Goal: Task Accomplishment & Management: Use online tool/utility

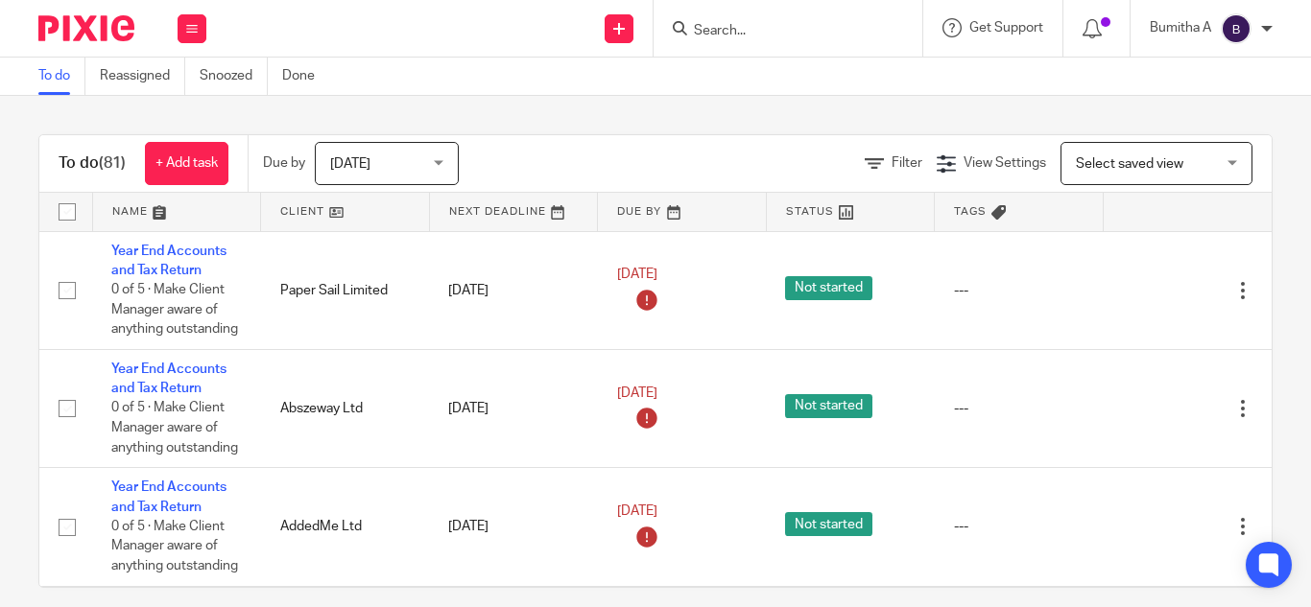
click at [1267, 24] on div at bounding box center [1267, 29] width 12 height 12
click at [1199, 73] on span "My profile" at bounding box center [1192, 76] width 60 height 13
click at [725, 25] on input "Search" at bounding box center [778, 31] width 173 height 17
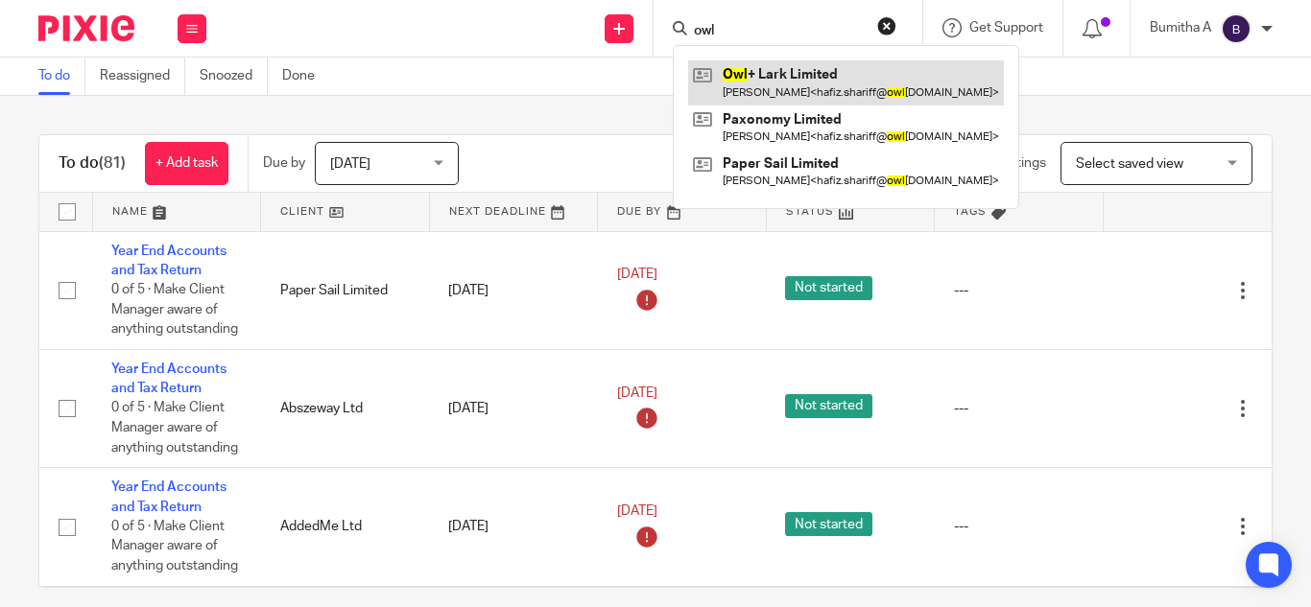
type input "owl"
click at [766, 79] on link at bounding box center [846, 82] width 316 height 44
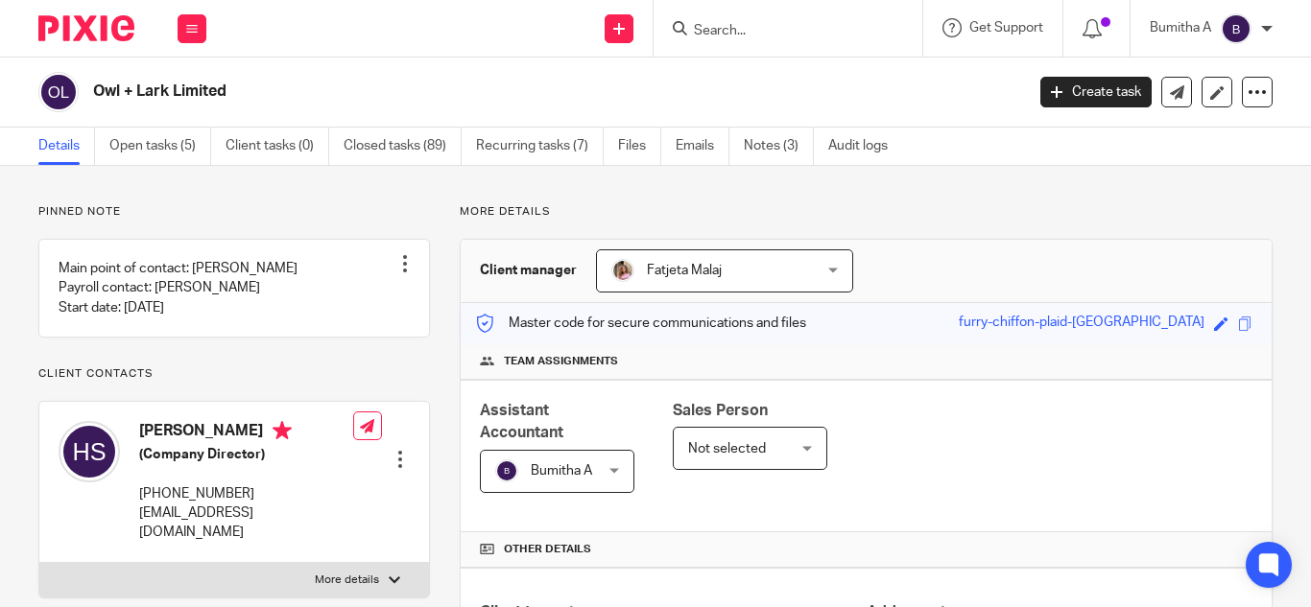
click at [1262, 27] on div at bounding box center [1267, 29] width 12 height 12
click at [1204, 80] on span "My profile" at bounding box center [1192, 76] width 60 height 13
click at [742, 28] on input "Search" at bounding box center [778, 31] width 173 height 17
click at [177, 135] on link "Open tasks (5)" at bounding box center [160, 146] width 102 height 37
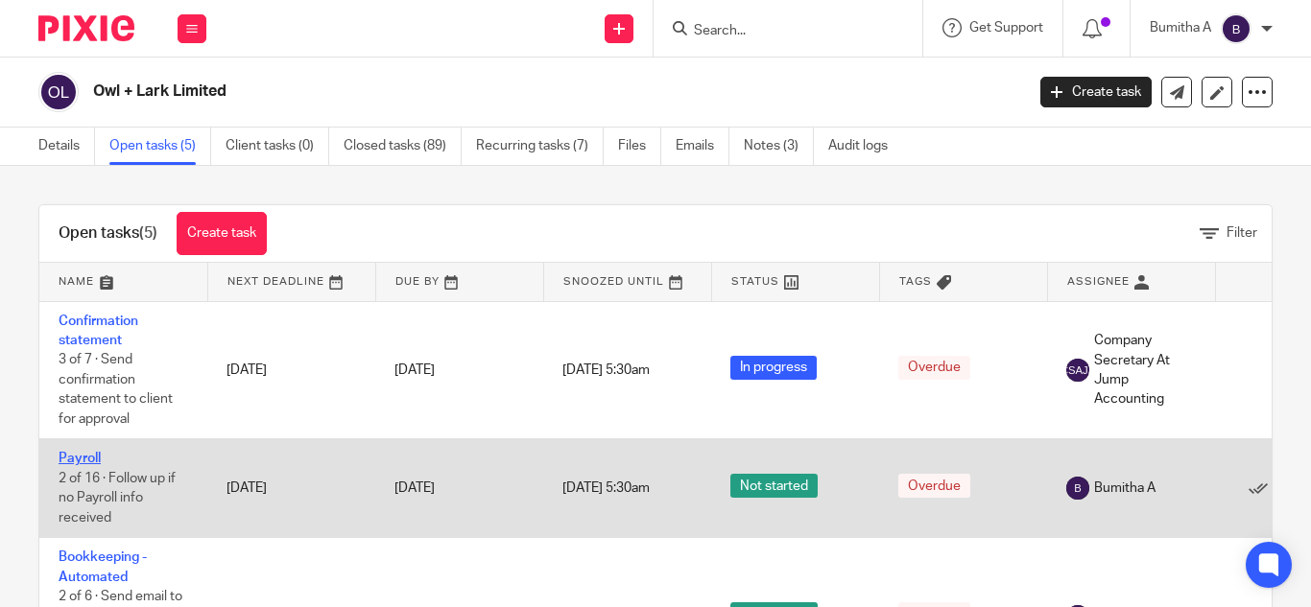
click at [80, 459] on link "Payroll" at bounding box center [80, 458] width 42 height 13
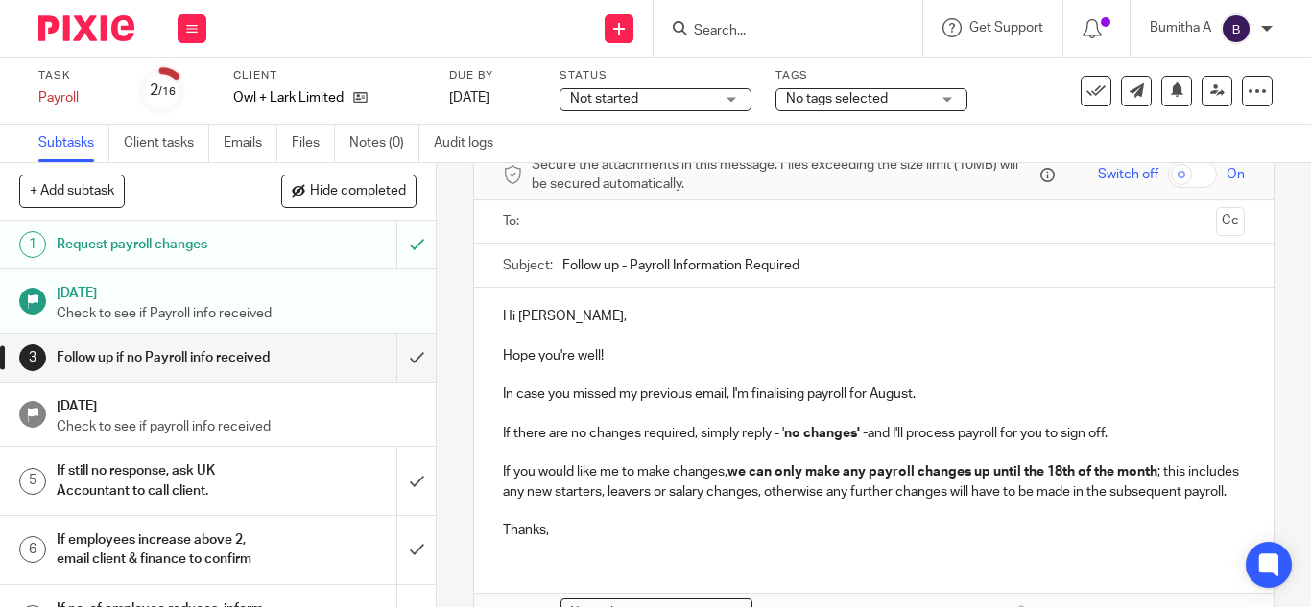
click at [135, 306] on p "Check to see if Payroll info received" at bounding box center [237, 313] width 361 height 19
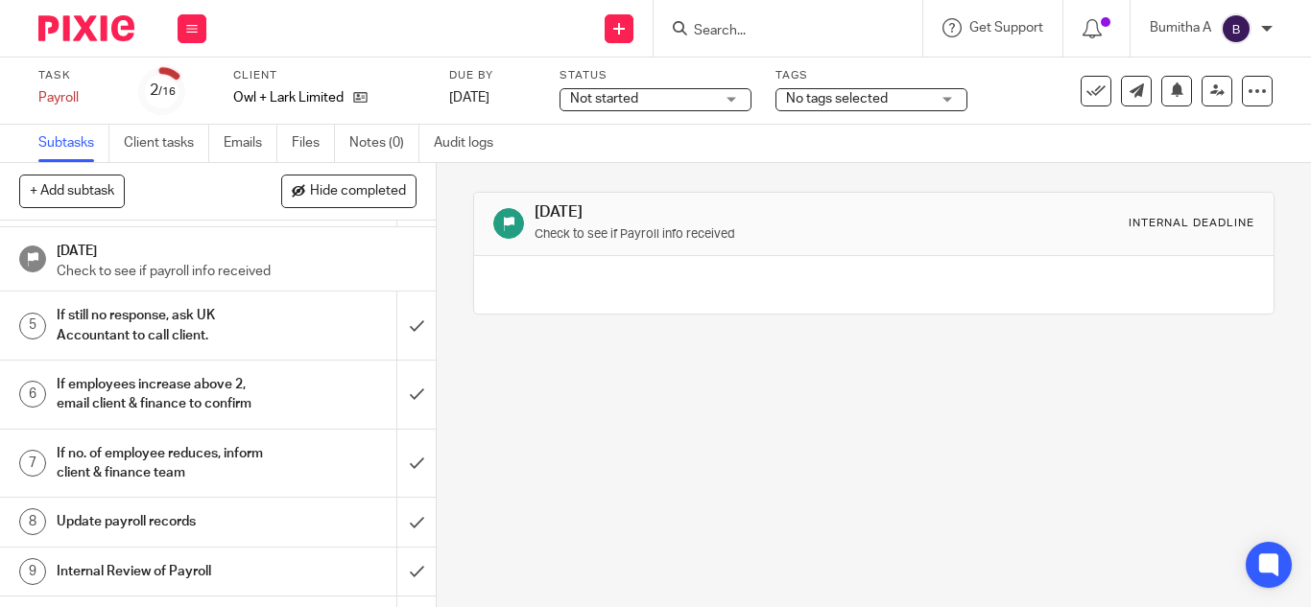
scroll to position [158, 0]
click at [737, 28] on input "Search" at bounding box center [778, 31] width 173 height 17
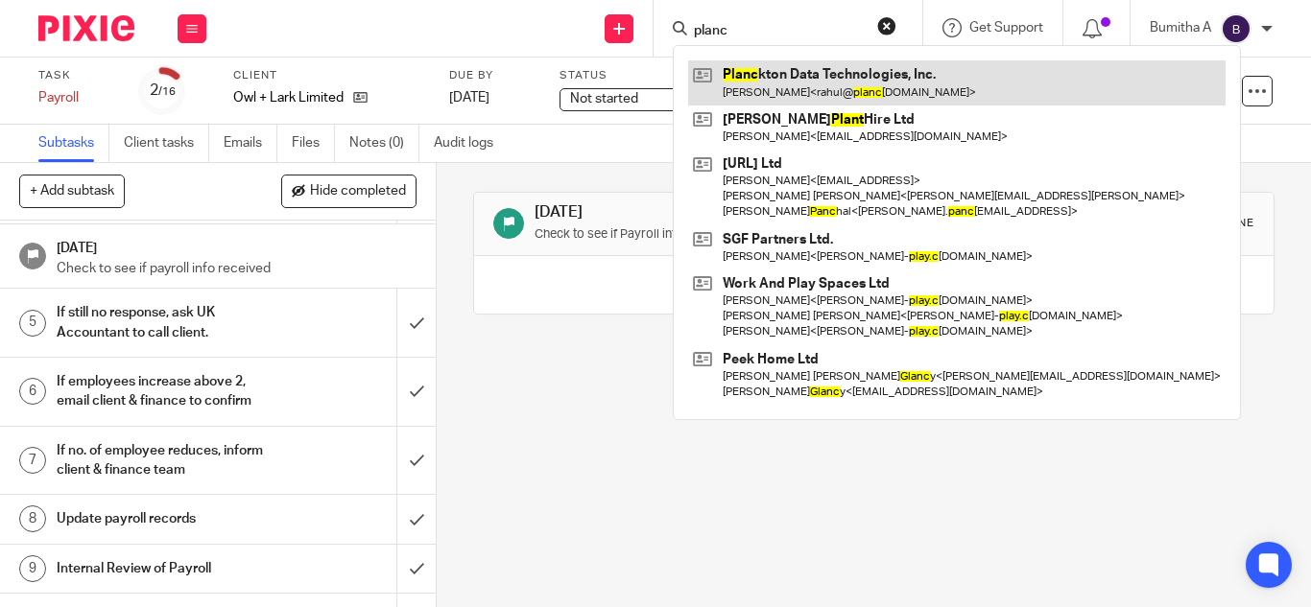
type input "planc"
click at [787, 96] on link at bounding box center [956, 82] width 537 height 44
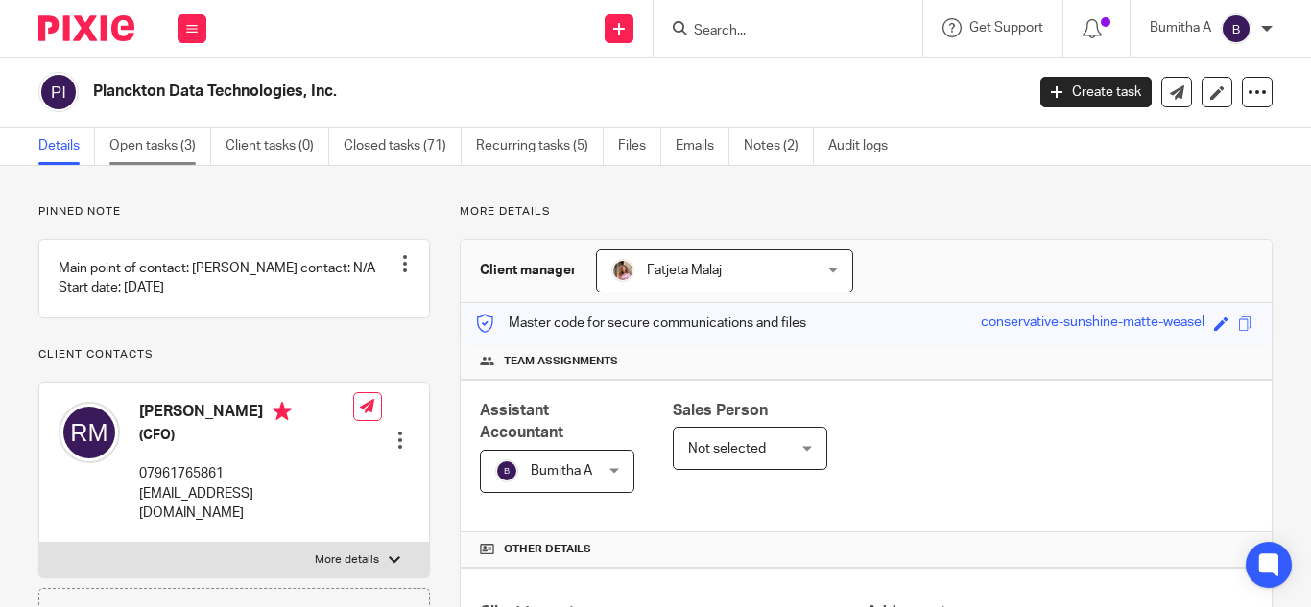
click at [160, 146] on link "Open tasks (3)" at bounding box center [160, 146] width 102 height 37
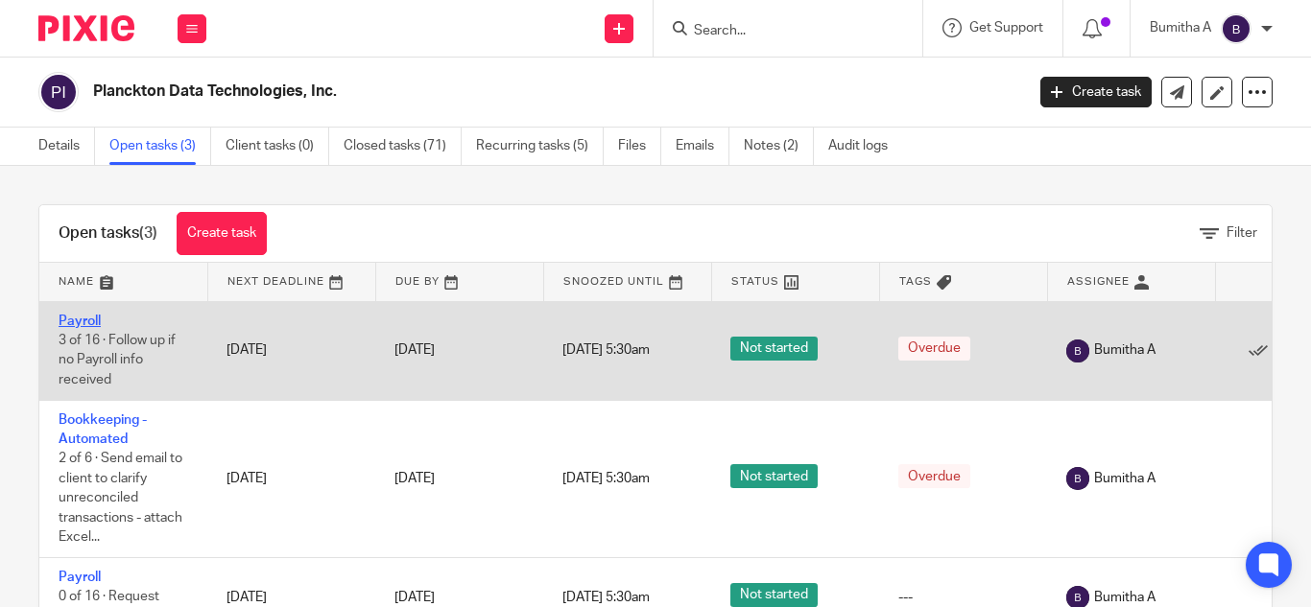
click at [83, 318] on link "Payroll" at bounding box center [80, 321] width 42 height 13
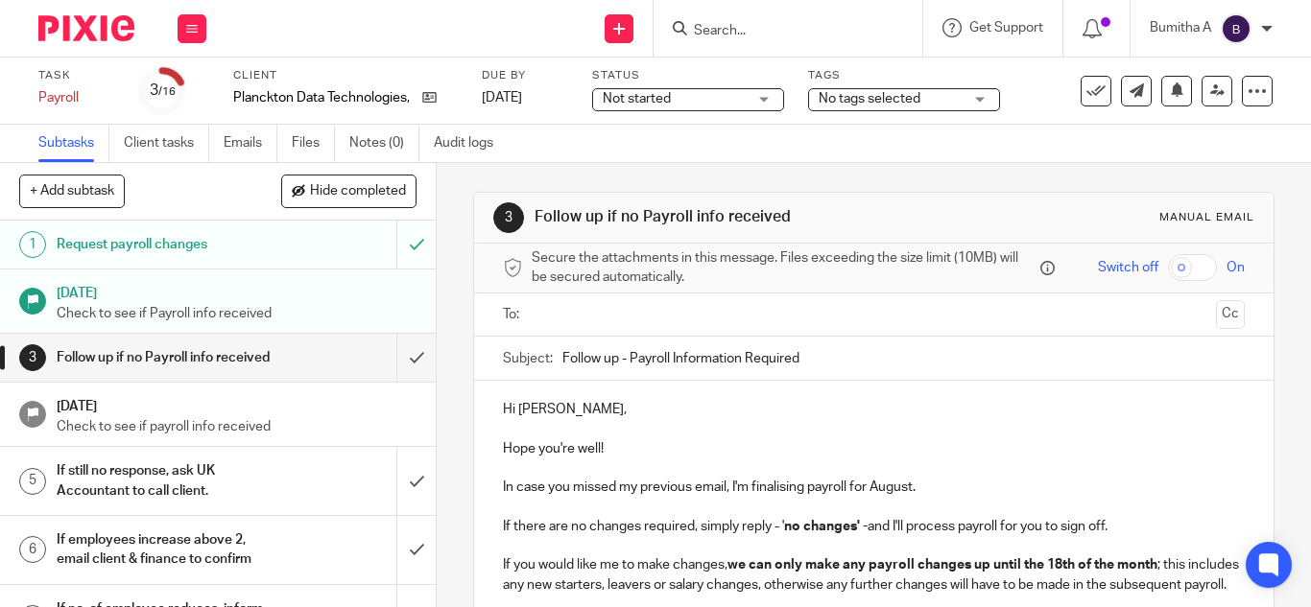
click at [162, 309] on p "Check to see if Payroll info received" at bounding box center [237, 313] width 361 height 19
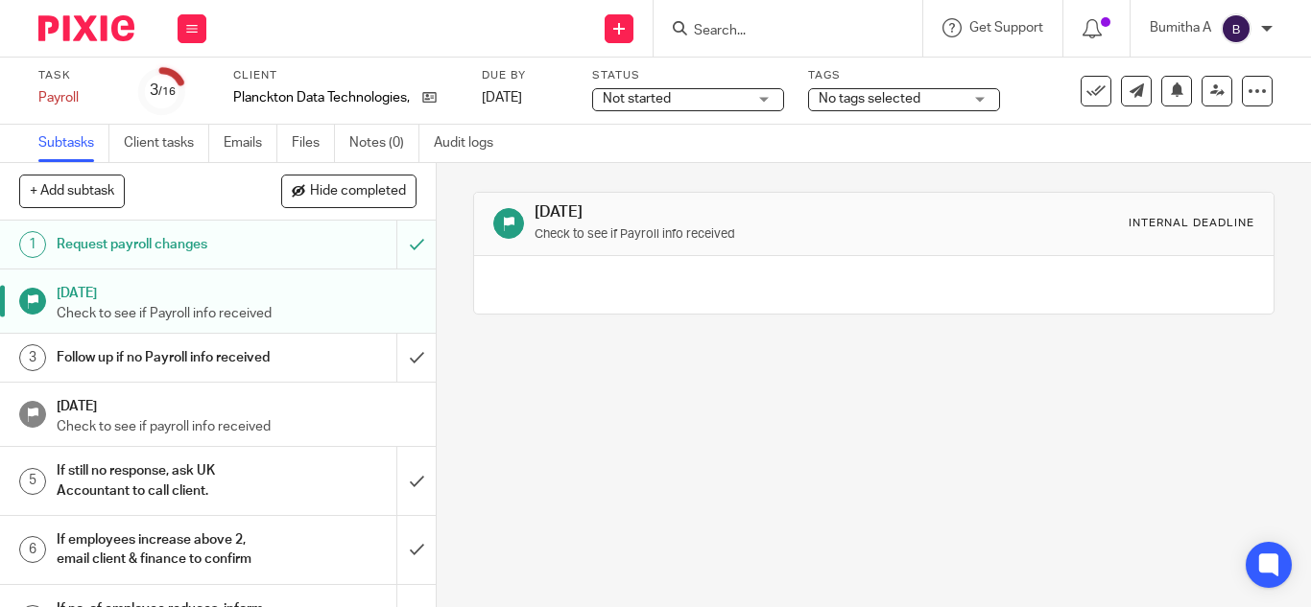
click at [178, 237] on h1 "Request payroll changes" at bounding box center [164, 244] width 214 height 29
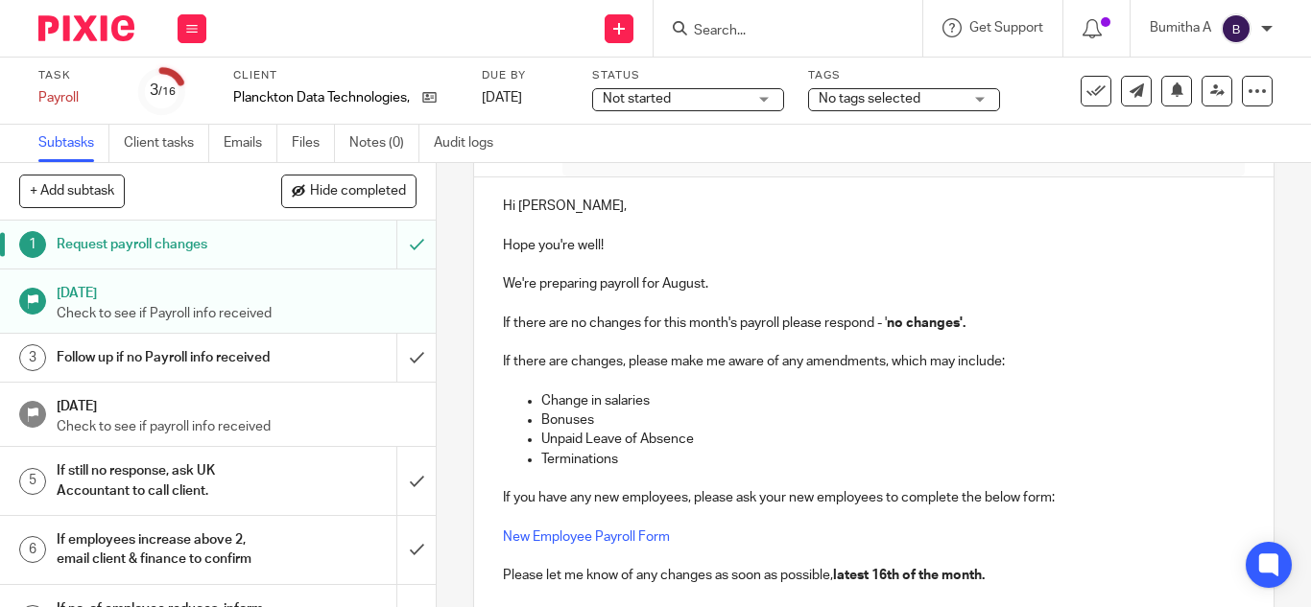
scroll to position [208, 0]
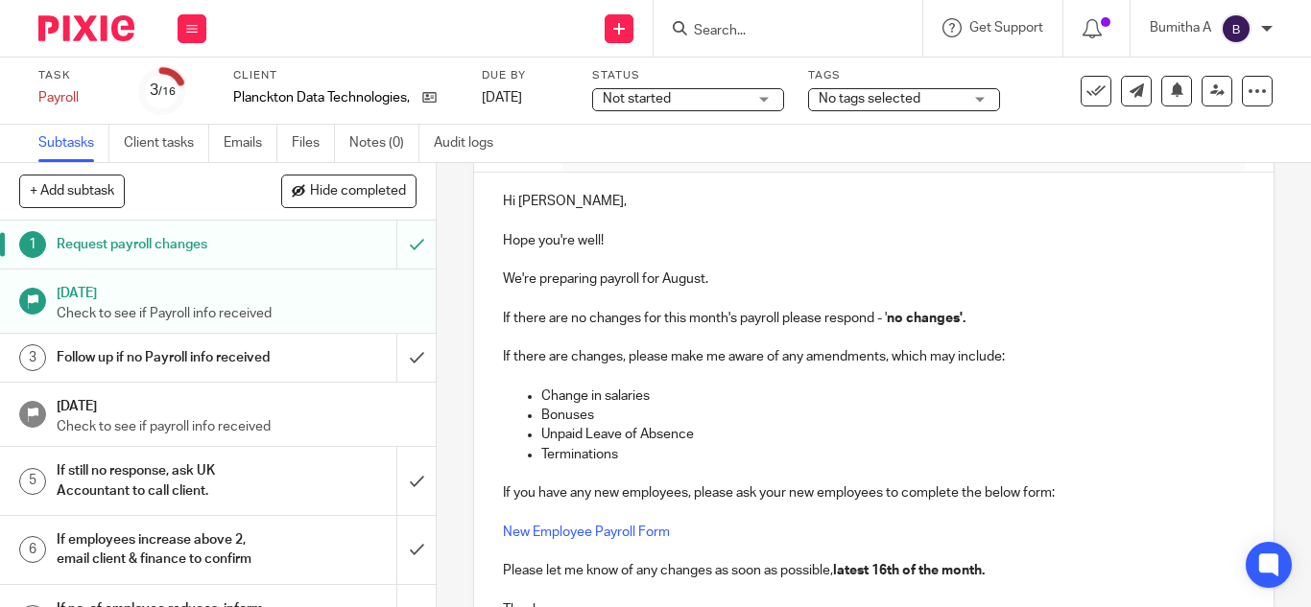
click at [695, 279] on p "We're preparing payroll for August." at bounding box center [874, 279] width 742 height 19
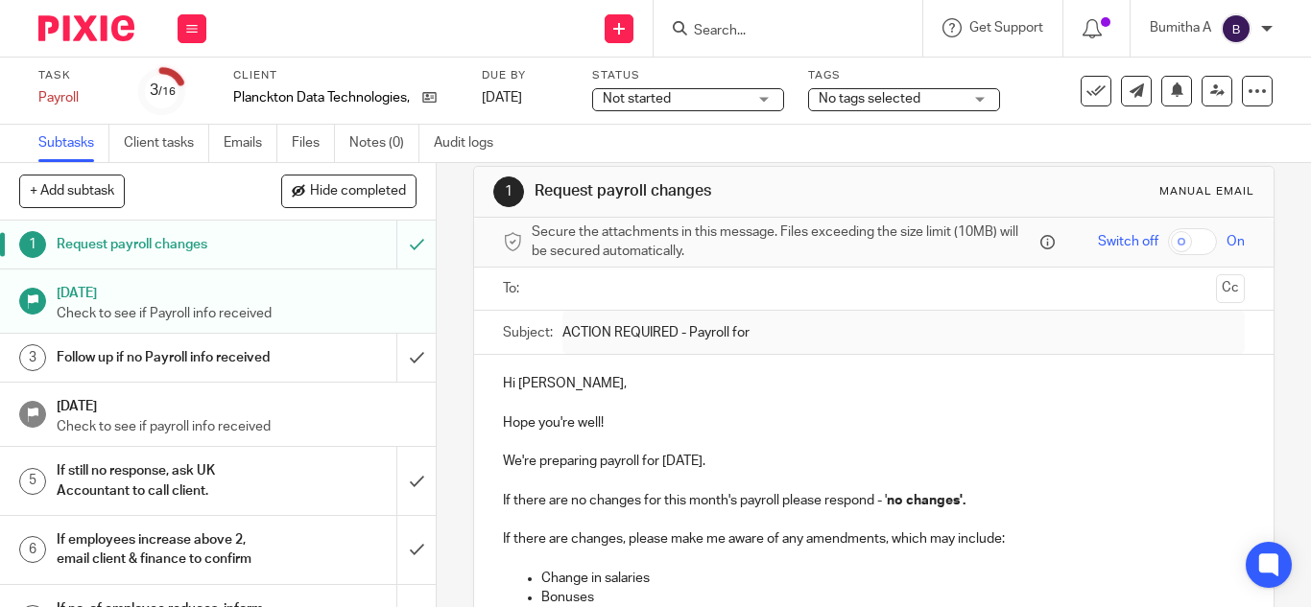
scroll to position [0, 0]
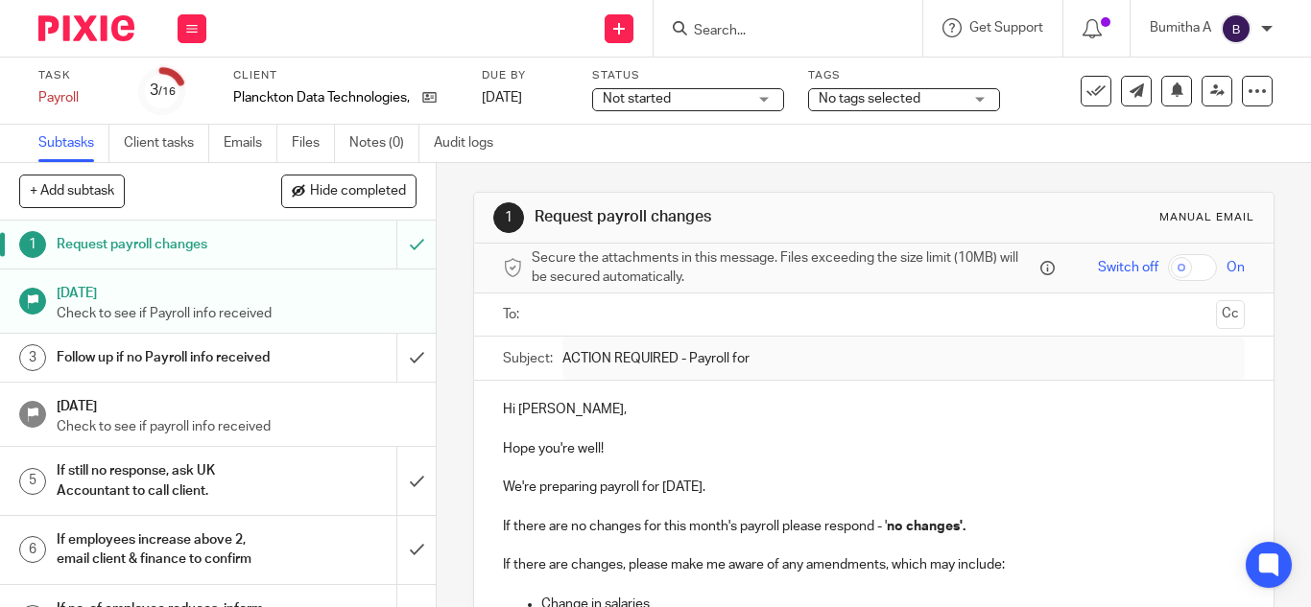
click at [874, 476] on p at bounding box center [874, 468] width 742 height 19
click at [721, 24] on input "Search" at bounding box center [778, 31] width 173 height 17
click at [394, 247] on input "submit" at bounding box center [218, 245] width 436 height 48
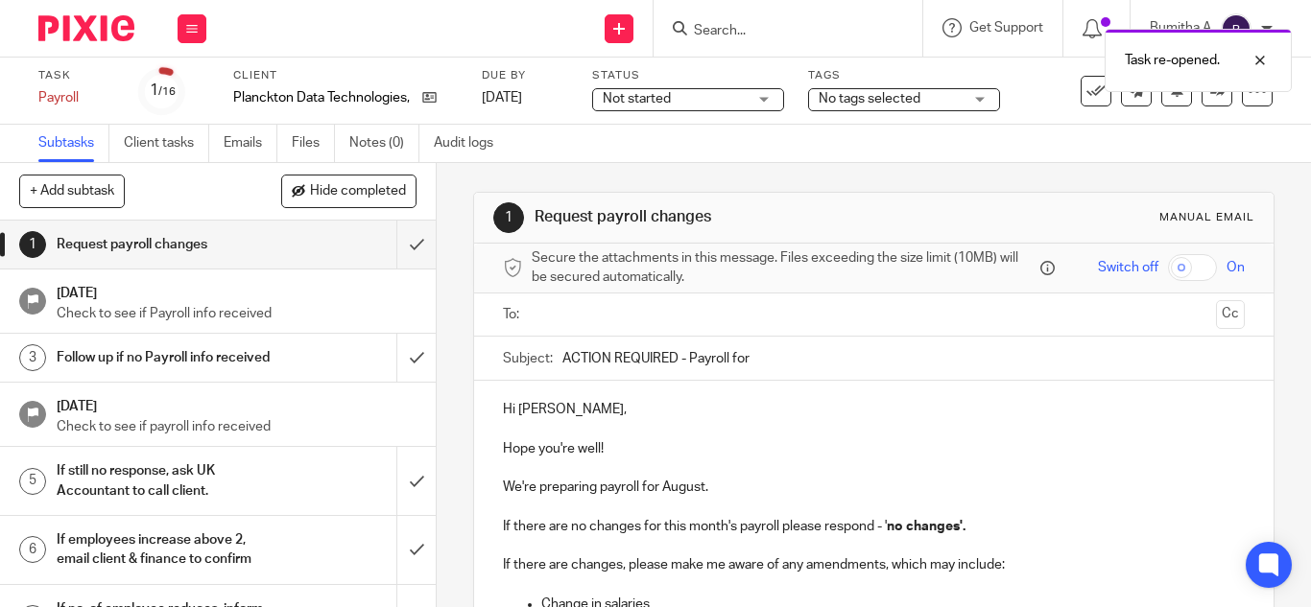
click at [763, 354] on input "ACTION REQUIRED - Payroll for" at bounding box center [903, 358] width 682 height 43
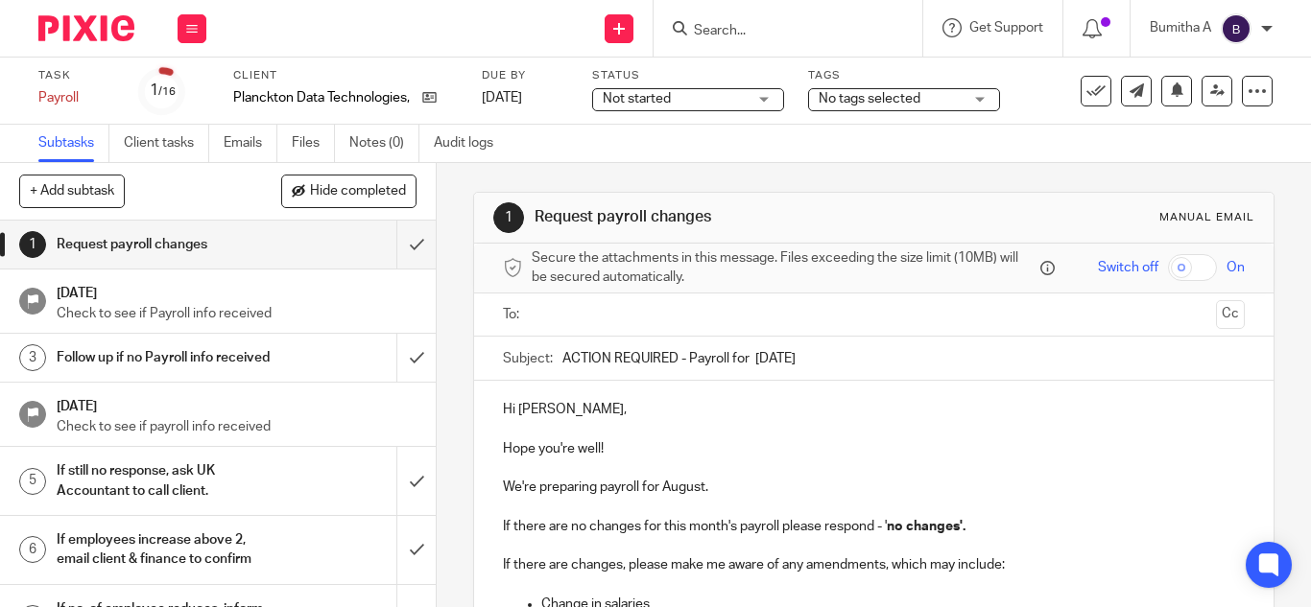
click at [751, 355] on input "ACTION REQUIRED - Payroll for August 2025" at bounding box center [903, 358] width 682 height 43
type input "ACTION REQUIRED - Payroll for August 2025"
click at [730, 453] on p "Hope you're well!" at bounding box center [874, 449] width 742 height 19
click at [583, 317] on input "text" at bounding box center [872, 315] width 669 height 22
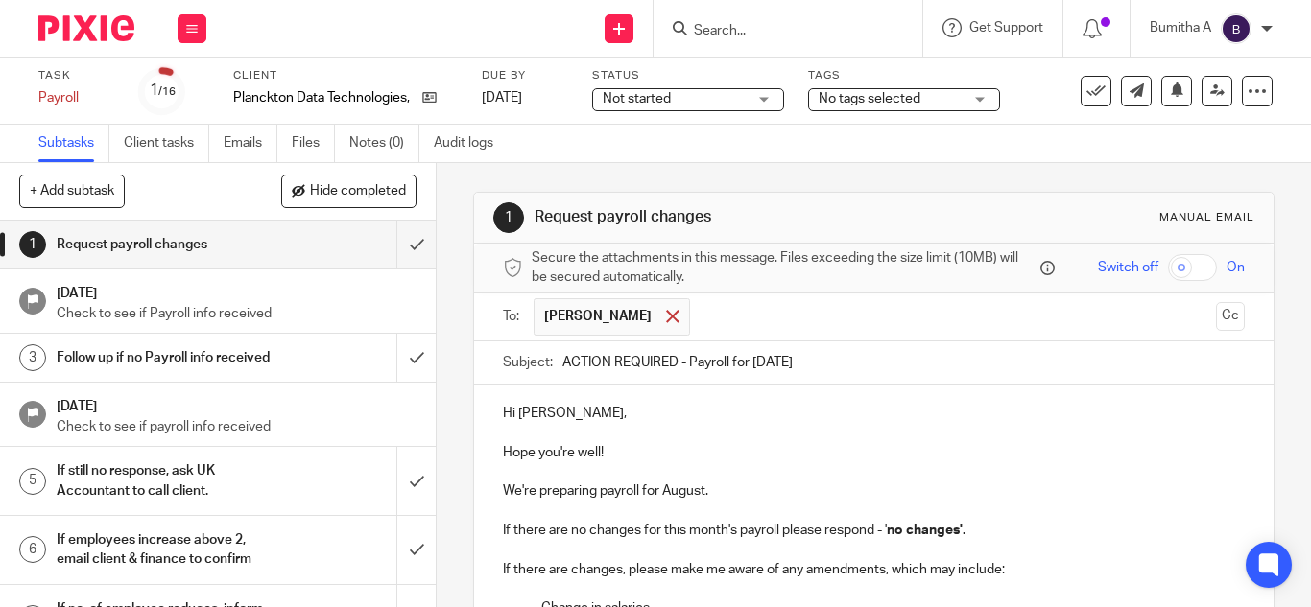
click at [666, 314] on span at bounding box center [672, 316] width 12 height 12
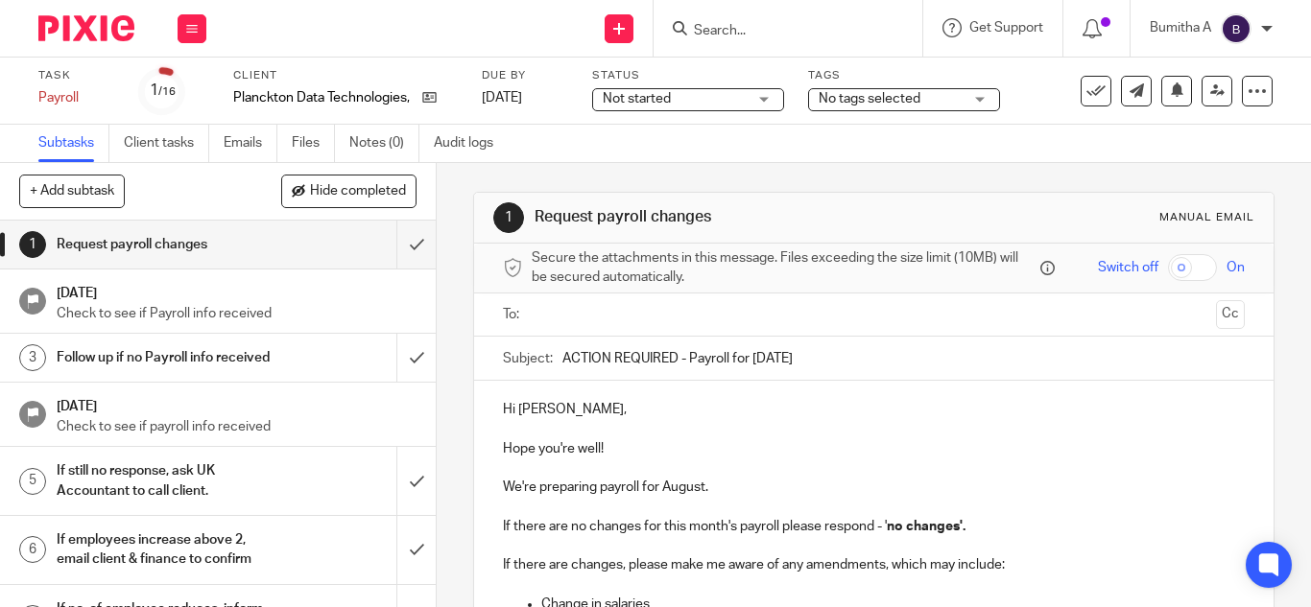
click at [538, 314] on input "text" at bounding box center [872, 315] width 669 height 22
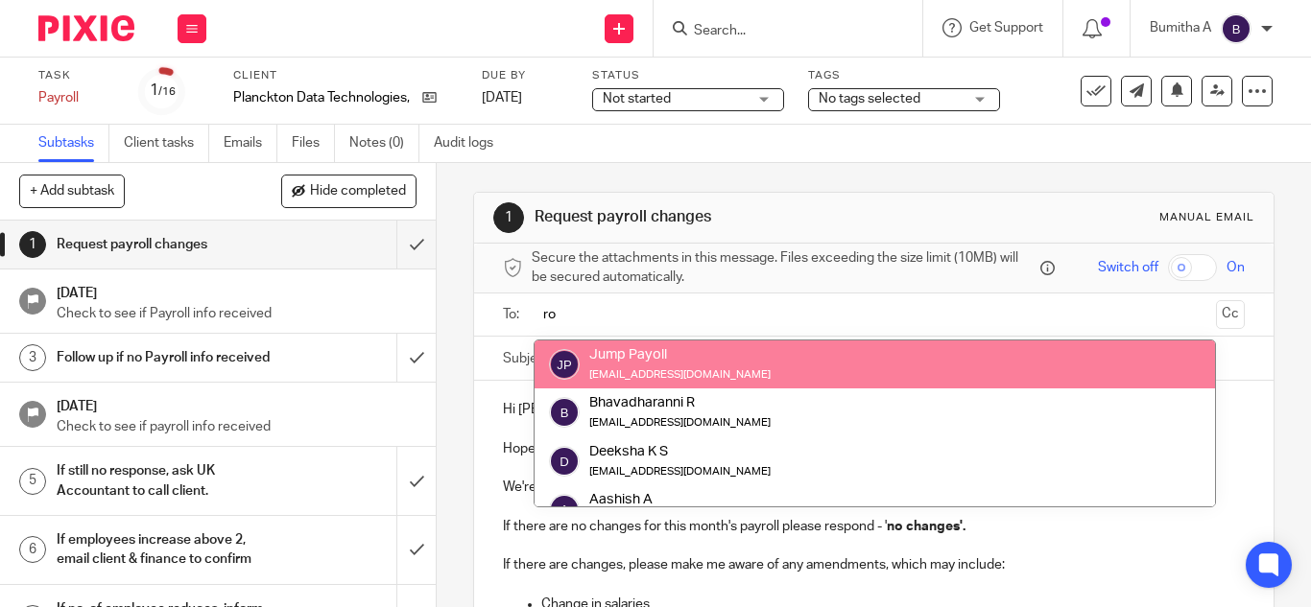
type input "r"
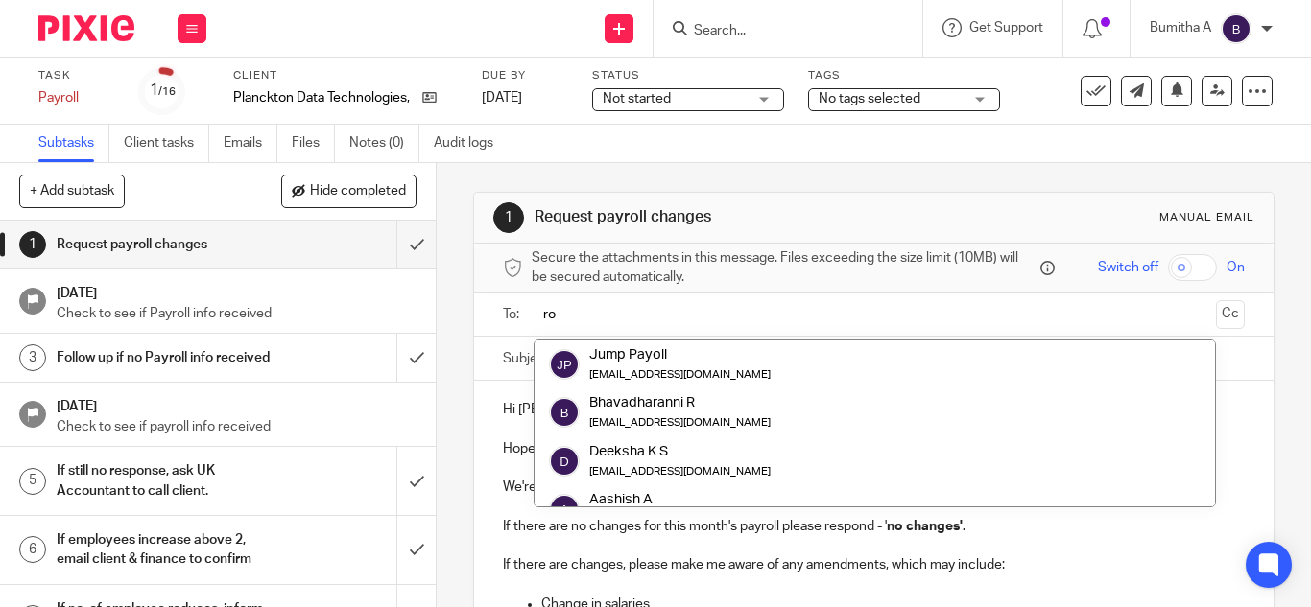
type input "r"
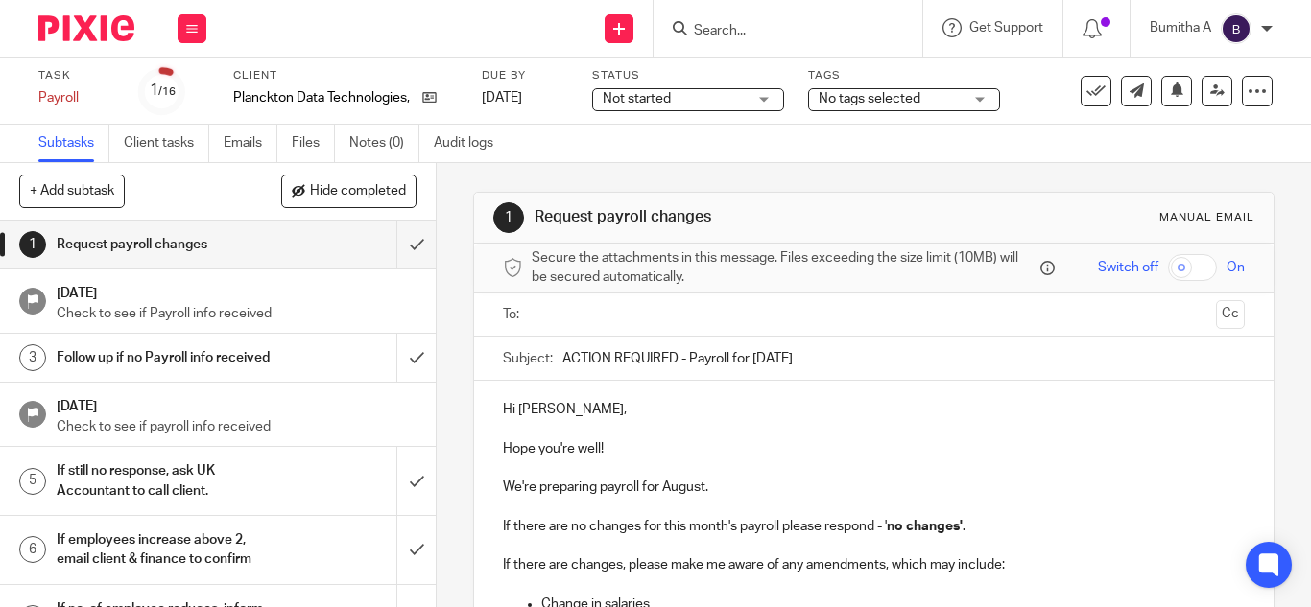
click at [708, 21] on form at bounding box center [794, 28] width 204 height 24
click at [721, 33] on input "Search" at bounding box center [778, 31] width 173 height 17
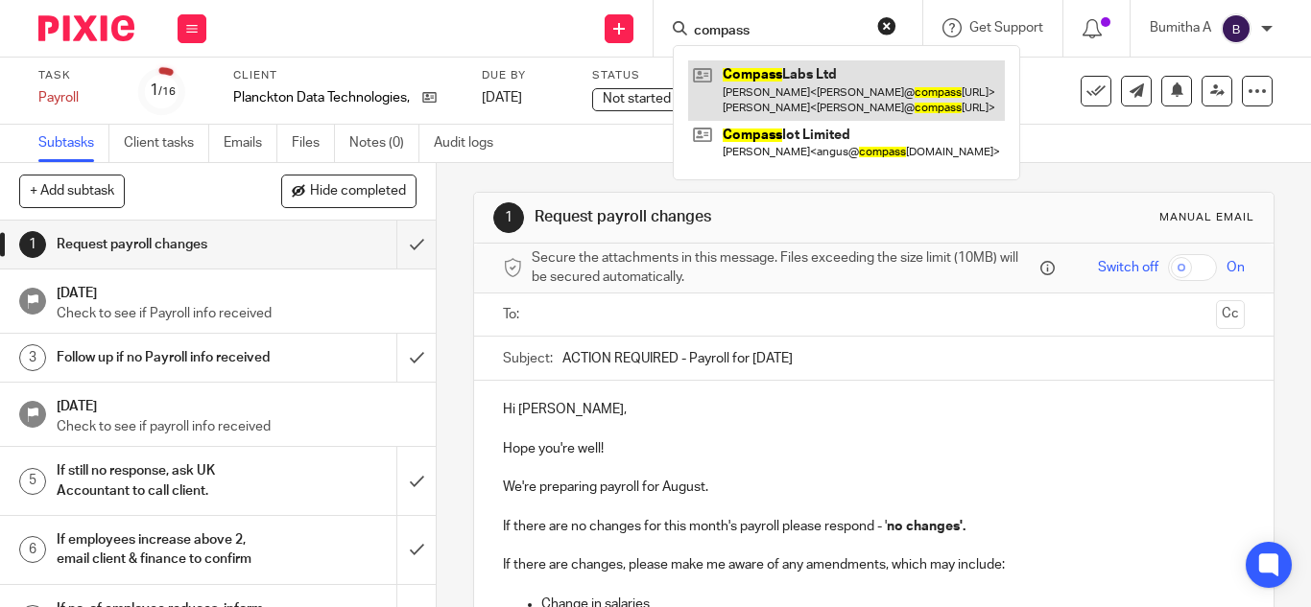
type input "compass"
click at [768, 77] on link at bounding box center [846, 90] width 317 height 60
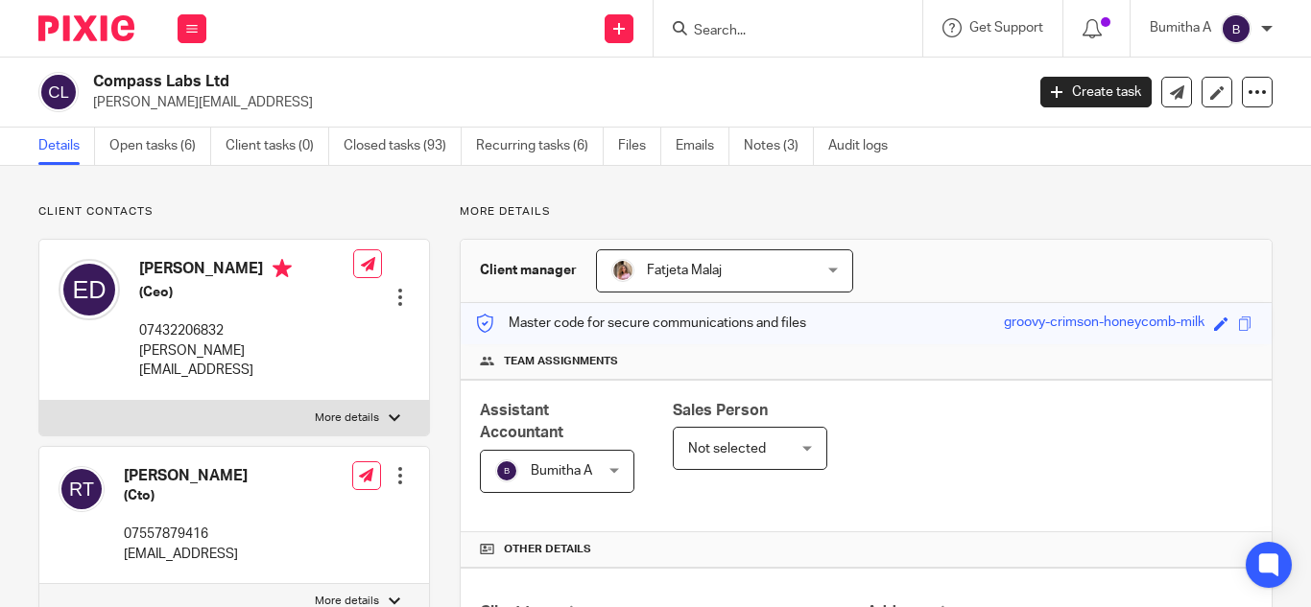
click at [166, 148] on link "Open tasks (6)" at bounding box center [160, 146] width 102 height 37
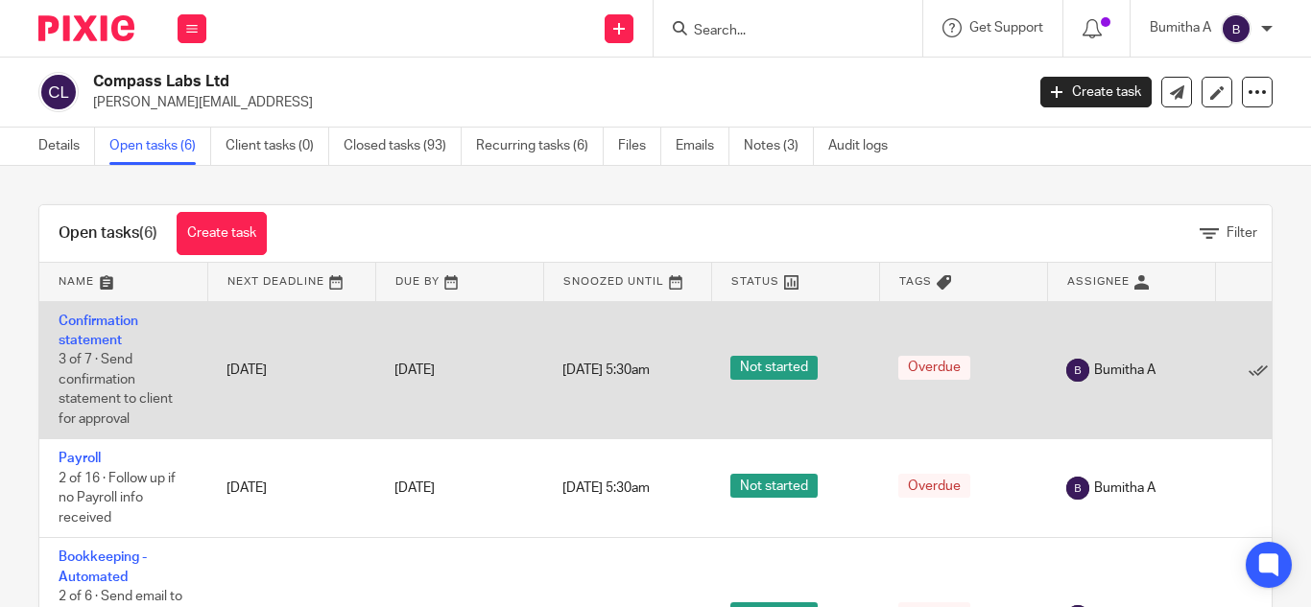
click at [920, 371] on span "Overdue" at bounding box center [934, 368] width 72 height 24
click at [777, 373] on span "Not started" at bounding box center [773, 368] width 87 height 24
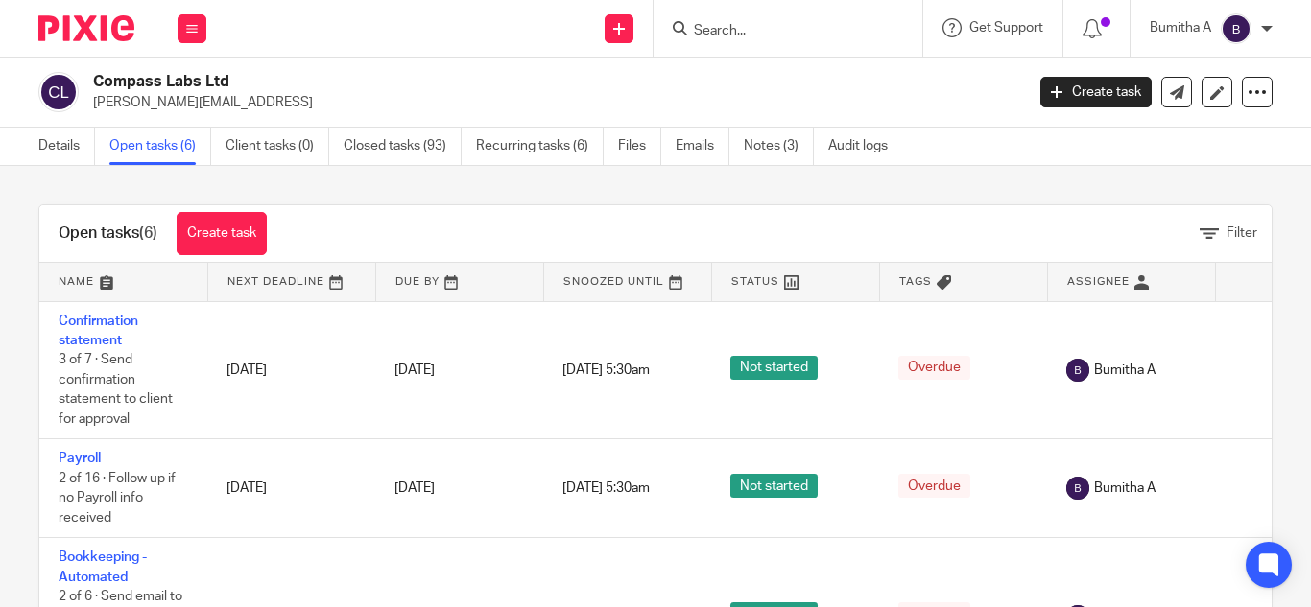
drag, startPoint x: 115, startPoint y: 331, endPoint x: 0, endPoint y: 228, distance: 154.3
click at [0, 228] on div "Open tasks (6) Create task Filter Name Next Deadline Due By Snoozed Until Statu…" at bounding box center [655, 386] width 1311 height 441
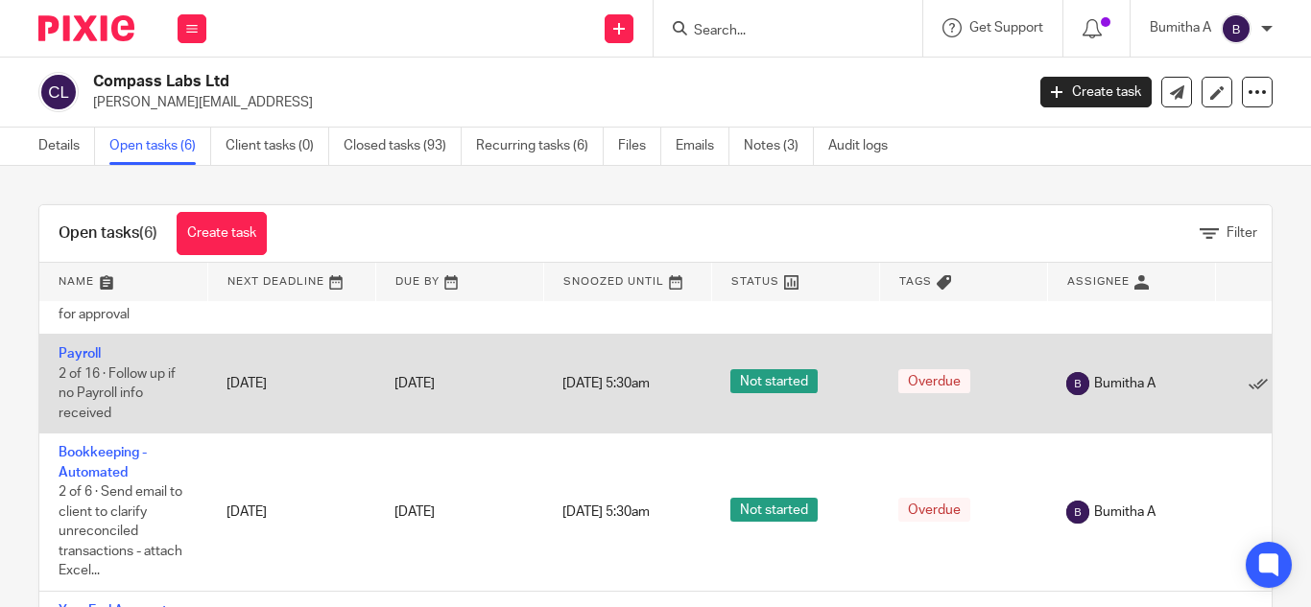
scroll to position [105, 0]
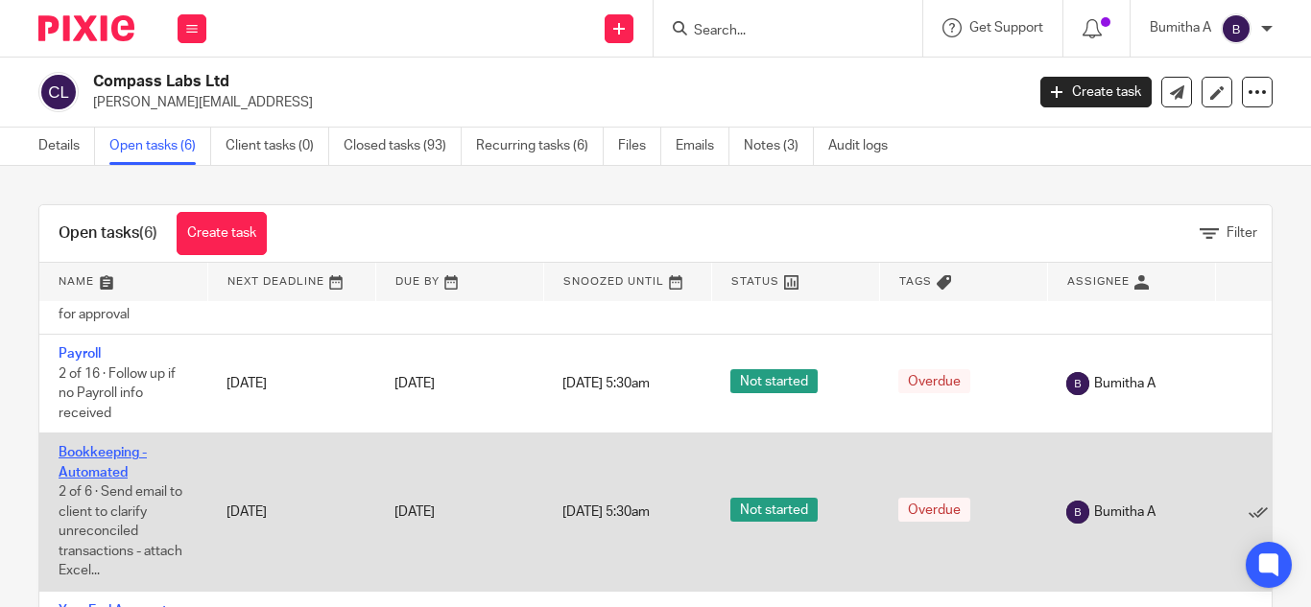
click at [98, 466] on link "Bookkeeping - Automated" at bounding box center [103, 462] width 88 height 33
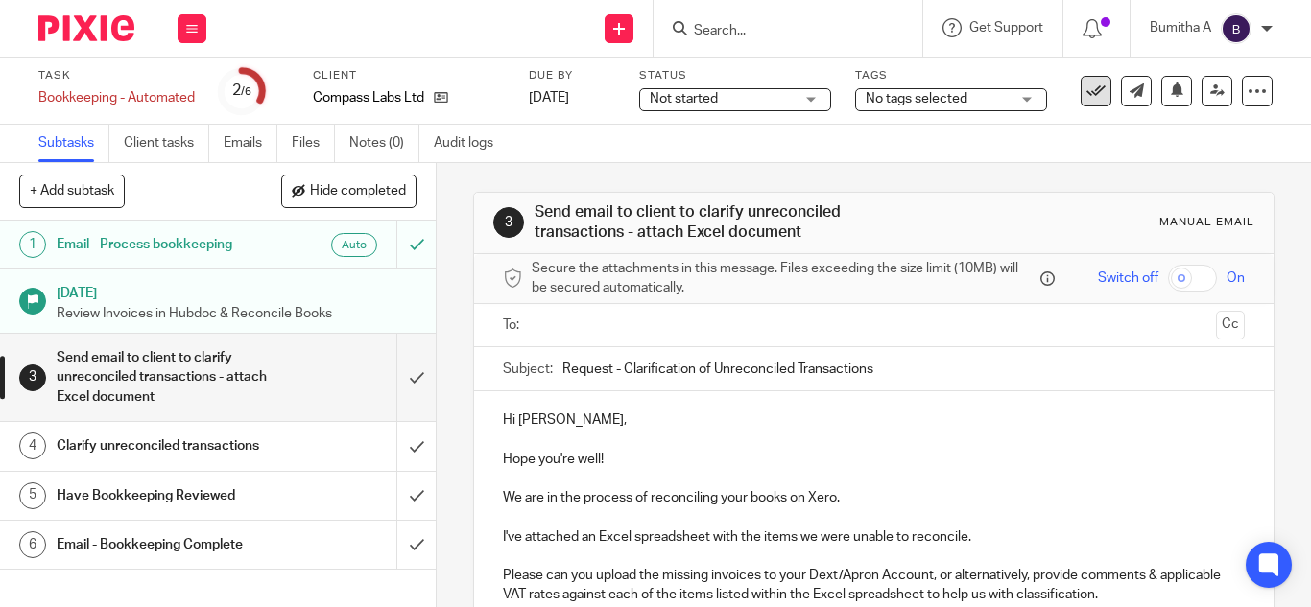
click at [1086, 86] on icon at bounding box center [1095, 91] width 19 height 19
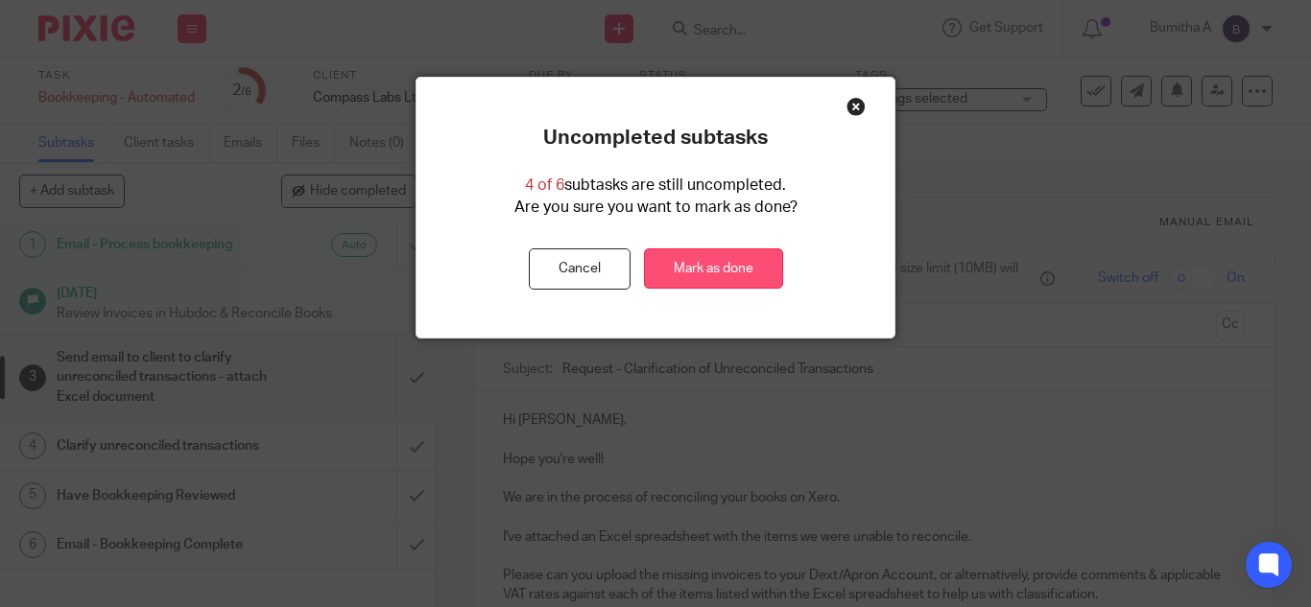
click at [672, 265] on link "Mark as done" at bounding box center [713, 269] width 139 height 41
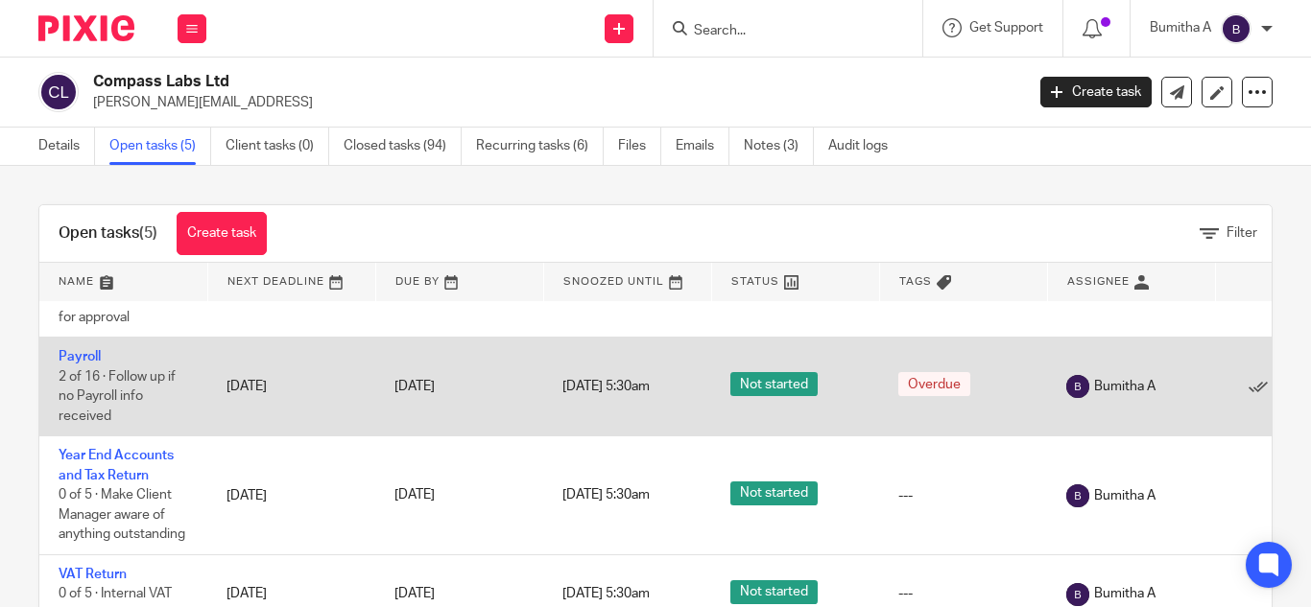
scroll to position [103, 0]
click at [89, 356] on link "Payroll" at bounding box center [80, 355] width 42 height 13
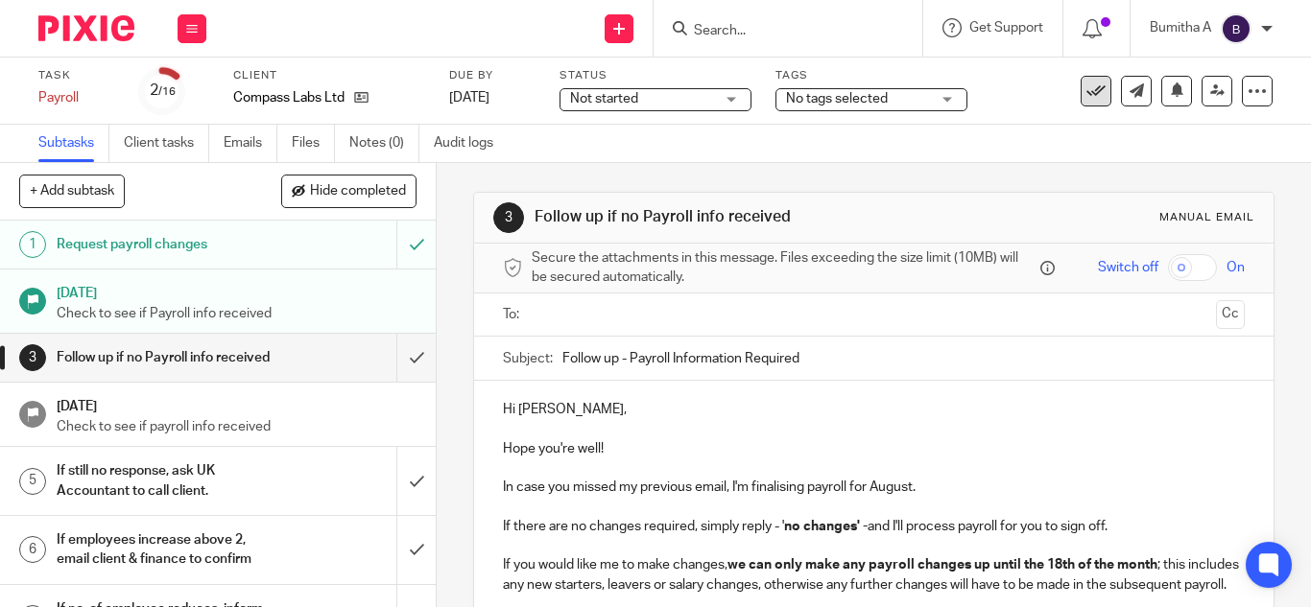
click at [1086, 92] on icon at bounding box center [1095, 91] width 19 height 19
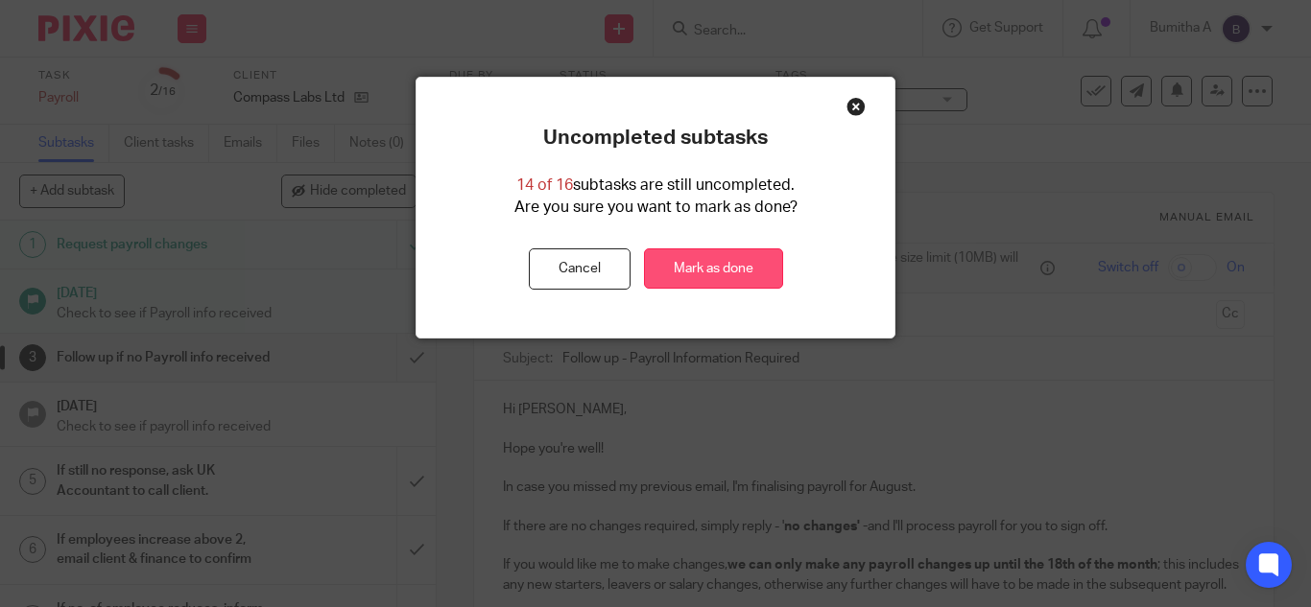
click at [687, 274] on link "Mark as done" at bounding box center [713, 269] width 139 height 41
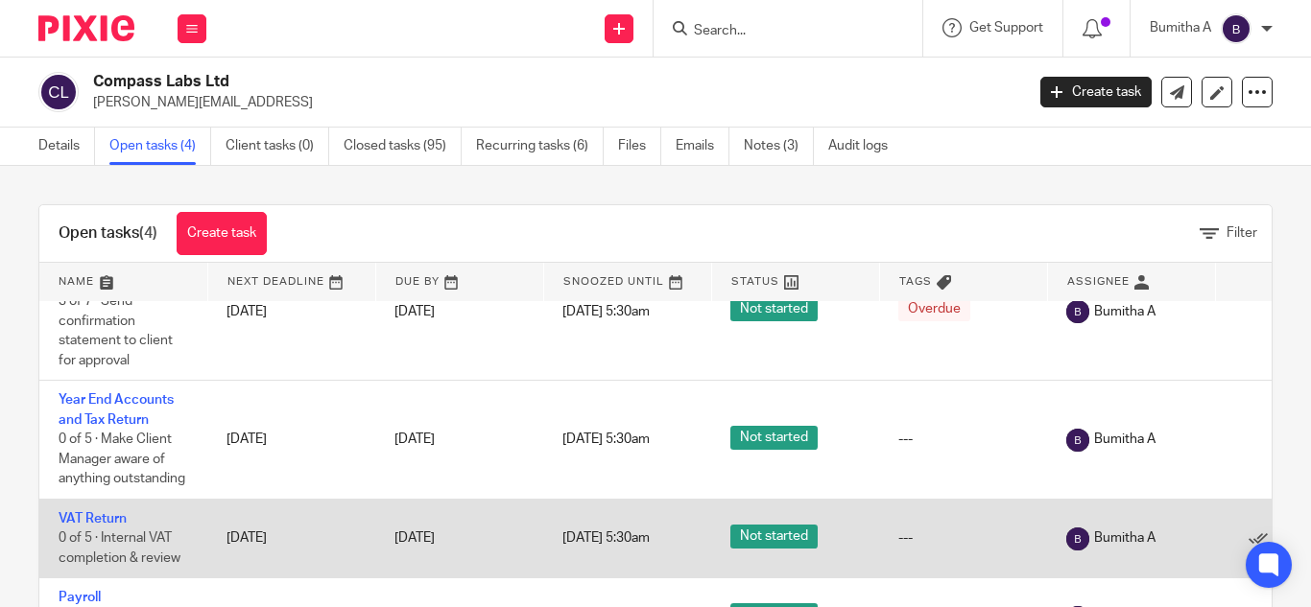
scroll to position [89, 0]
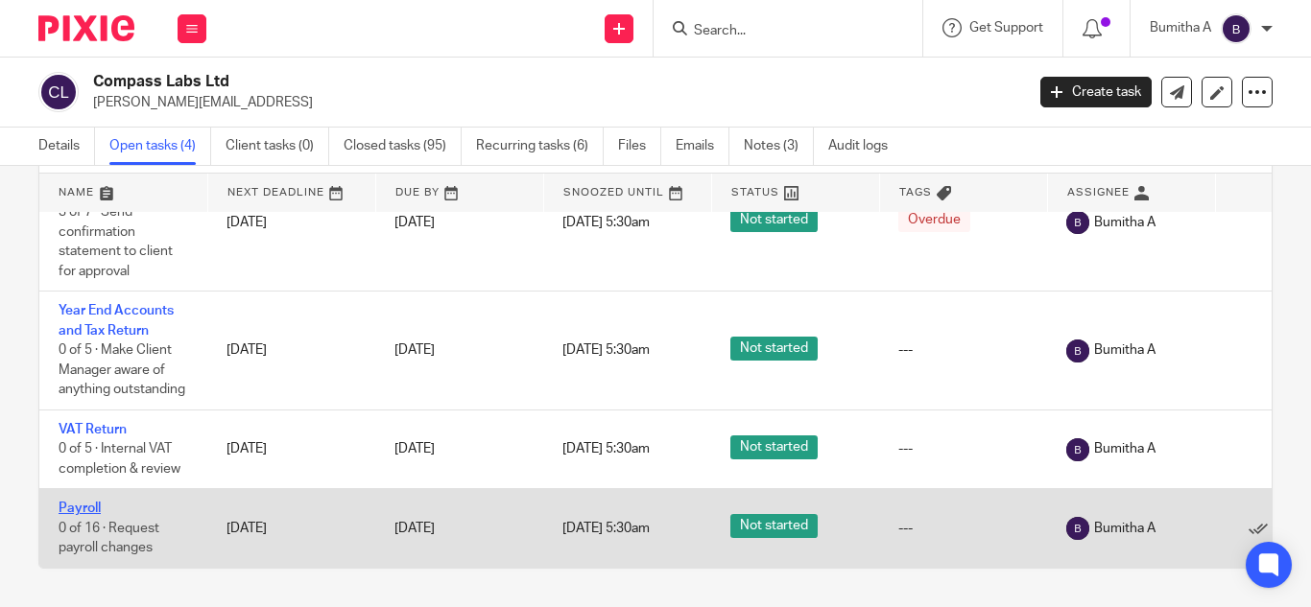
click at [91, 502] on link "Payroll" at bounding box center [80, 508] width 42 height 13
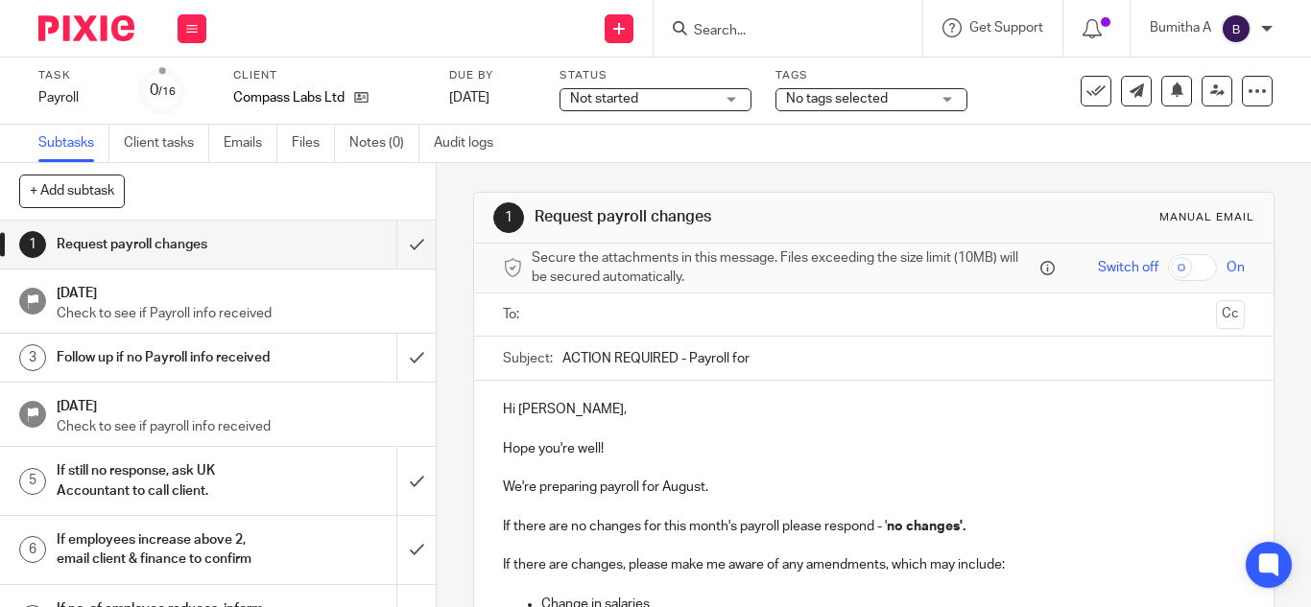
click at [785, 360] on input "ACTION REQUIRED - Payroll for" at bounding box center [903, 358] width 682 height 43
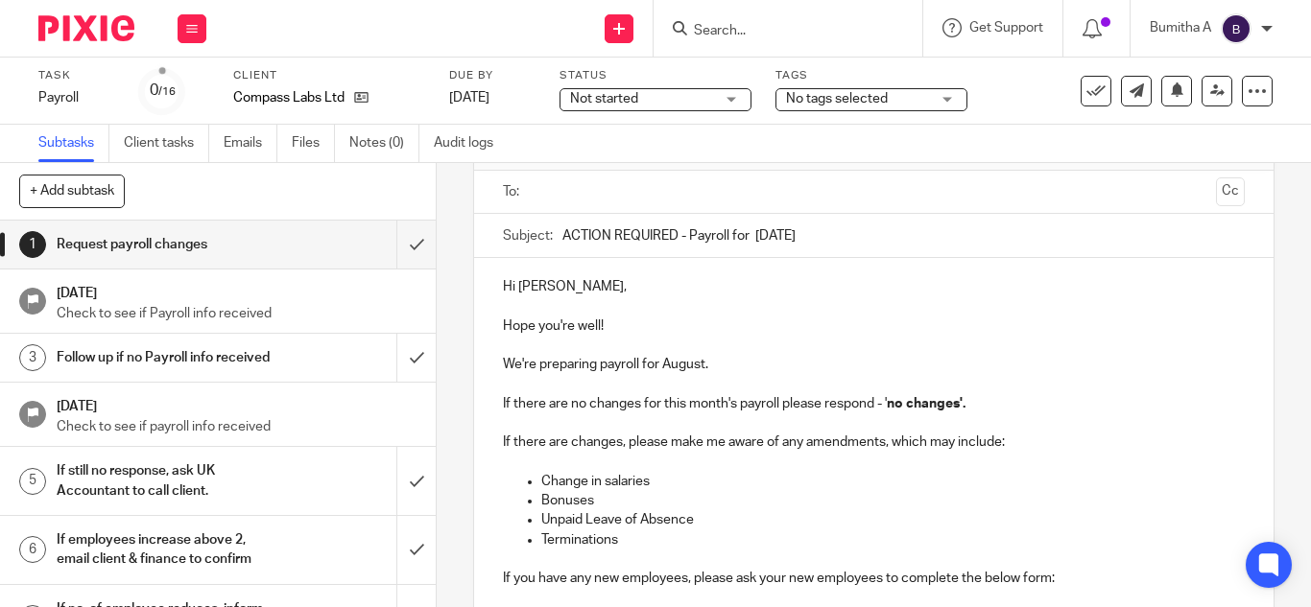
scroll to position [124, 0]
type input "ACTION REQUIRED - Payroll for [DATE]"
click at [704, 356] on p "We're preparing payroll for August." at bounding box center [874, 363] width 742 height 19
click at [696, 362] on p "We're preparing payroll for August." at bounding box center [874, 363] width 742 height 19
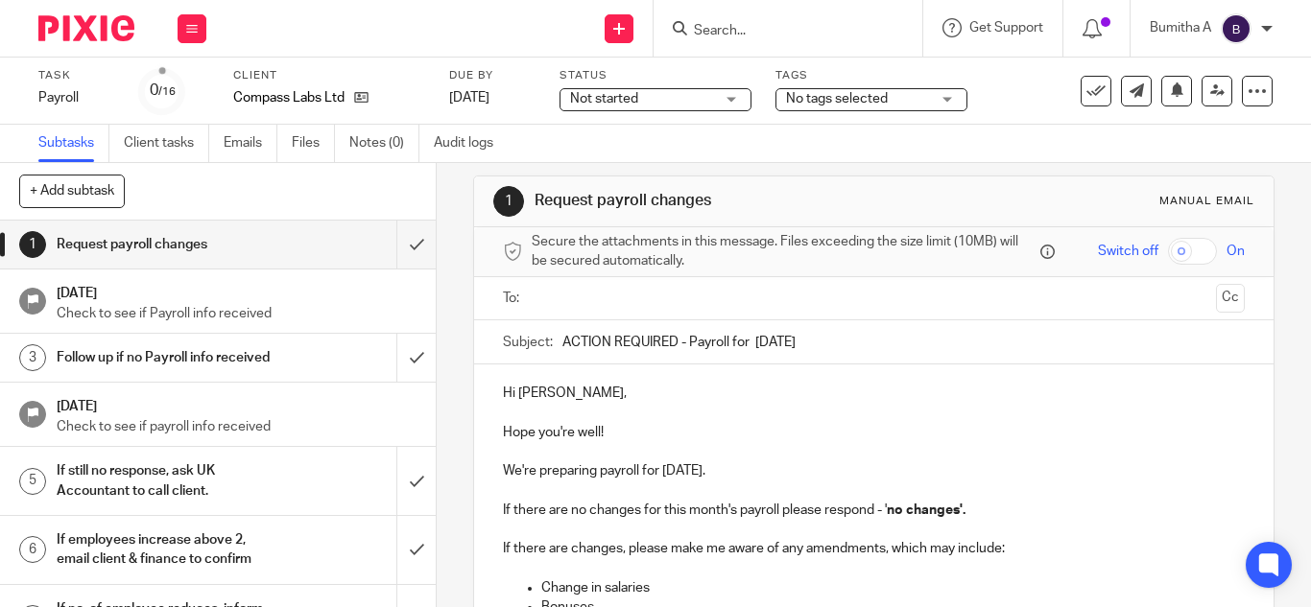
scroll to position [0, 0]
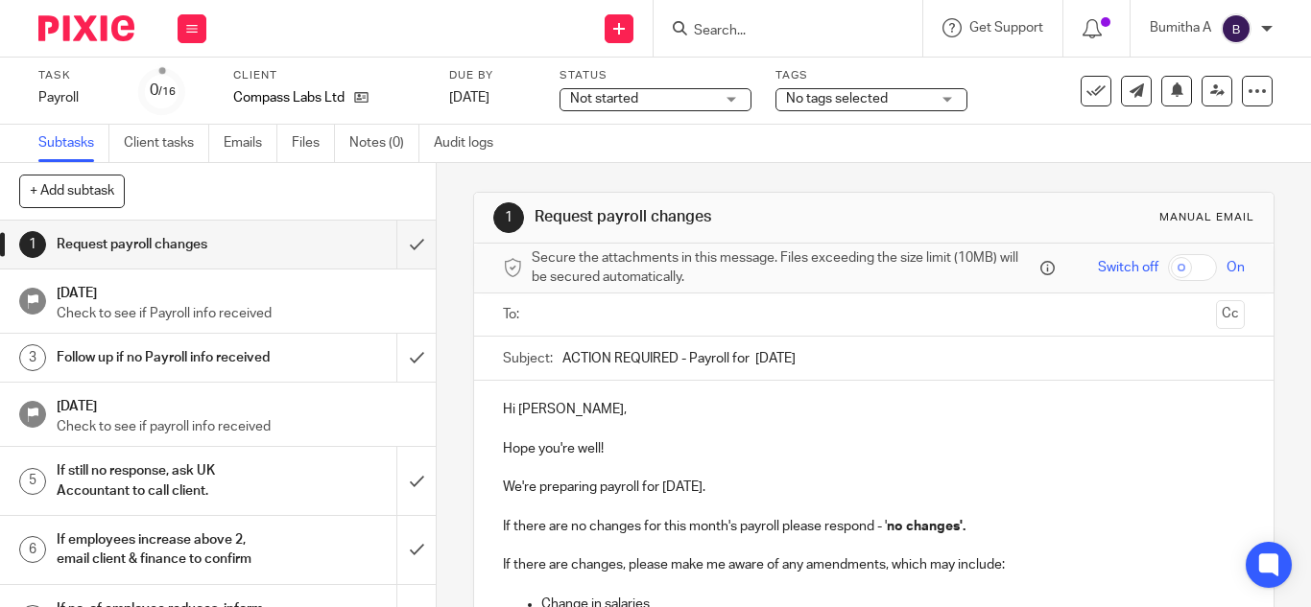
click at [541, 317] on input "text" at bounding box center [872, 315] width 669 height 22
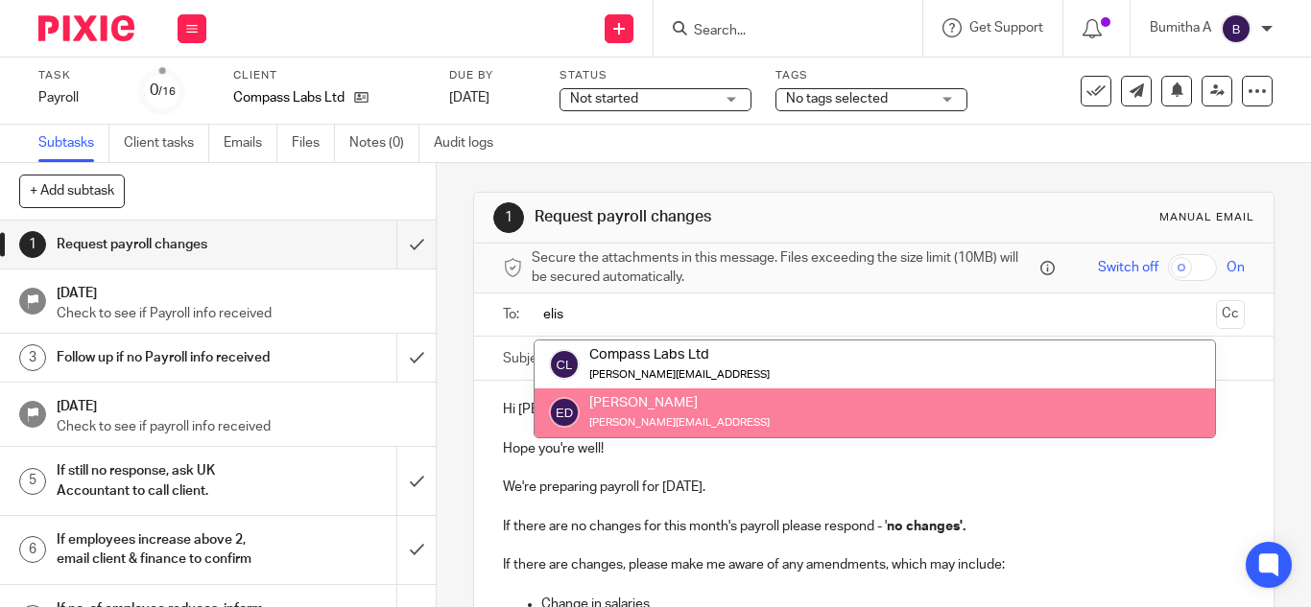
type input "elis"
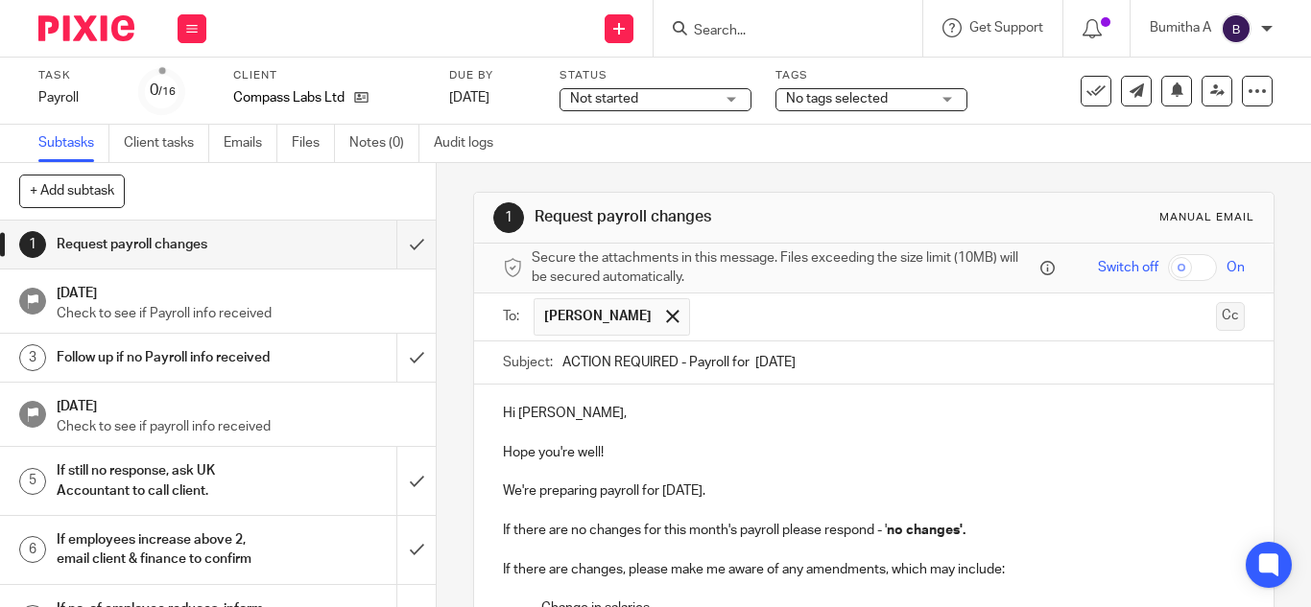
click at [1216, 314] on button "Cc" at bounding box center [1230, 316] width 29 height 29
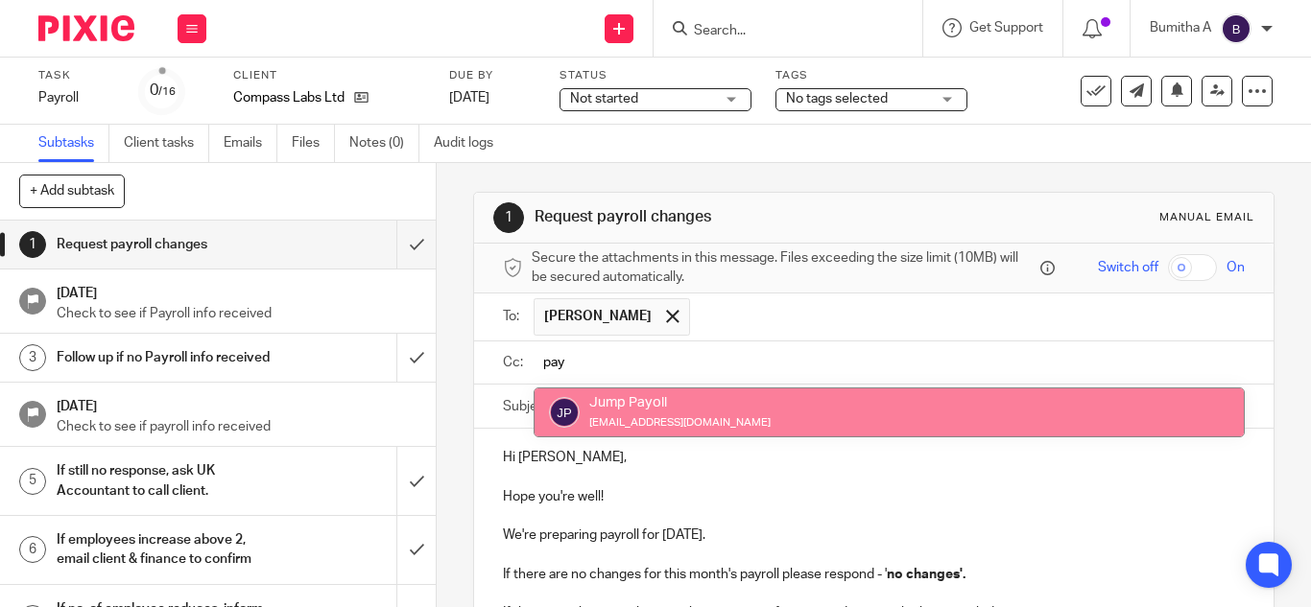
click at [616, 365] on input "pay" at bounding box center [887, 363] width 698 height 22
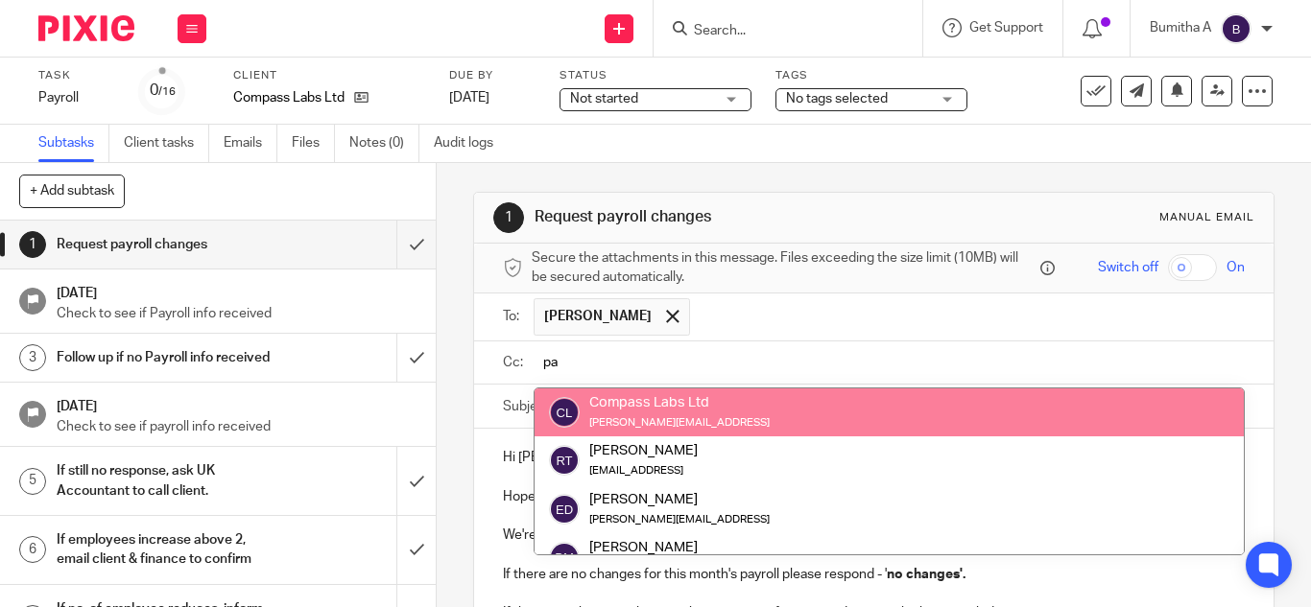
type input "p"
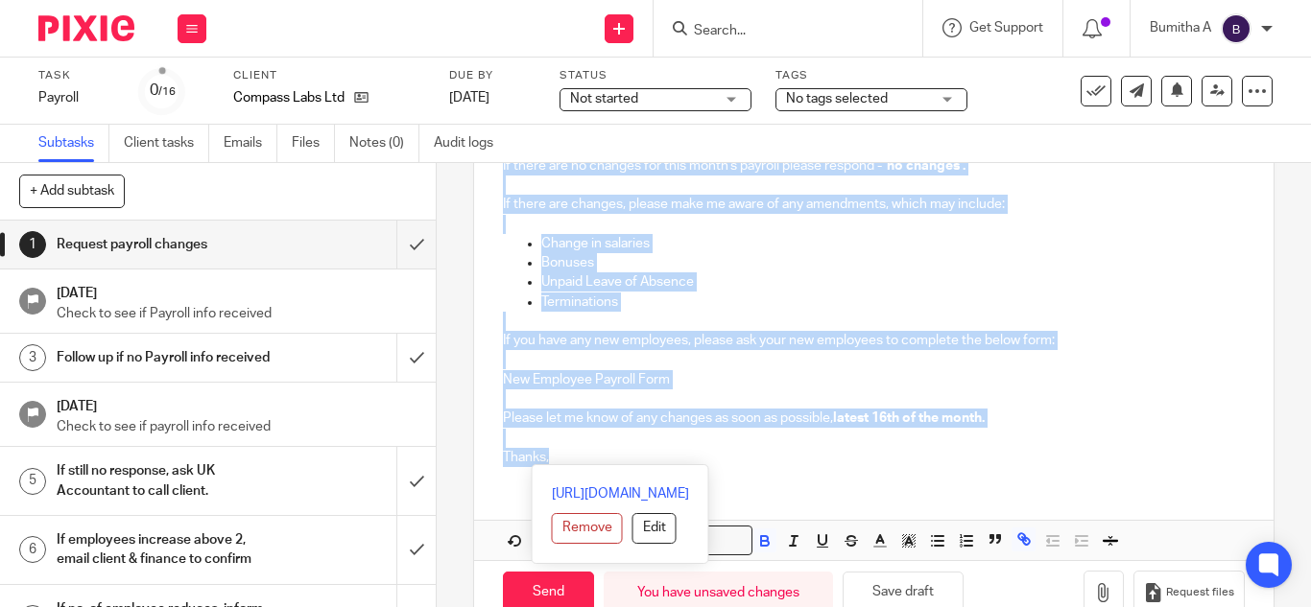
scroll to position [455, 0]
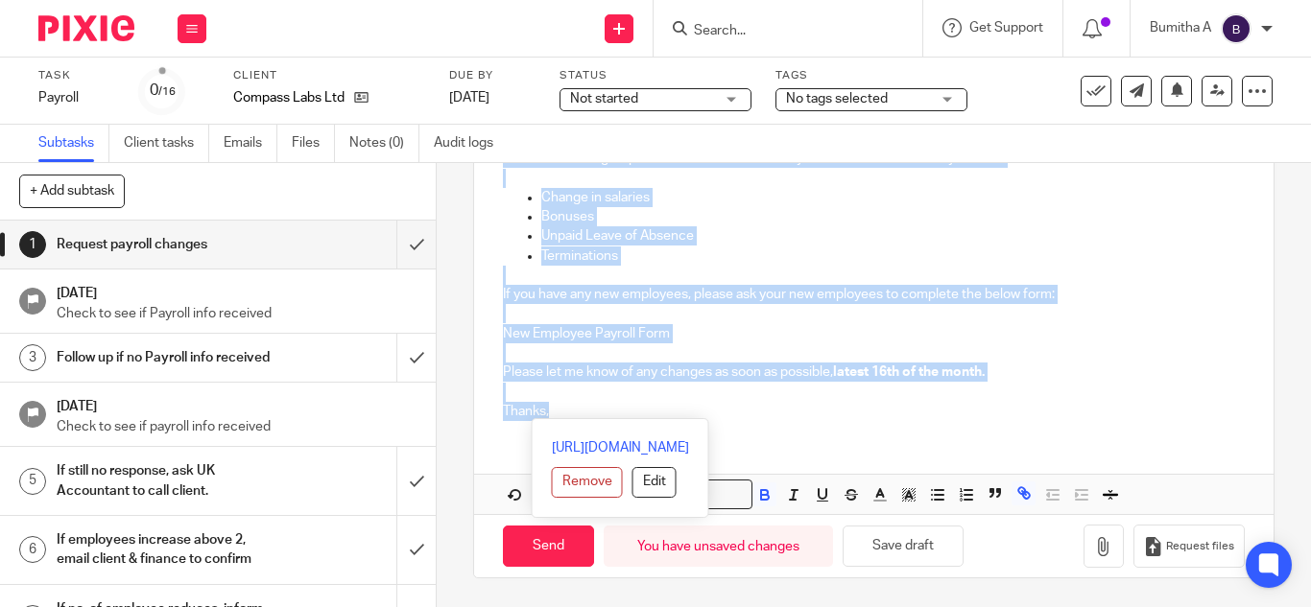
drag, startPoint x: 496, startPoint y: 264, endPoint x: 550, endPoint y: 410, distance: 155.5
click at [550, 410] on div "Hi Elisabeth, Hope you're well! We're preparing payroll for August 2025. If the…" at bounding box center [873, 205] width 799 height 462
copy div "Hi Elisabeth, Hope you're well! We're preparing payroll for August 2025. If the…"
click at [1052, 352] on p at bounding box center [874, 353] width 742 height 19
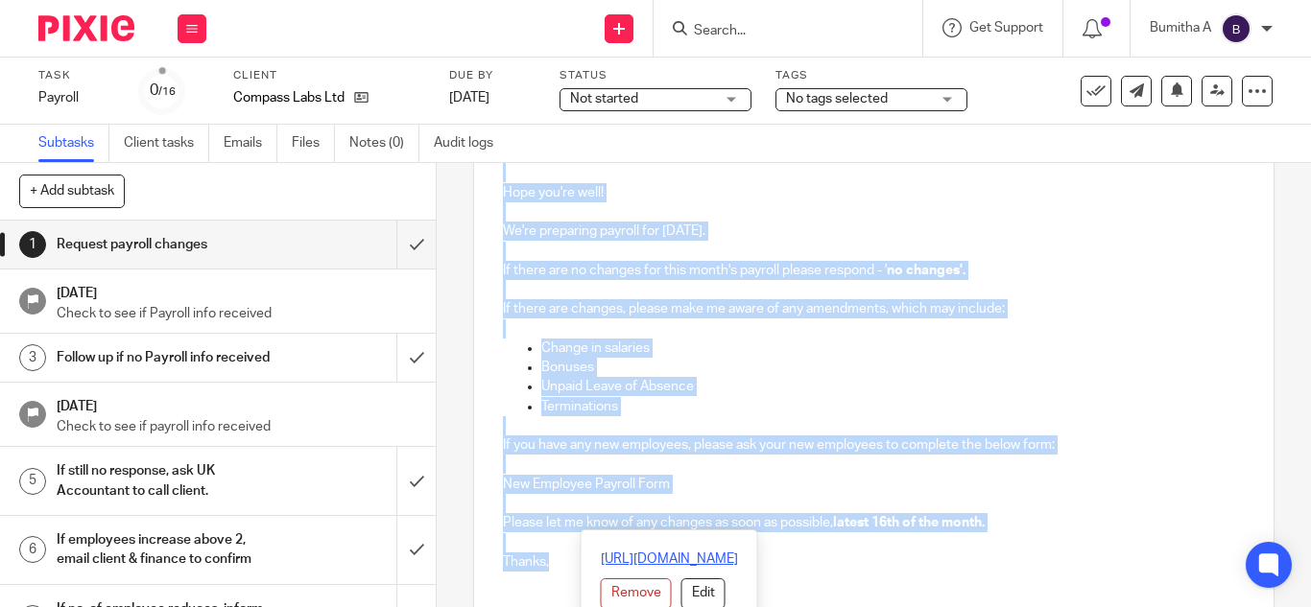
scroll to position [320, 0]
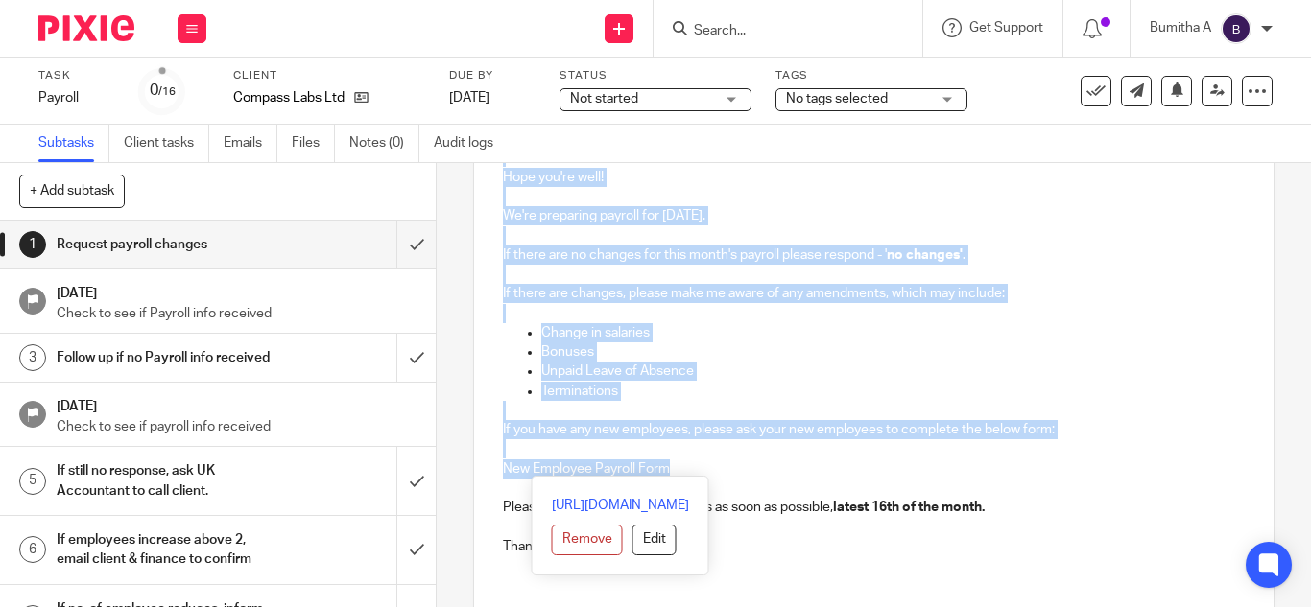
drag, startPoint x: 496, startPoint y: 205, endPoint x: 680, endPoint y: 462, distance: 315.6
click at [680, 462] on div "Hi Elisabeth, Hope you're well! We're preparing payroll for August 2025. If the…" at bounding box center [873, 340] width 799 height 462
click at [552, 541] on button "Remove" at bounding box center [587, 540] width 71 height 31
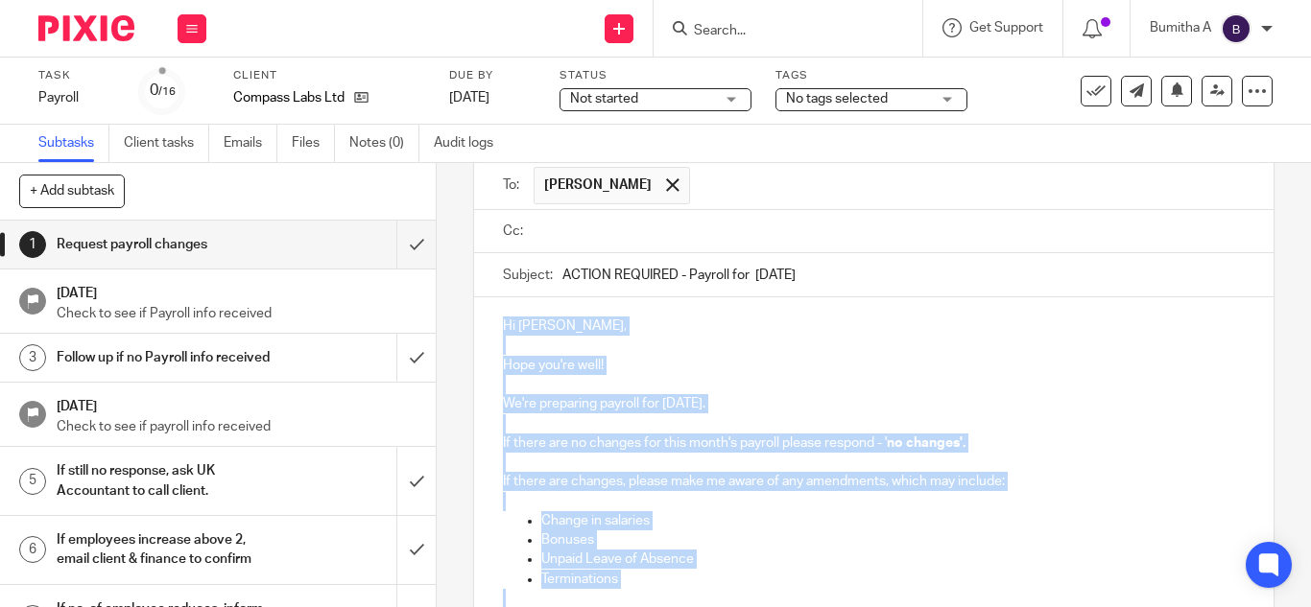
scroll to position [129, 0]
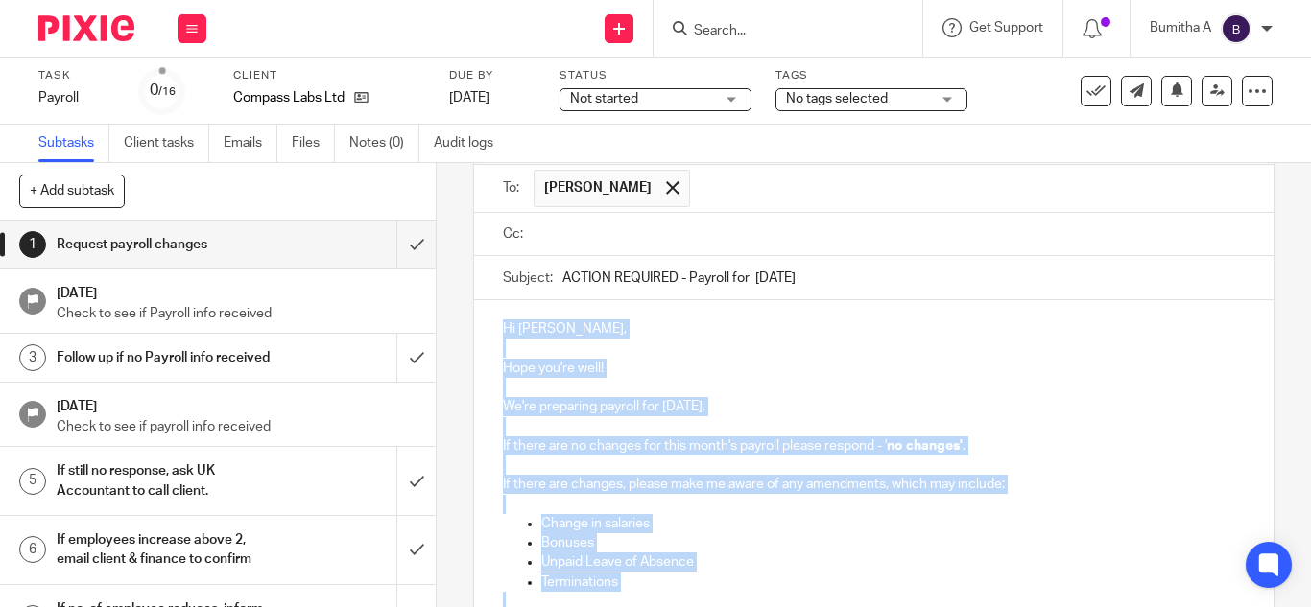
copy div "Hi Elisabeth, Hope you're well! We're preparing payroll for August 2025. If the…"
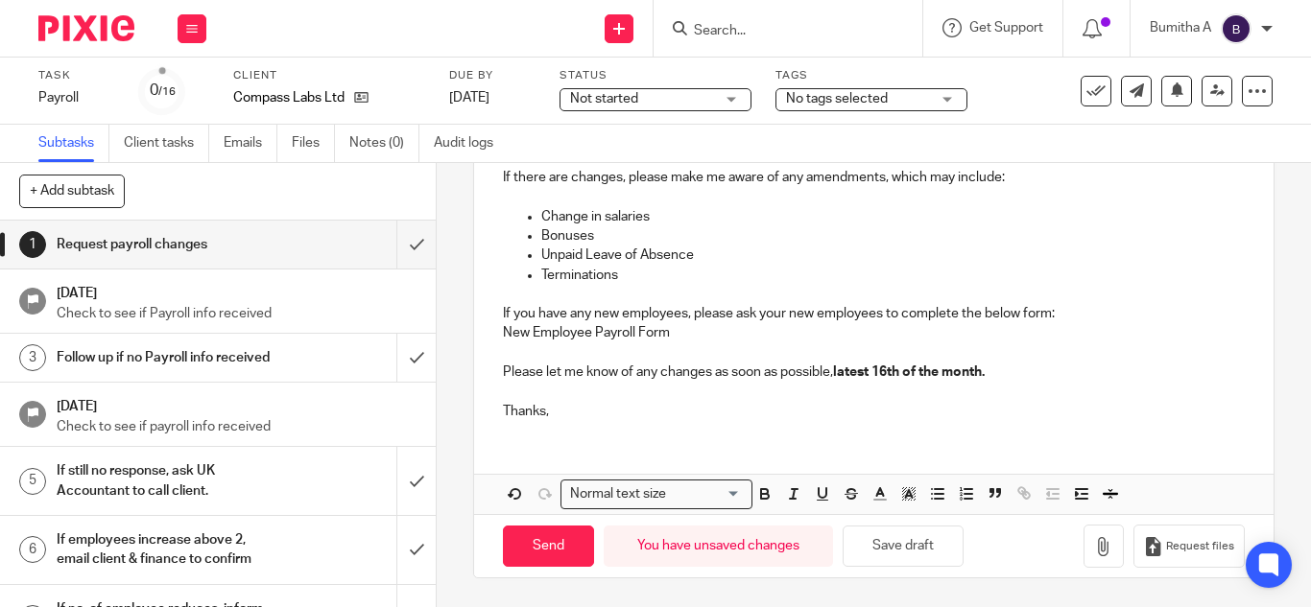
click at [663, 417] on p "Thanks," at bounding box center [874, 411] width 742 height 19
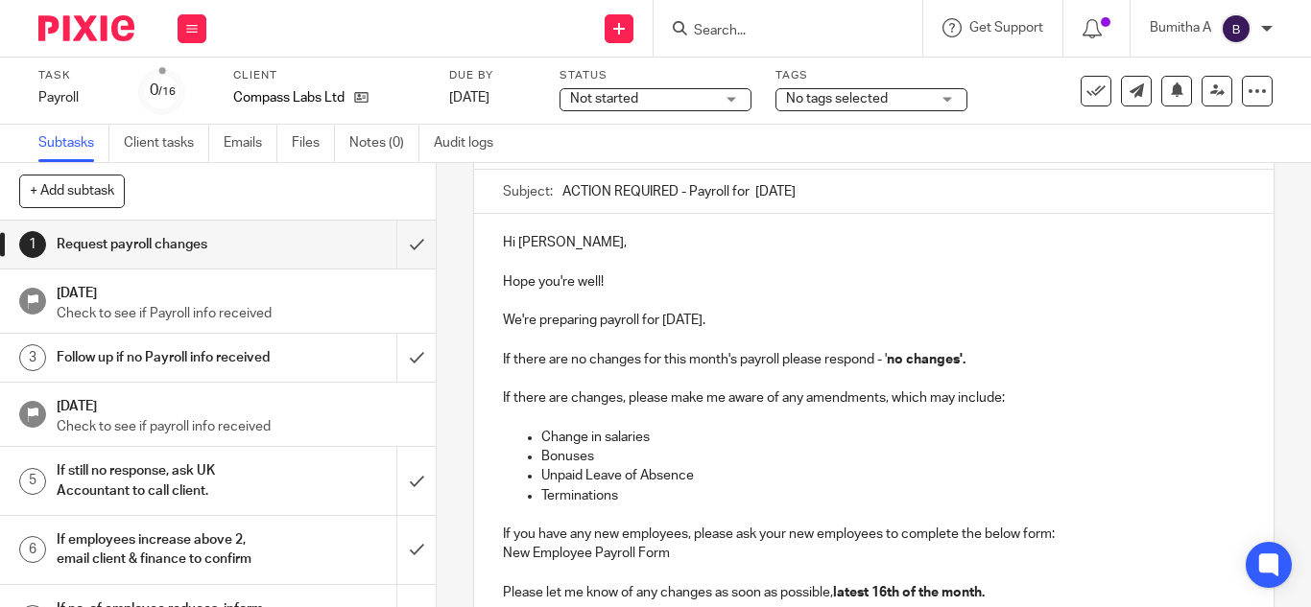
scroll to position [0, 0]
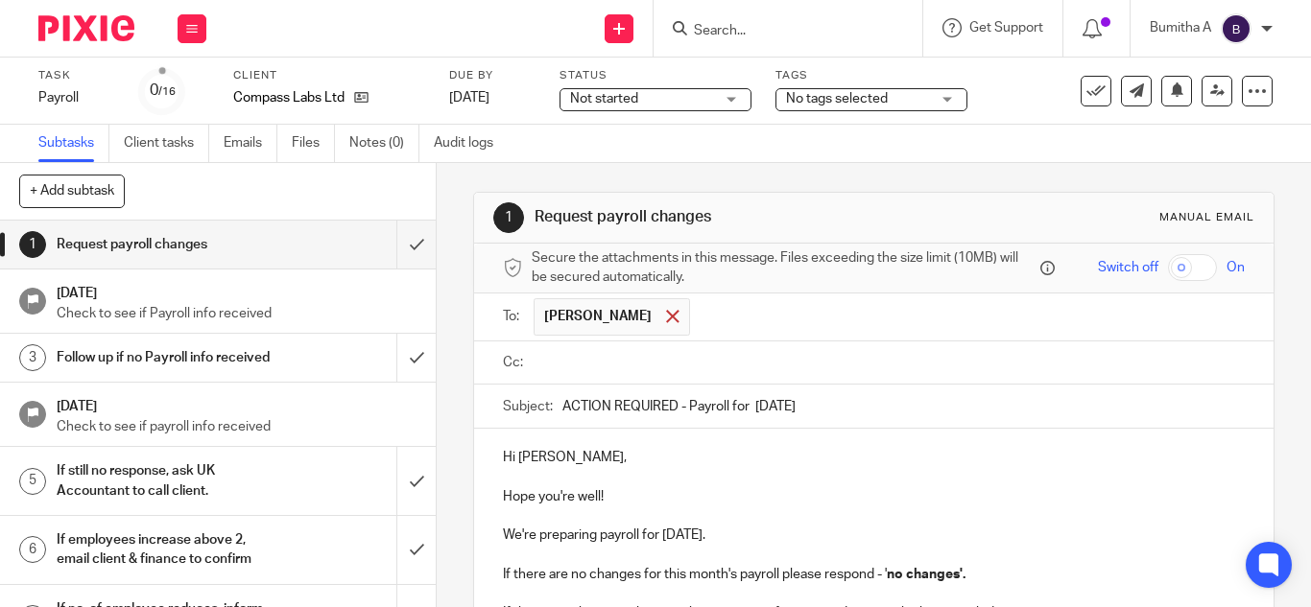
click at [677, 313] on span at bounding box center [672, 316] width 12 height 12
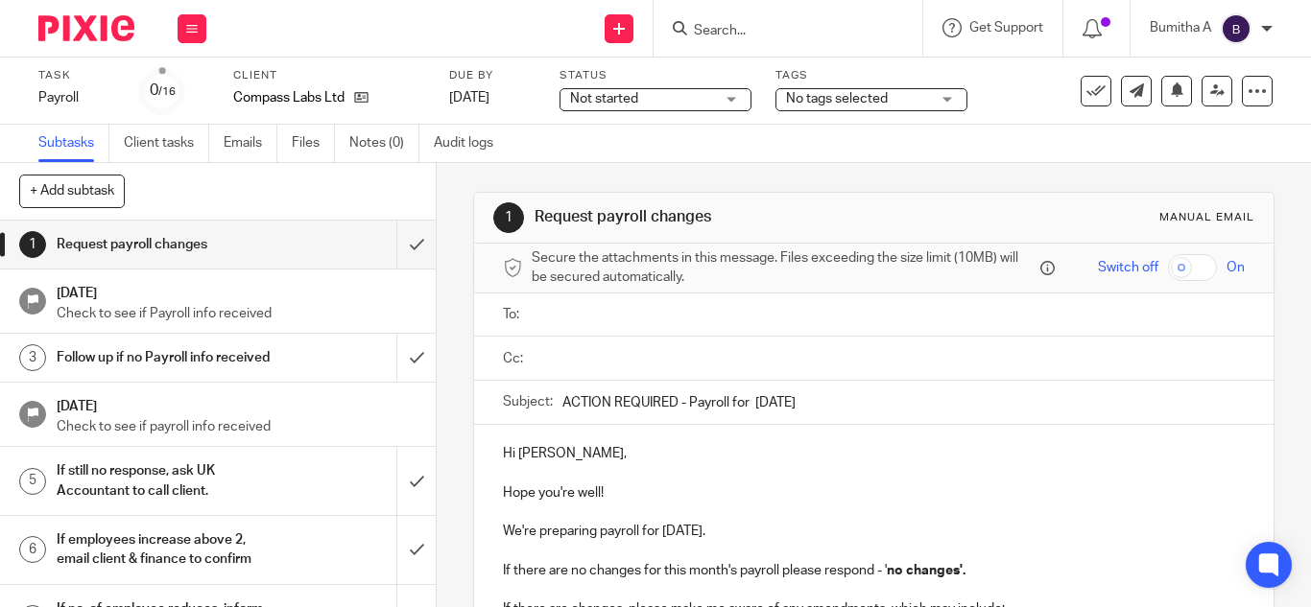
click at [615, 354] on input "text" at bounding box center [887, 358] width 698 height 22
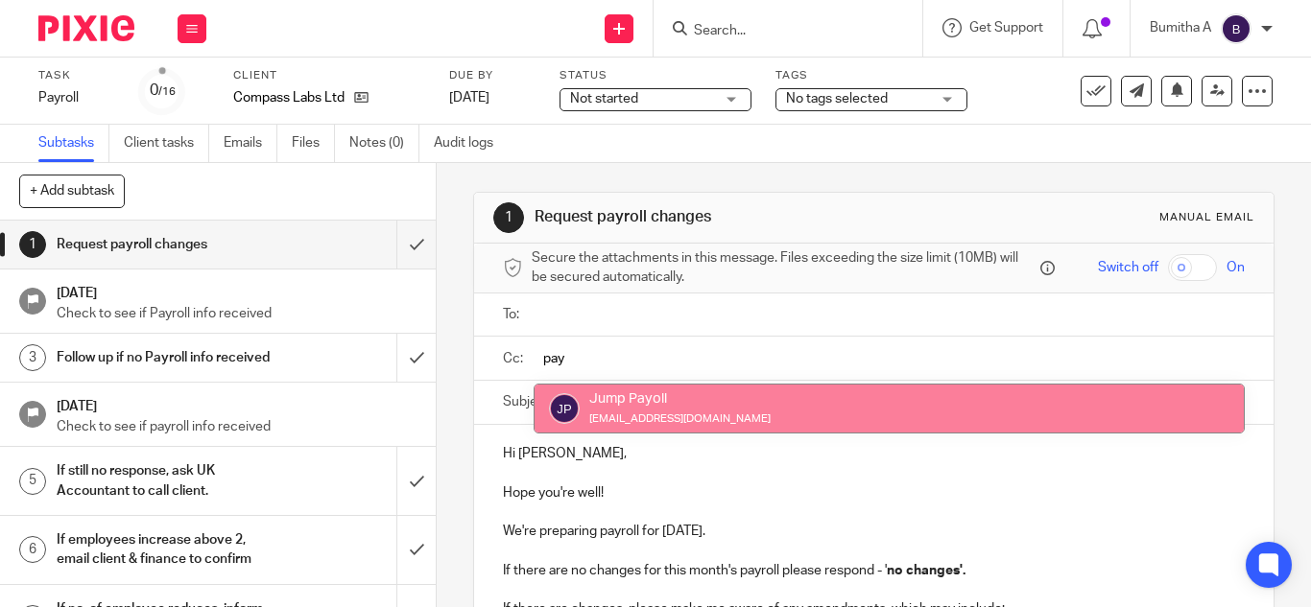
type input "pay"
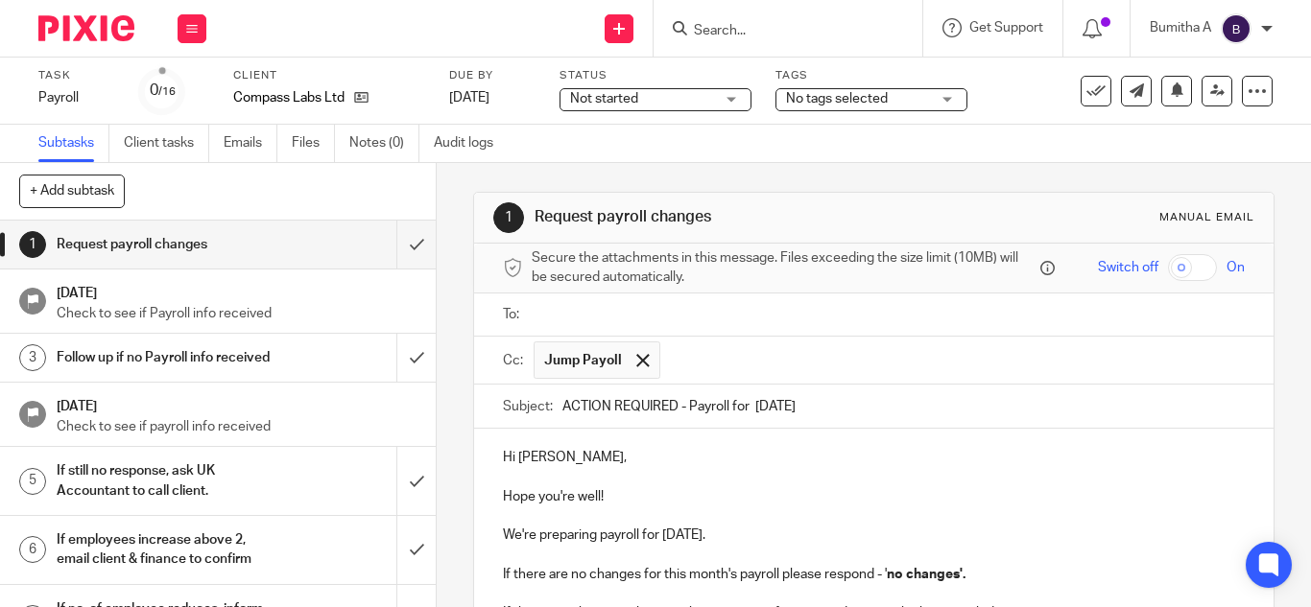
click at [767, 472] on p at bounding box center [874, 476] width 742 height 19
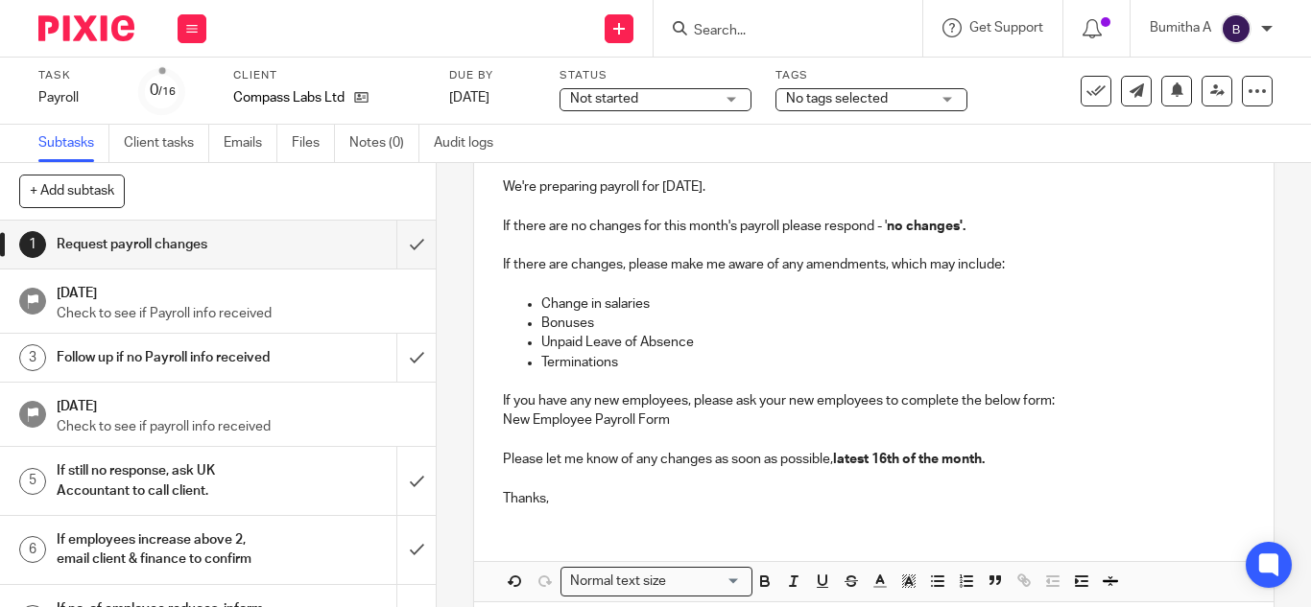
scroll to position [341, 0]
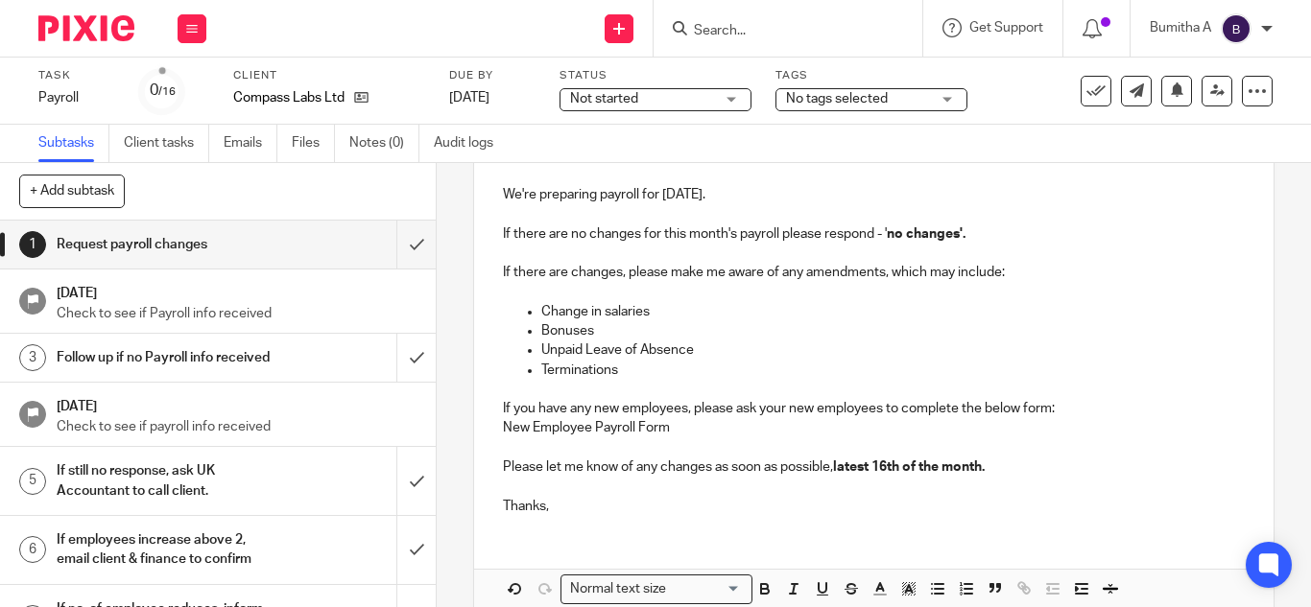
click at [596, 426] on p "If you have any new employees, please ask your new employees to complete the be…" at bounding box center [874, 418] width 742 height 39
click at [229, 234] on h1 "Request payroll changes" at bounding box center [164, 244] width 214 height 29
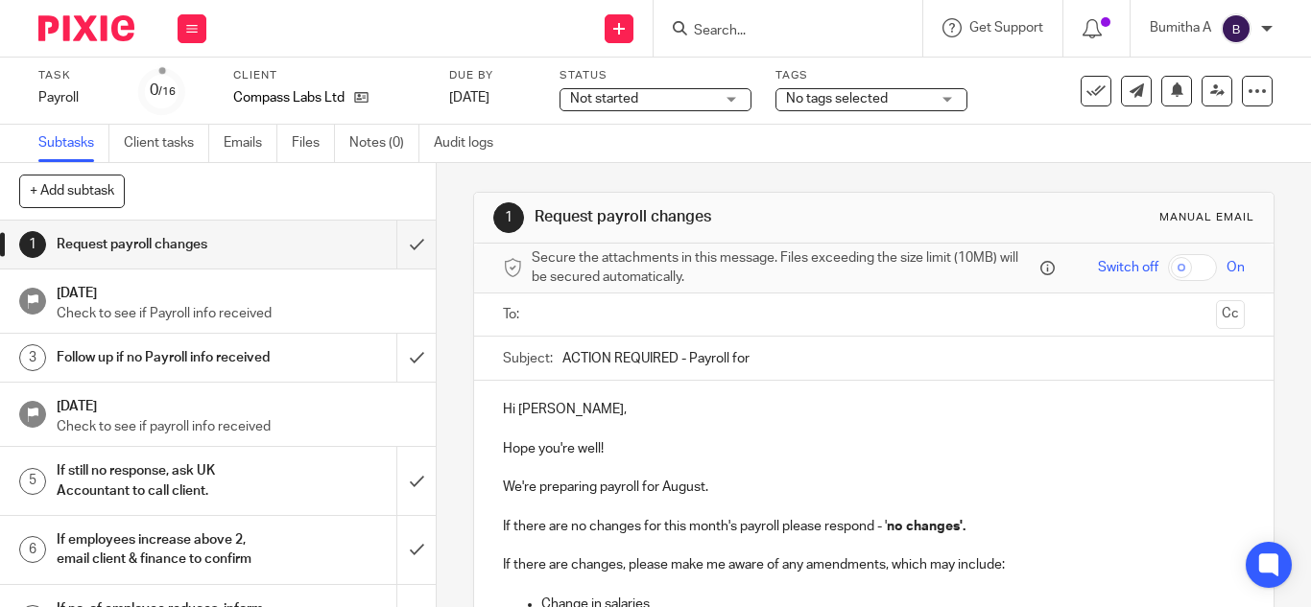
click at [774, 374] on input "ACTION REQUIRED - Payroll for" at bounding box center [903, 358] width 682 height 43
type input "ACTION REQUIRED - Payroll for [DATE]"
click at [701, 483] on p "We're preparing payroll for August." at bounding box center [874, 487] width 742 height 19
click at [772, 476] on p at bounding box center [874, 468] width 742 height 19
click at [1216, 304] on button "Cc" at bounding box center [1230, 314] width 29 height 29
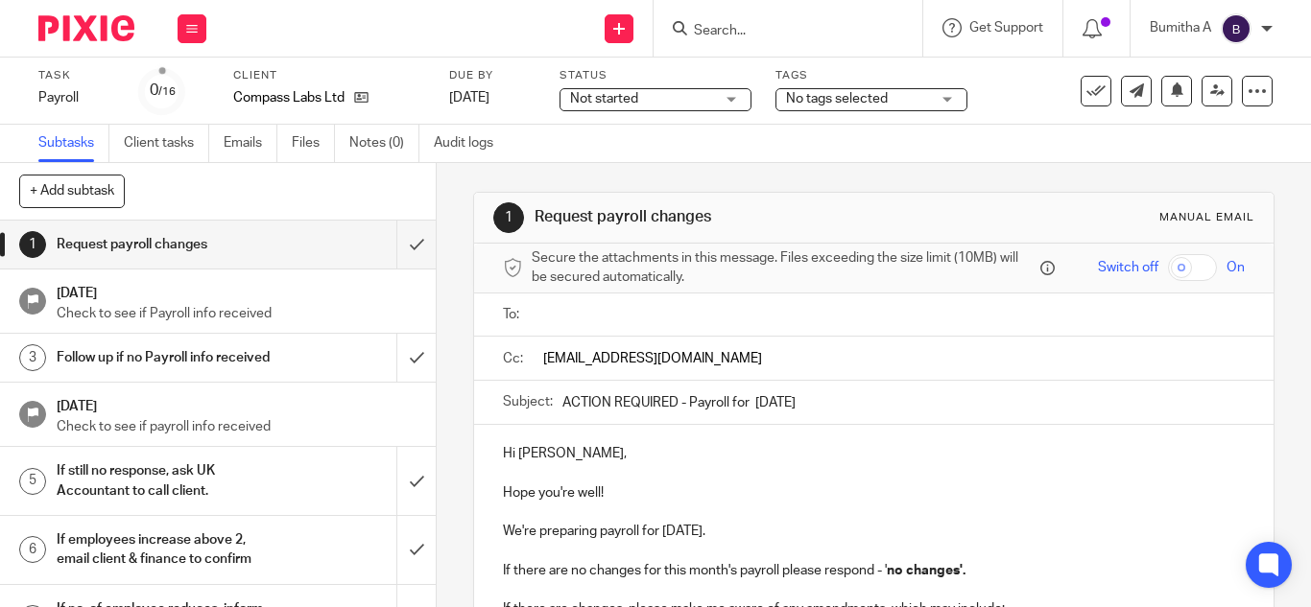
type input "payroll@riseaccounting.co.uk"
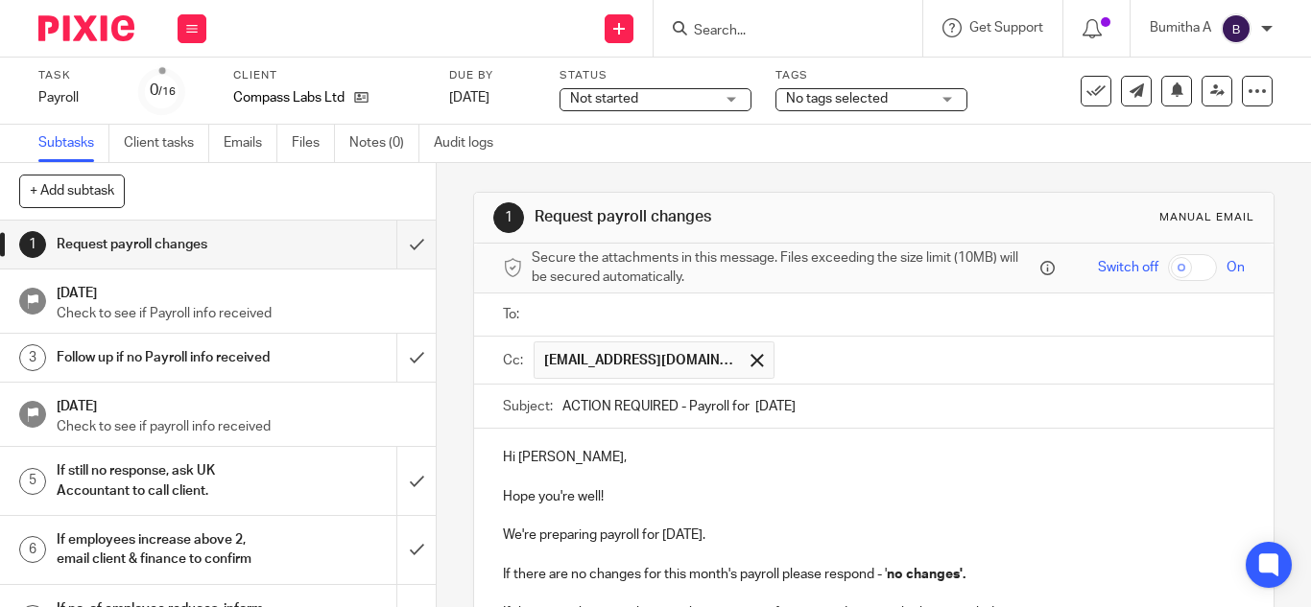
paste input "fatjeta@riseaccounting.co.uk"
type input "[EMAIL_ADDRESS][DOMAIN_NAME]"
click at [604, 325] on input "text" at bounding box center [887, 315] width 698 height 22
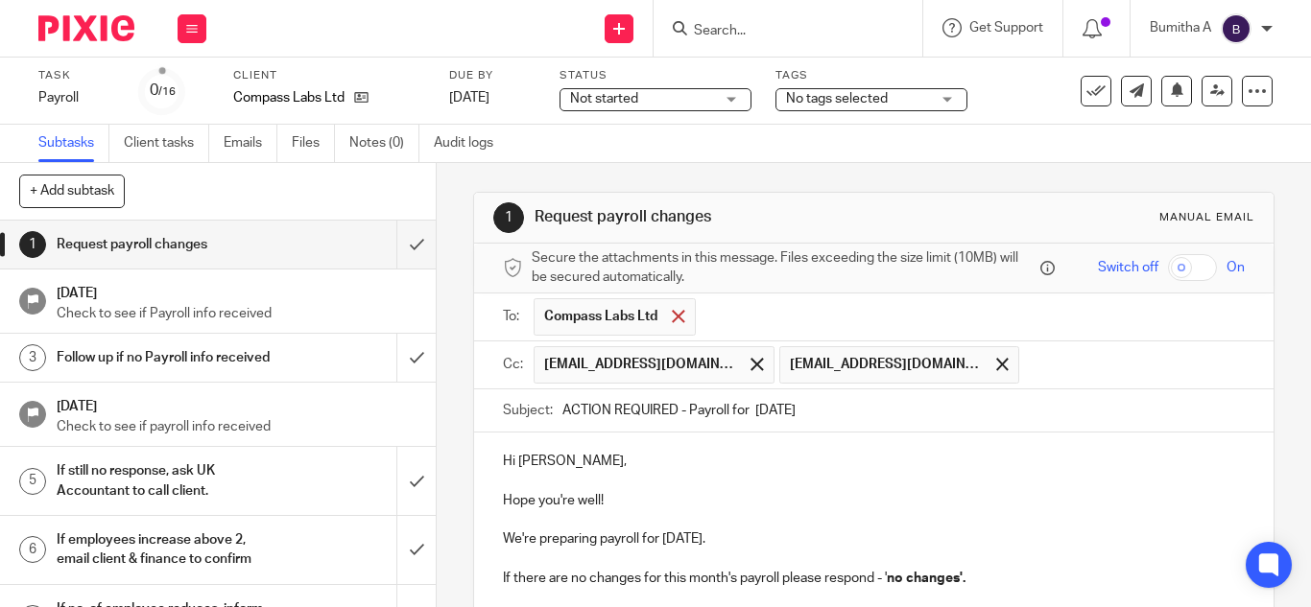
click at [673, 319] on span at bounding box center [678, 316] width 12 height 12
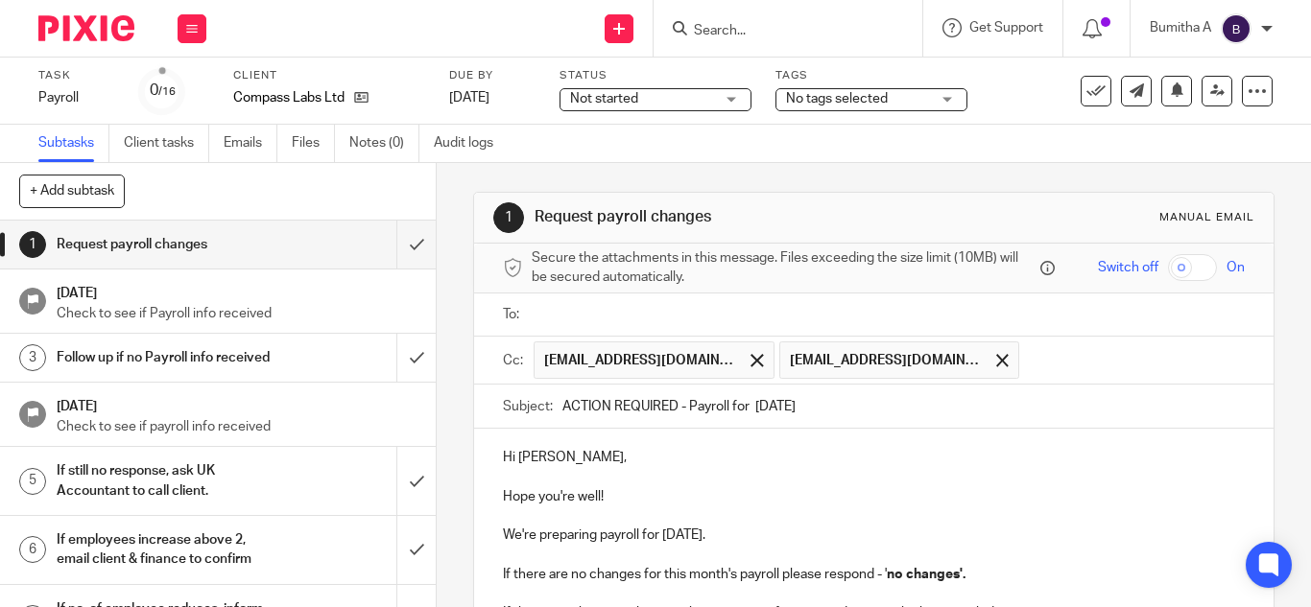
click at [660, 318] on input "text" at bounding box center [887, 315] width 698 height 22
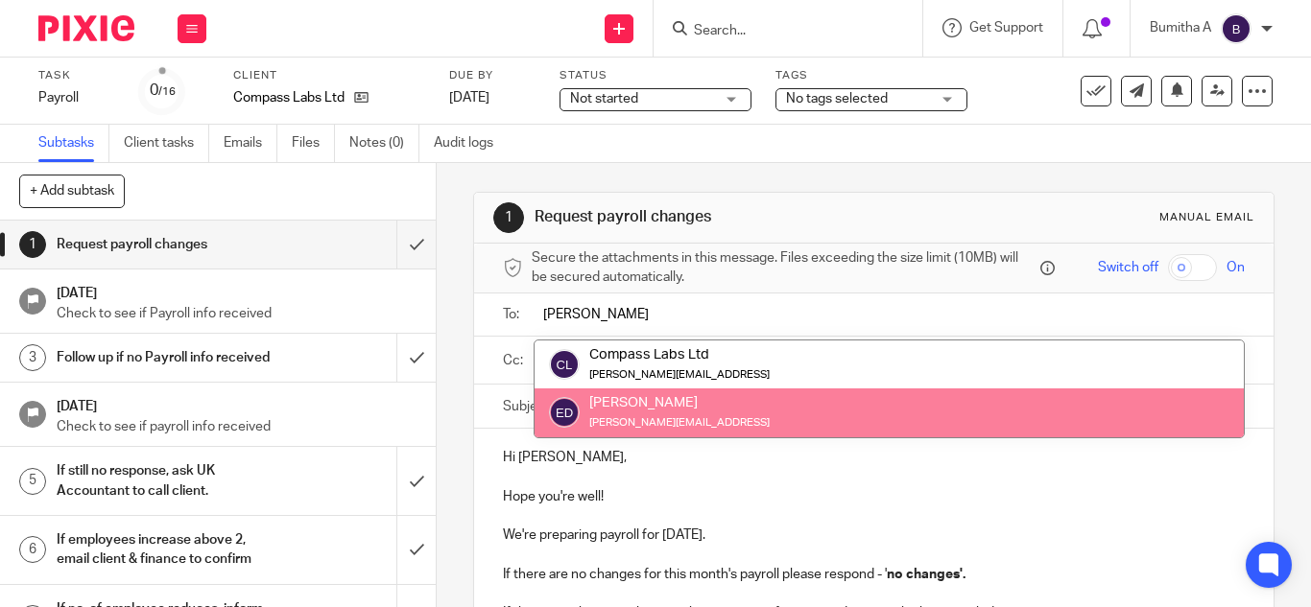
type input "eli"
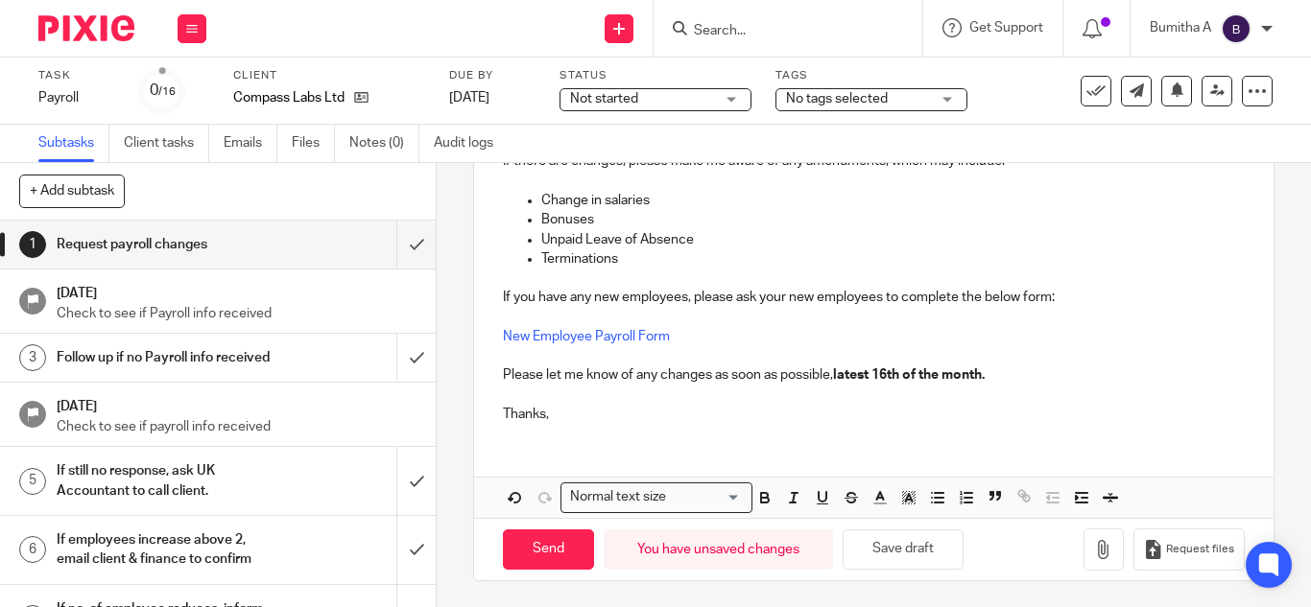
scroll to position [459, 0]
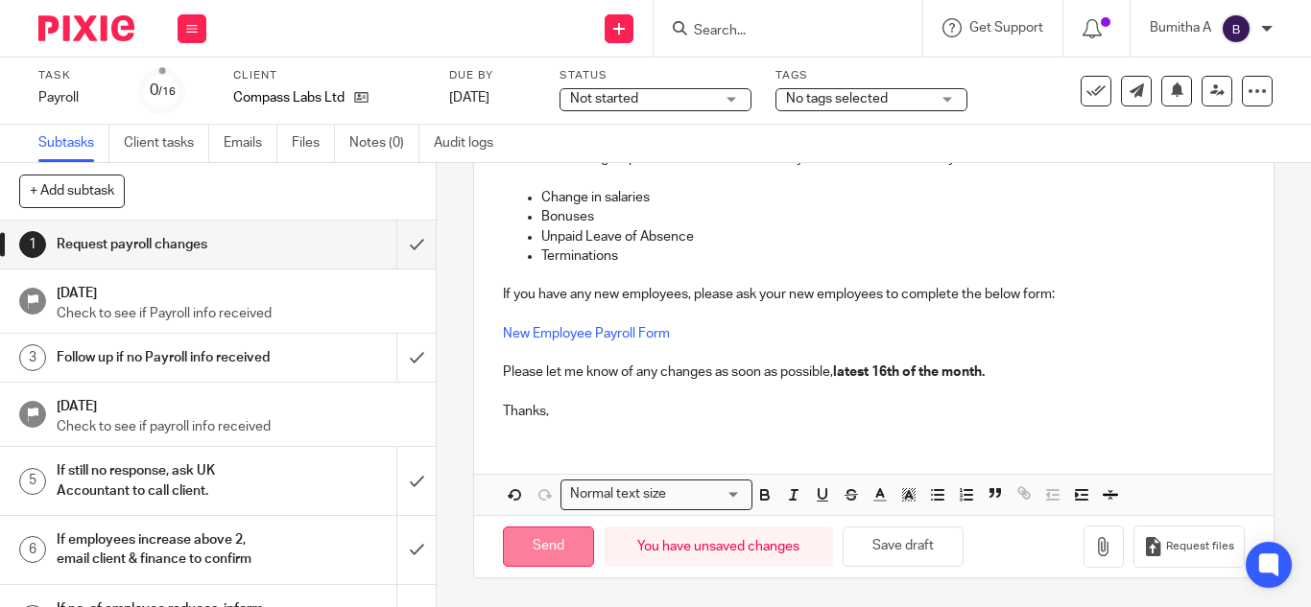
click at [544, 552] on input "Send" at bounding box center [548, 547] width 91 height 41
type input "Sent"
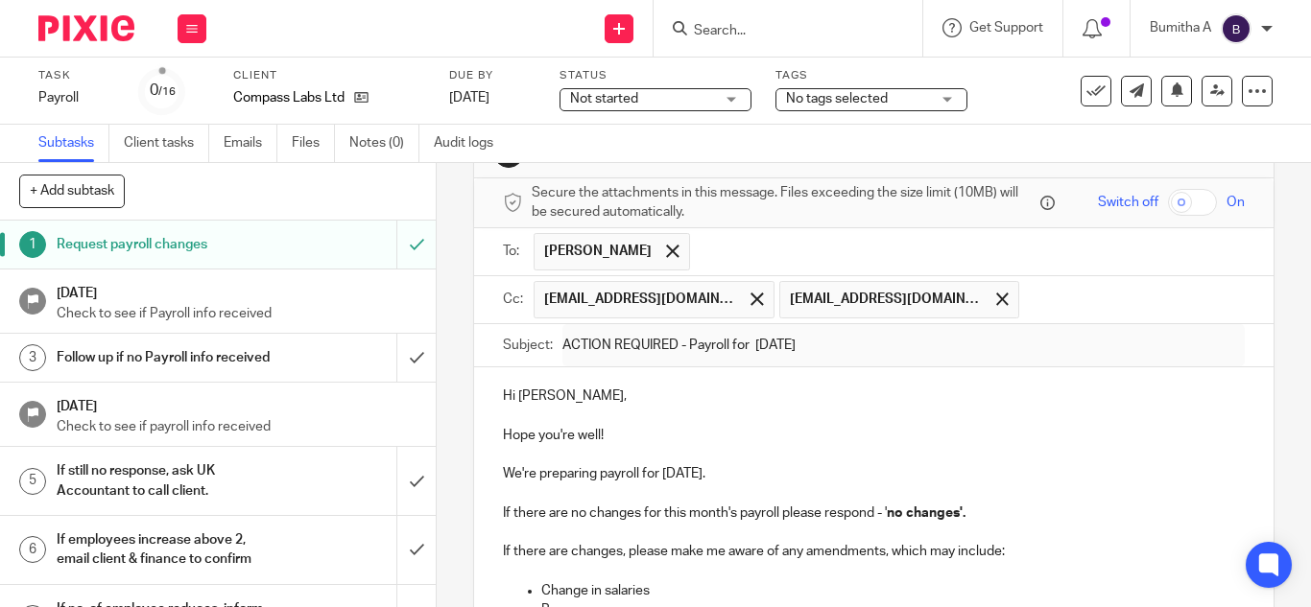
scroll to position [0, 0]
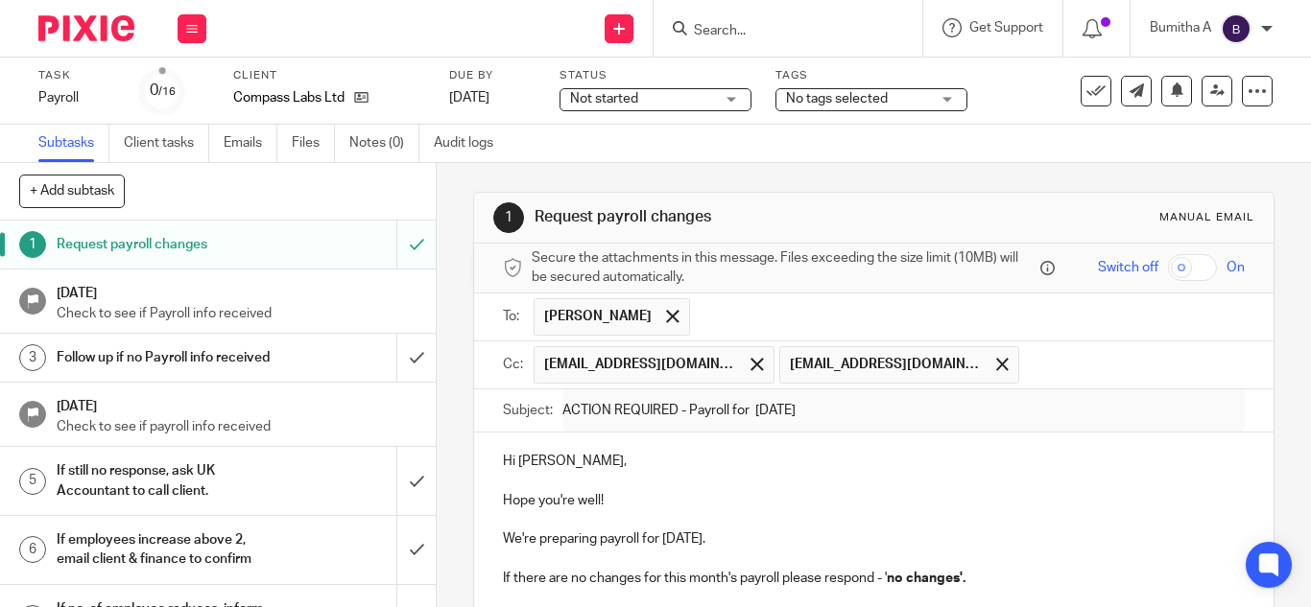
click at [704, 31] on input "Search" at bounding box center [778, 31] width 173 height 17
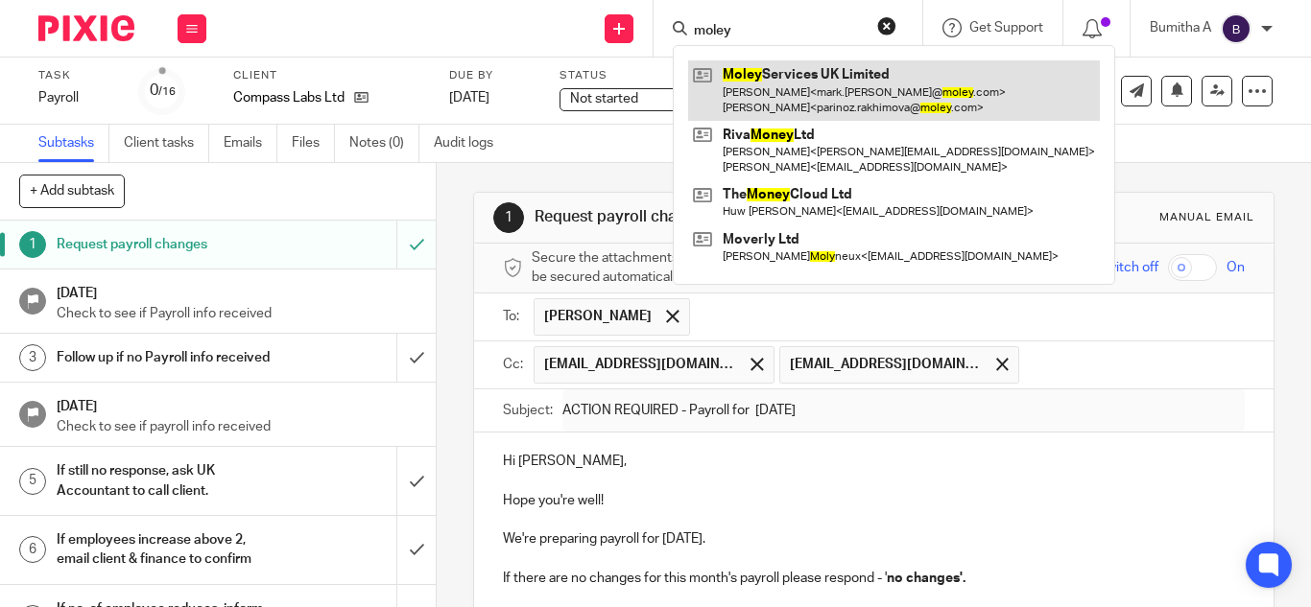
type input "moley"
click at [844, 80] on link at bounding box center [894, 90] width 412 height 60
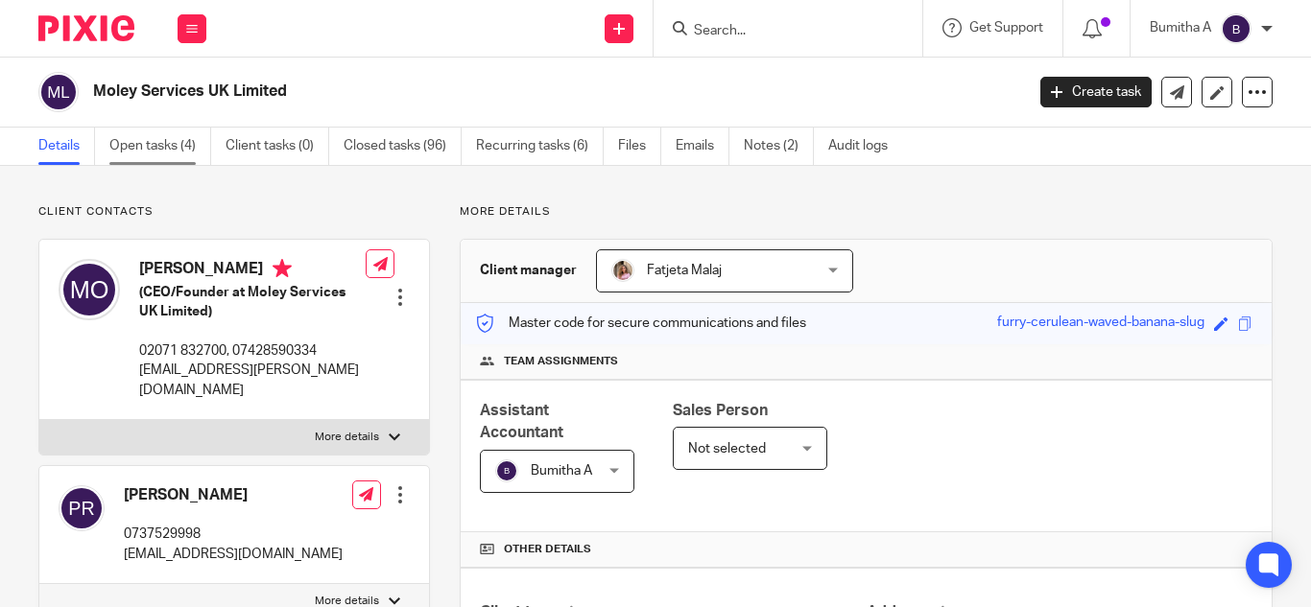
click at [192, 146] on link "Open tasks (4)" at bounding box center [160, 146] width 102 height 37
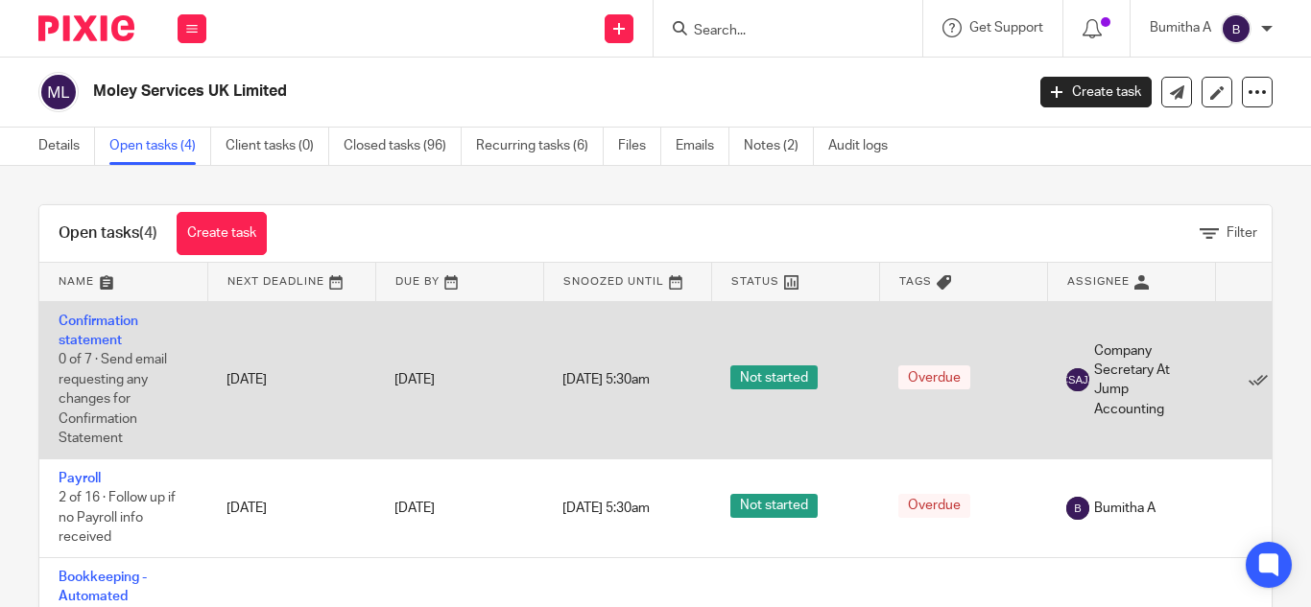
scroll to position [152, 0]
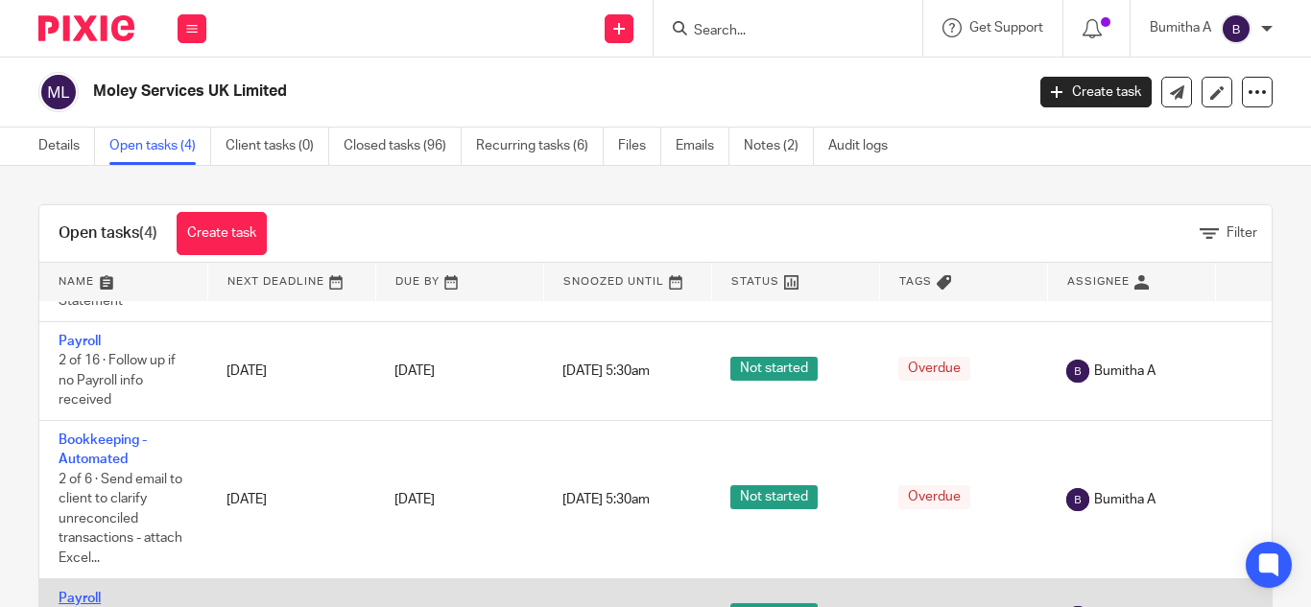
click at [96, 592] on link "Payroll" at bounding box center [80, 598] width 42 height 13
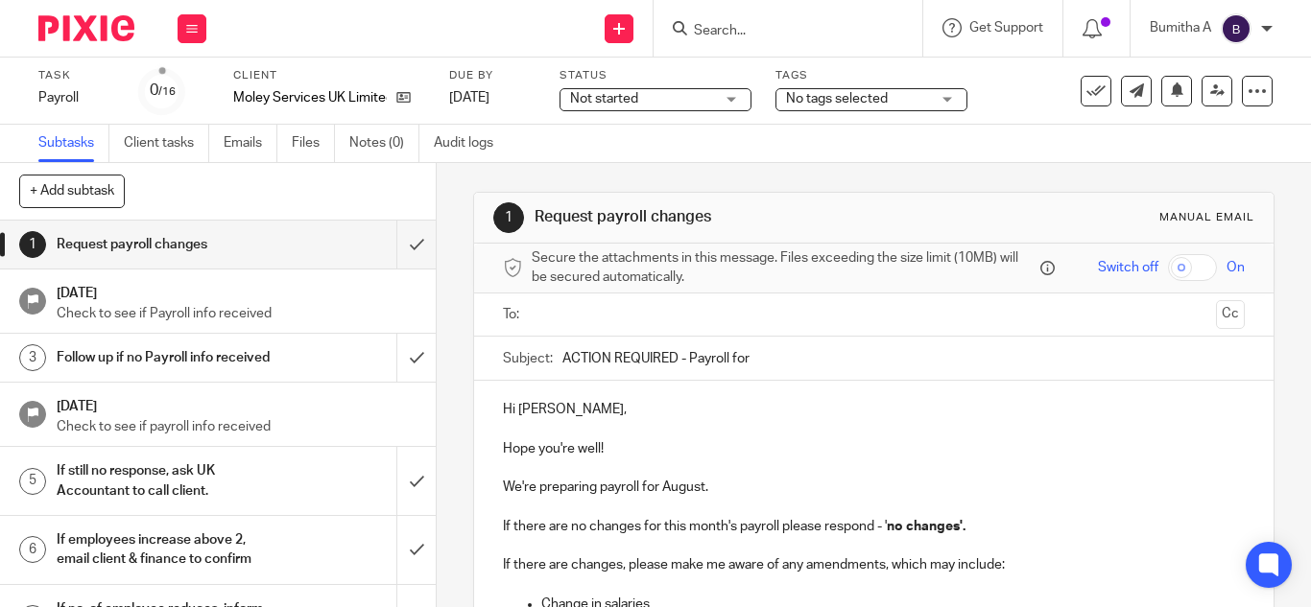
click at [772, 362] on input "ACTION REQUIRED - Payroll for" at bounding box center [903, 358] width 682 height 43
type input "ACTION REQUIRED - Payroll for [DATE]"
click at [702, 480] on p "We're preparing payroll for August." at bounding box center [874, 487] width 742 height 19
click at [697, 488] on p "We're preparing payroll for August." at bounding box center [874, 487] width 742 height 19
click at [806, 455] on p "Hope you're well!" at bounding box center [874, 449] width 742 height 19
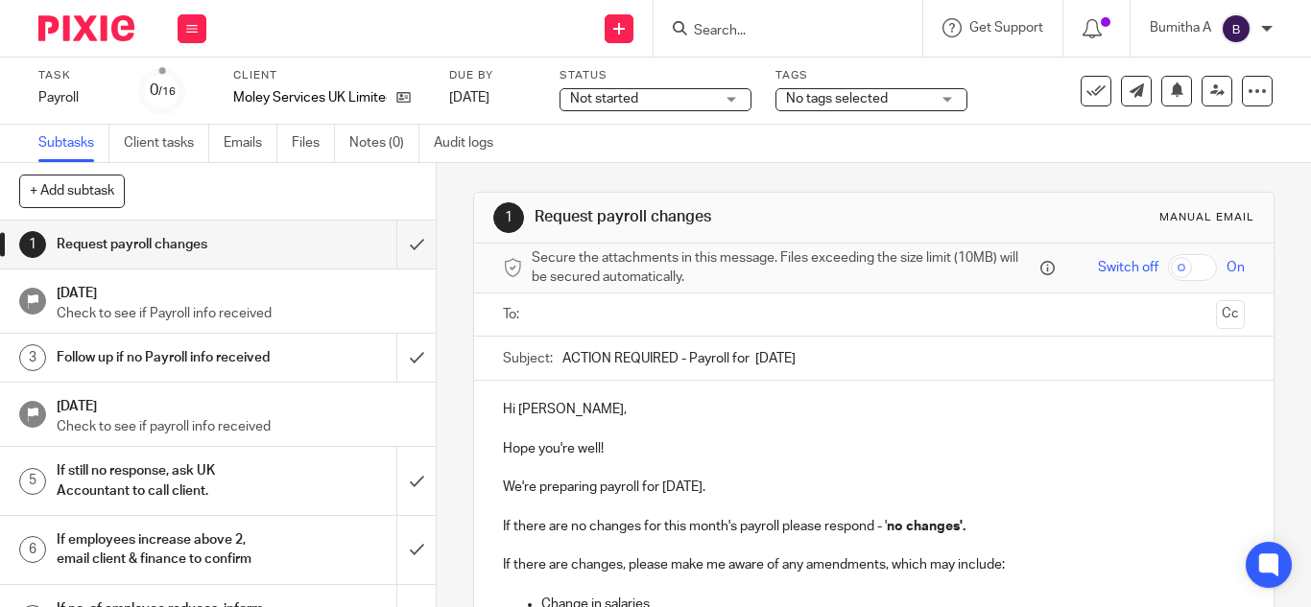
click at [567, 322] on input "text" at bounding box center [872, 315] width 669 height 22
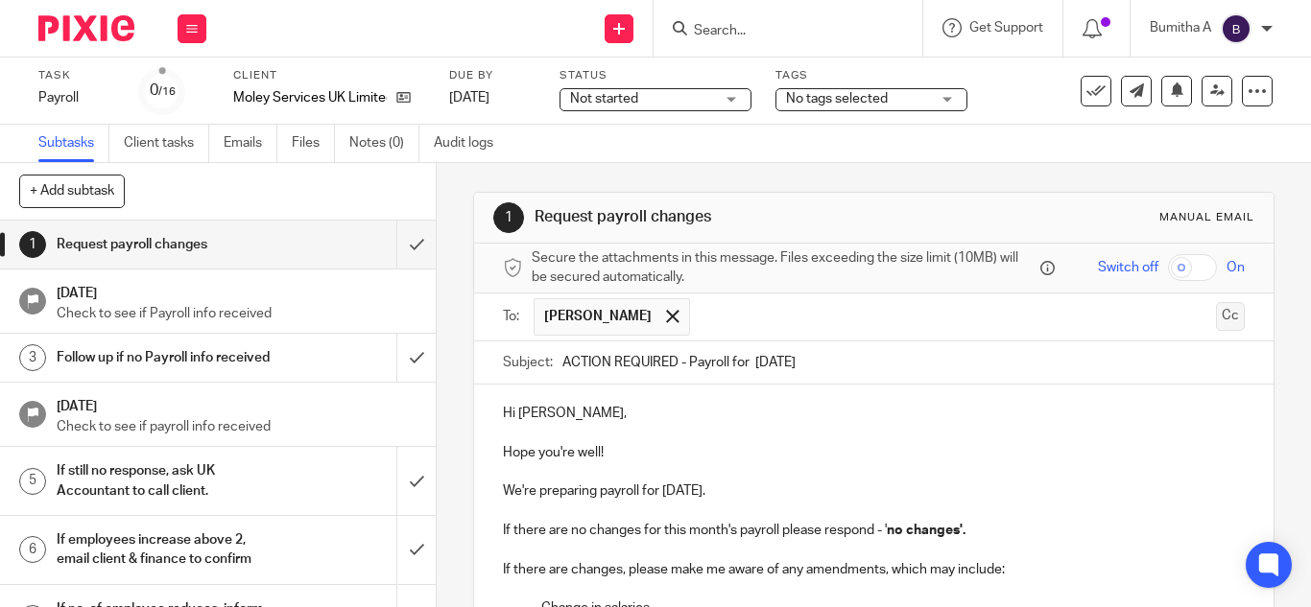
click at [1216, 320] on button "Cc" at bounding box center [1230, 316] width 29 height 29
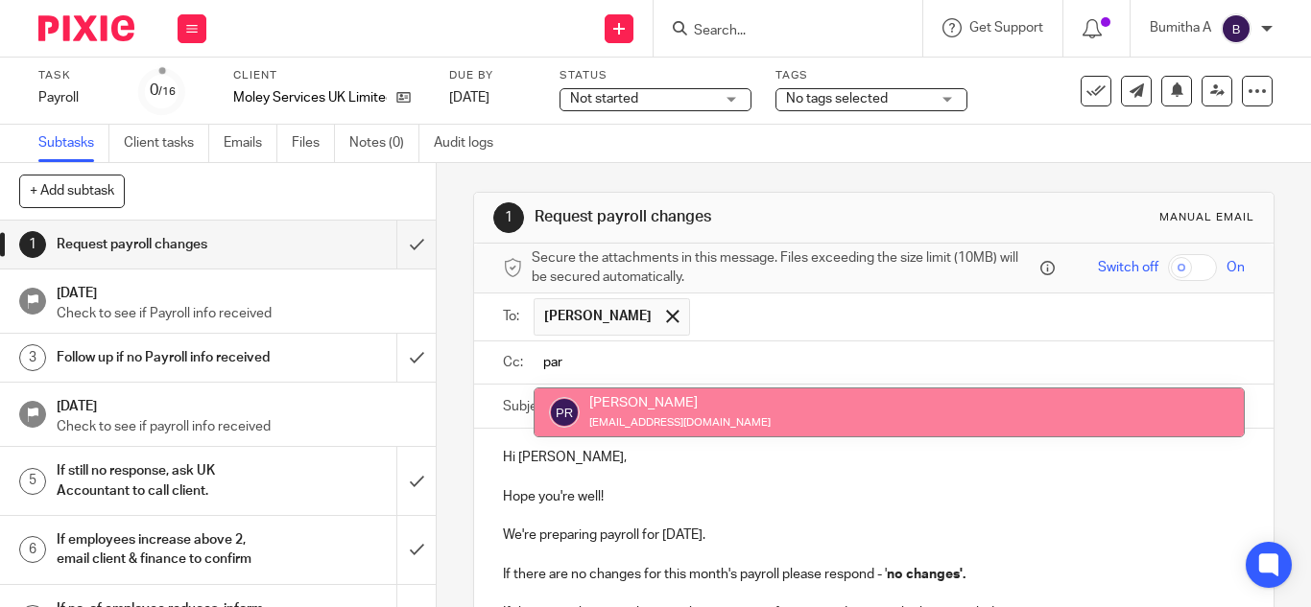
type input "par"
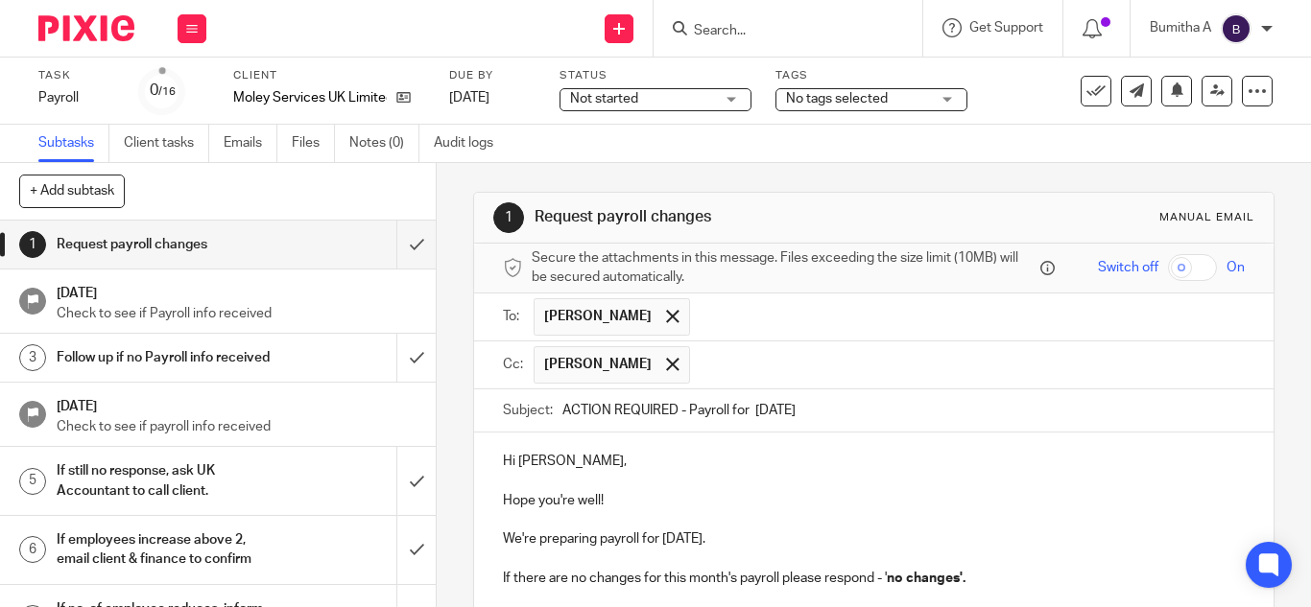
click at [745, 370] on input "text" at bounding box center [968, 364] width 537 height 37
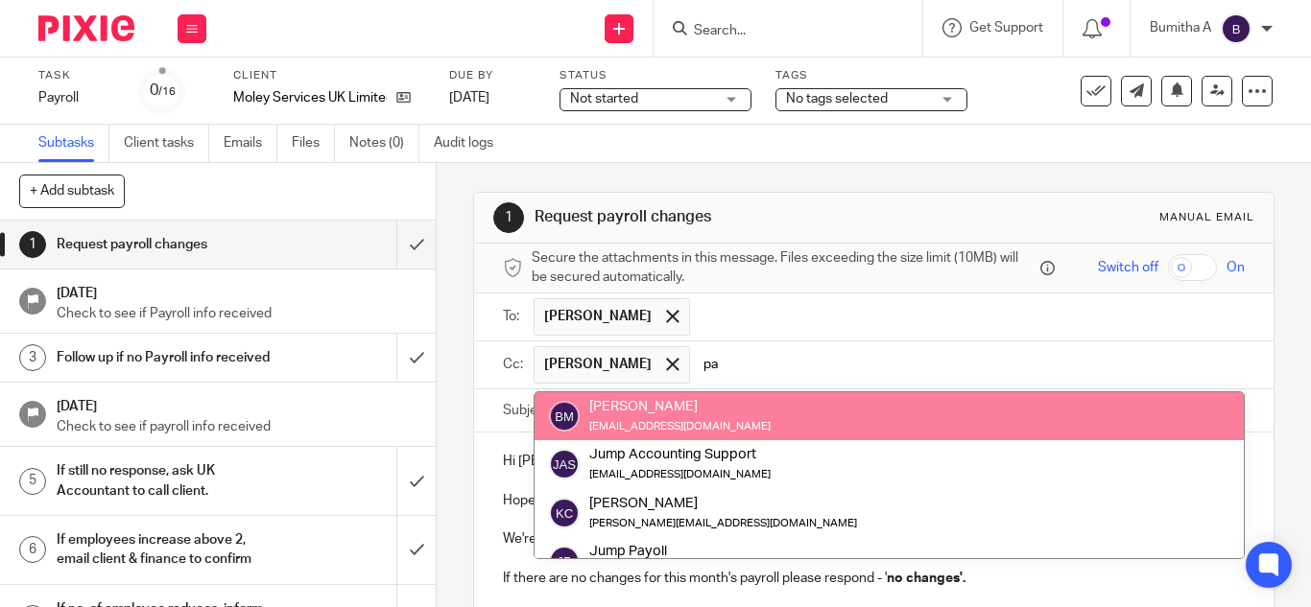
type input "p"
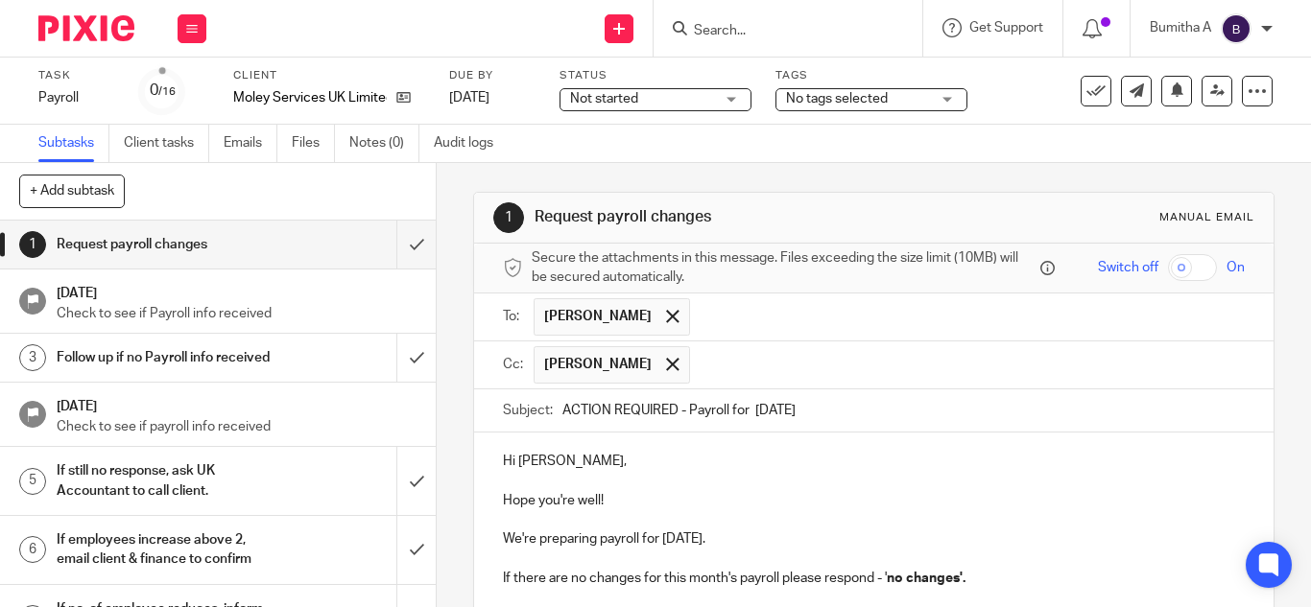
paste input "payroll@riseaccounting.co.uk"
click at [957, 364] on input "payroll@riseaccounting.co.uk" at bounding box center [968, 364] width 537 height 37
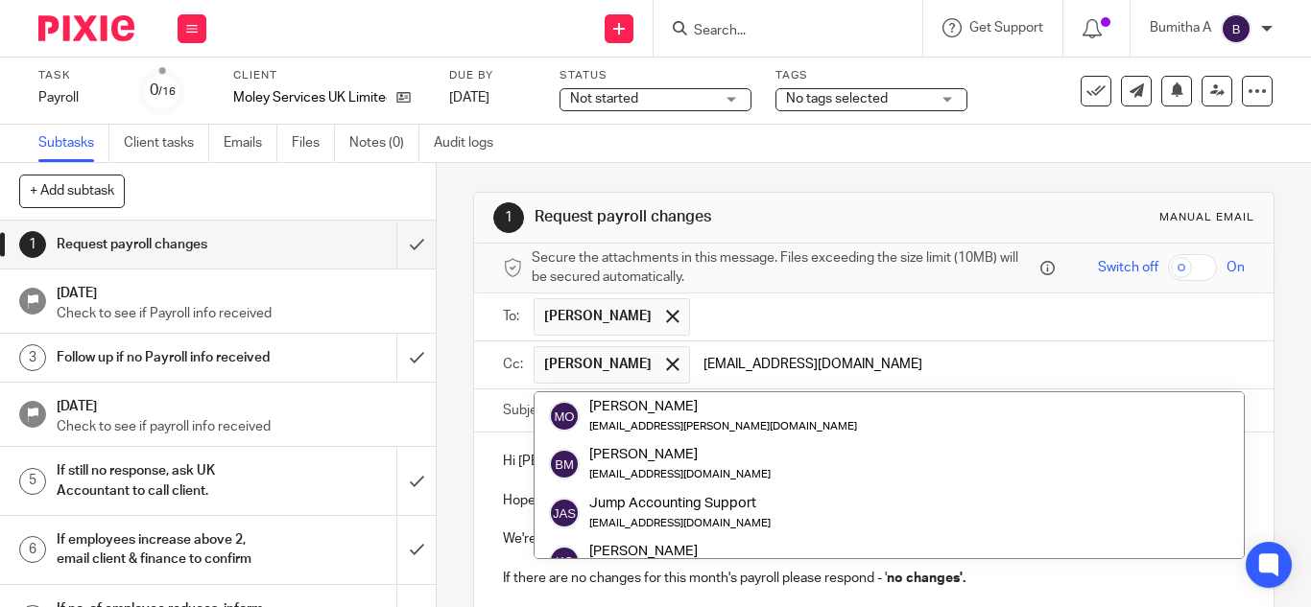
click at [965, 357] on input "payroll@riseaccounting.co.uk" at bounding box center [968, 364] width 537 height 37
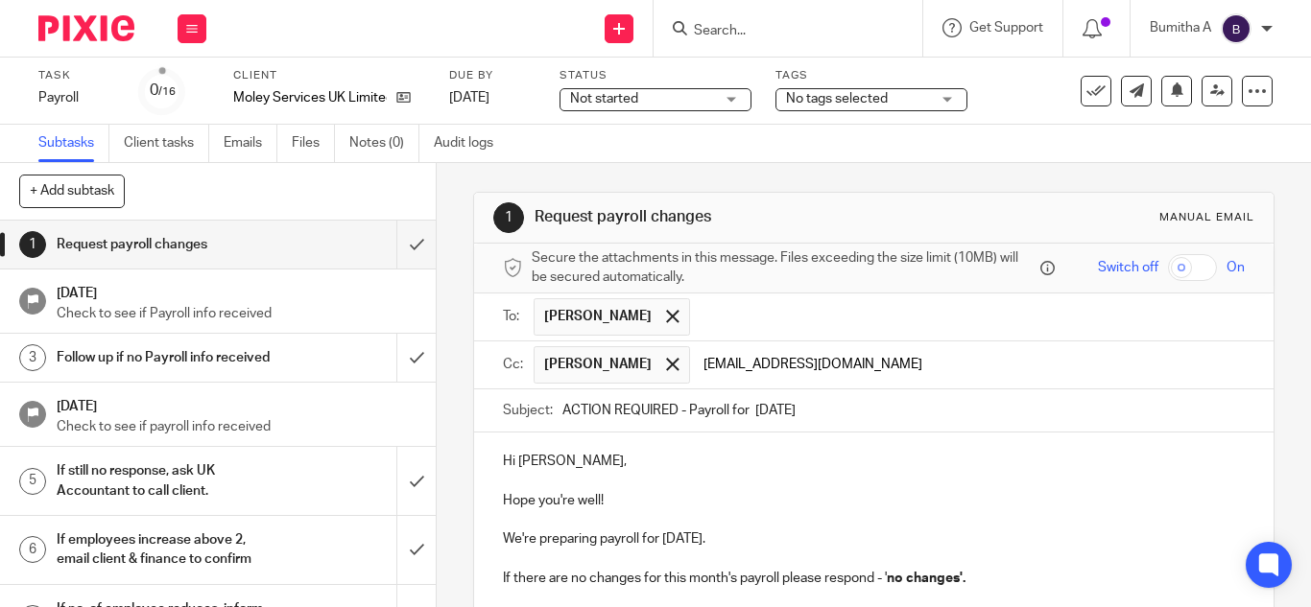
type input "payroll@riseaccounting.co.uk"
click at [904, 486] on p at bounding box center [874, 481] width 742 height 19
click at [982, 371] on input "text" at bounding box center [1090, 364] width 293 height 37
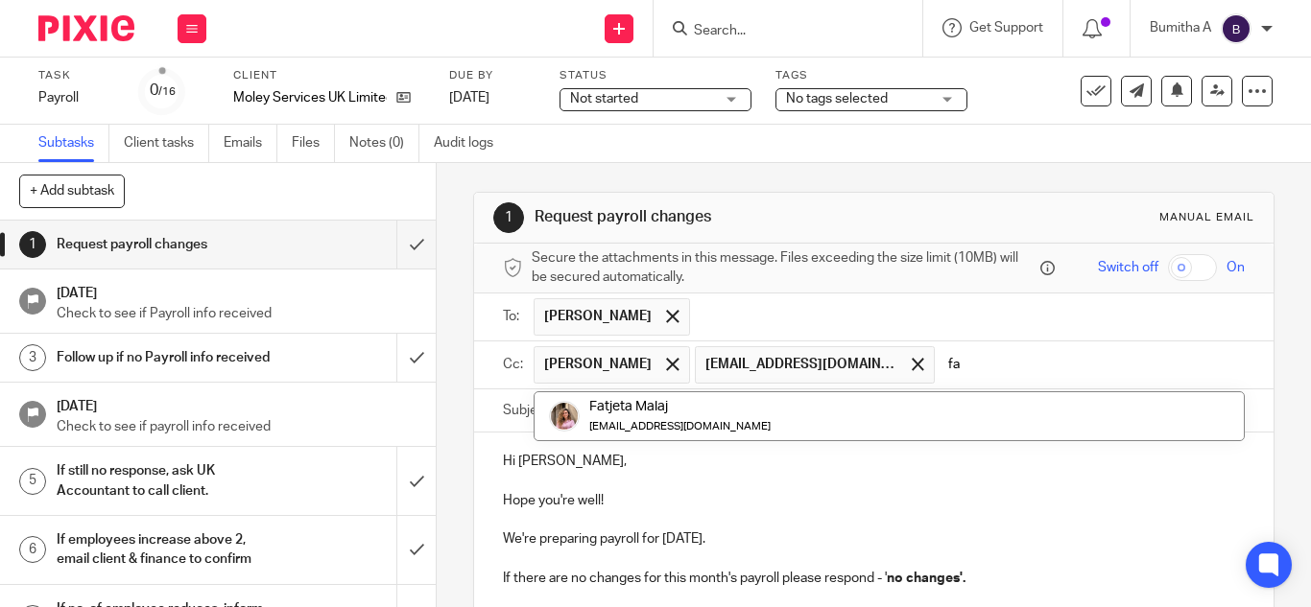
type input "f"
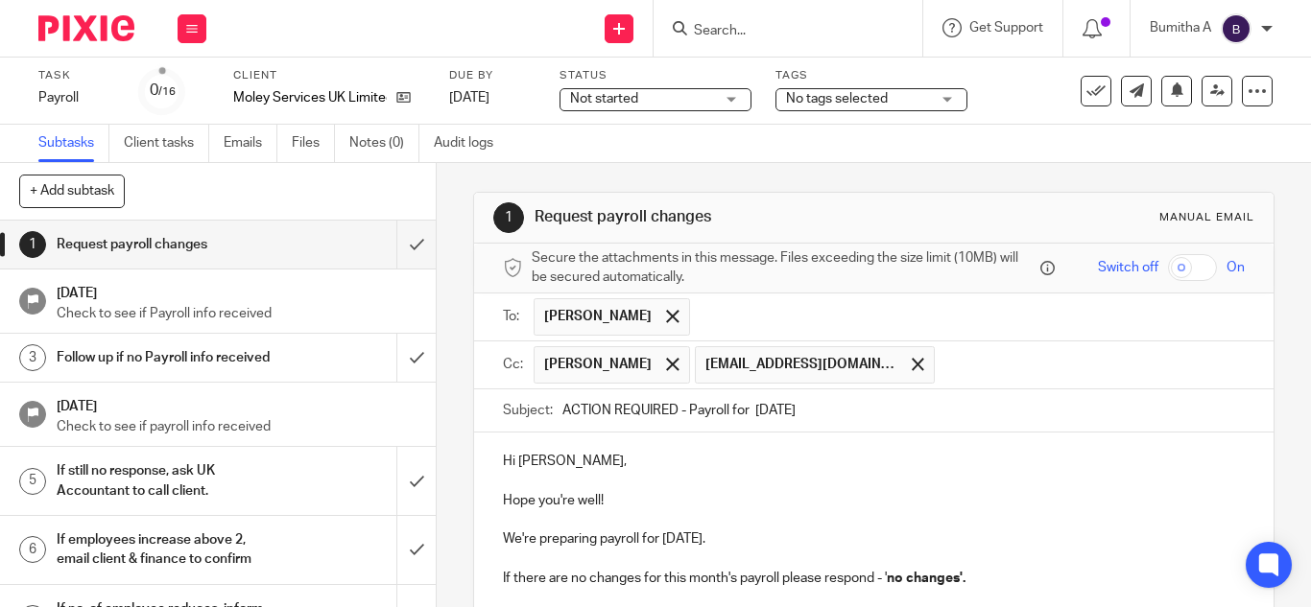
paste input "fatjeta@riseaccounting.co.uk"
type input "fatjeta@riseaccounting.co.uk"
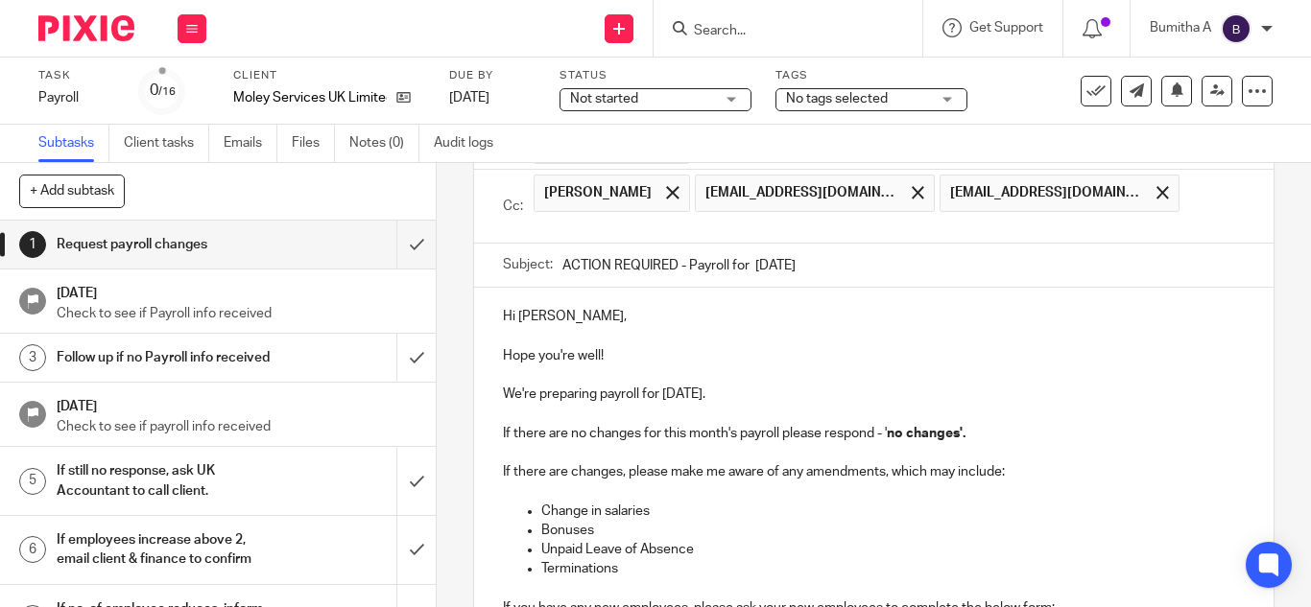
scroll to position [147, 0]
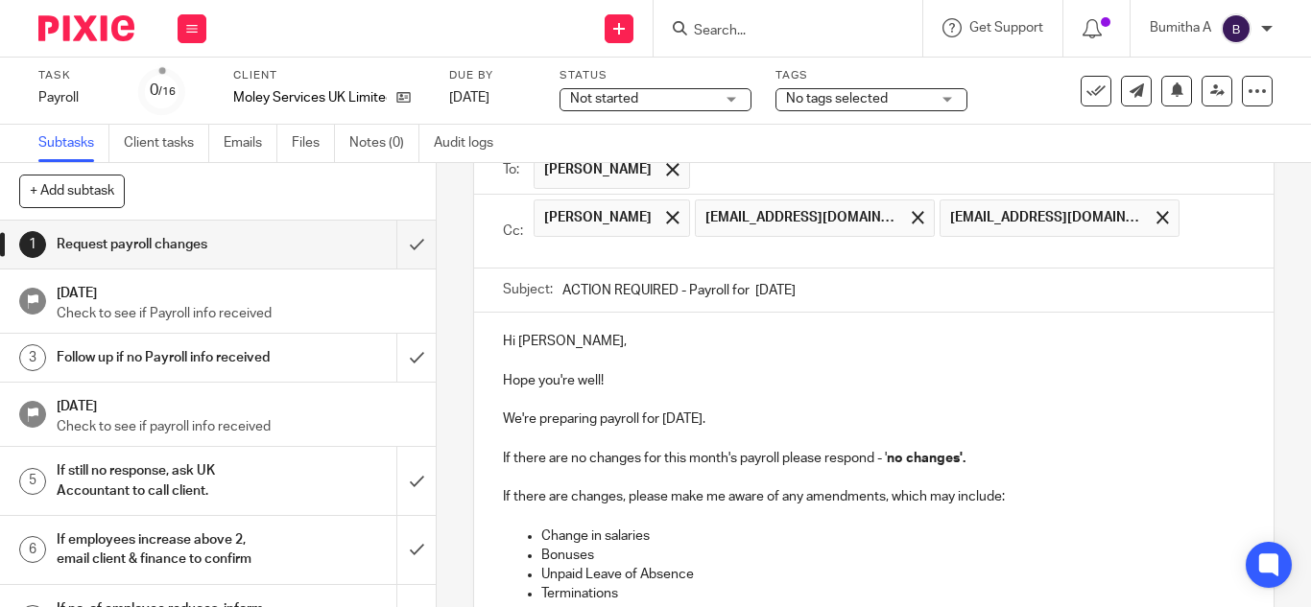
click at [771, 283] on input "ACTION REQUIRED - Payroll for July 2025" at bounding box center [903, 290] width 682 height 43
click at [750, 294] on input "ACTION REQUIRED - Payroll for August 2025" at bounding box center [903, 290] width 682 height 43
type input "ACTION REQUIRED - Payroll for August 2025"
click at [786, 404] on p at bounding box center [874, 400] width 742 height 19
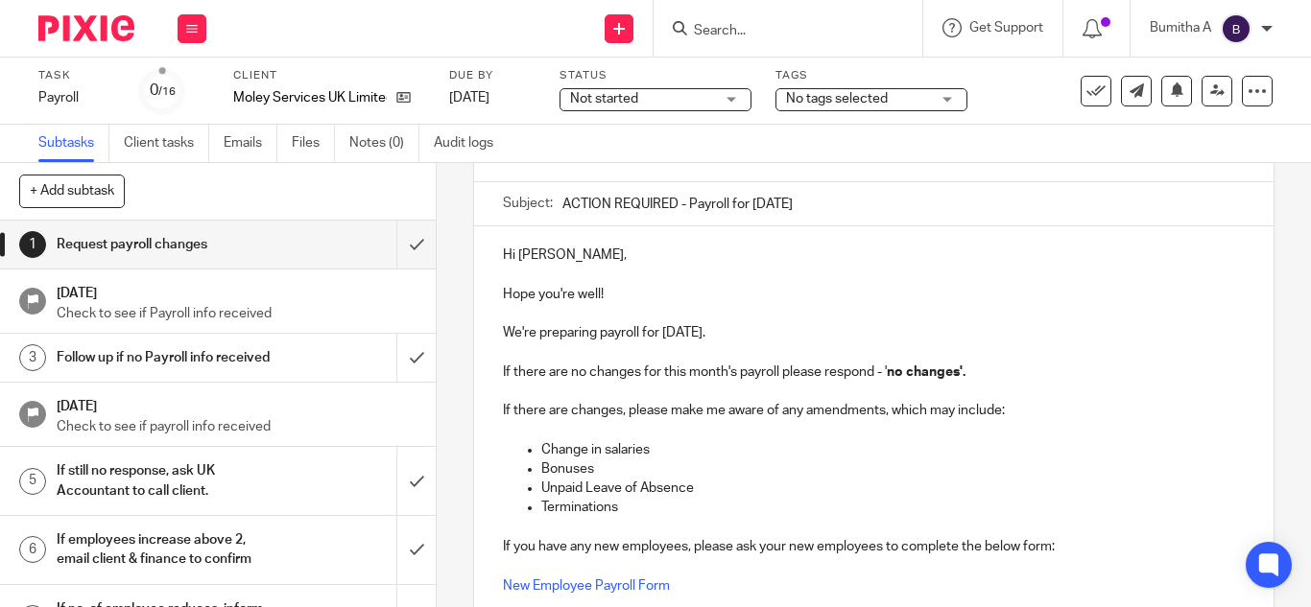
scroll to position [486, 0]
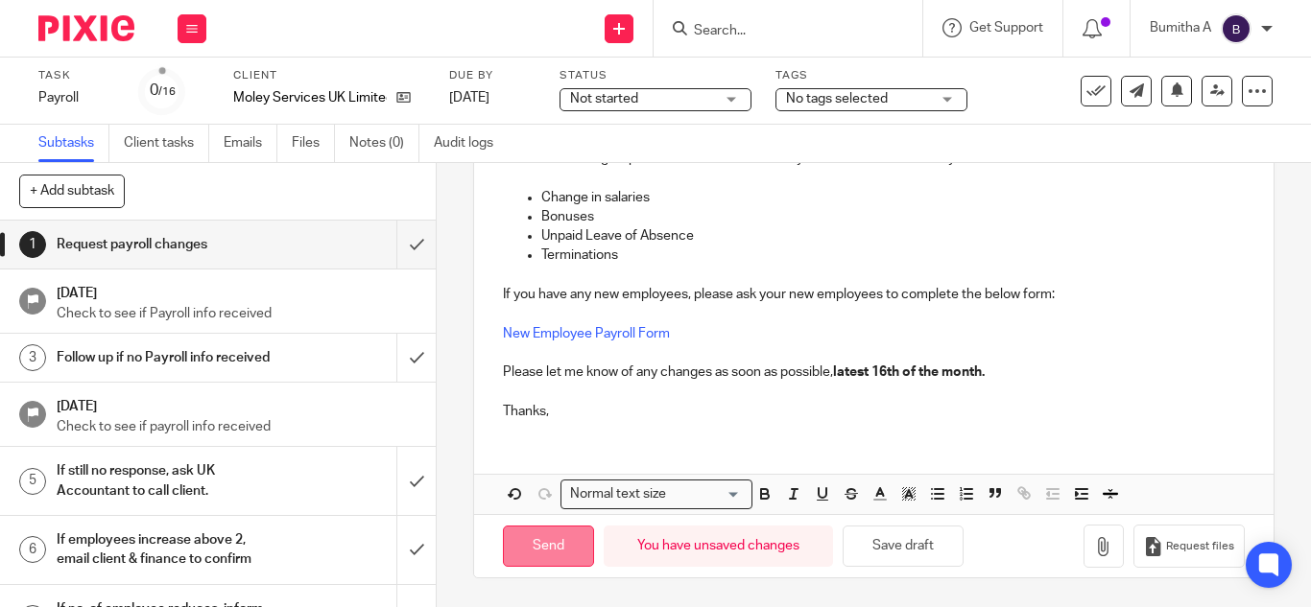
click at [543, 554] on input "Send" at bounding box center [548, 546] width 91 height 41
type input "Sent"
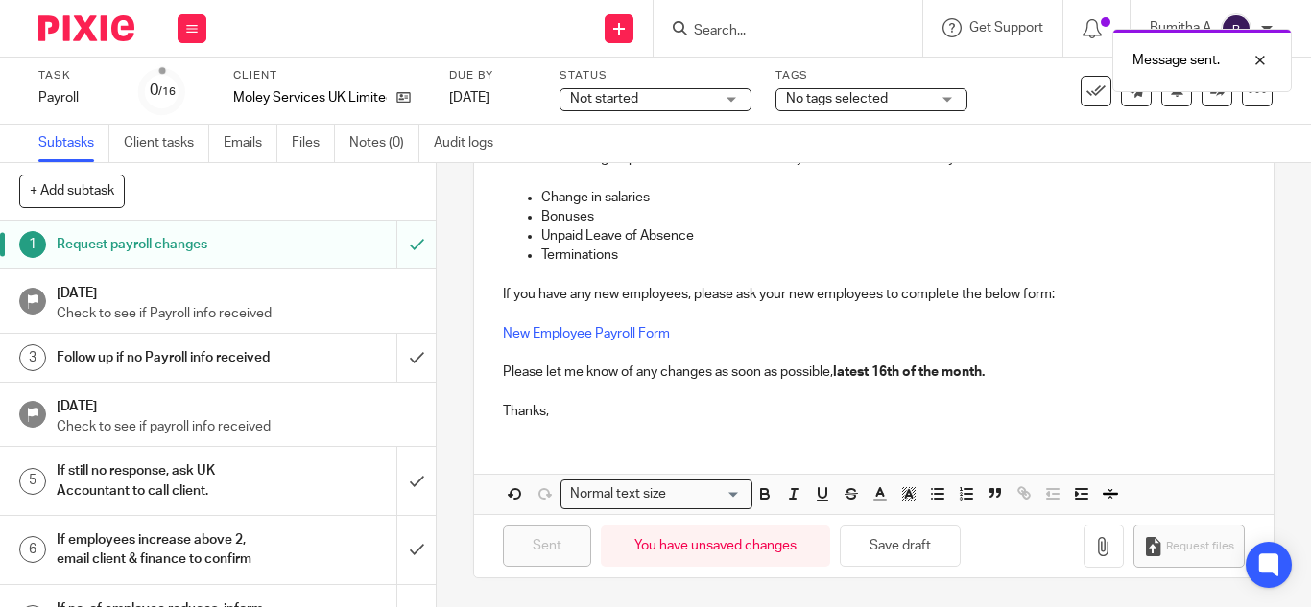
click at [1079, 90] on div "Message sent." at bounding box center [973, 55] width 636 height 73
click at [1086, 92] on icon at bounding box center [1095, 91] width 19 height 19
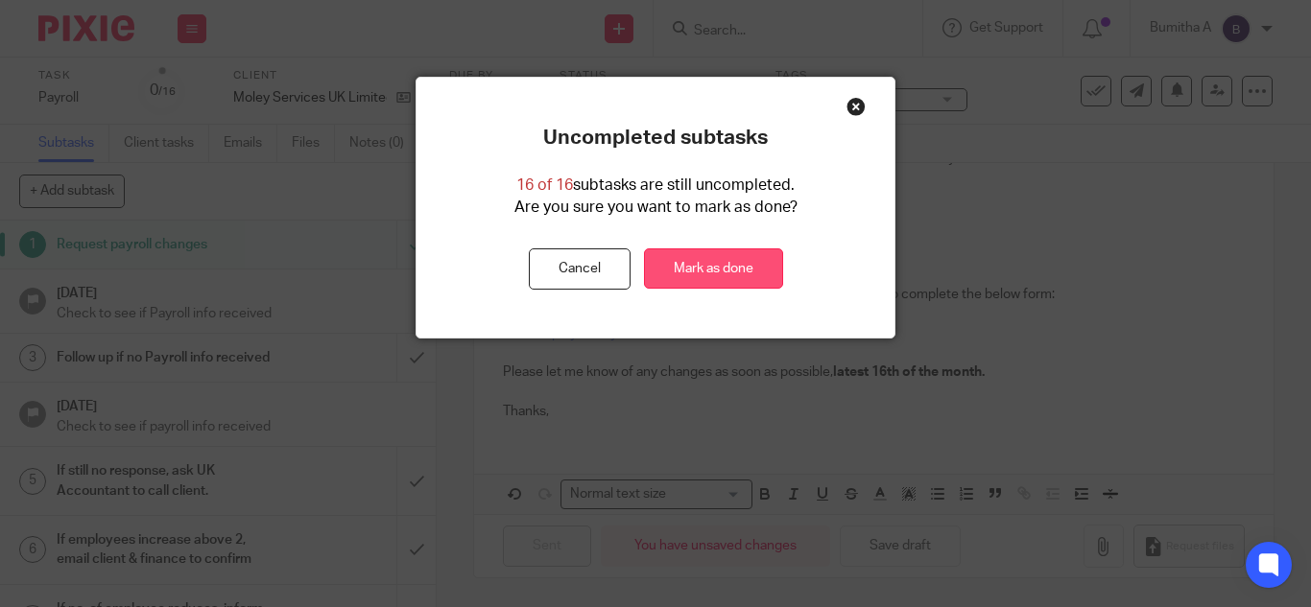
click at [733, 269] on link "Mark as done" at bounding box center [713, 269] width 139 height 41
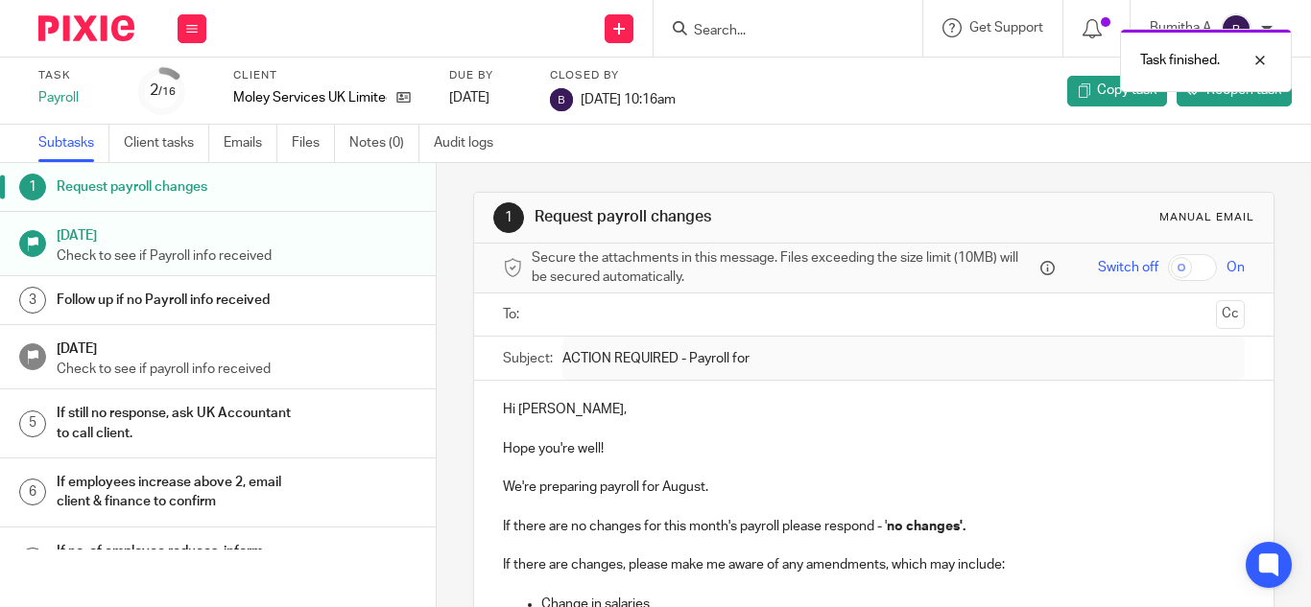
click at [716, 18] on form at bounding box center [794, 28] width 204 height 24
click at [715, 32] on input "Search" at bounding box center [778, 31] width 173 height 17
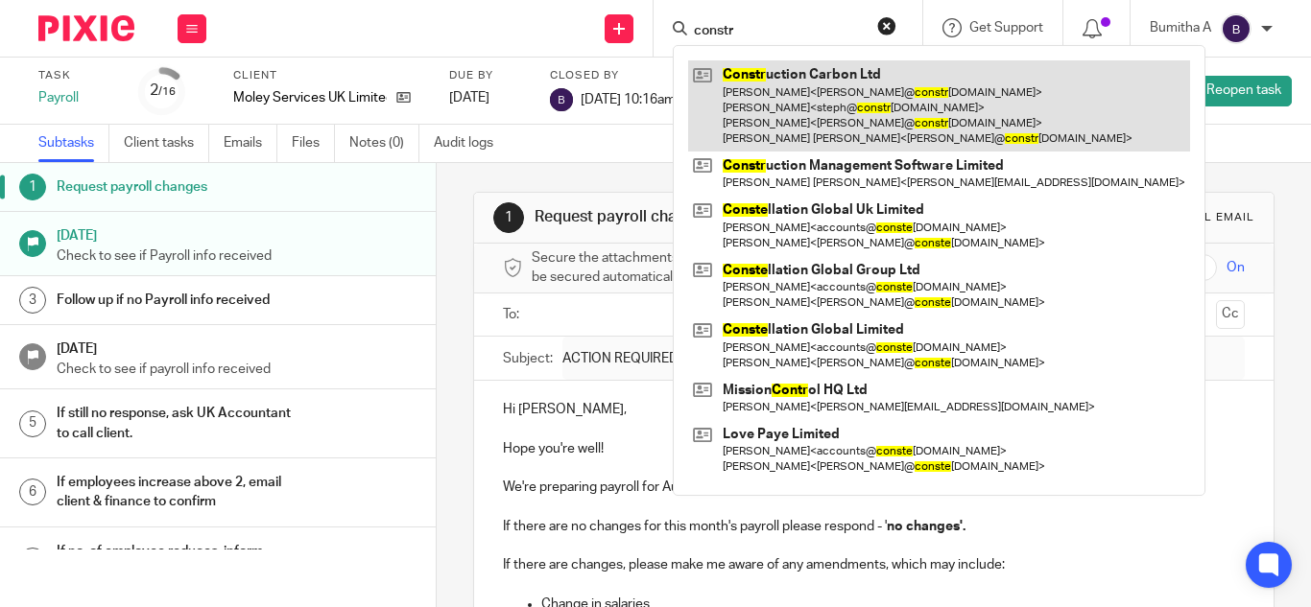
type input "constr"
click at [879, 117] on link at bounding box center [939, 105] width 502 height 91
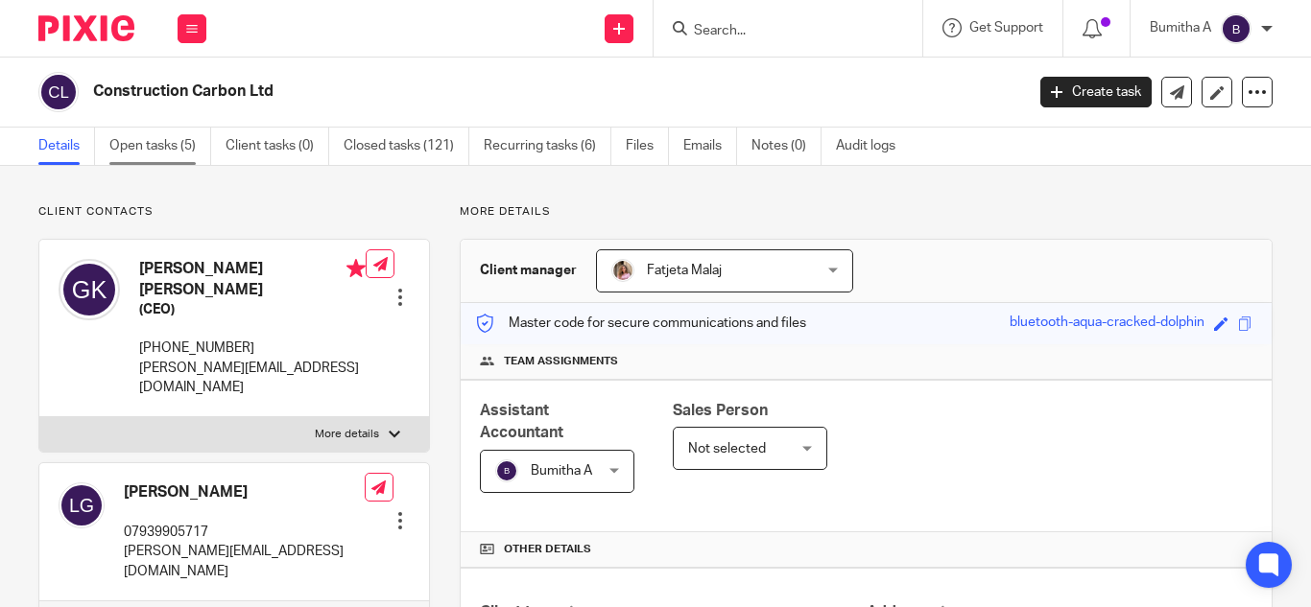
click at [161, 150] on link "Open tasks (5)" at bounding box center [160, 146] width 102 height 37
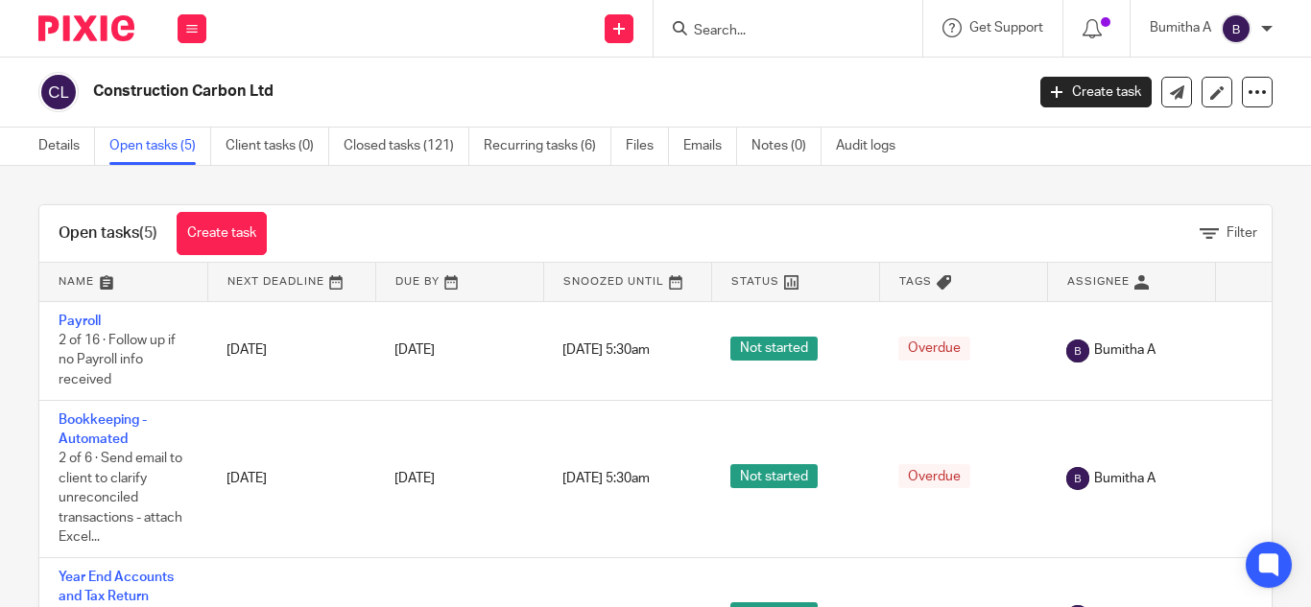
scroll to position [191, 0]
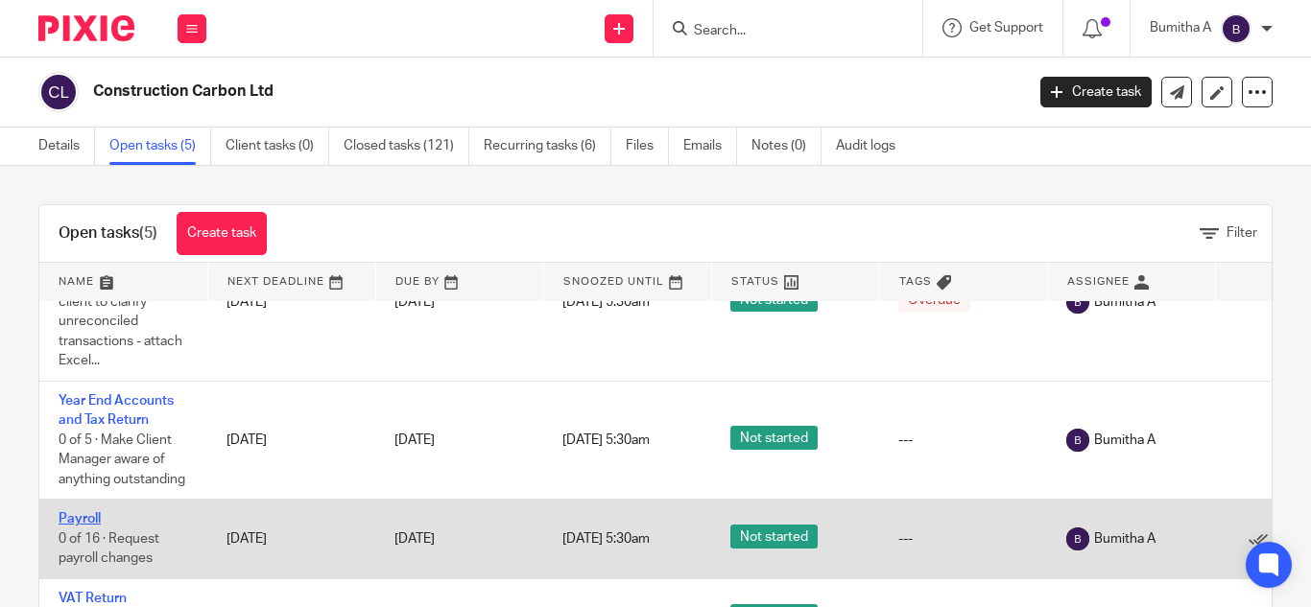
click at [75, 512] on link "Payroll" at bounding box center [80, 518] width 42 height 13
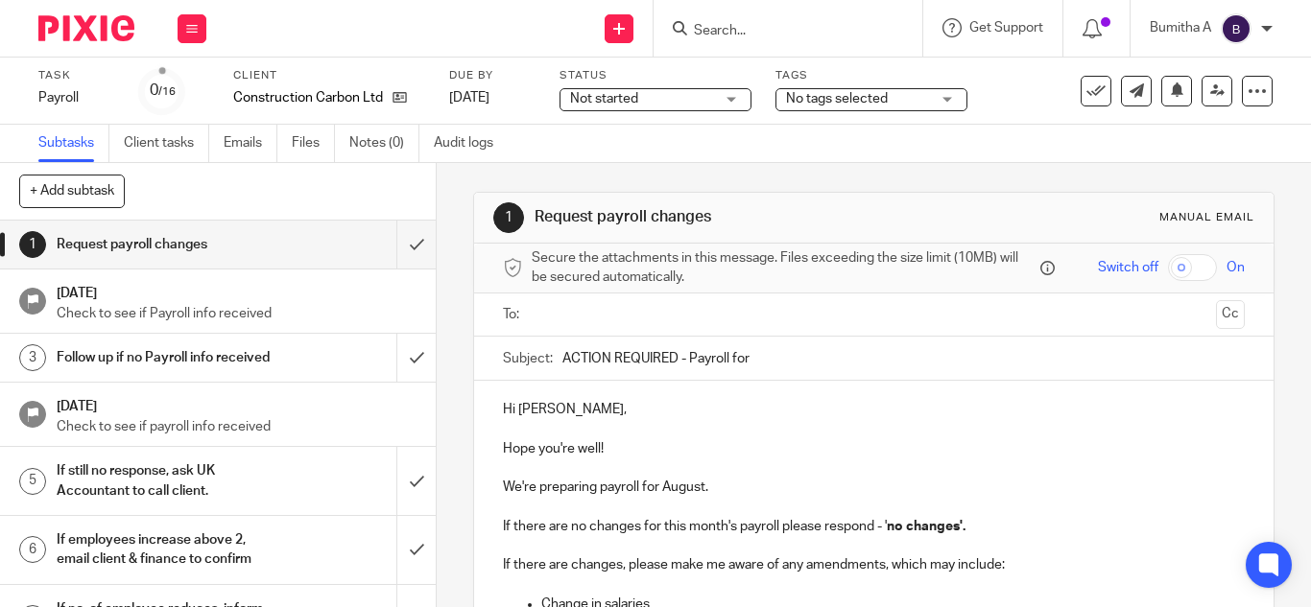
click at [758, 357] on input "ACTION REQUIRED - Payroll for" at bounding box center [903, 358] width 682 height 43
click at [750, 358] on input "ACTION REQUIRED - Payroll for August 2025" at bounding box center [903, 358] width 682 height 43
type input "ACTION REQUIRED - Payroll for [DATE]"
click at [706, 481] on p "We're preparing payroll for August." at bounding box center [874, 487] width 742 height 19
click at [600, 322] on input "text" at bounding box center [872, 315] width 669 height 22
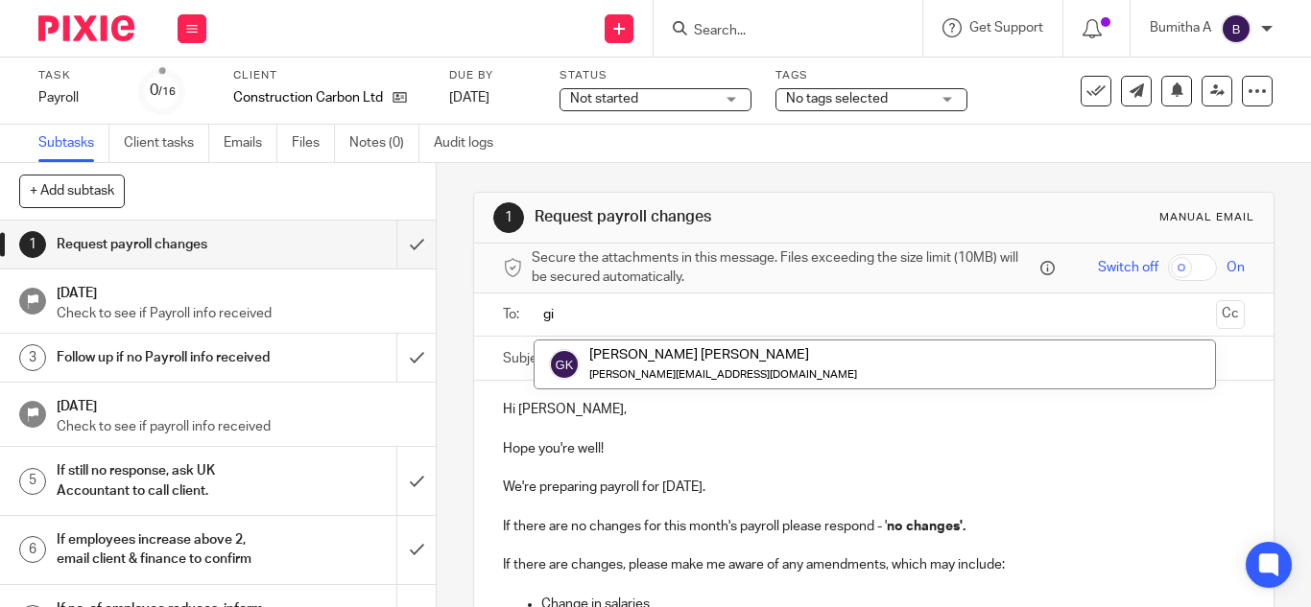
type input "gil"
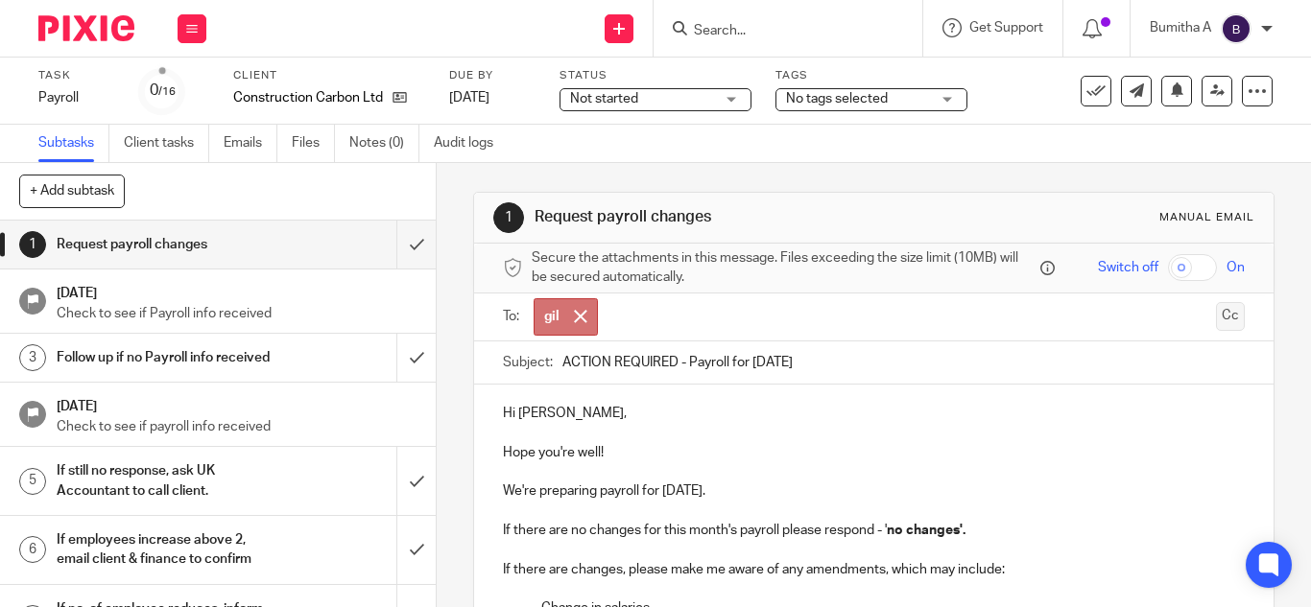
click at [1216, 315] on button "Cc" at bounding box center [1230, 316] width 29 height 29
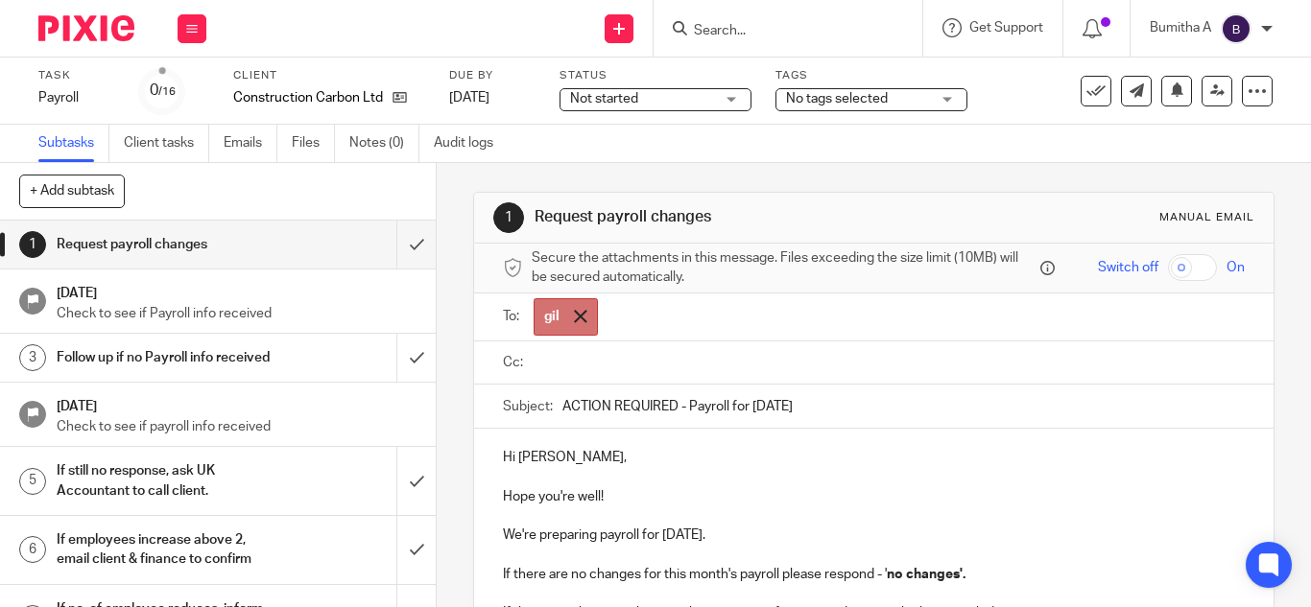
click at [572, 324] on div at bounding box center [580, 316] width 22 height 29
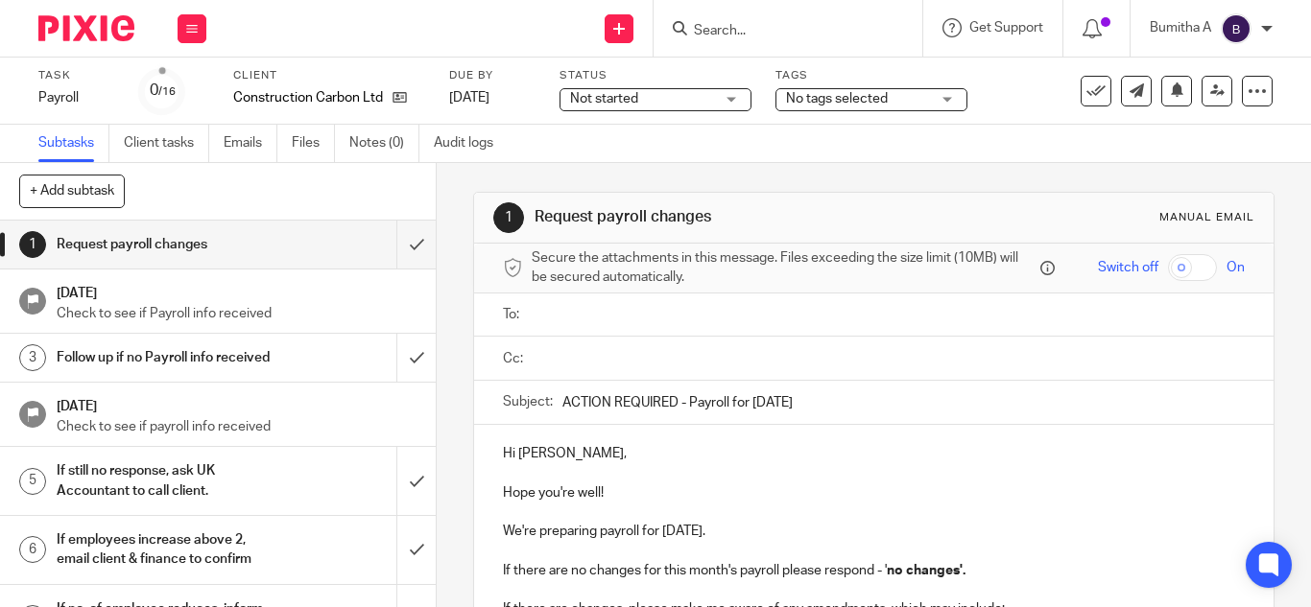
click at [558, 319] on input "text" at bounding box center [887, 315] width 698 height 22
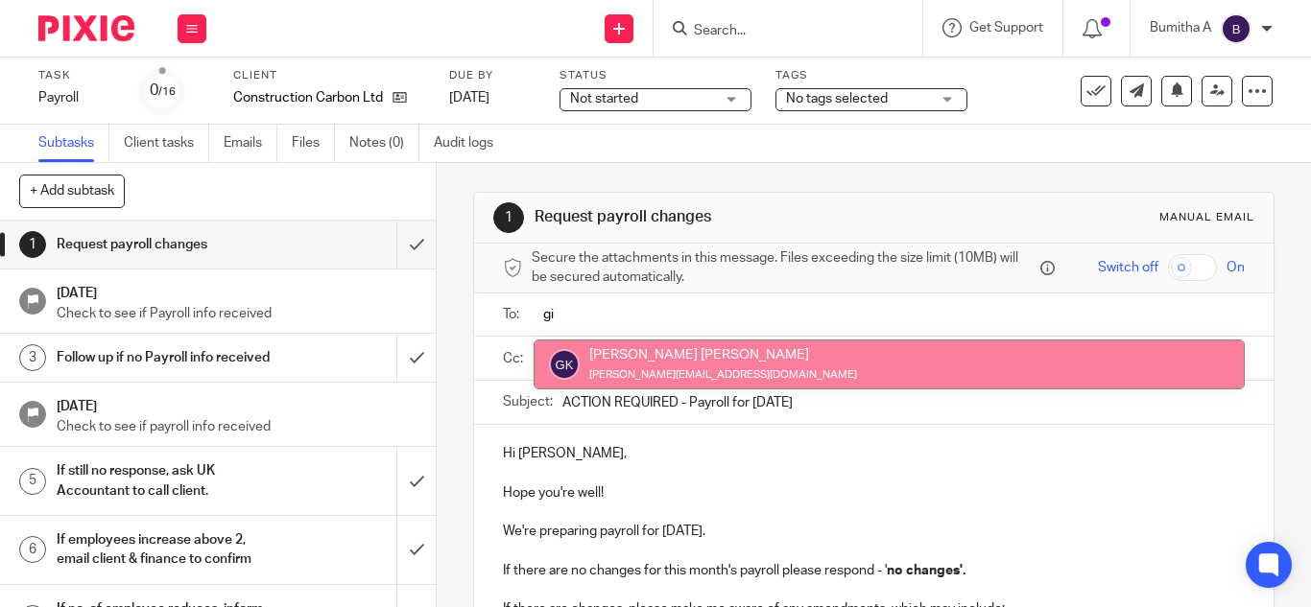
type input "gi"
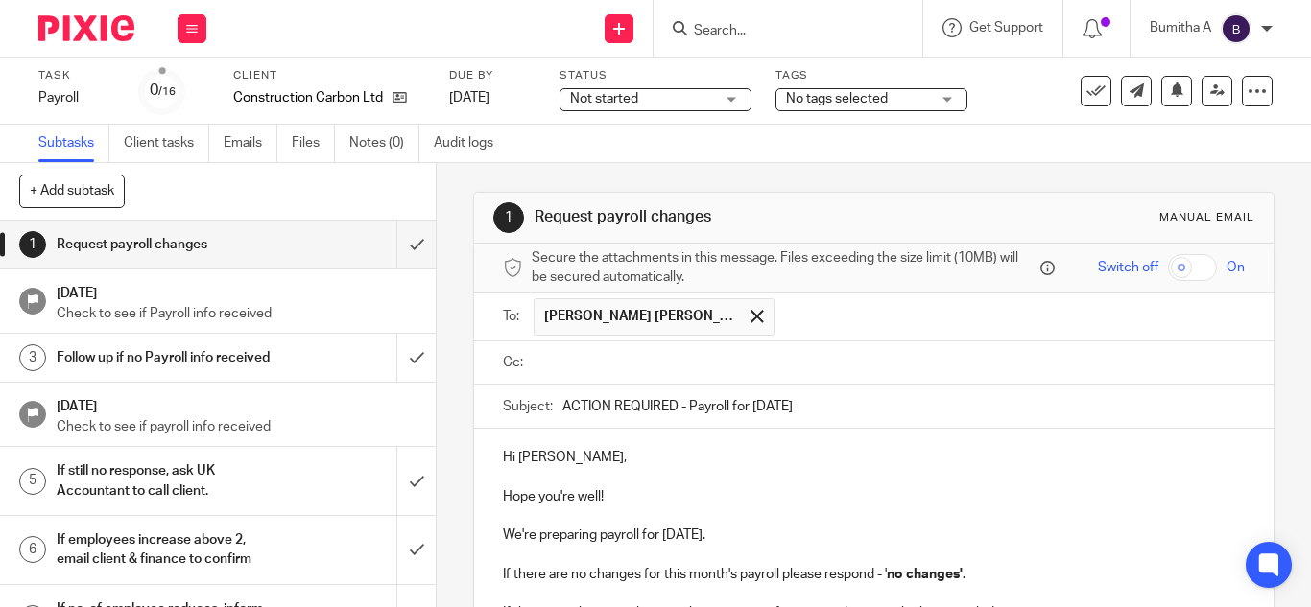
click at [610, 360] on input "text" at bounding box center [887, 363] width 698 height 22
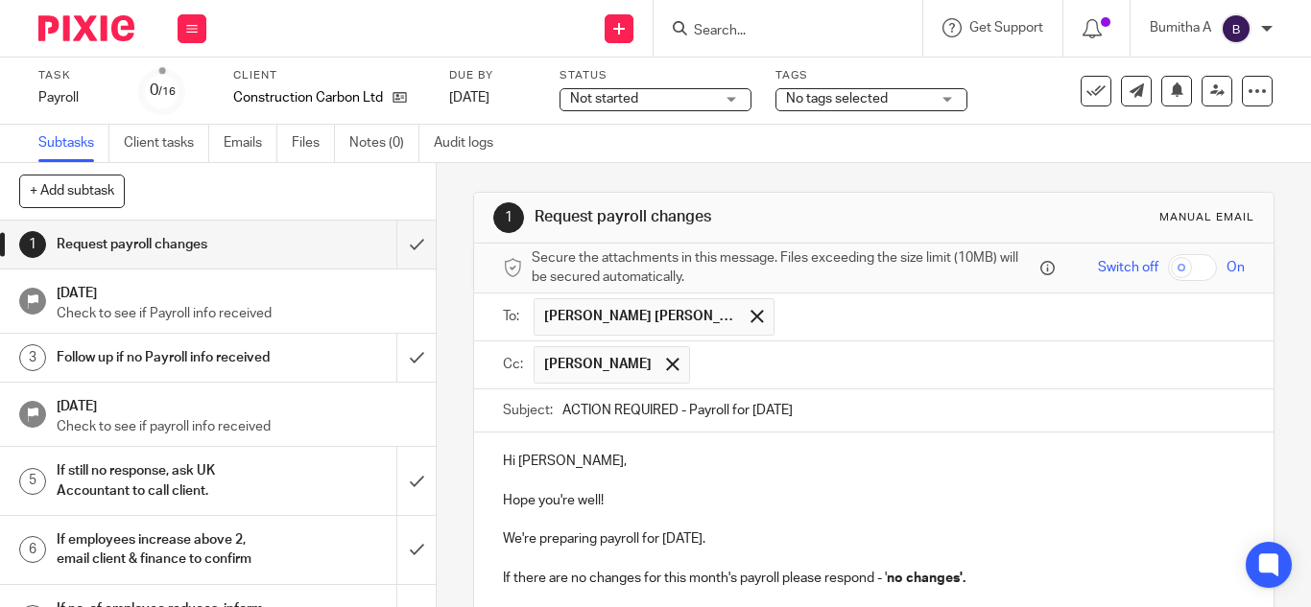
click at [701, 364] on input "text" at bounding box center [968, 364] width 537 height 37
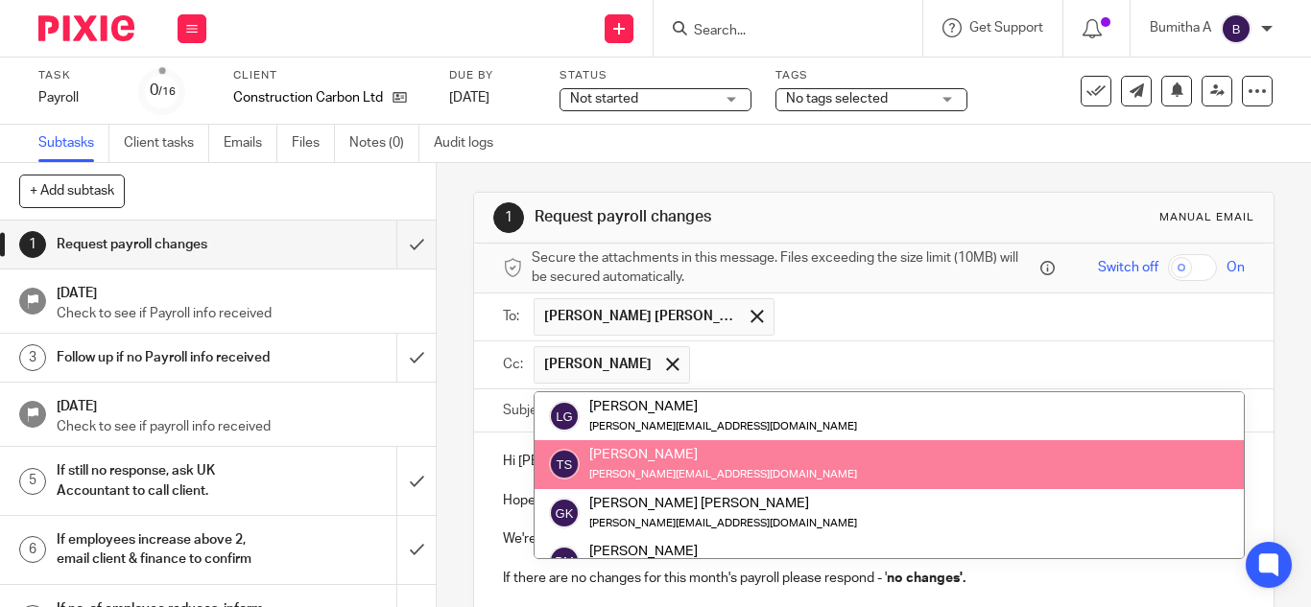
paste input "payroll@riseaccounting.co.uk"
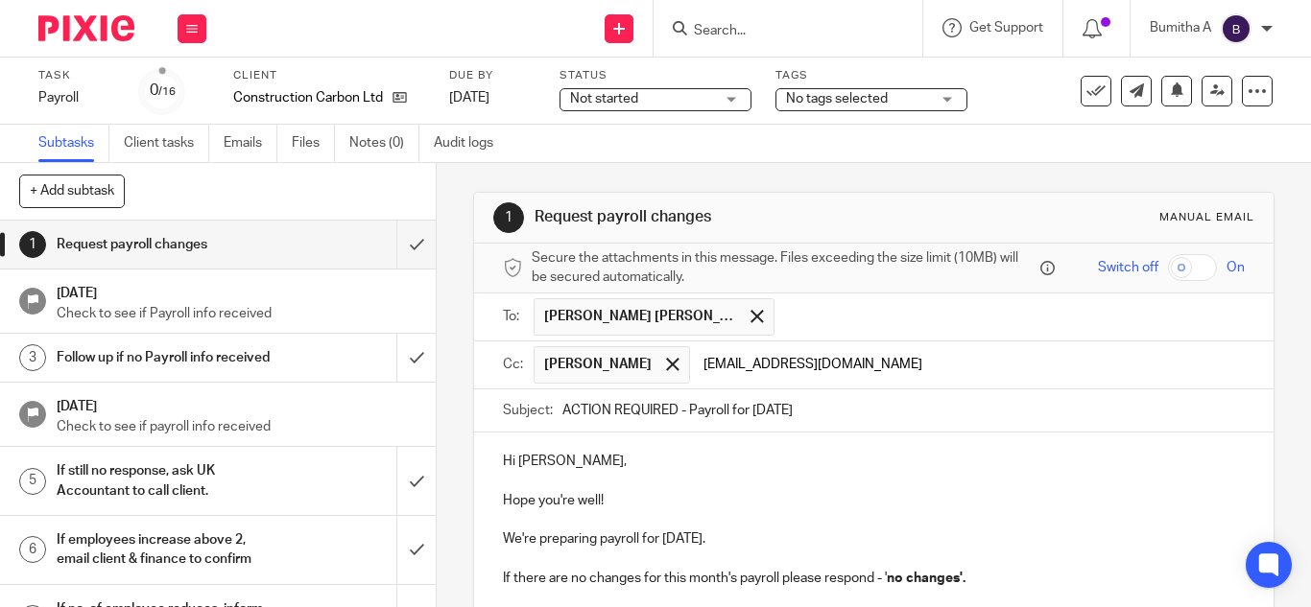
type input "payroll@riseaccounting.co.uk"
click at [875, 512] on p at bounding box center [874, 520] width 742 height 19
click at [964, 375] on input "text" at bounding box center [1090, 364] width 293 height 37
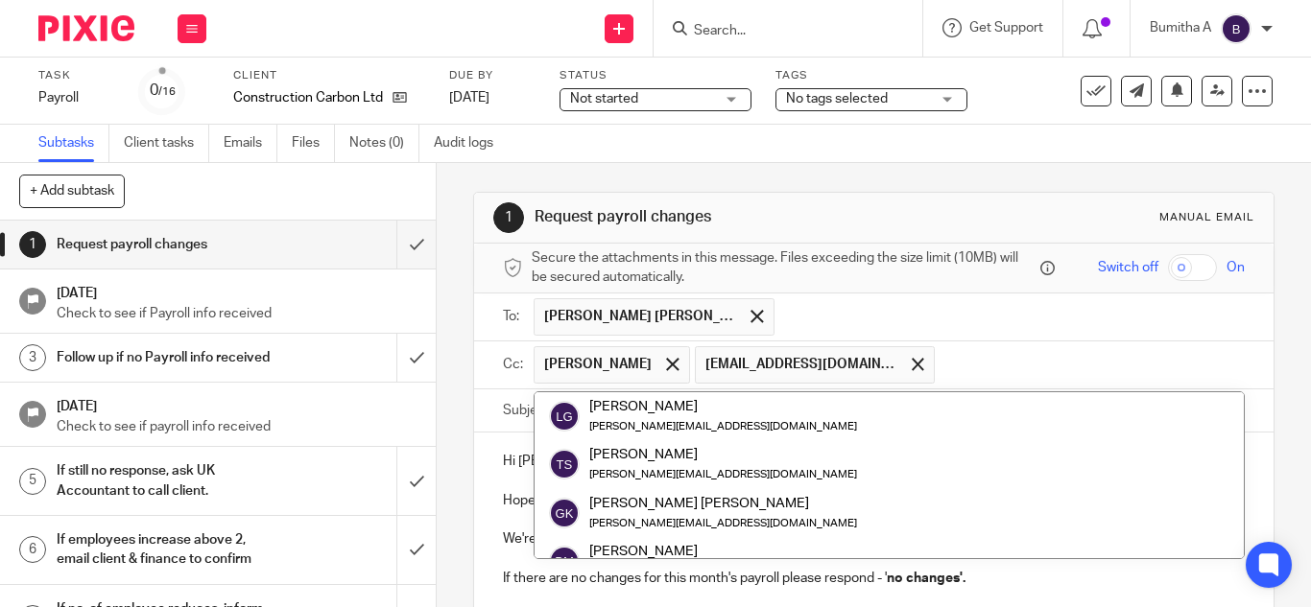
paste input "[EMAIL_ADDRESS][DOMAIN_NAME]"
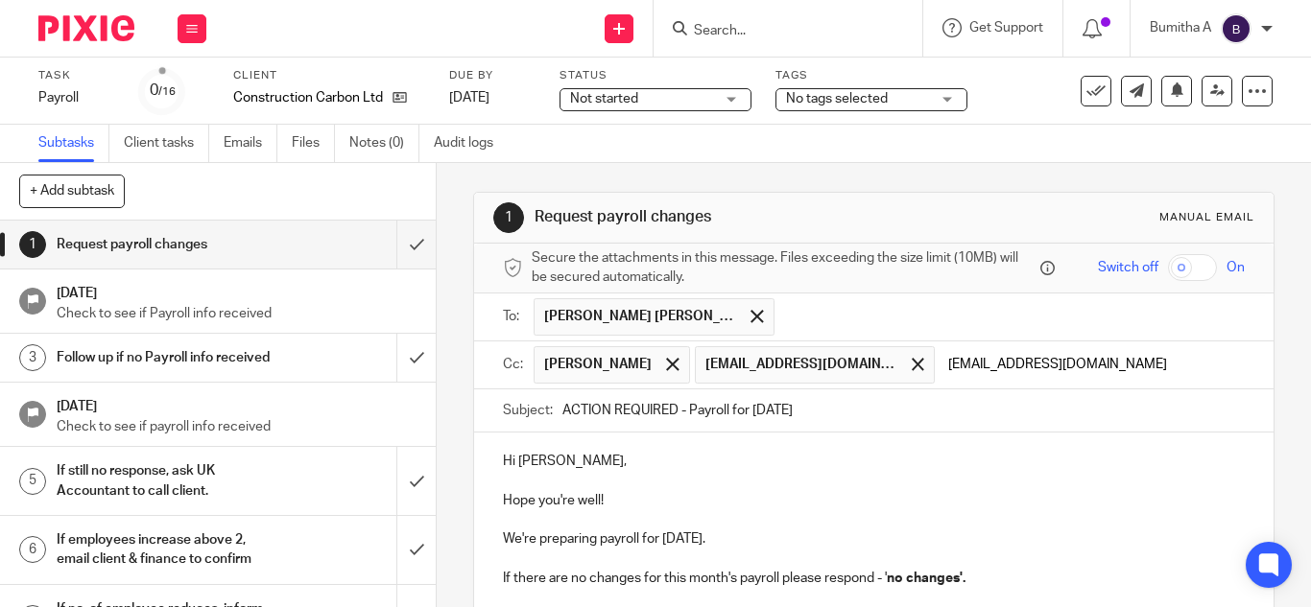
type input "fatjeta@riseaccounting.co.uk"
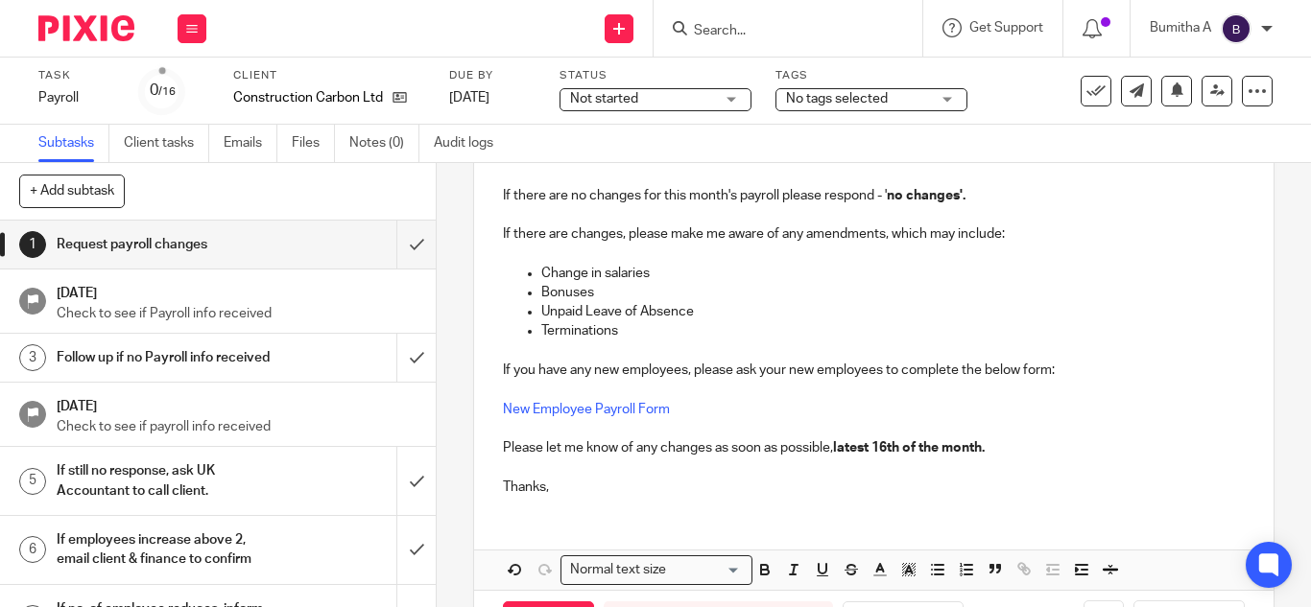
scroll to position [486, 0]
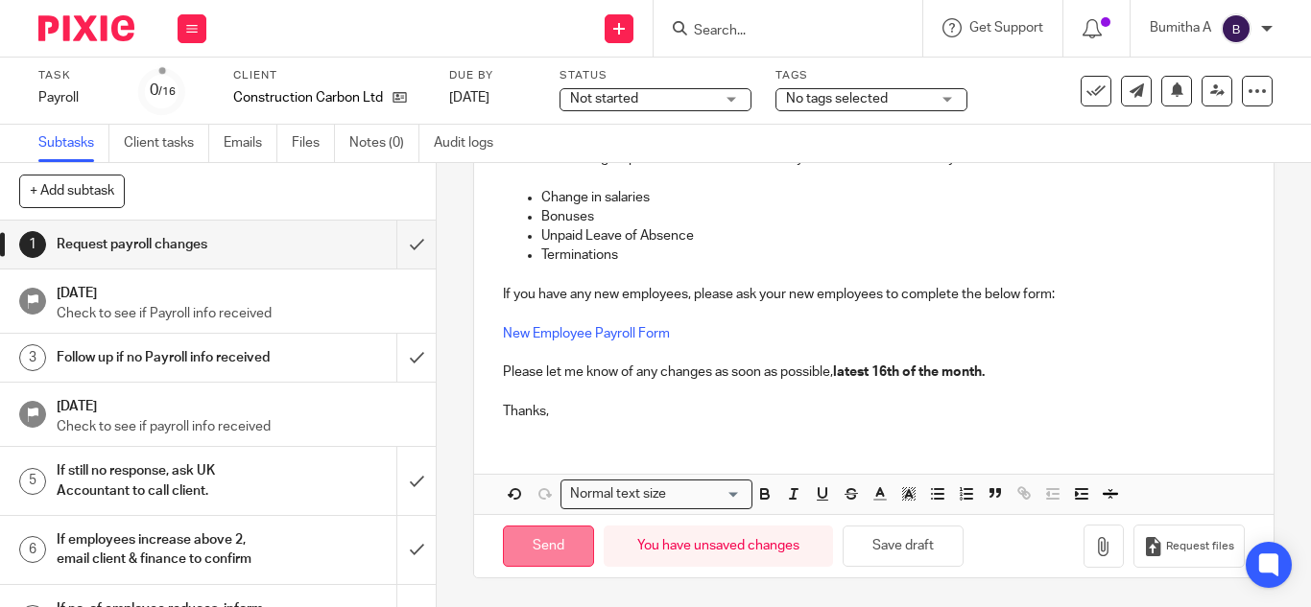
click at [554, 540] on input "Send" at bounding box center [548, 546] width 91 height 41
type input "Sent"
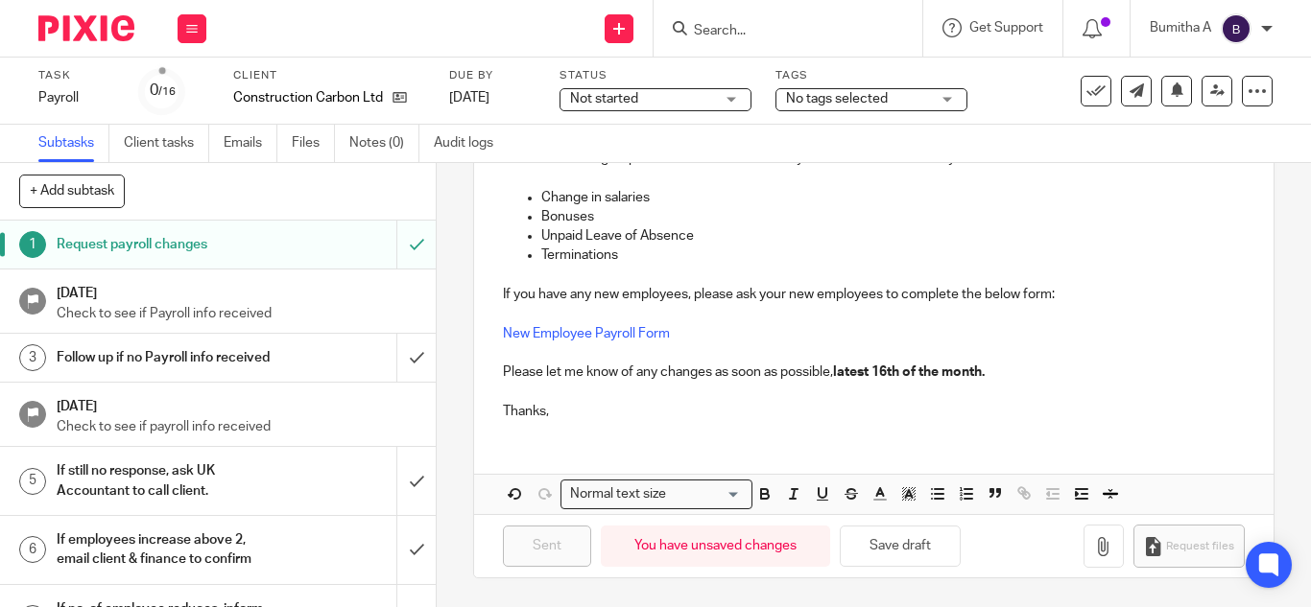
click at [725, 34] on input "Search" at bounding box center [778, 31] width 173 height 17
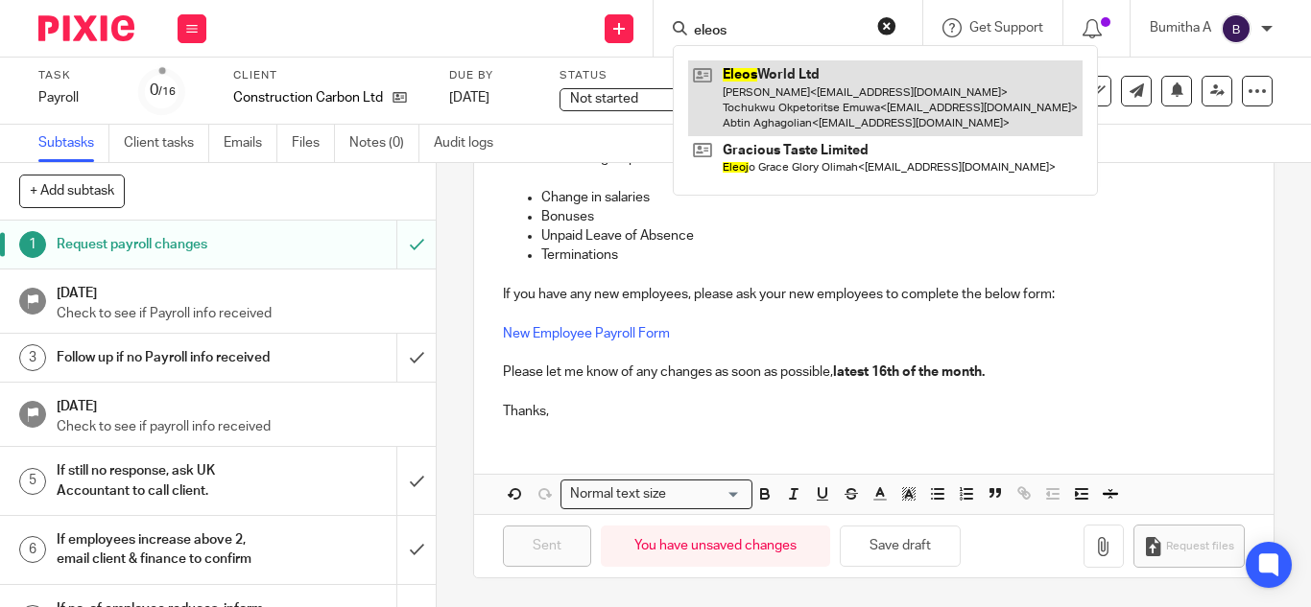
type input "eleos"
click at [794, 83] on link at bounding box center [885, 98] width 394 height 76
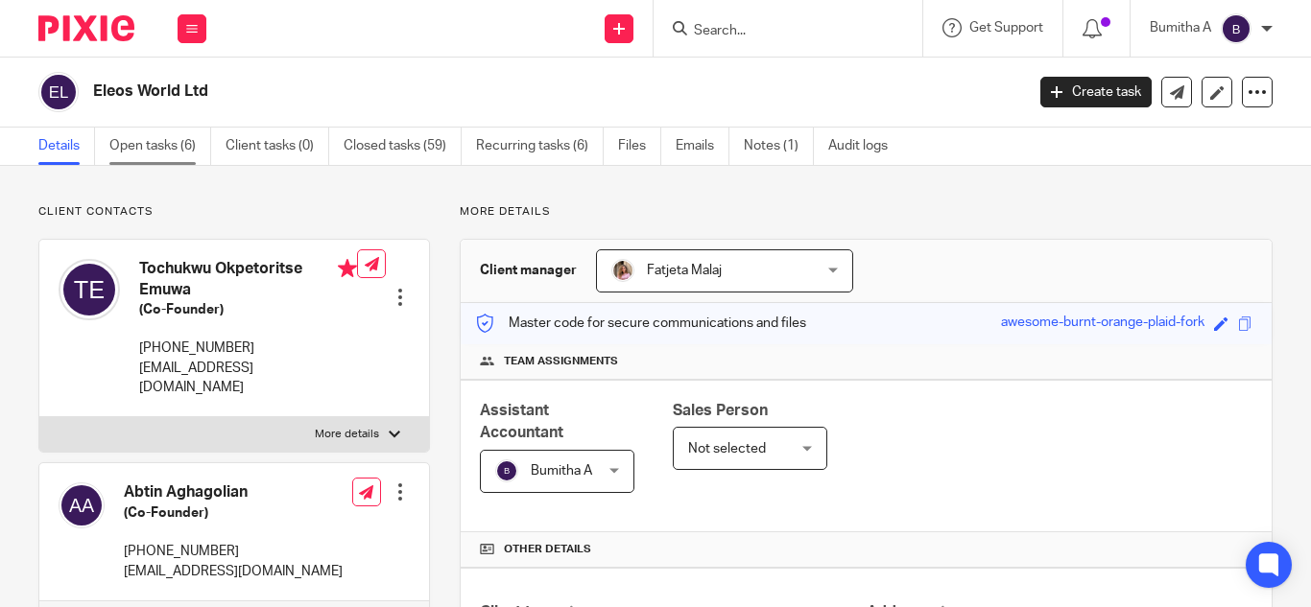
click at [173, 143] on link "Open tasks (6)" at bounding box center [160, 146] width 102 height 37
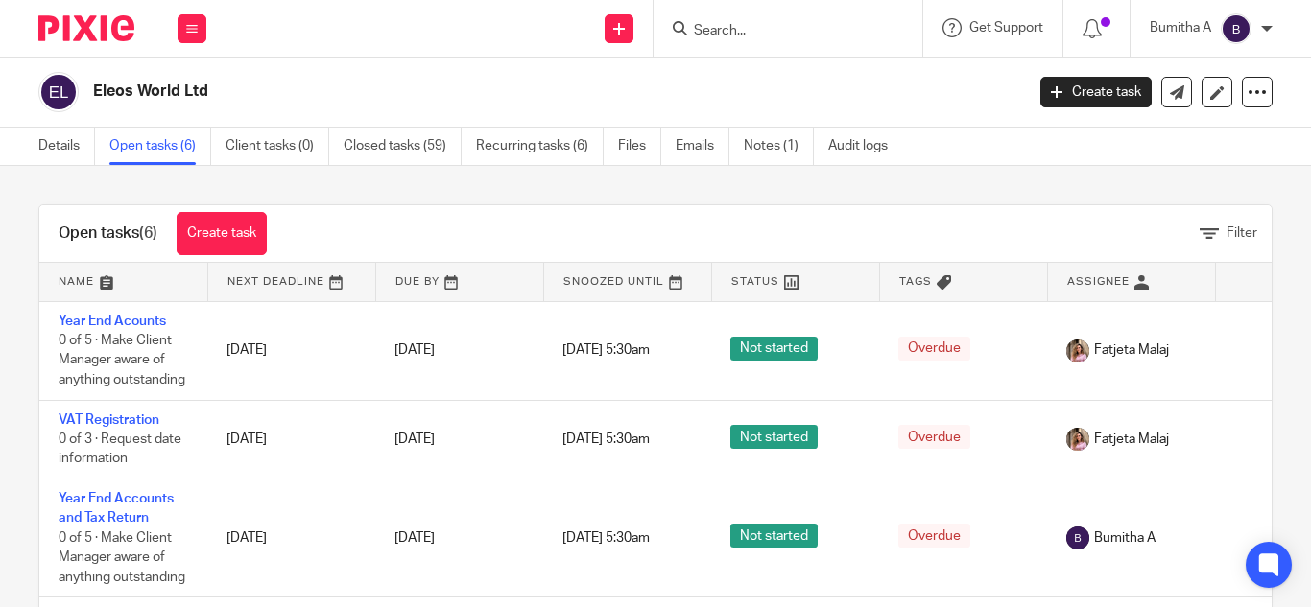
scroll to position [290, 0]
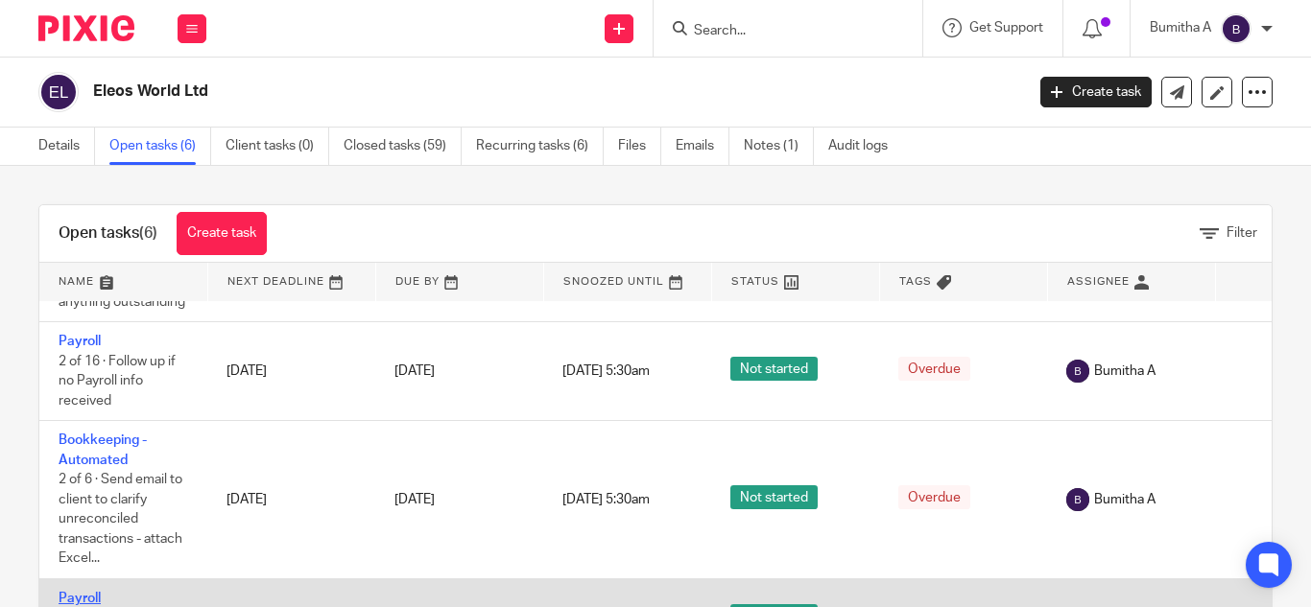
click at [72, 592] on link "Payroll" at bounding box center [80, 598] width 42 height 13
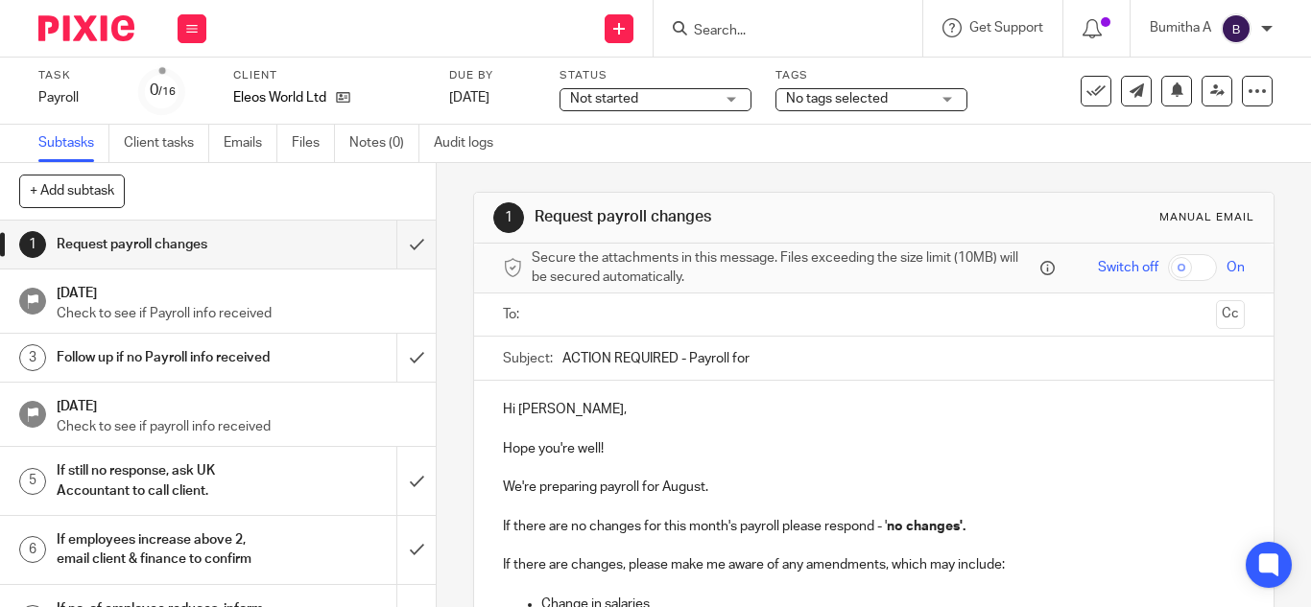
click at [570, 405] on p "Hi [PERSON_NAME]," at bounding box center [874, 409] width 742 height 19
click at [744, 363] on input "ACTION REQUIRED - Payroll for" at bounding box center [903, 358] width 682 height 43
type input "ACTION REQUIRED - Payroll for [DATE]"
click at [699, 483] on p "We're preparing payroll for August." at bounding box center [874, 487] width 742 height 19
click at [599, 313] on input "text" at bounding box center [872, 315] width 669 height 22
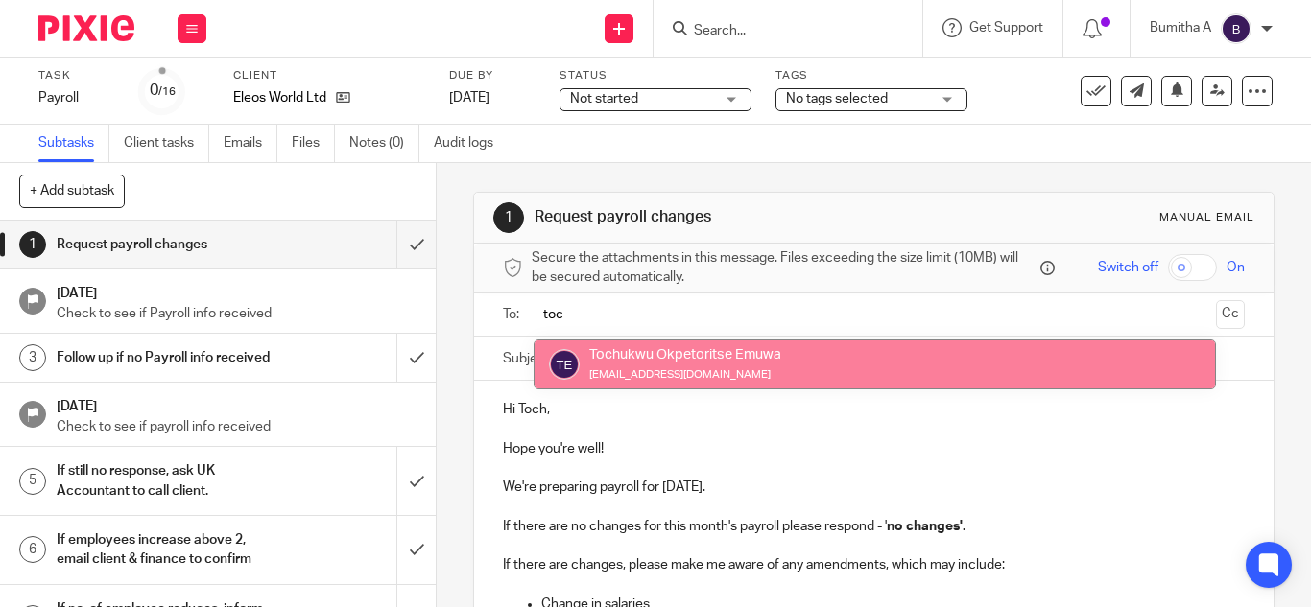
type input "toc"
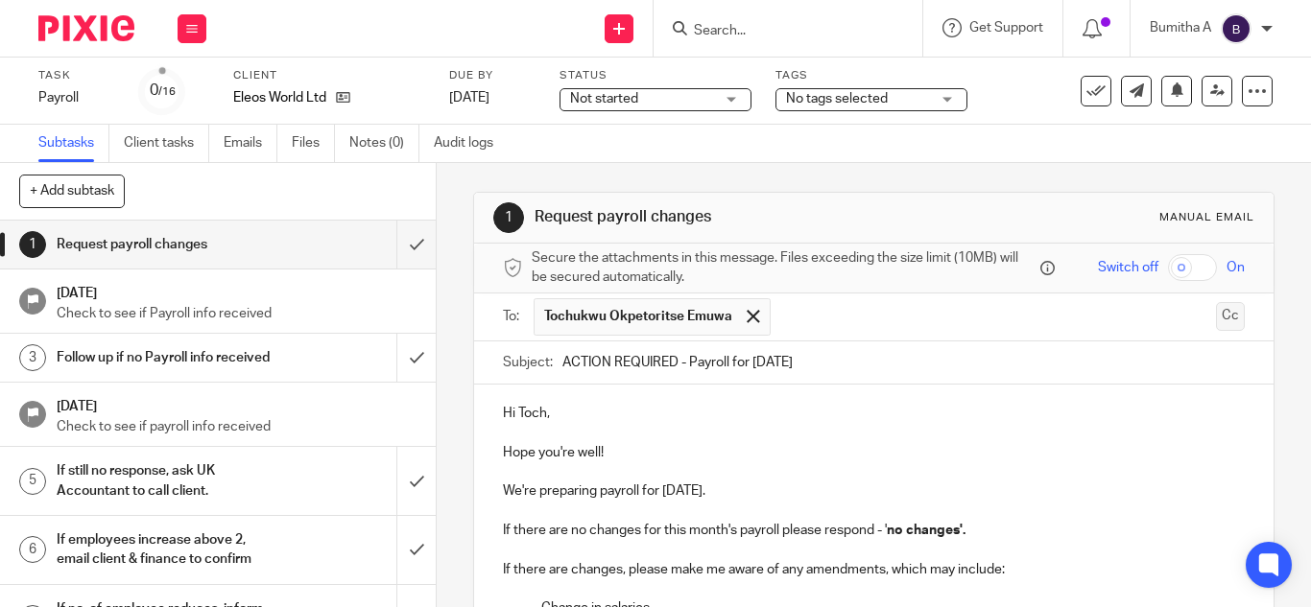
click at [1216, 321] on button "Cc" at bounding box center [1230, 316] width 29 height 29
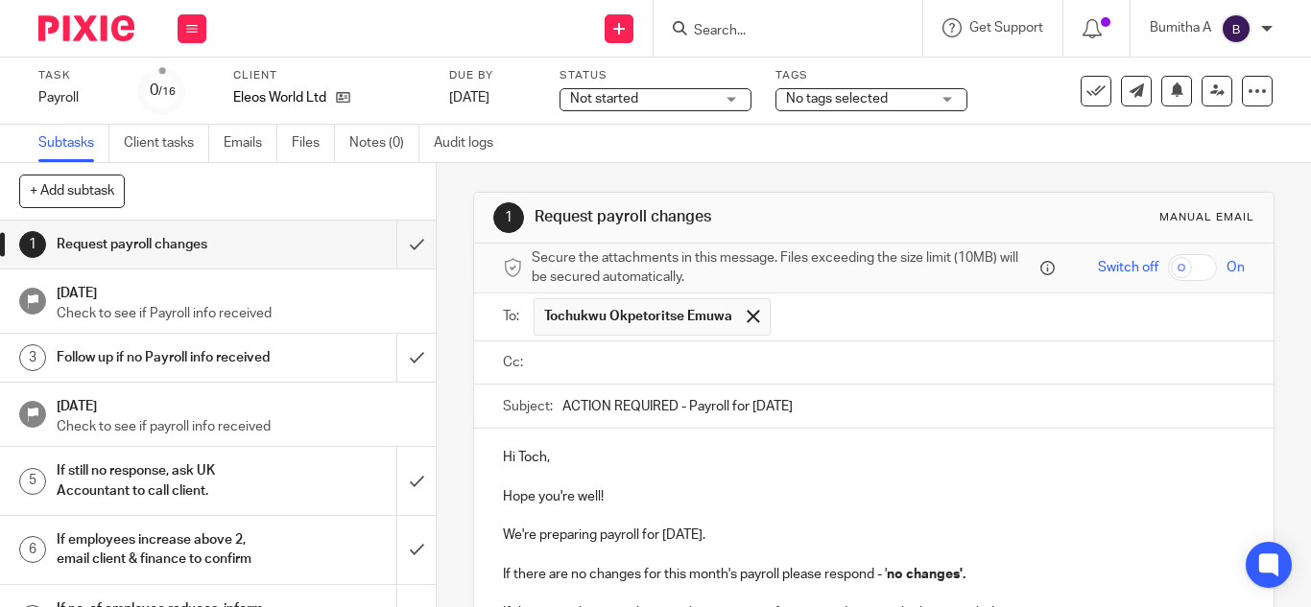
paste input "payroll@riseaccounting.co.uk"
type input "payroll@riseaccounting.co.uk"
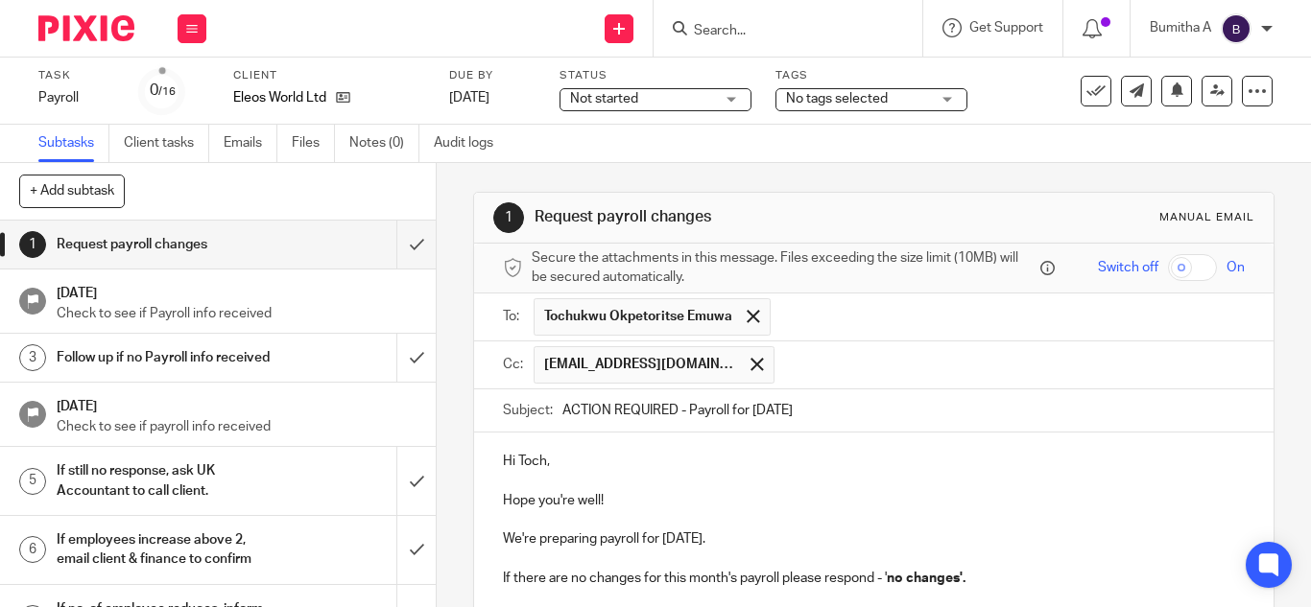
click at [877, 475] on p at bounding box center [874, 481] width 742 height 19
click at [842, 365] on input "text" at bounding box center [1010, 364] width 453 height 37
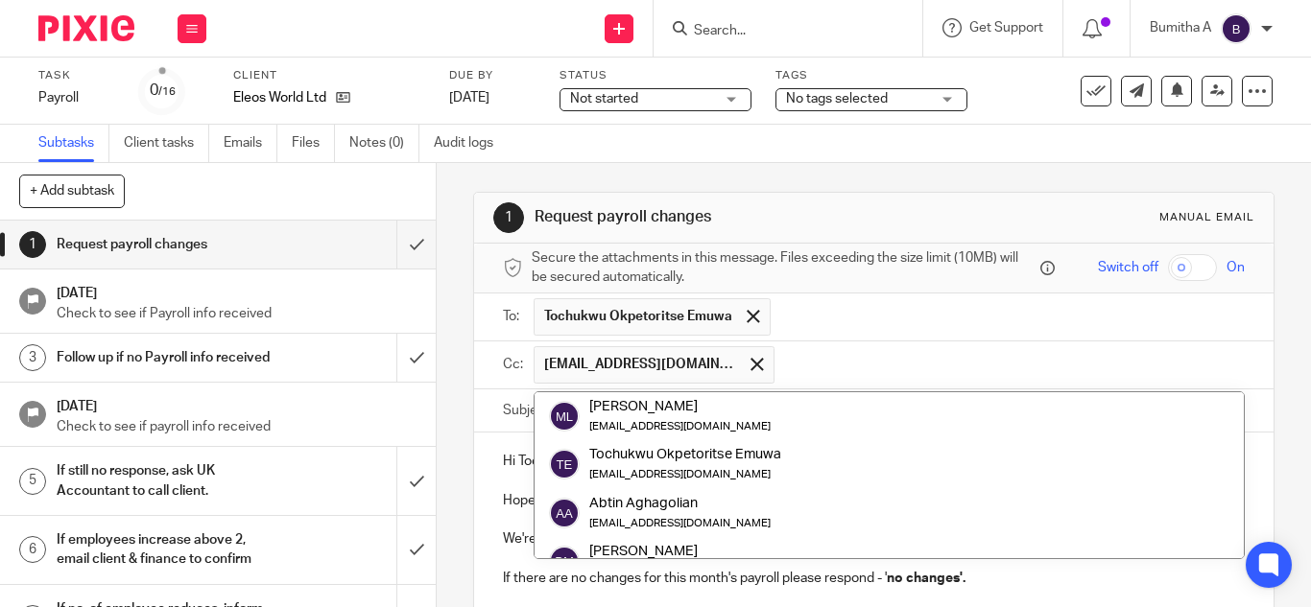
paste input "fatjeta@riseaccounting.co.uk"
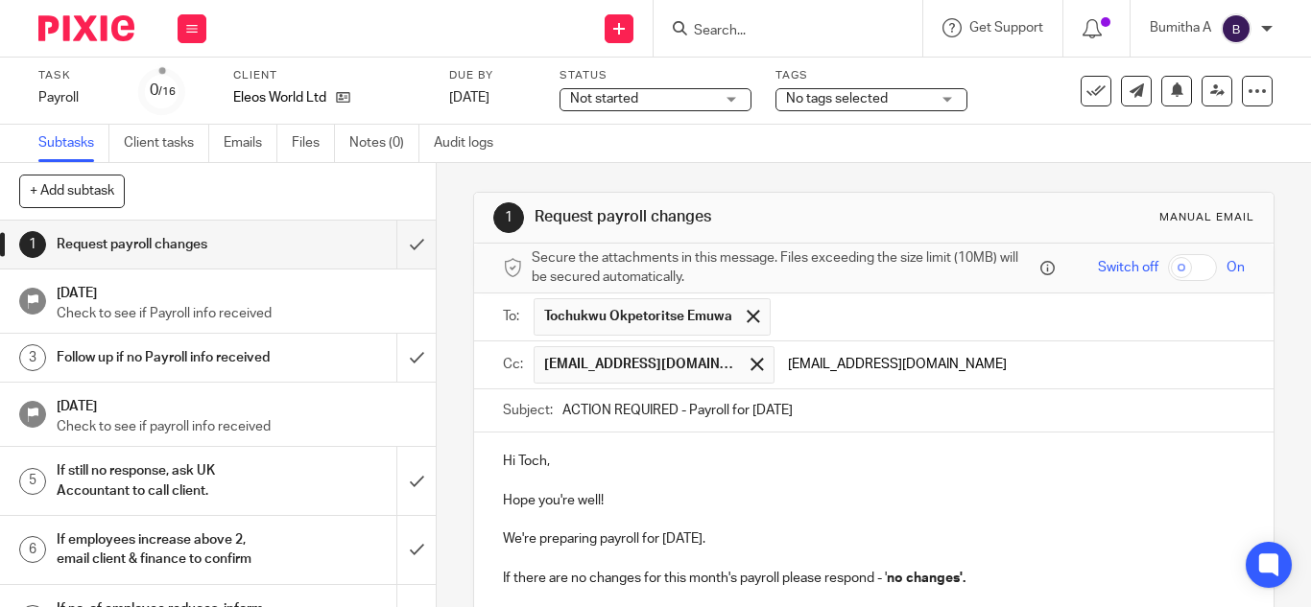
type input "fatjeta@riseaccounting.co.uk"
click at [953, 476] on p at bounding box center [874, 481] width 742 height 19
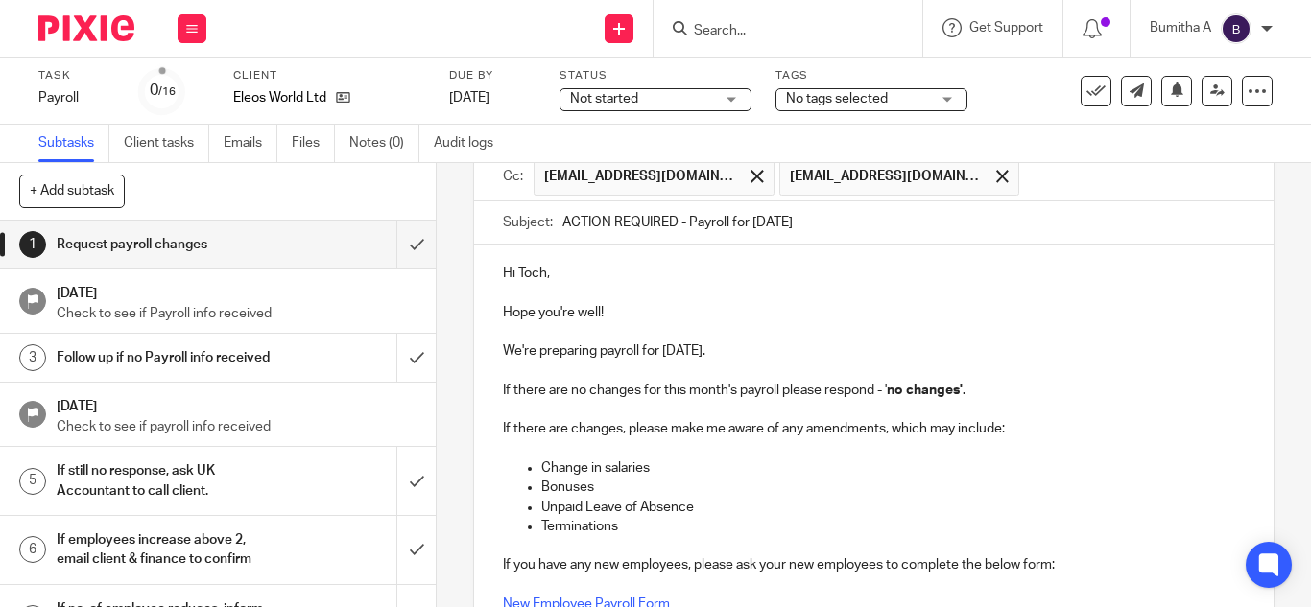
scroll to position [459, 0]
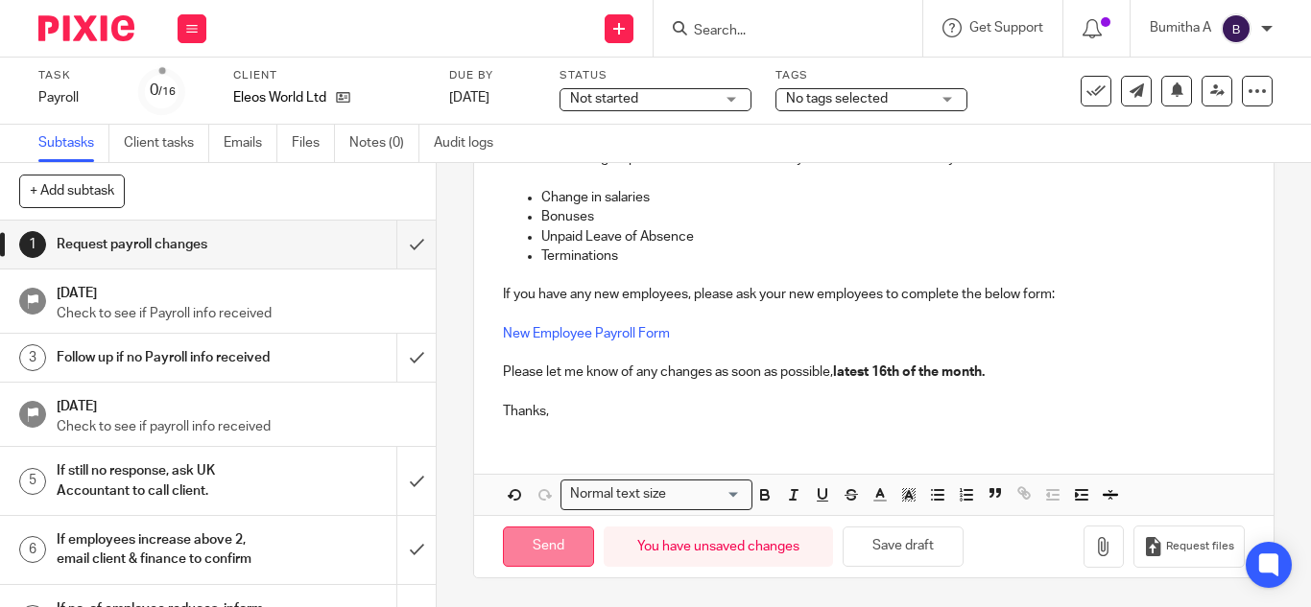
click at [544, 545] on input "Send" at bounding box center [548, 547] width 91 height 41
type input "Sent"
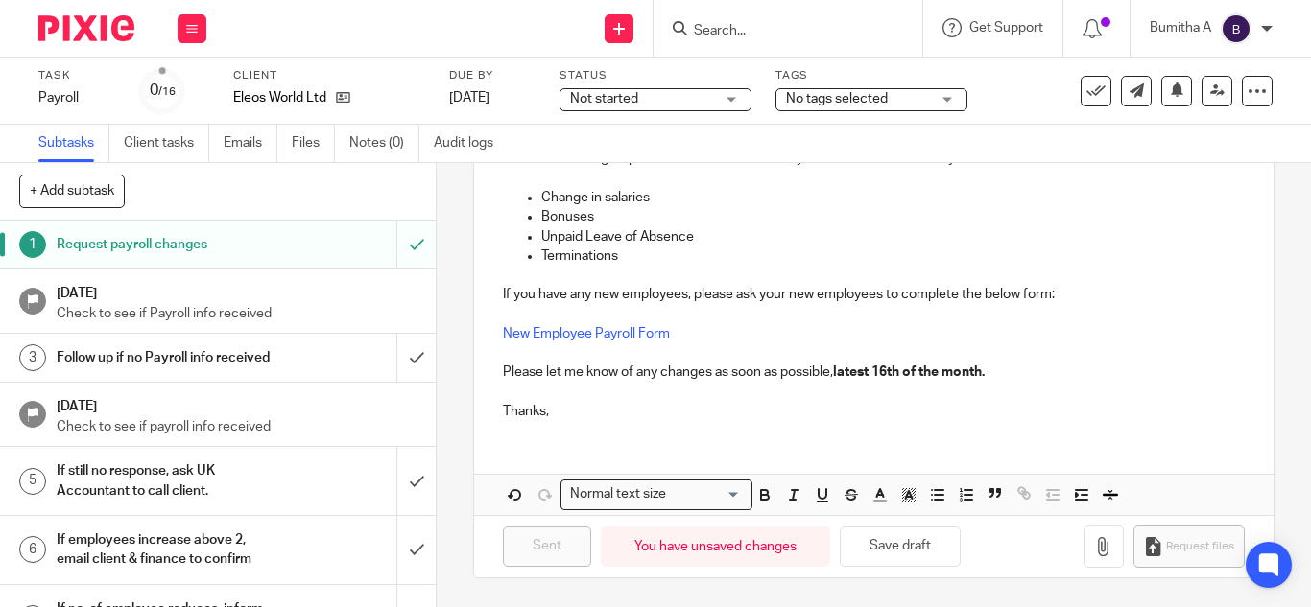
click at [715, 35] on input "Search" at bounding box center [778, 31] width 173 height 17
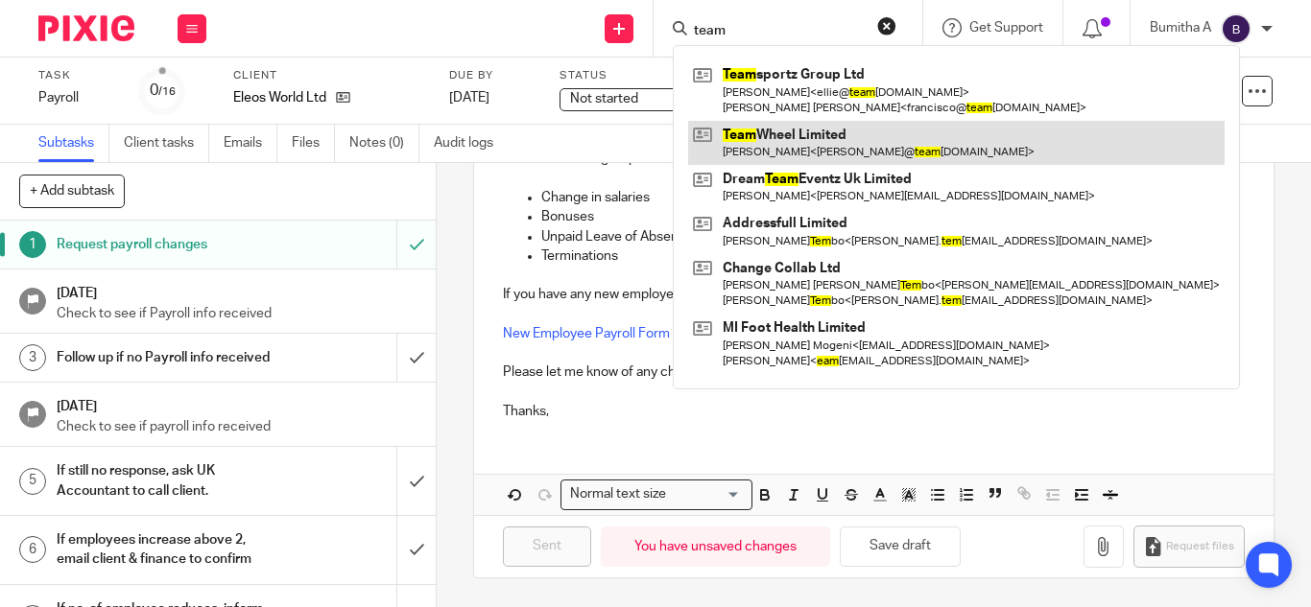
type input "team"
click at [813, 131] on link at bounding box center [956, 143] width 536 height 44
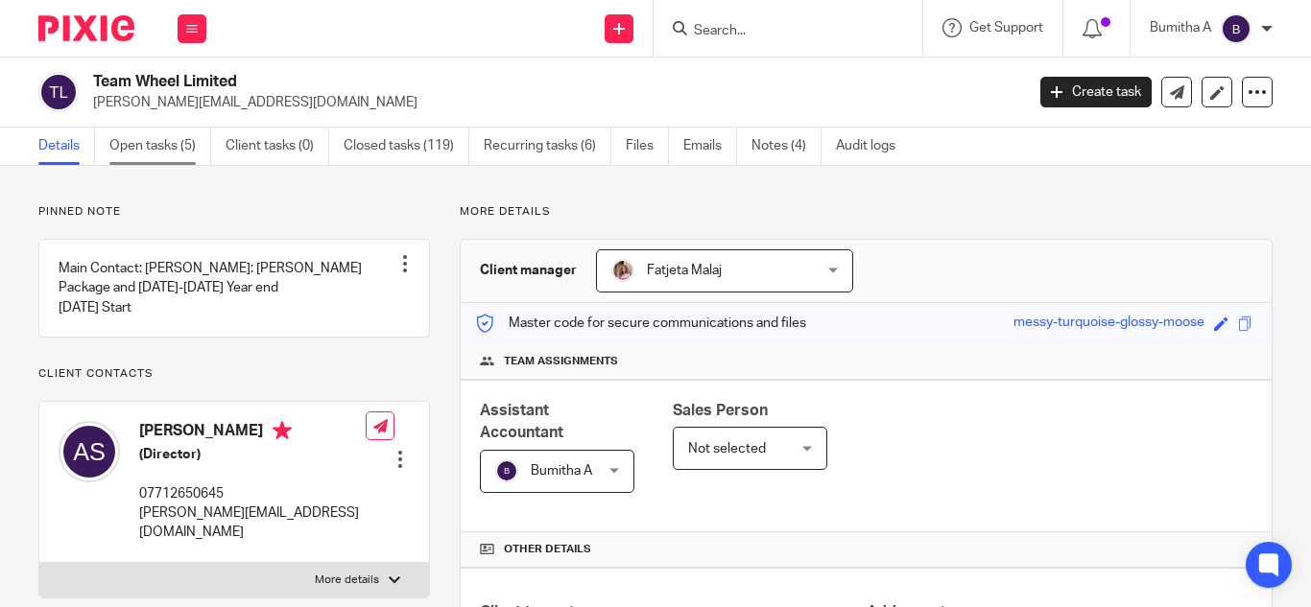
click at [163, 154] on link "Open tasks (5)" at bounding box center [160, 146] width 102 height 37
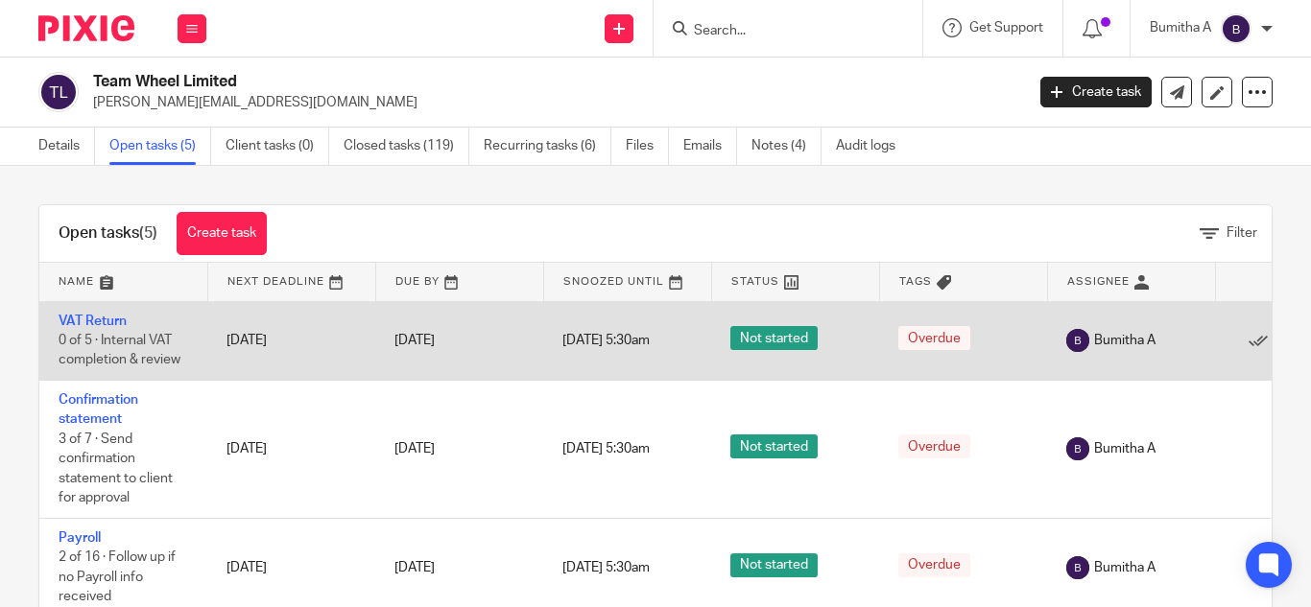
scroll to position [211, 0]
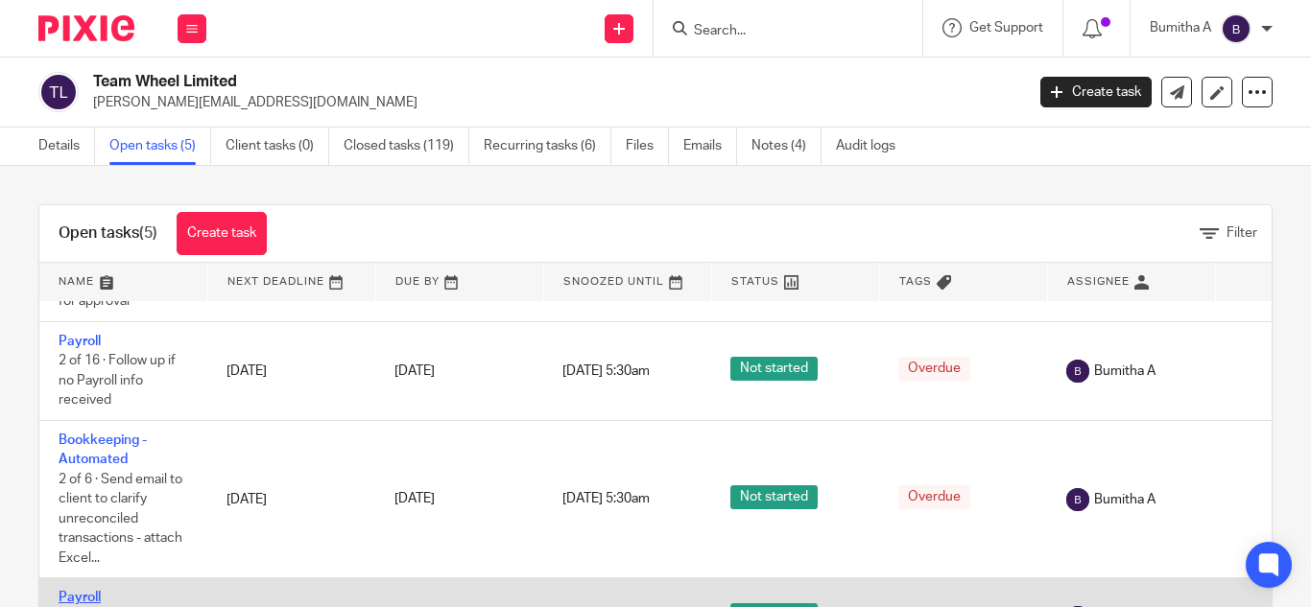
click at [73, 591] on link "Payroll" at bounding box center [80, 597] width 42 height 13
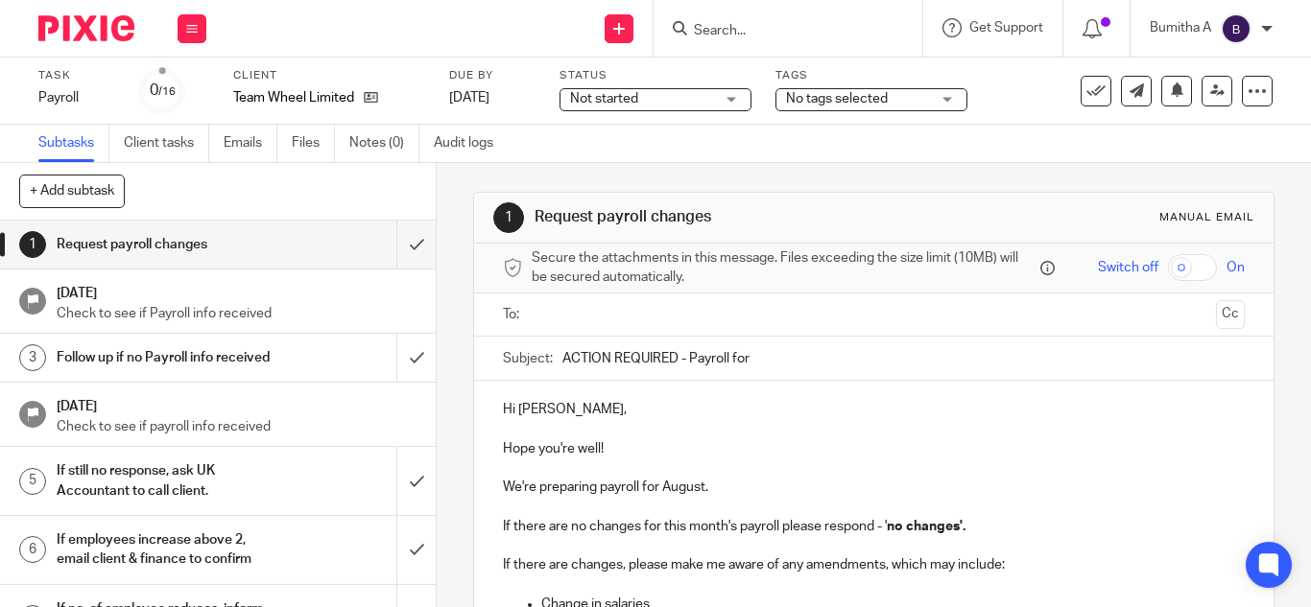
click at [760, 355] on input "ACTION REQUIRED - Payroll for" at bounding box center [903, 358] width 682 height 43
type input "ACTION REQUIRED - Payroll for August 2025"
click at [697, 480] on p "We're preparing payroll for August." at bounding box center [874, 487] width 742 height 19
click at [554, 322] on input "text" at bounding box center [872, 315] width 669 height 22
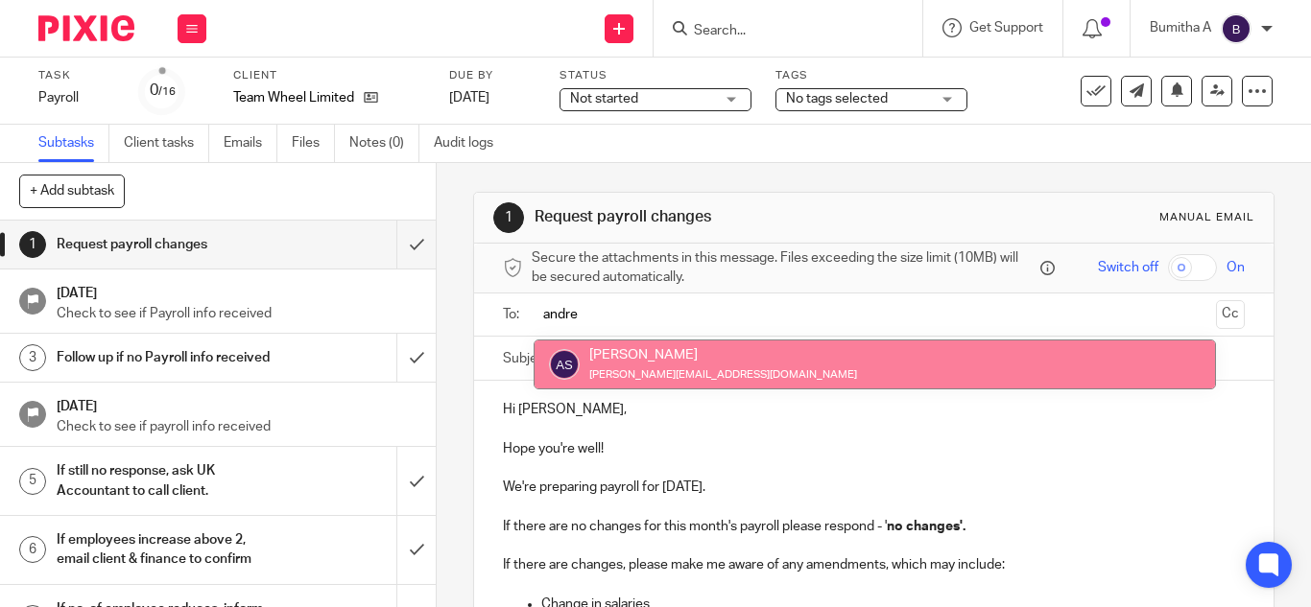
type input "andre"
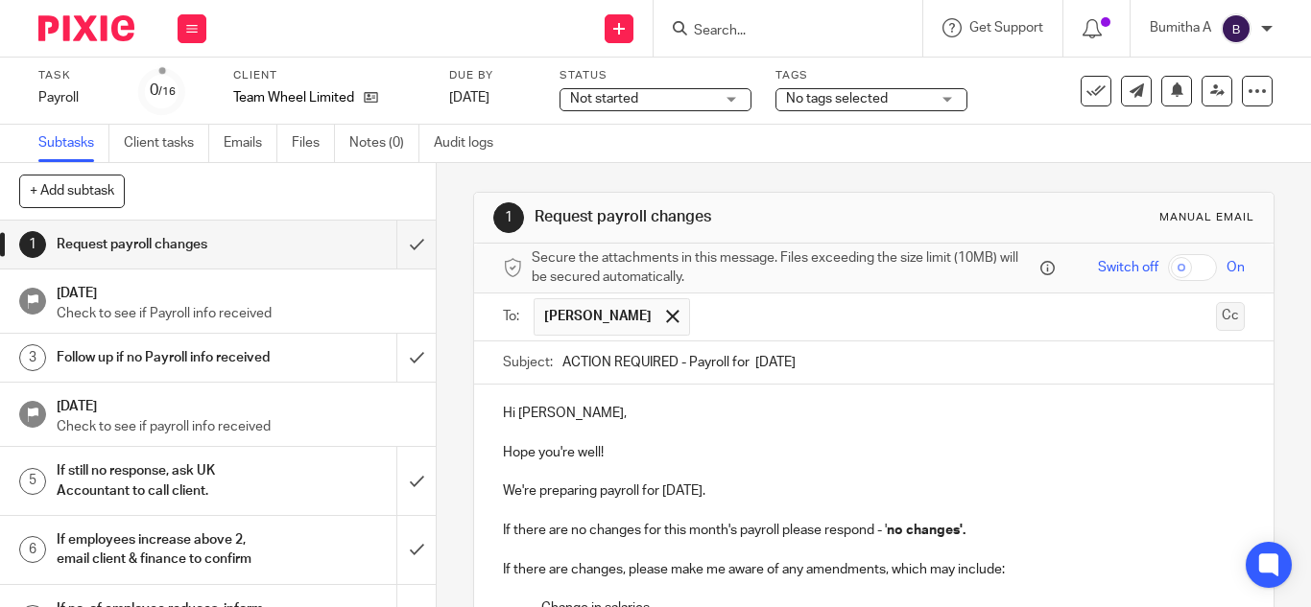
click at [1216, 318] on button "Cc" at bounding box center [1230, 316] width 29 height 29
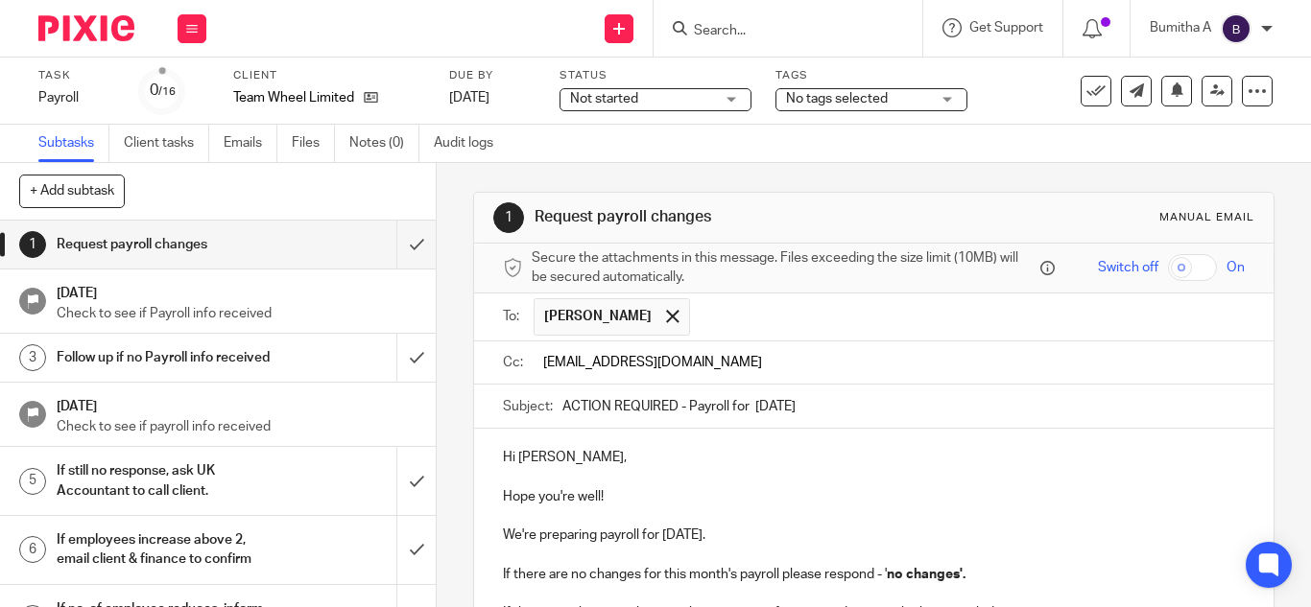
type input "payroll@riseaccounting.co.uk"
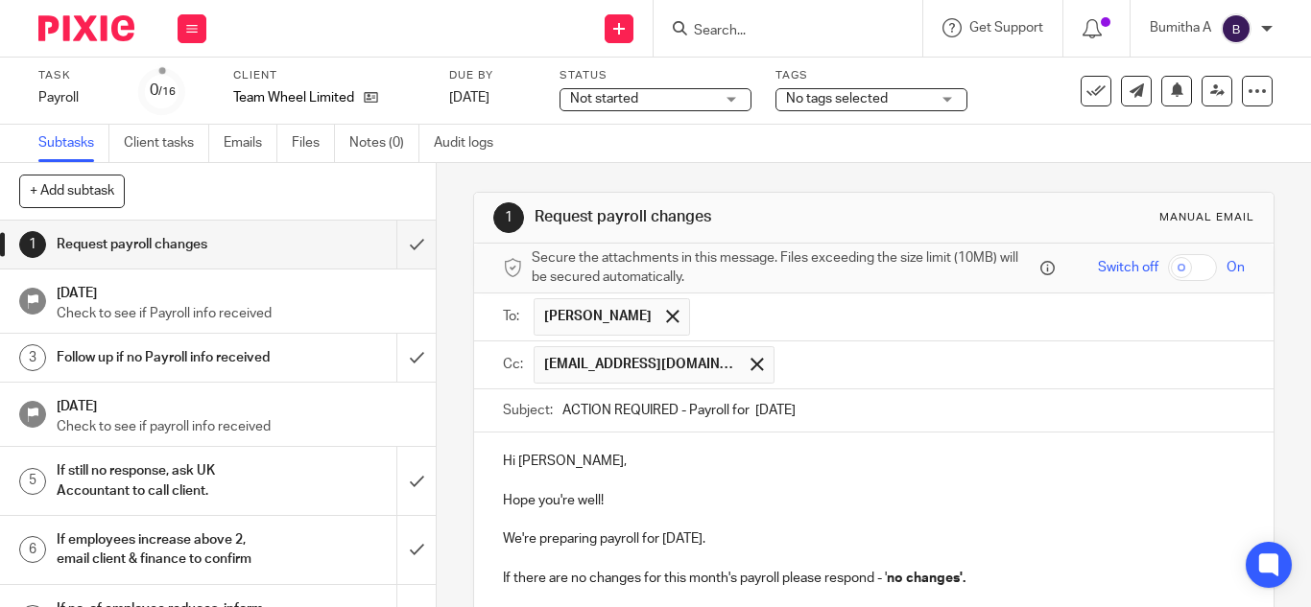
click at [960, 486] on p at bounding box center [874, 481] width 742 height 19
click at [814, 372] on input "text" at bounding box center [1010, 364] width 453 height 37
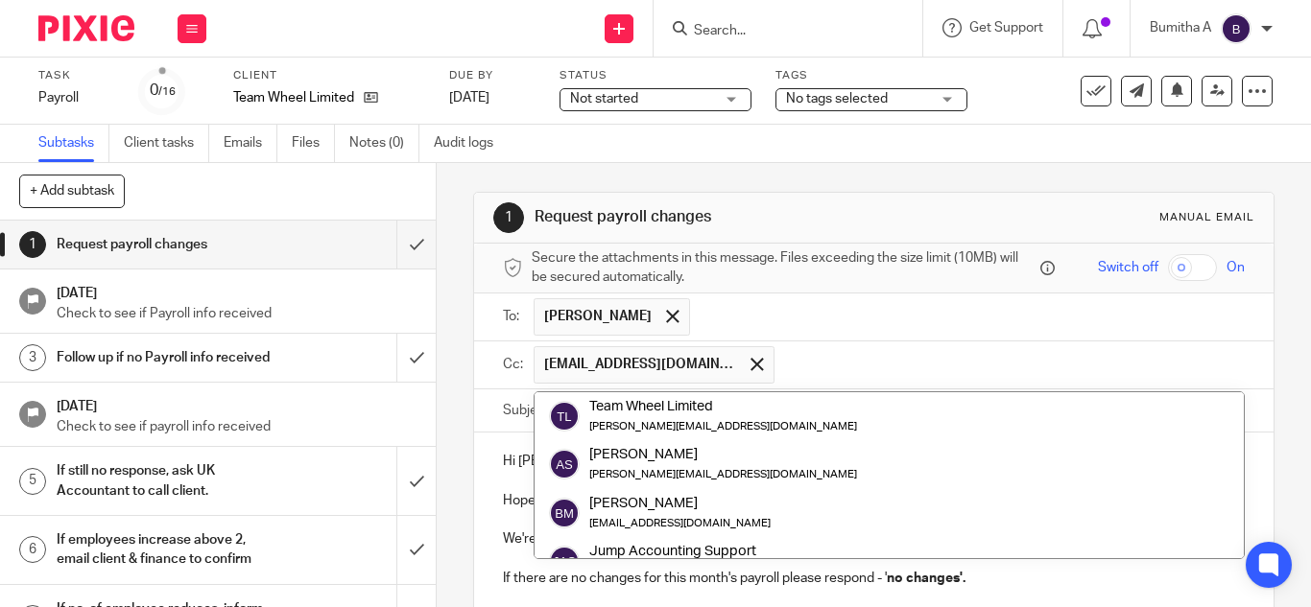
paste input "fatjeta@riseaccounting.co.uk"
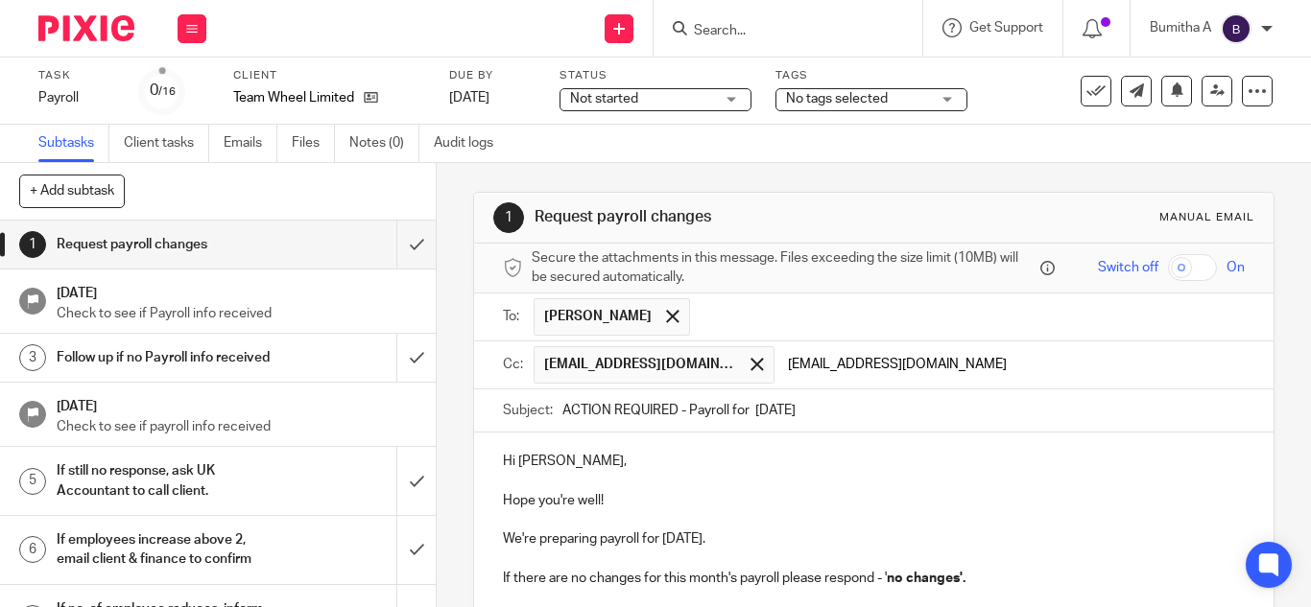
type input "fatjeta@riseaccounting.co.uk"
click at [964, 522] on p at bounding box center [874, 520] width 742 height 19
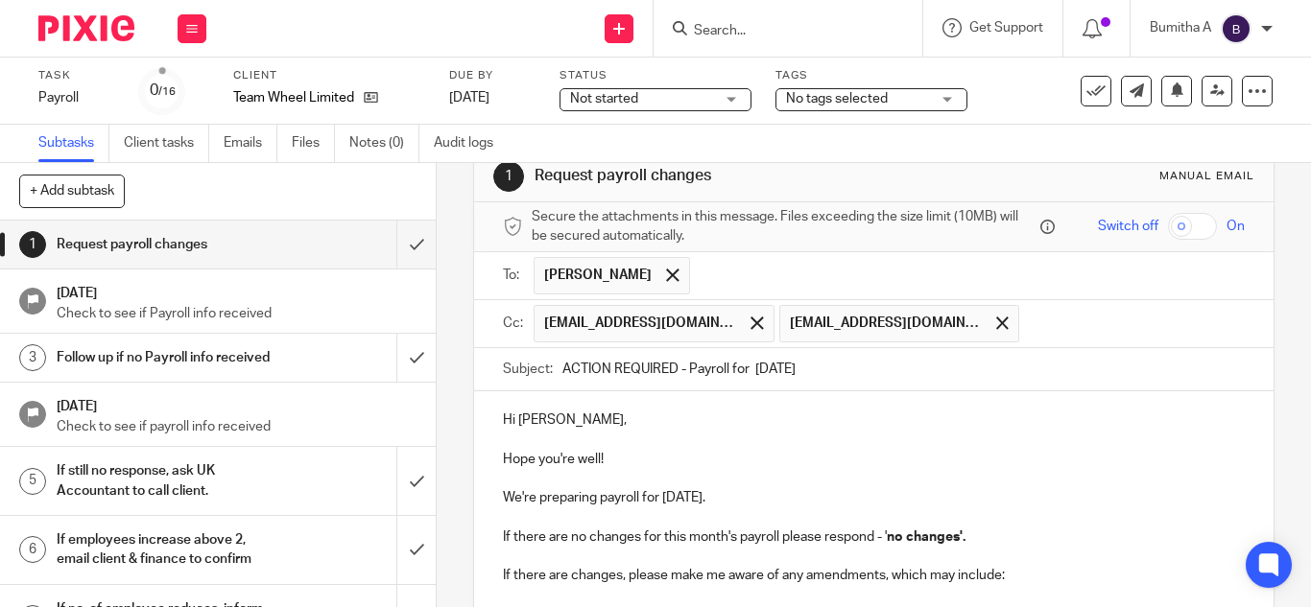
scroll to position [459, 0]
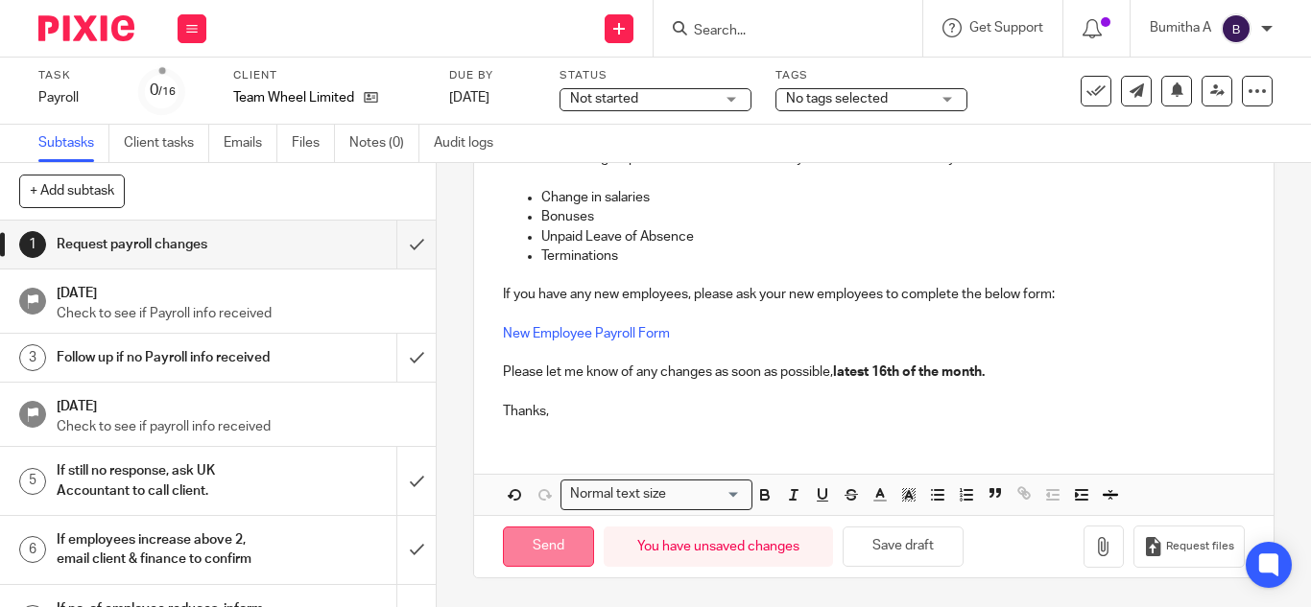
click at [542, 546] on input "Send" at bounding box center [548, 547] width 91 height 41
type input "Sent"
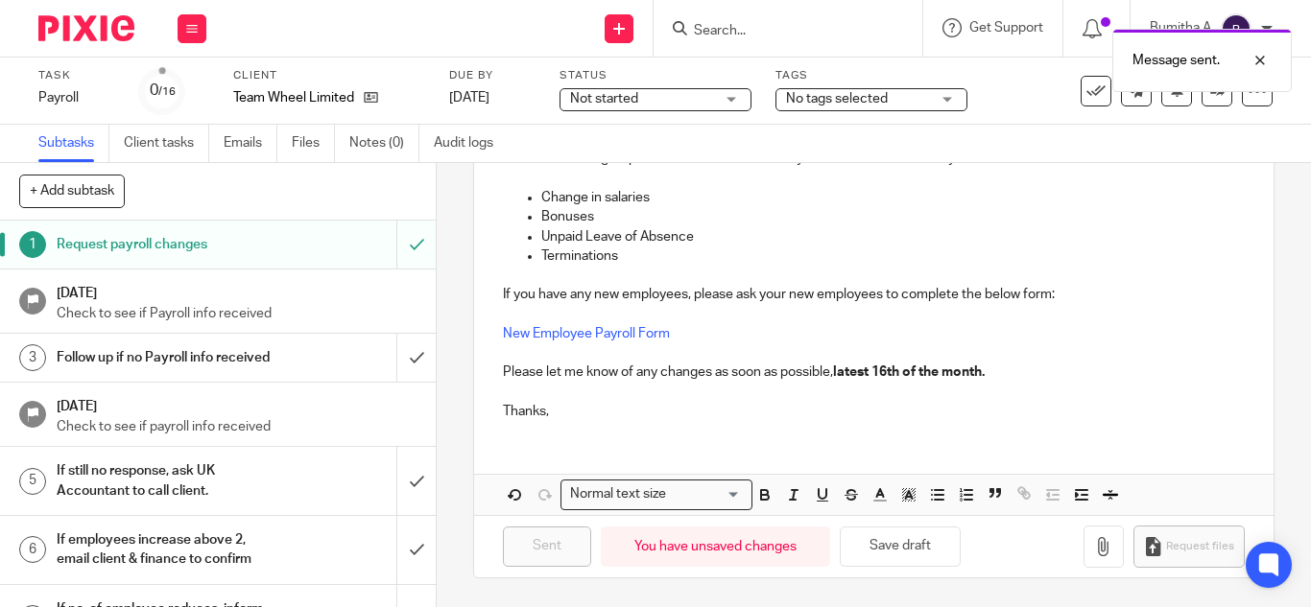
click at [750, 12] on div at bounding box center [788, 28] width 269 height 57
click at [710, 36] on div "Message sent." at bounding box center [973, 55] width 636 height 73
click at [720, 30] on div "Message sent." at bounding box center [973, 55] width 636 height 73
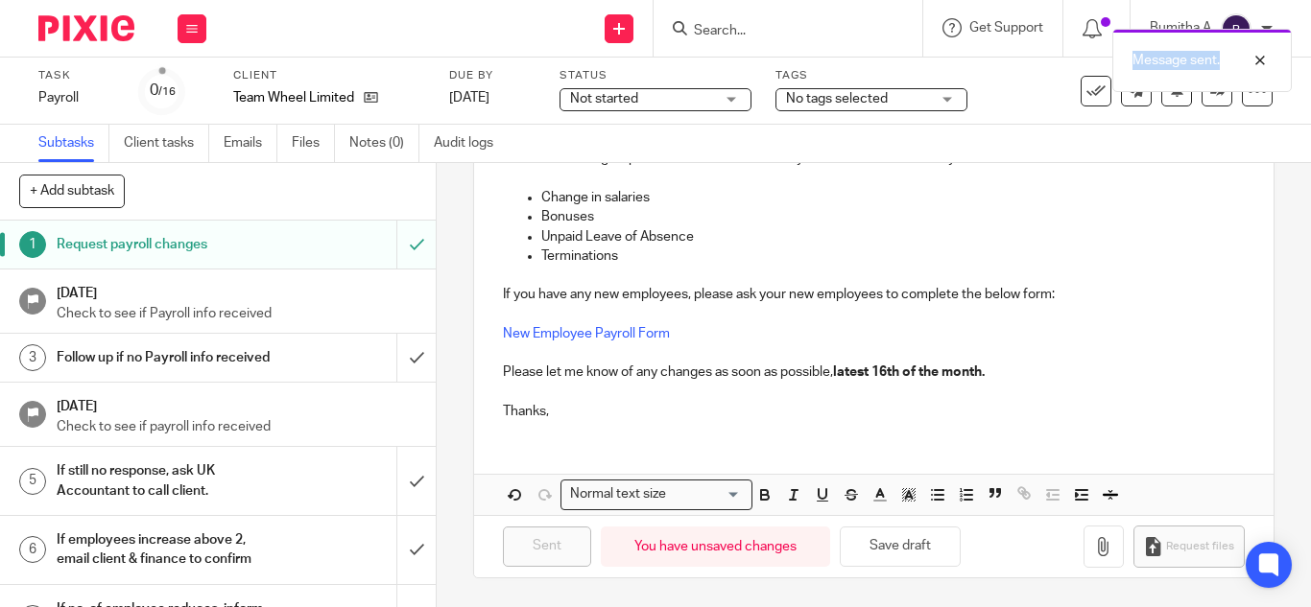
click at [720, 30] on div "Message sent." at bounding box center [973, 55] width 636 height 73
click at [720, 30] on input "Search" at bounding box center [778, 31] width 173 height 17
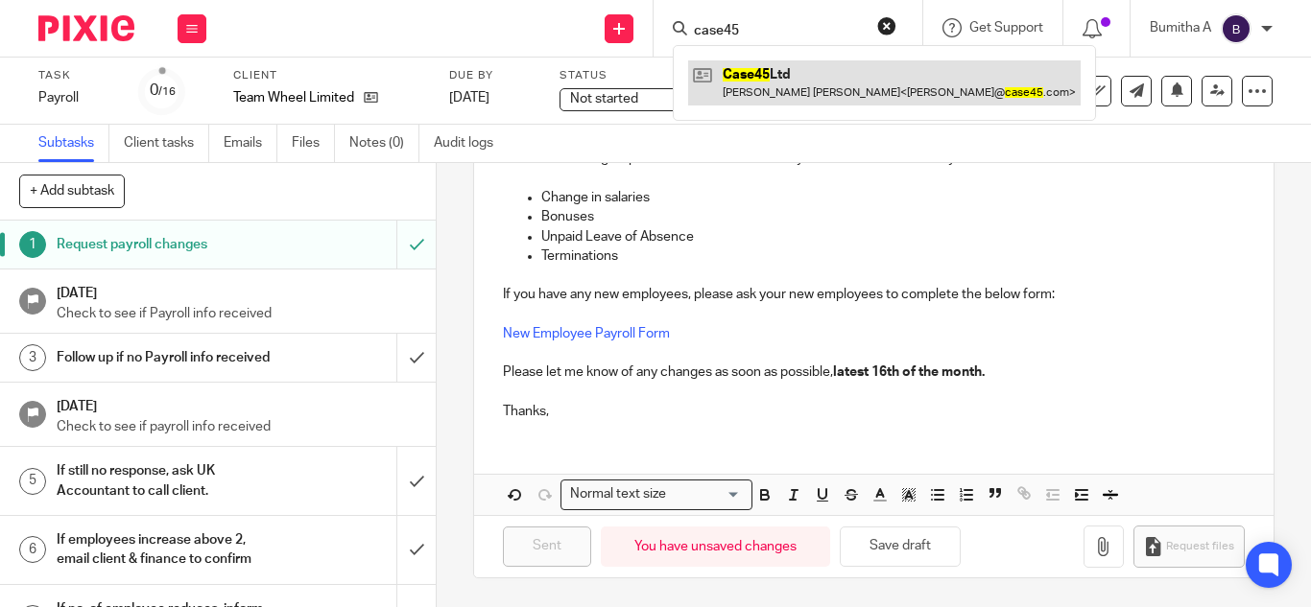
type input "case45"
click at [750, 85] on link at bounding box center [884, 82] width 393 height 44
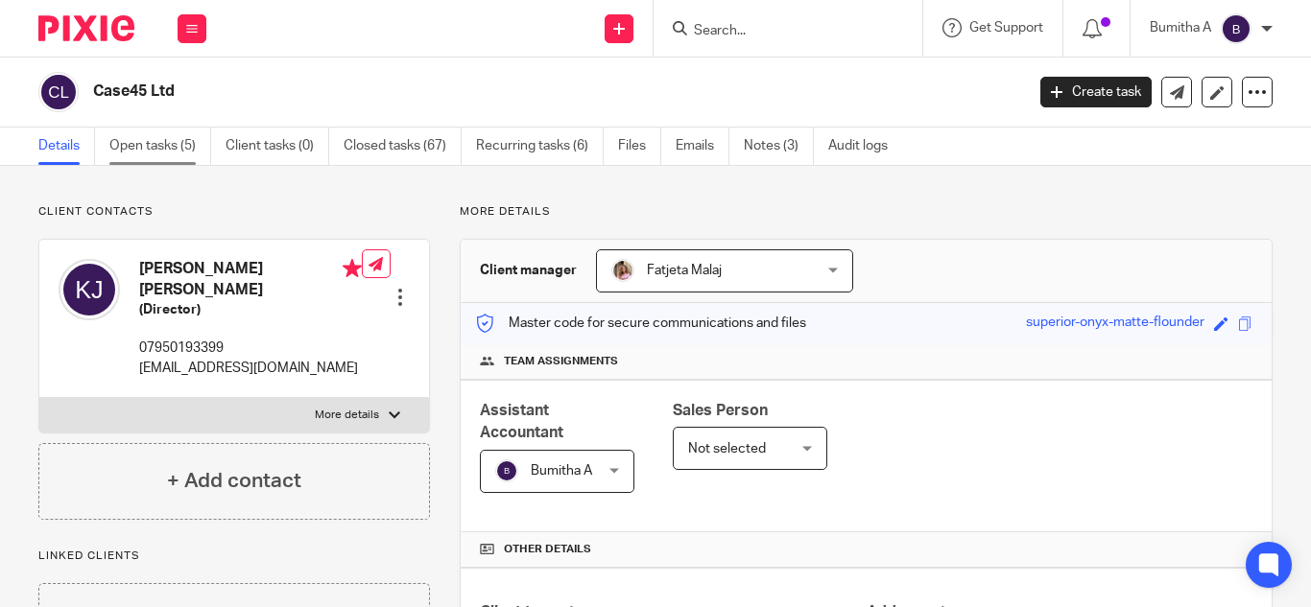
click at [140, 147] on link "Open tasks (5)" at bounding box center [160, 146] width 102 height 37
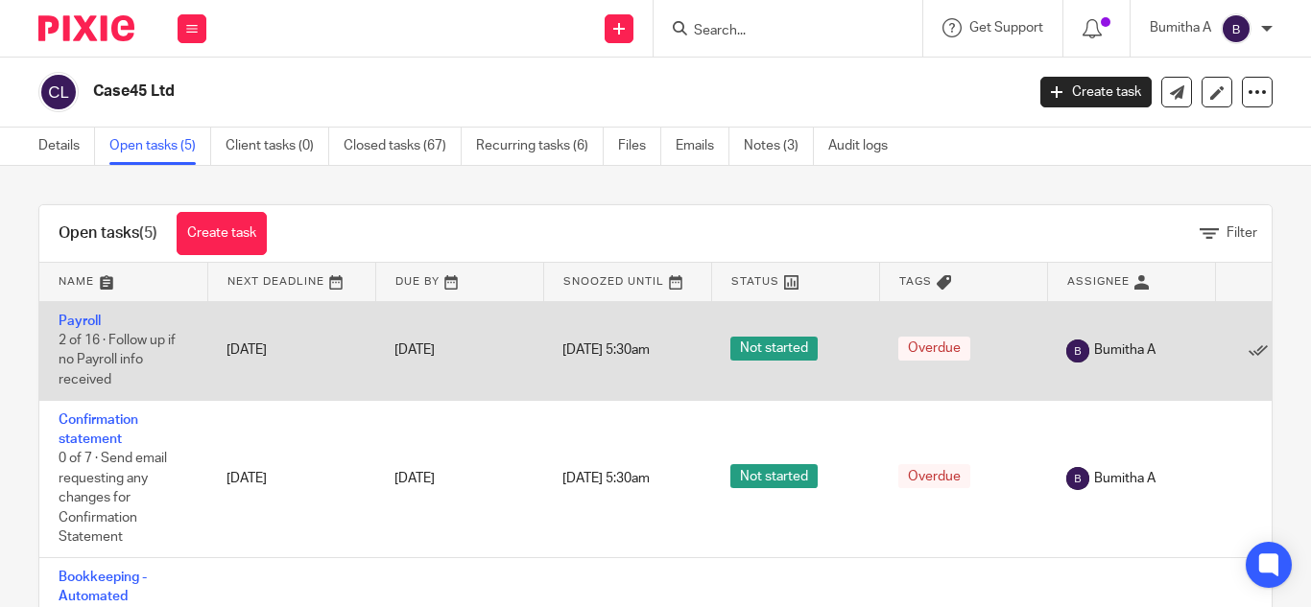
scroll to position [231, 0]
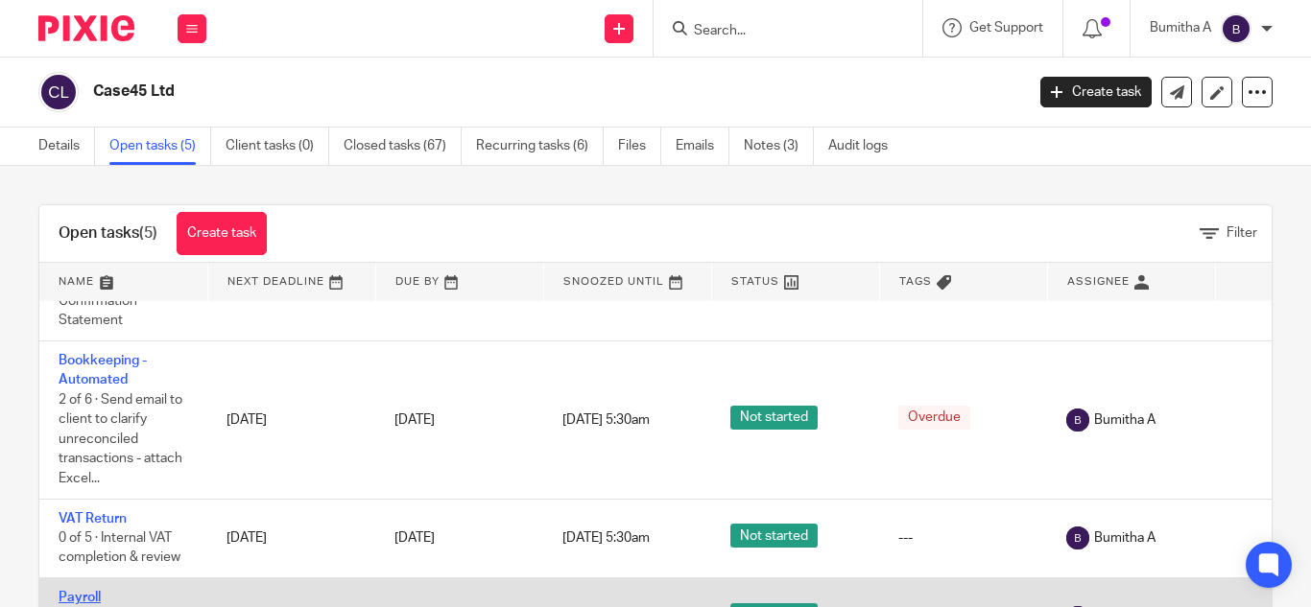
click at [75, 591] on link "Payroll" at bounding box center [80, 597] width 42 height 13
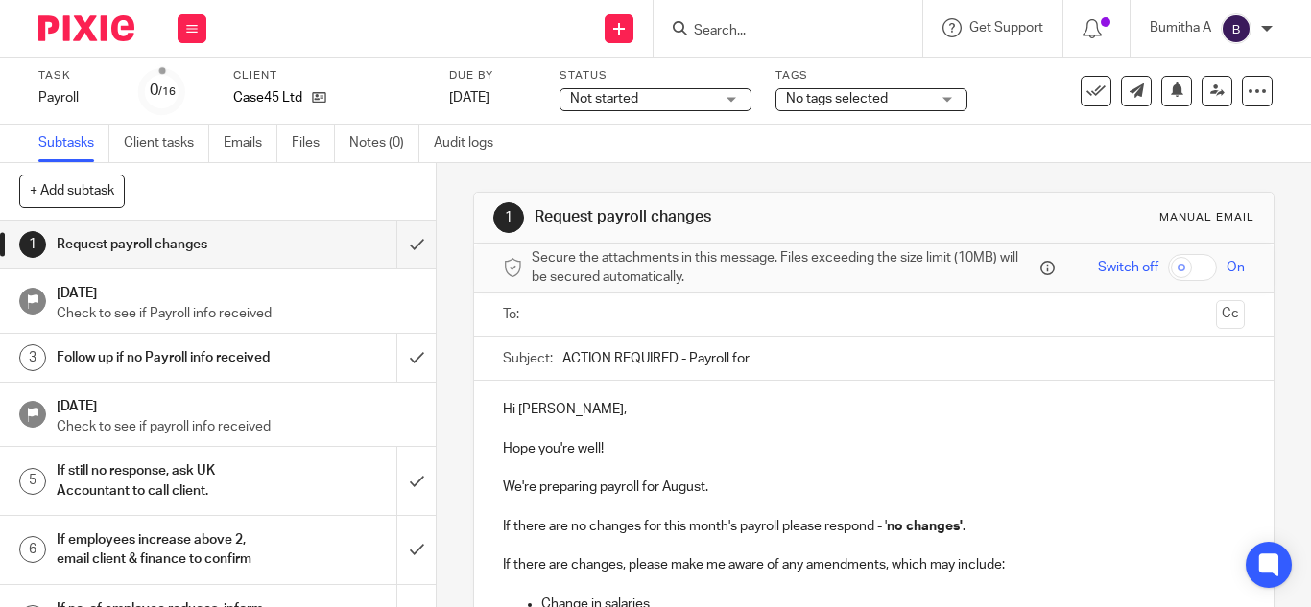
click at [757, 365] on input "ACTION REQUIRED - Payroll for" at bounding box center [903, 358] width 682 height 43
type input "ACTION REQUIRED - Payroll for [DATE]"
click at [700, 486] on p "We're preparing payroll for August." at bounding box center [874, 487] width 742 height 19
click at [568, 316] on input "text" at bounding box center [872, 315] width 669 height 22
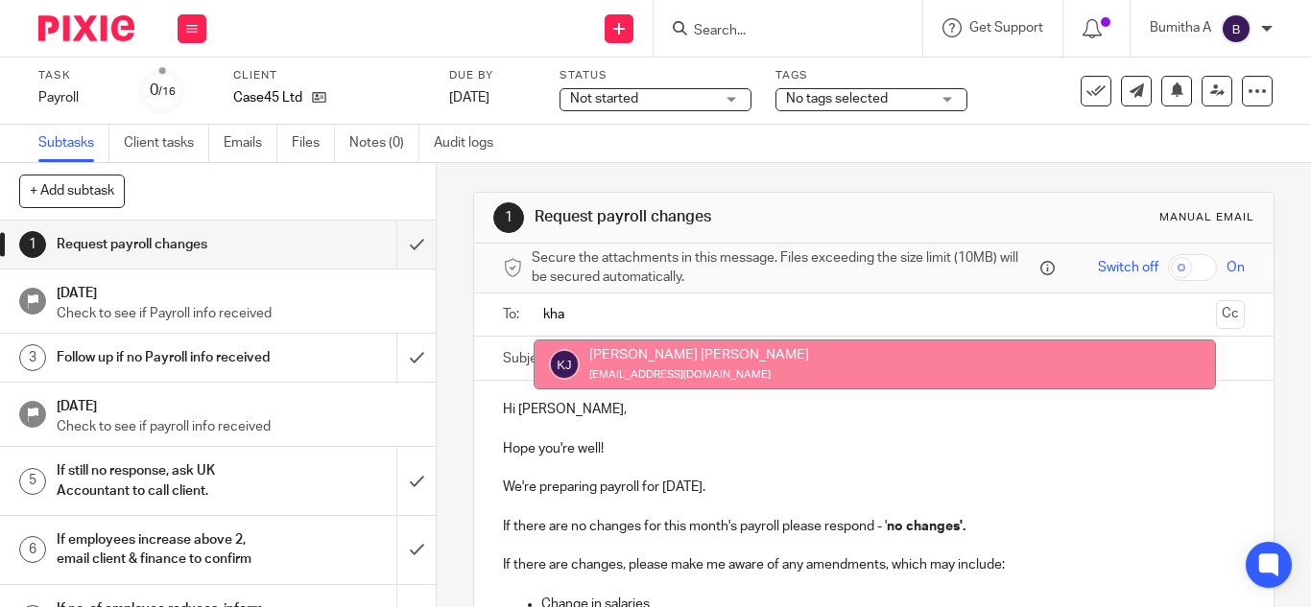
type input "kha"
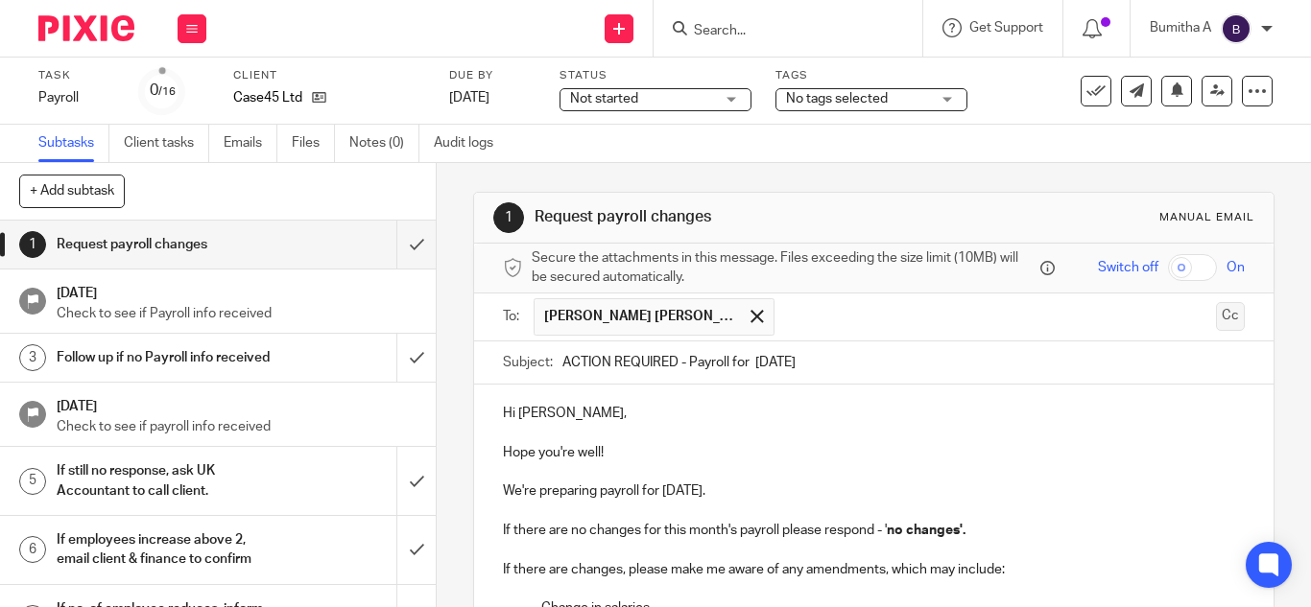
click at [1216, 313] on button "Cc" at bounding box center [1230, 316] width 29 height 29
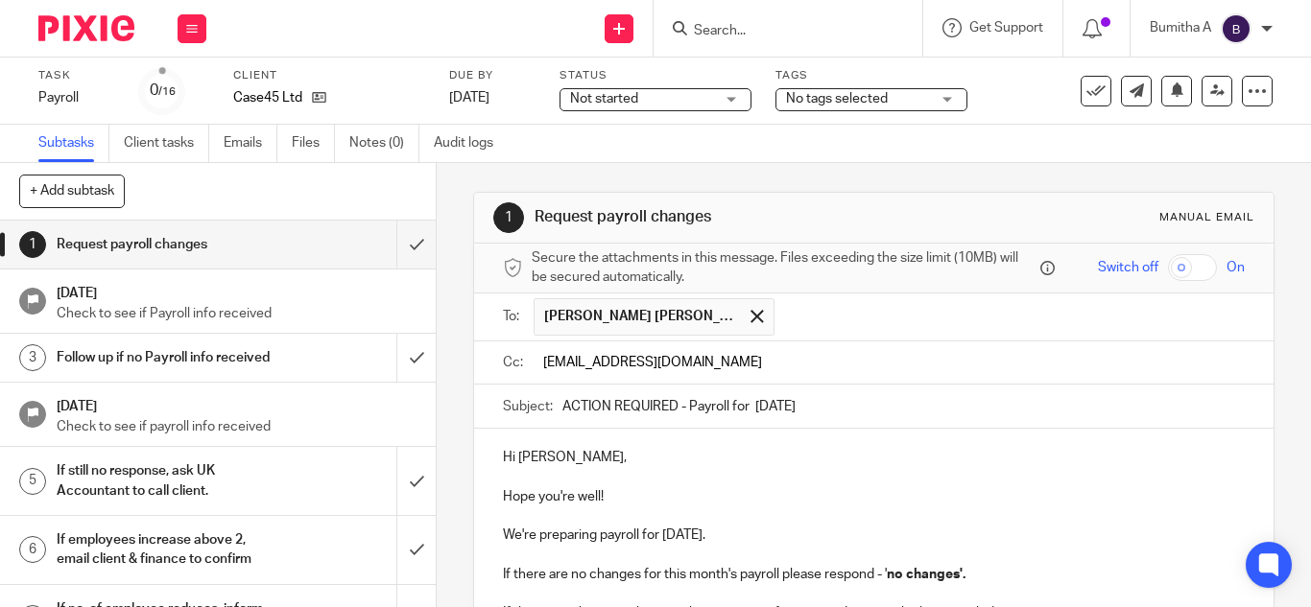
type input "payroll@riseaccounting.co.uk"
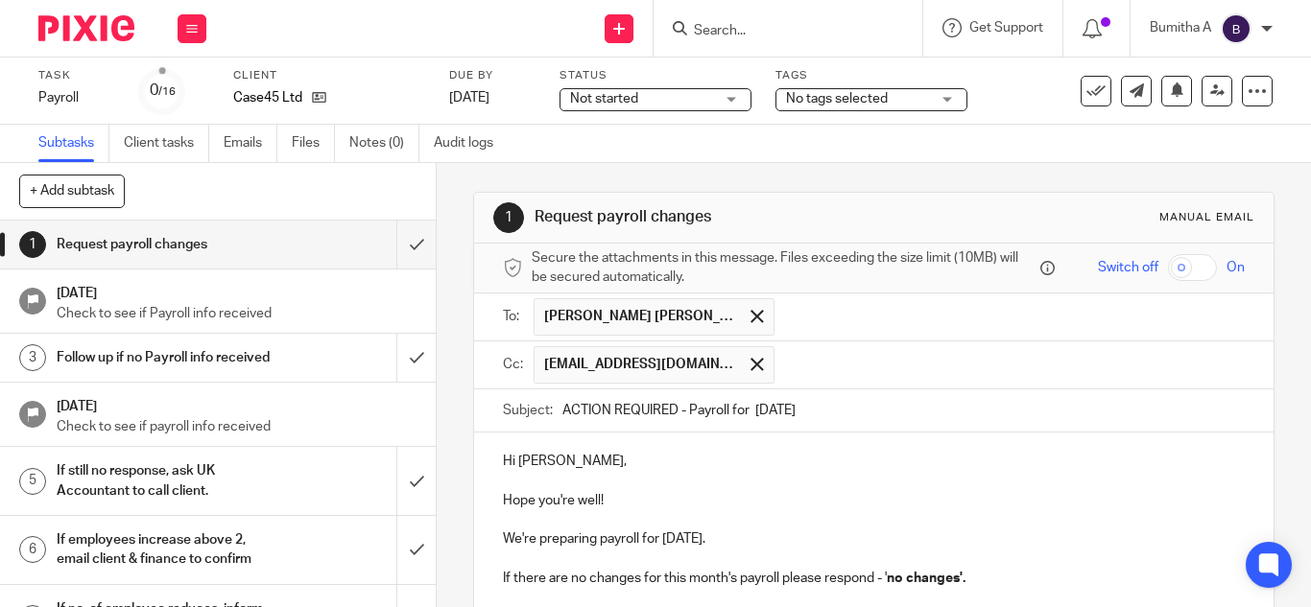
click at [810, 369] on input "text" at bounding box center [1010, 364] width 453 height 37
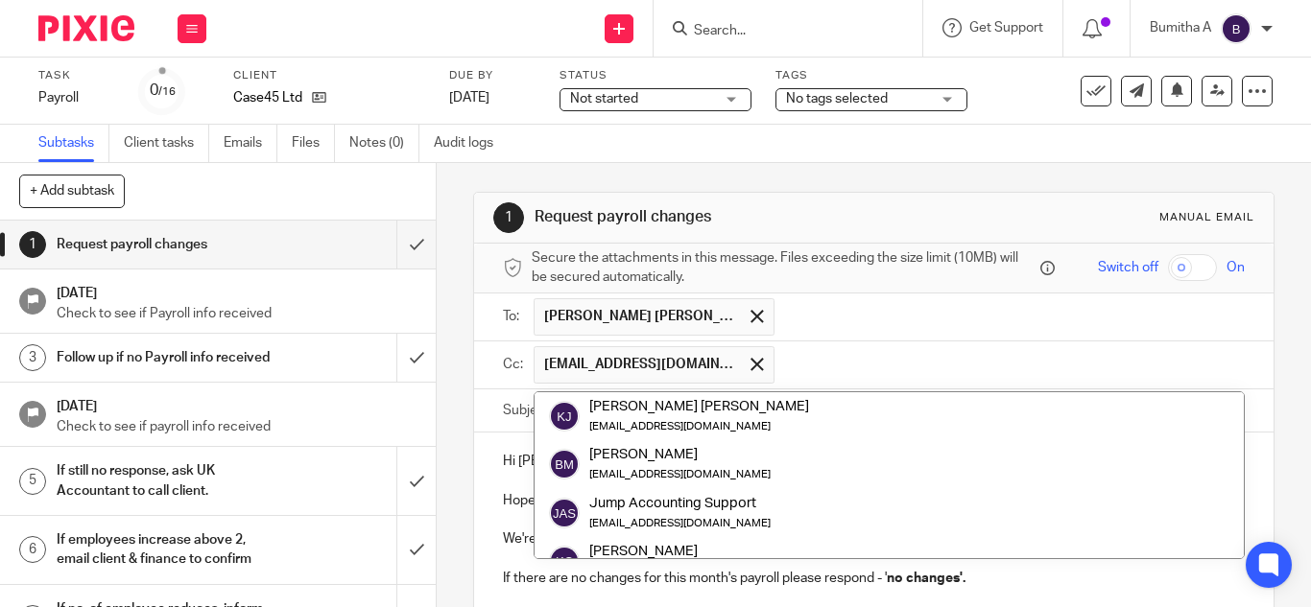
paste input "fatjeta@riseaccounting.co.uk"
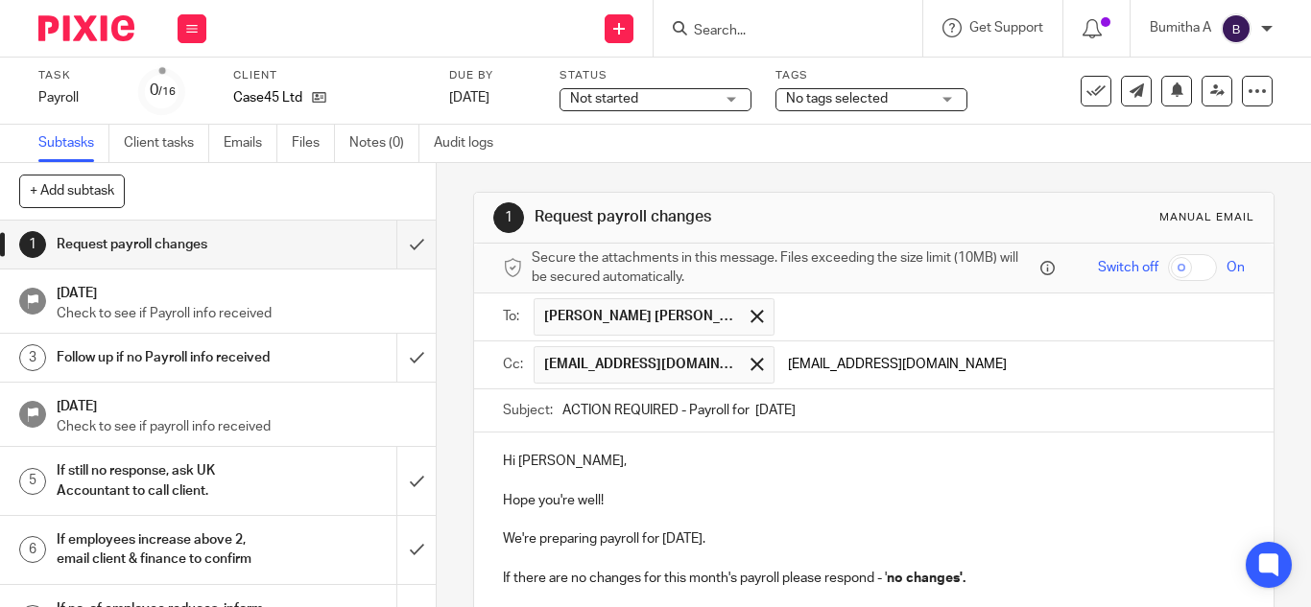
type input "fatjeta@riseaccounting.co.uk"
click at [1061, 539] on p "We're preparing payroll for August 2025." at bounding box center [874, 539] width 742 height 19
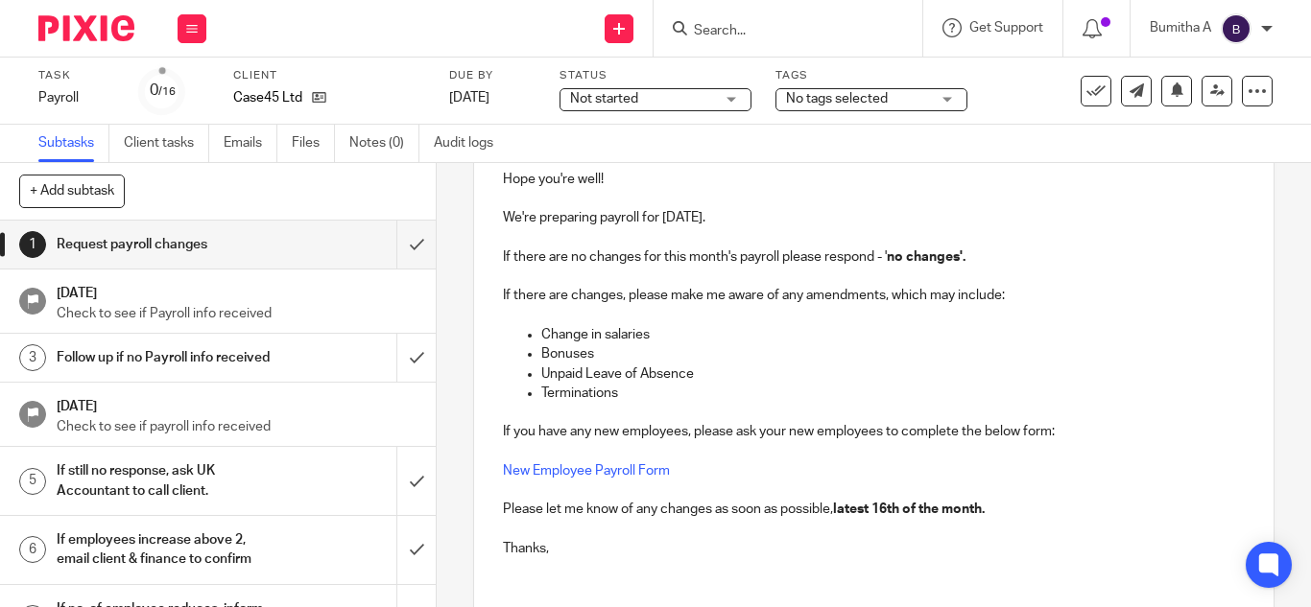
scroll to position [459, 0]
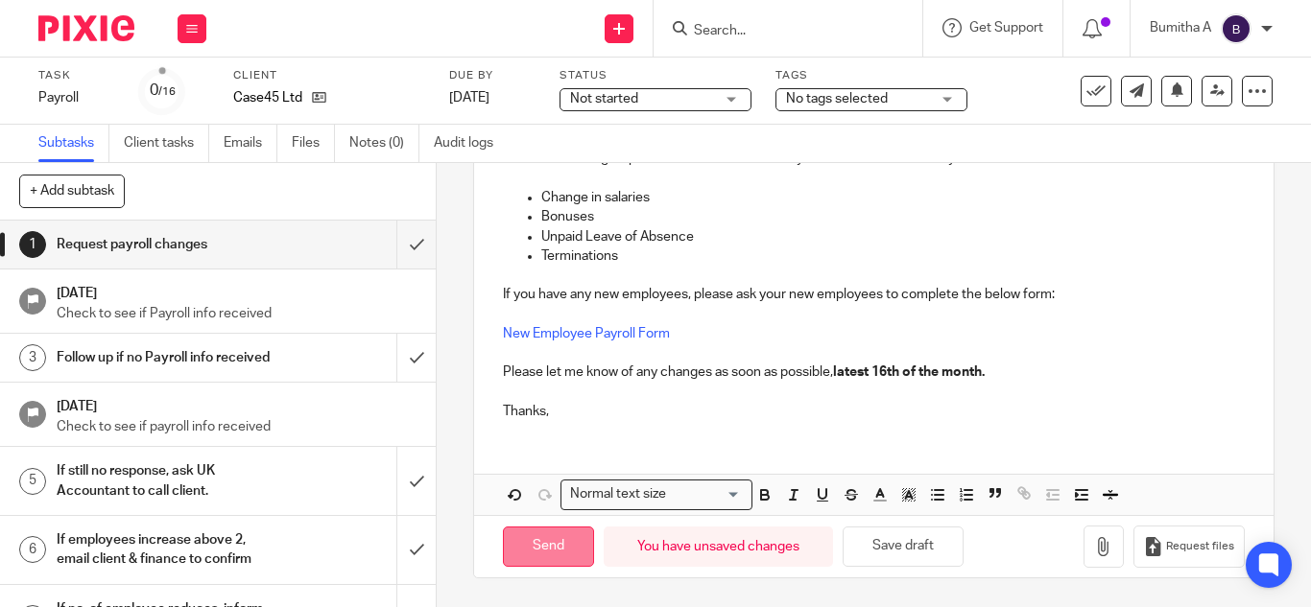
click at [541, 555] on input "Send" at bounding box center [548, 547] width 91 height 41
type input "Sent"
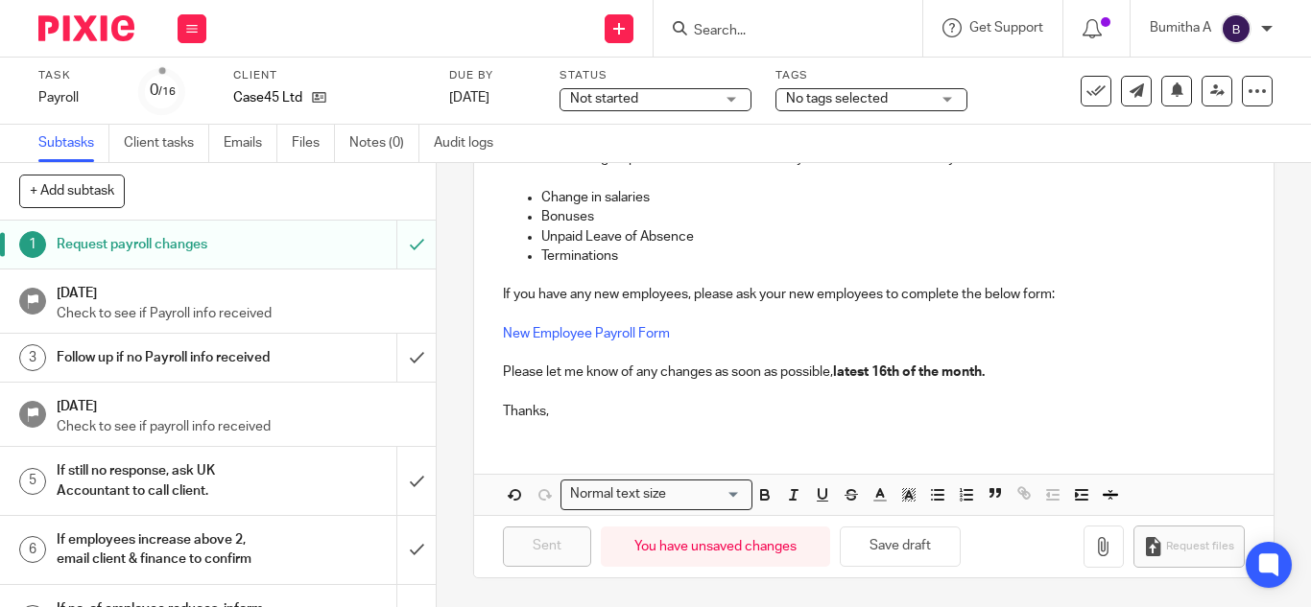
scroll to position [0, 0]
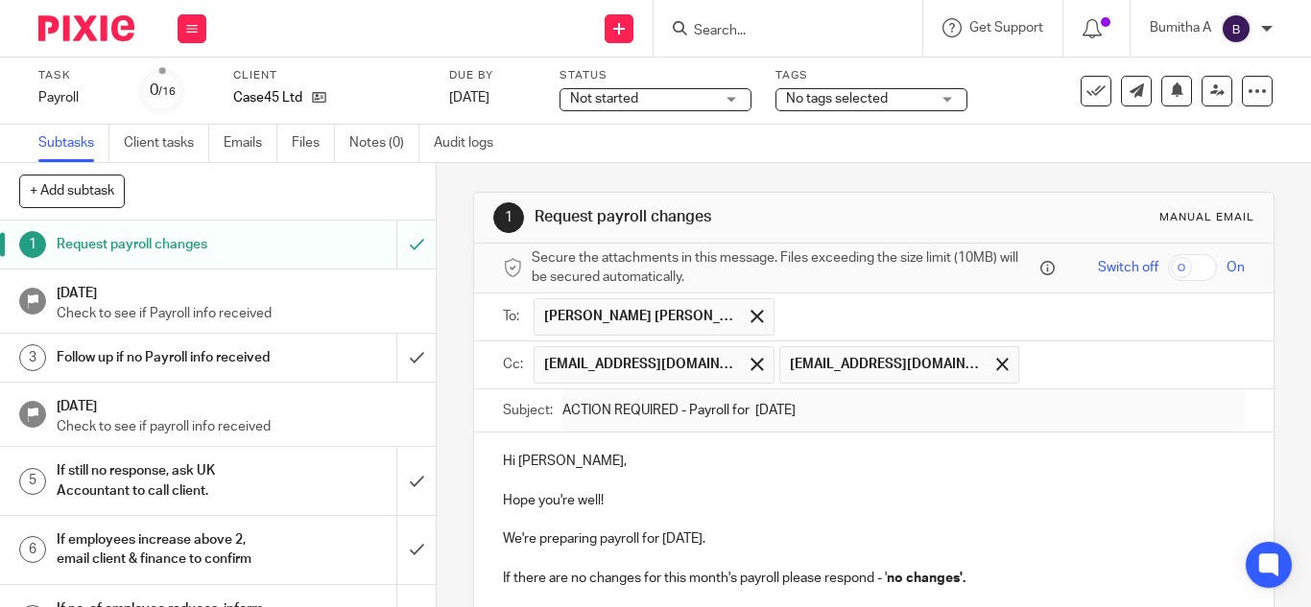
click at [696, 30] on input "Search" at bounding box center [778, 31] width 173 height 17
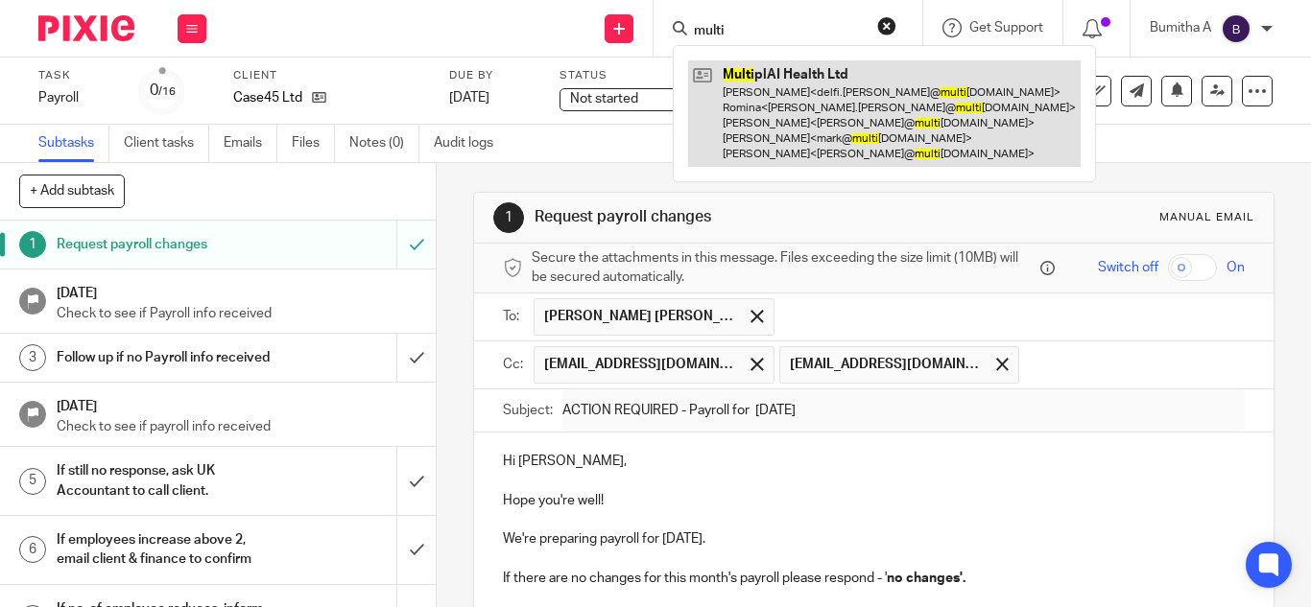
type input "multi"
click at [852, 76] on link at bounding box center [884, 113] width 393 height 107
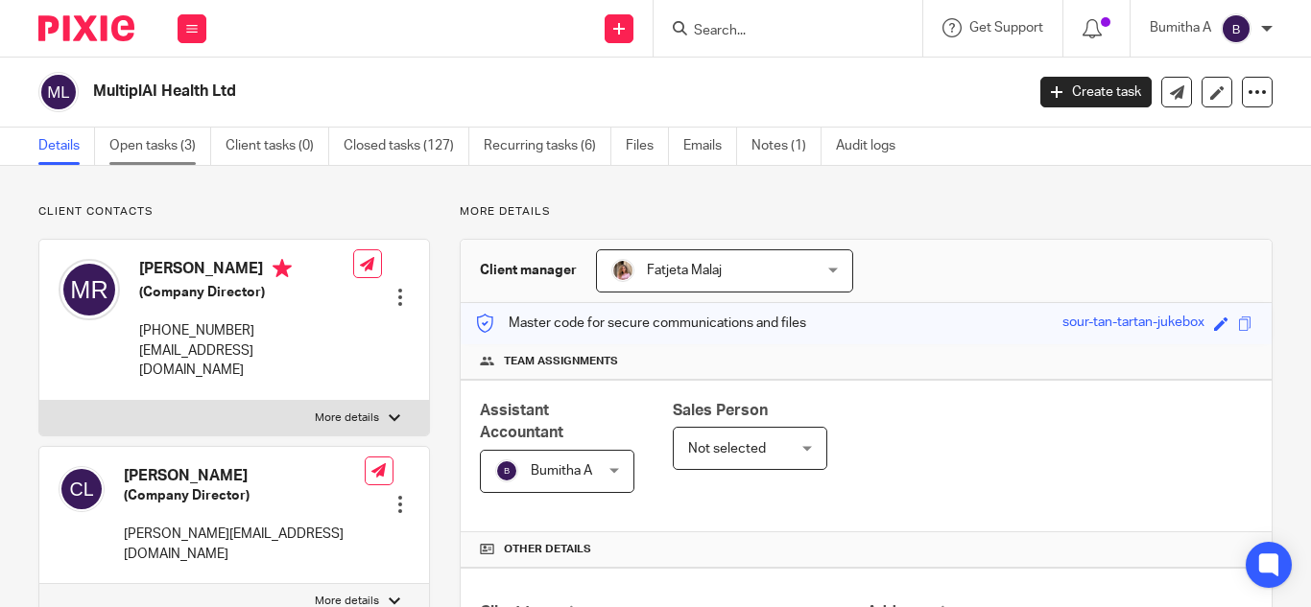
click at [152, 152] on link "Open tasks (3)" at bounding box center [160, 146] width 102 height 37
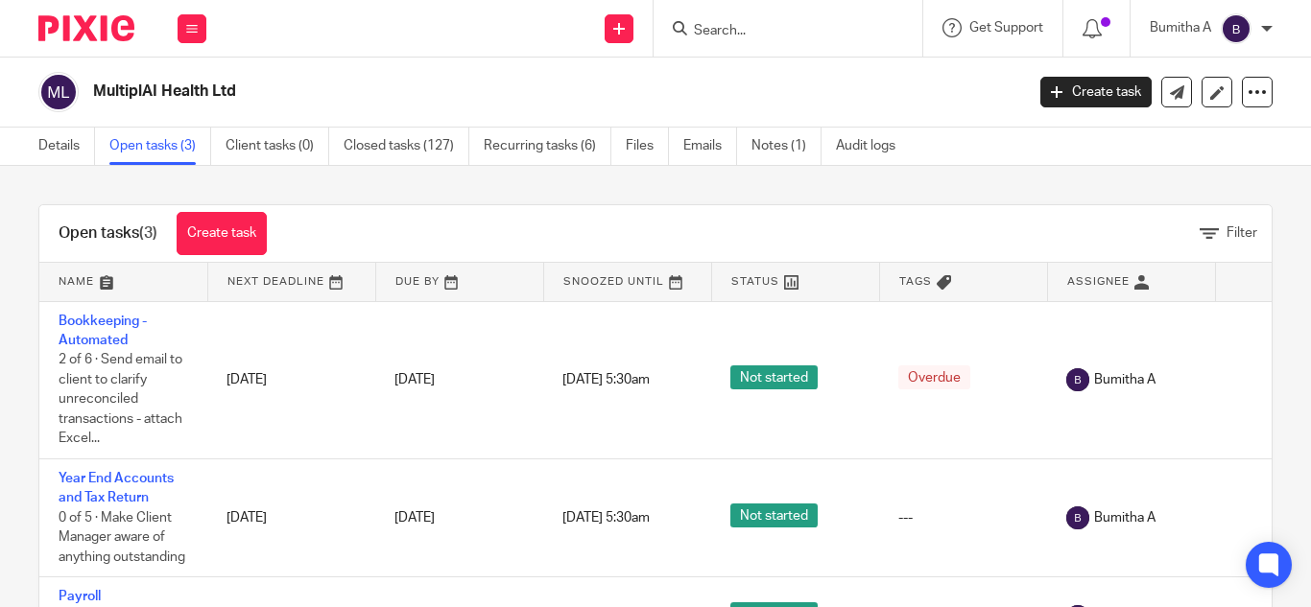
scroll to position [13, 0]
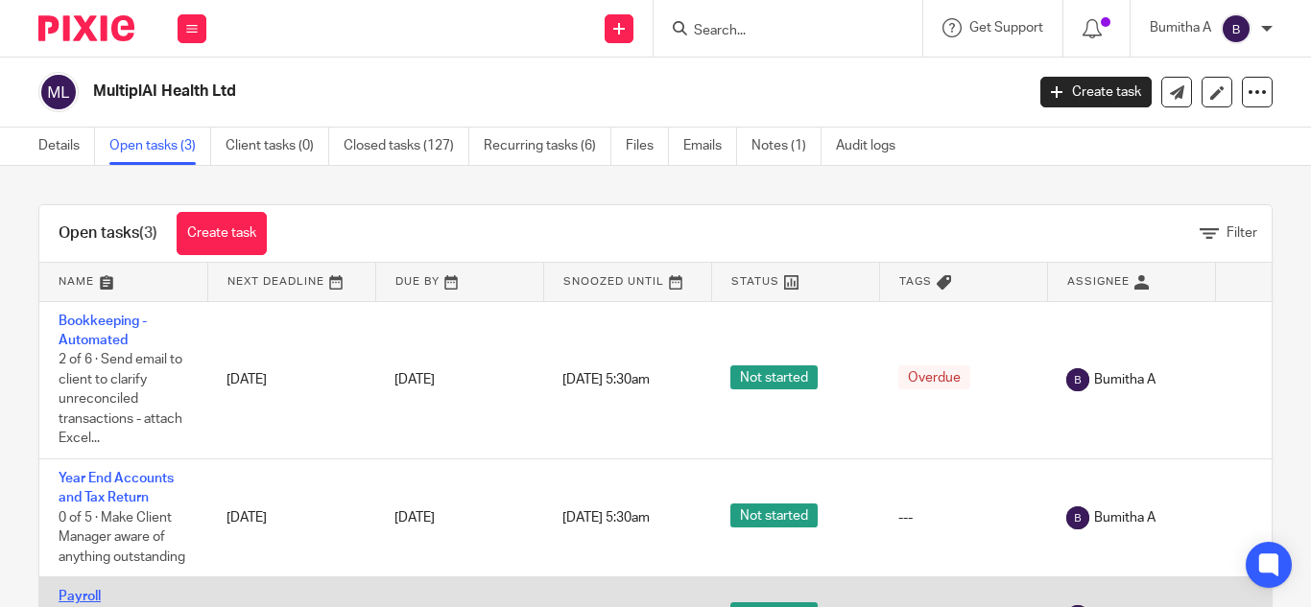
click at [90, 590] on link "Payroll" at bounding box center [80, 596] width 42 height 13
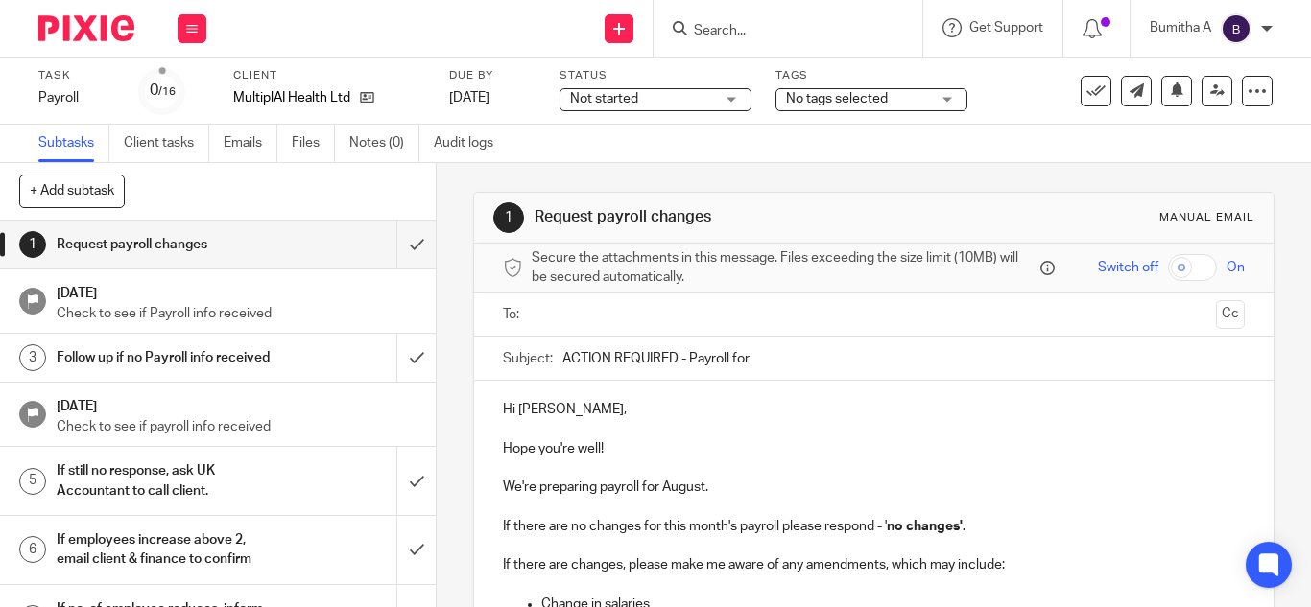
click at [758, 357] on input "ACTION REQUIRED - Payroll for" at bounding box center [903, 358] width 682 height 43
type input "ACTION REQUIRED - Payroll for [DATE]"
click at [697, 478] on p "We're preparing payroll for August." at bounding box center [874, 487] width 742 height 19
click at [558, 311] on input "text" at bounding box center [872, 315] width 669 height 22
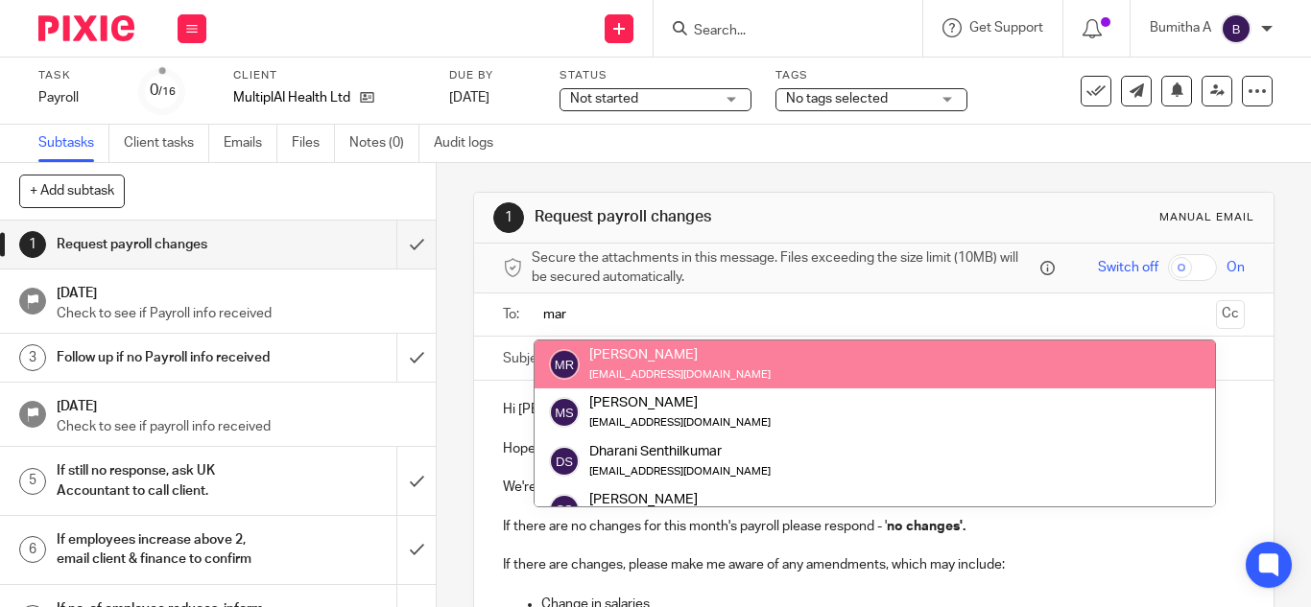
type input "mar"
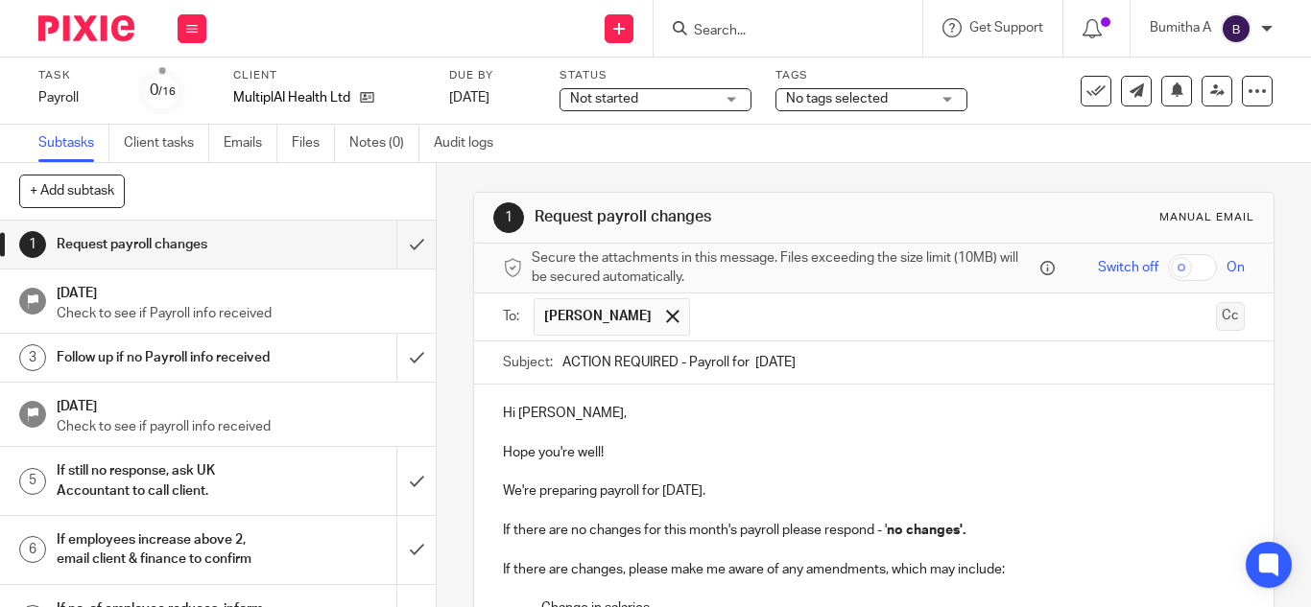
click at [1216, 313] on button "Cc" at bounding box center [1230, 316] width 29 height 29
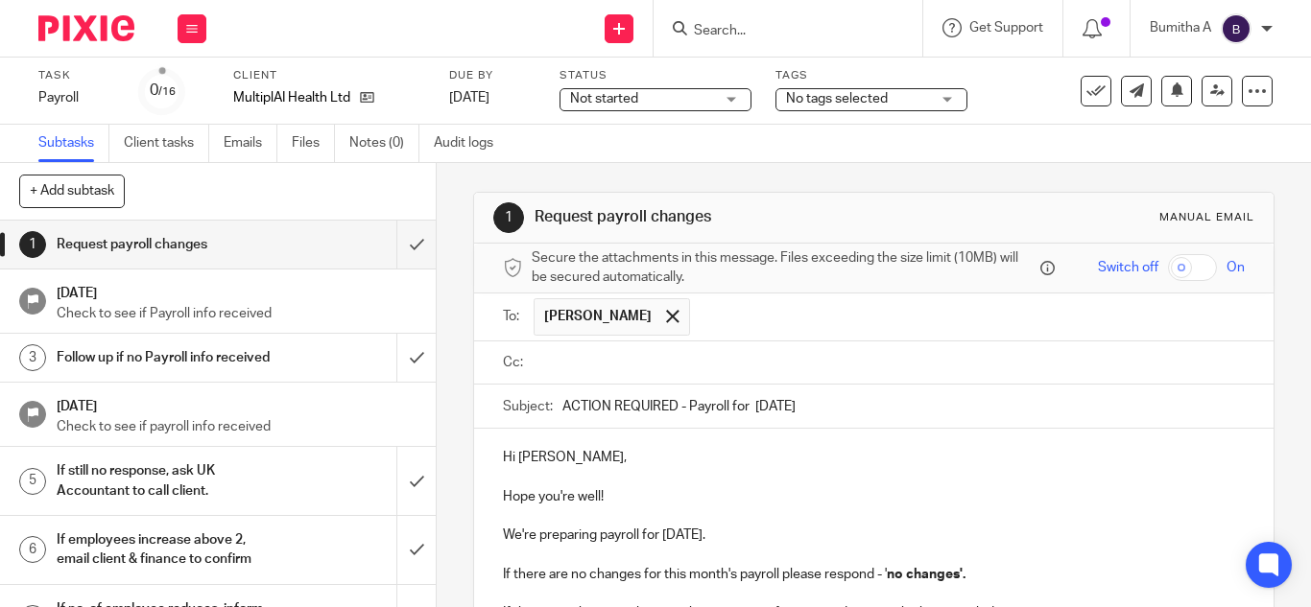
paste input "payroll@riseaccounting.co.uk"
type input "payroll@riseaccounting.co.uk"
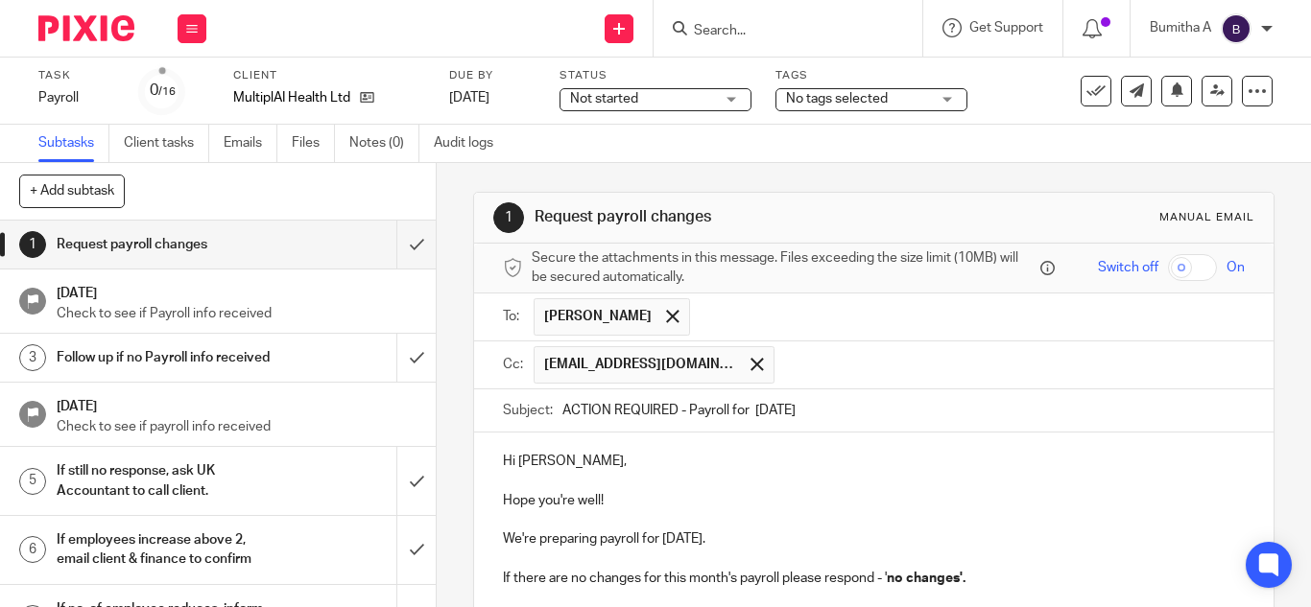
click at [979, 515] on p at bounding box center [874, 520] width 742 height 19
click at [811, 369] on input "text" at bounding box center [1010, 364] width 453 height 37
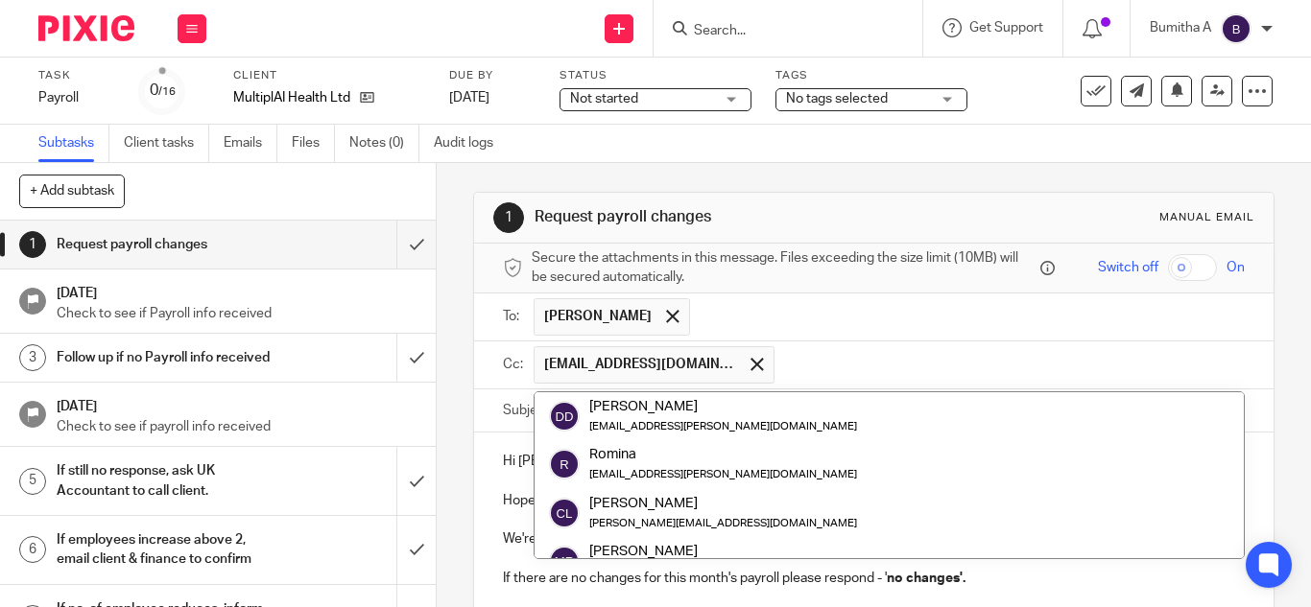
paste input "[EMAIL_ADDRESS][DOMAIN_NAME]"
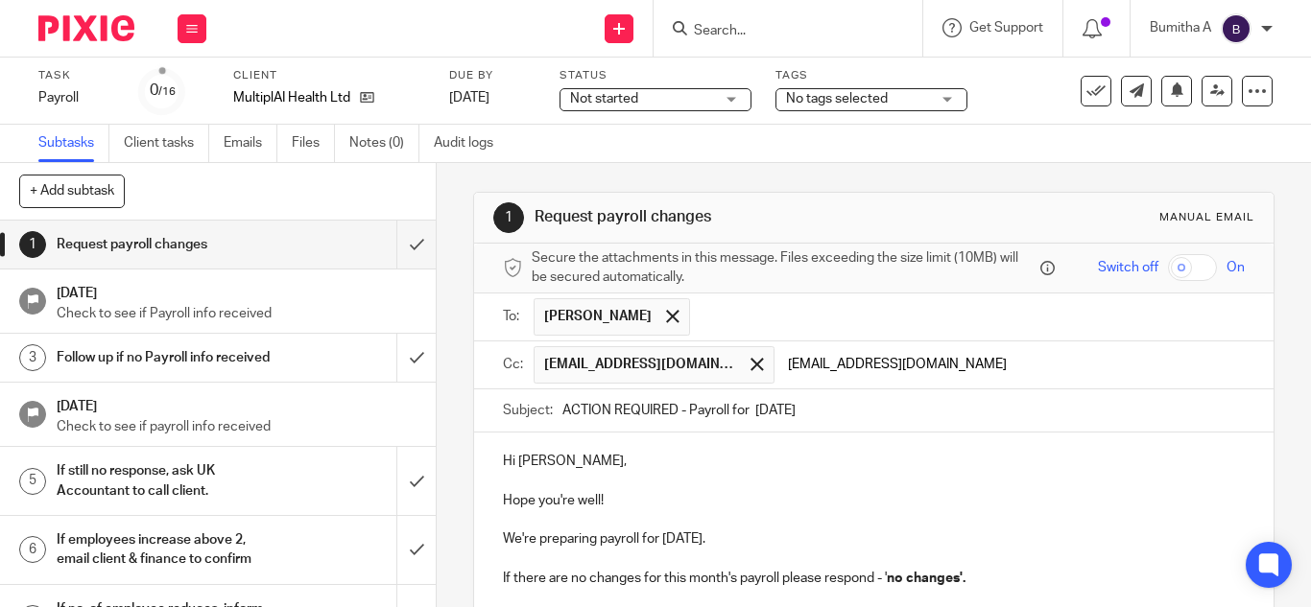
type input "[EMAIL_ADDRESS][DOMAIN_NAME]"
click at [1060, 479] on p at bounding box center [874, 481] width 742 height 19
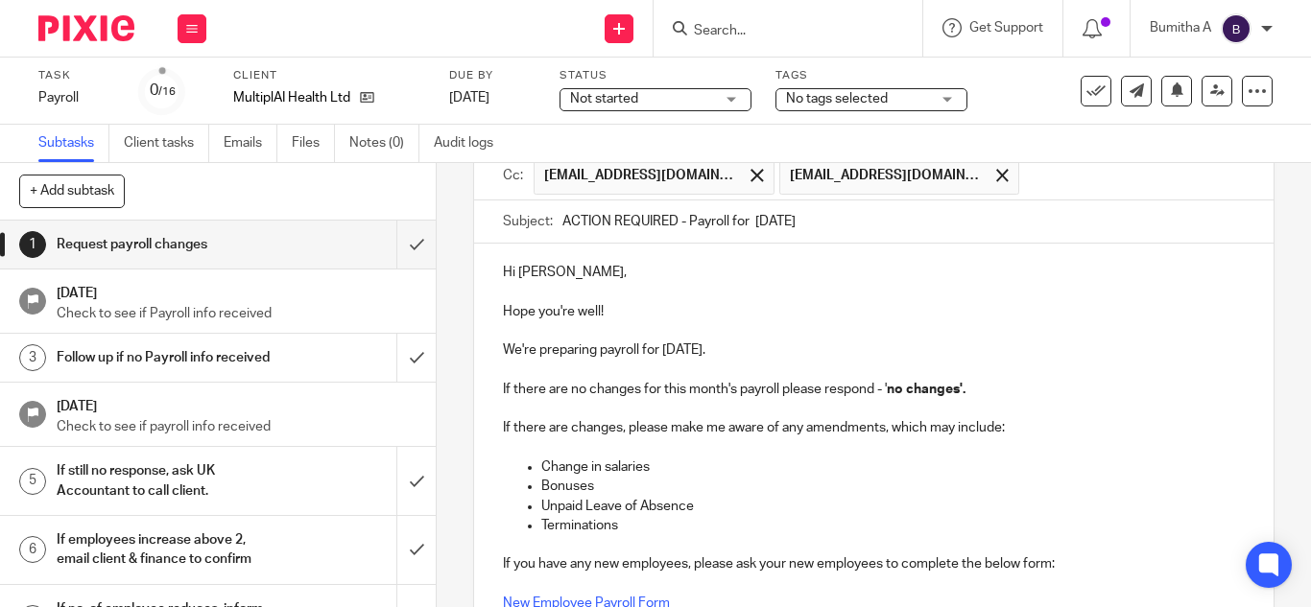
scroll to position [459, 0]
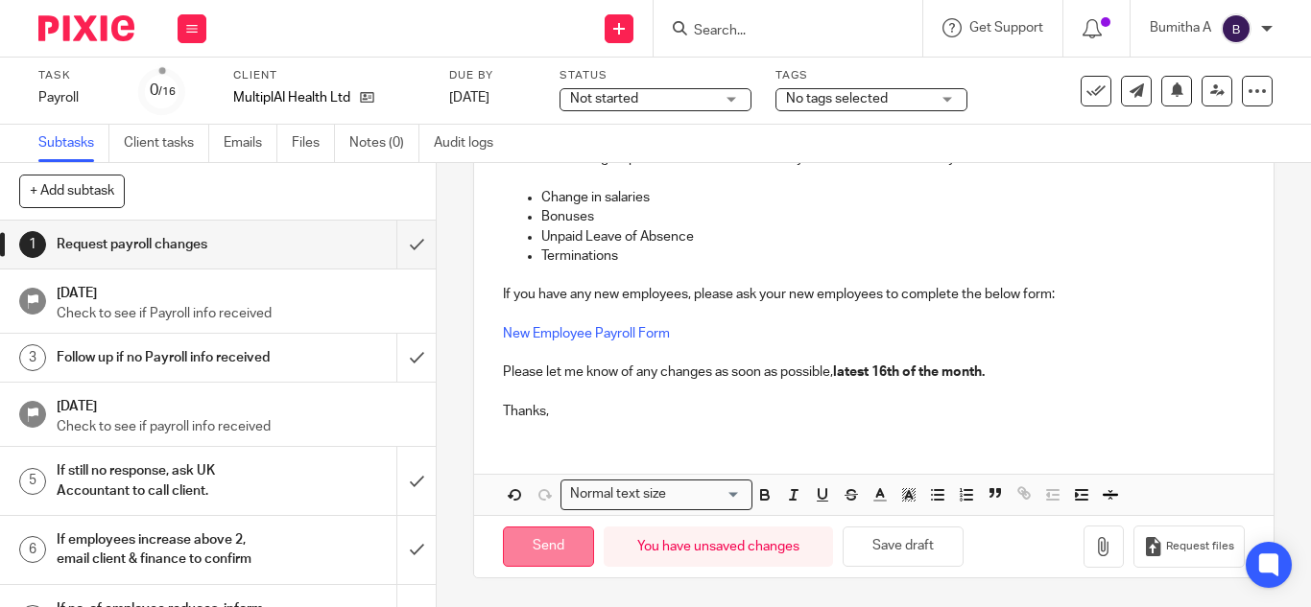
click at [556, 549] on input "Send" at bounding box center [548, 547] width 91 height 41
type input "Sent"
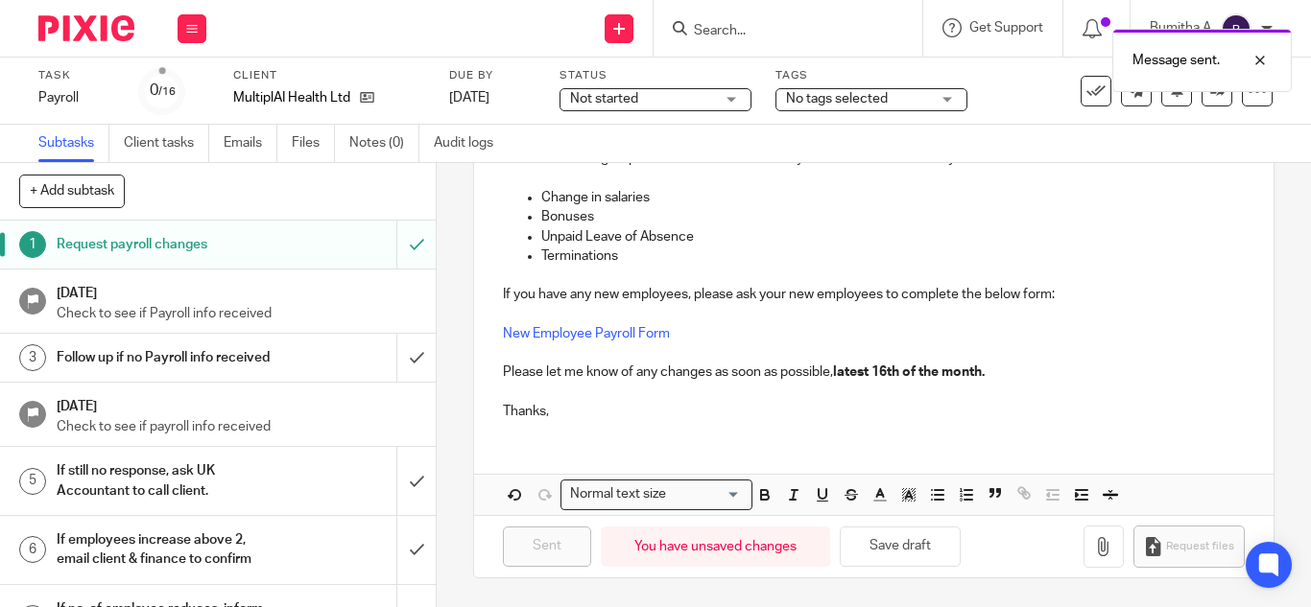
scroll to position [0, 0]
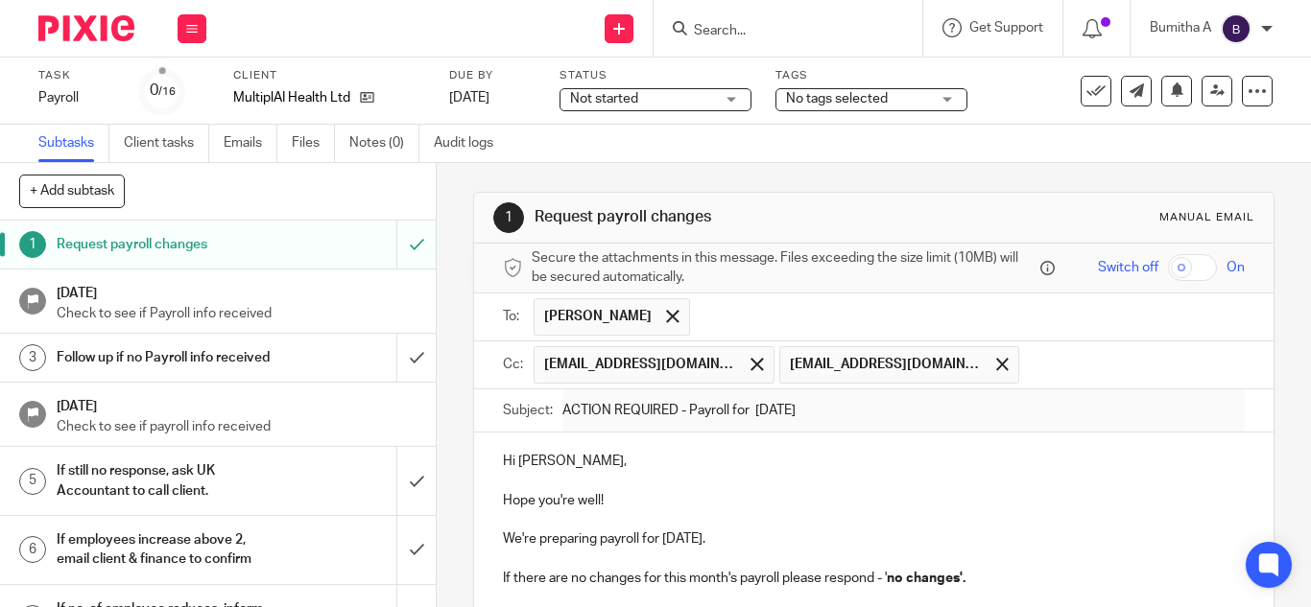
click at [710, 22] on div "Message sent." at bounding box center [973, 55] width 636 height 73
click at [710, 23] on input "Search" at bounding box center [778, 31] width 173 height 17
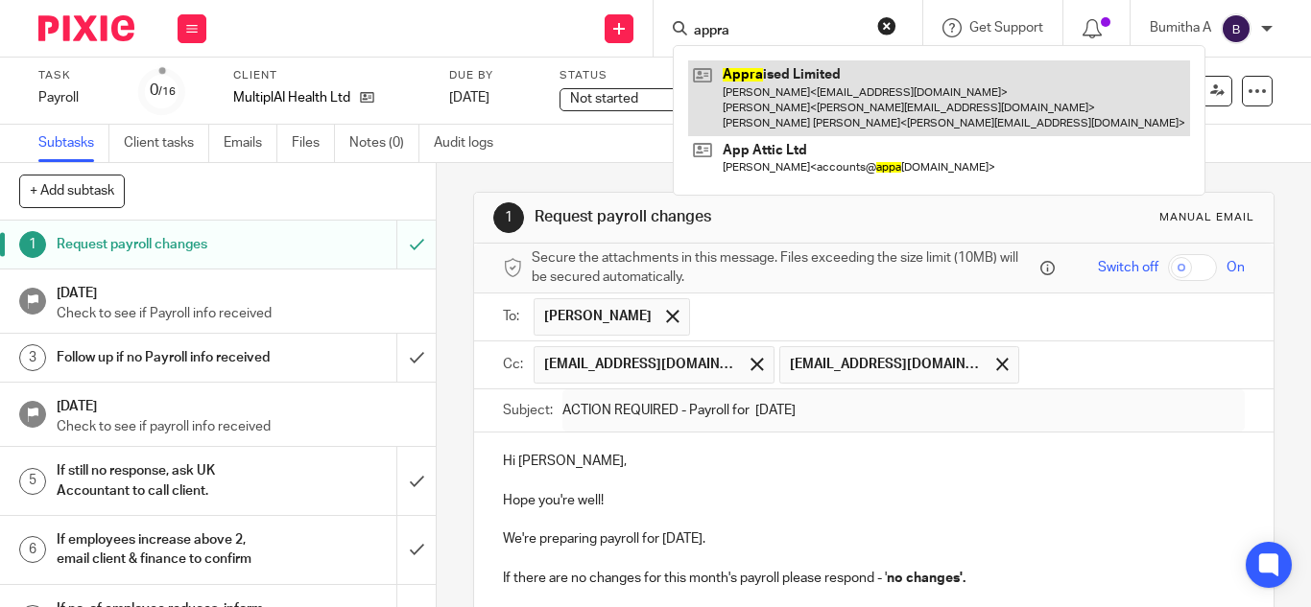
type input "appra"
click at [761, 97] on link at bounding box center [939, 98] width 502 height 76
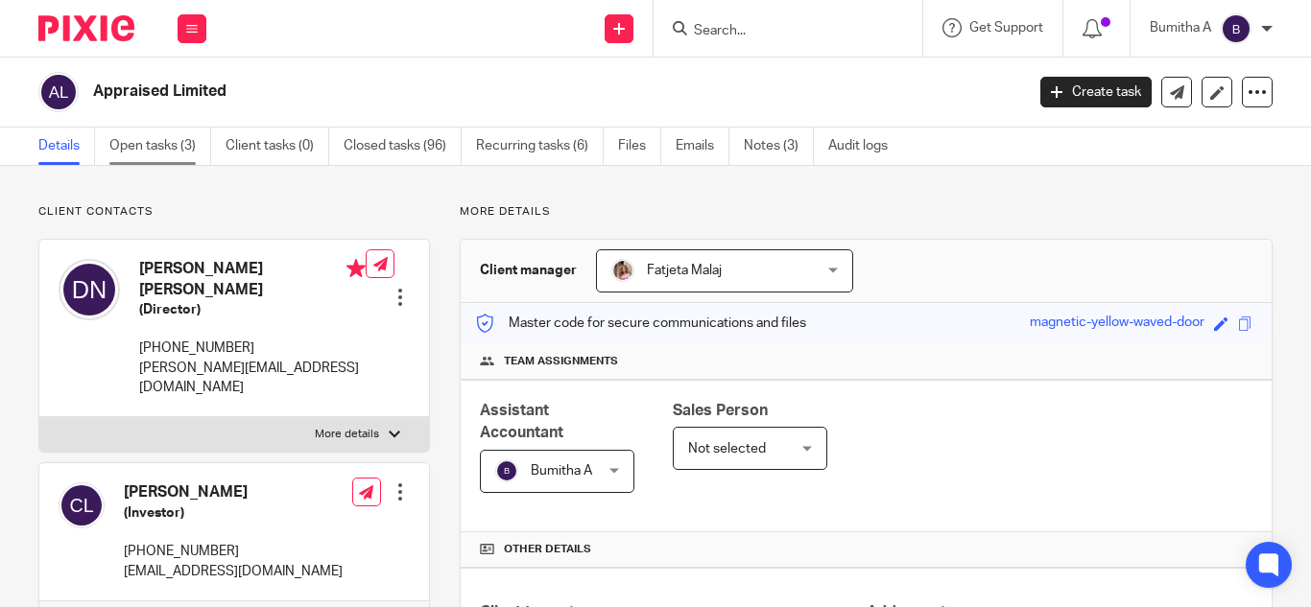
click at [130, 144] on link "Open tasks (3)" at bounding box center [160, 146] width 102 height 37
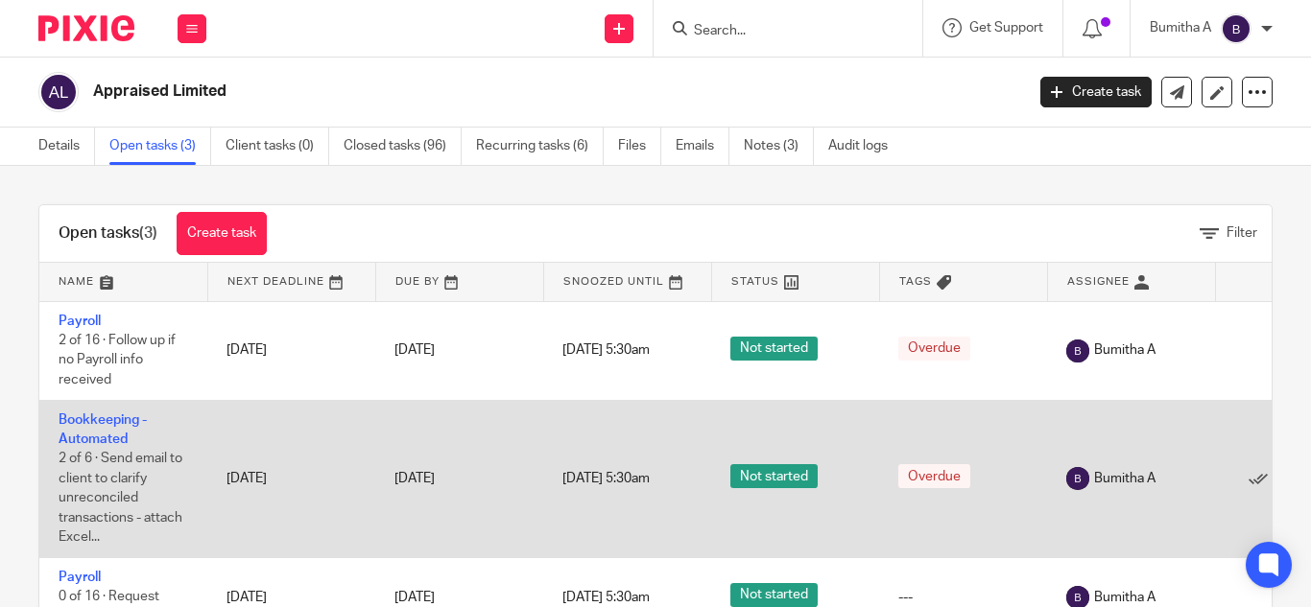
scroll to position [83, 0]
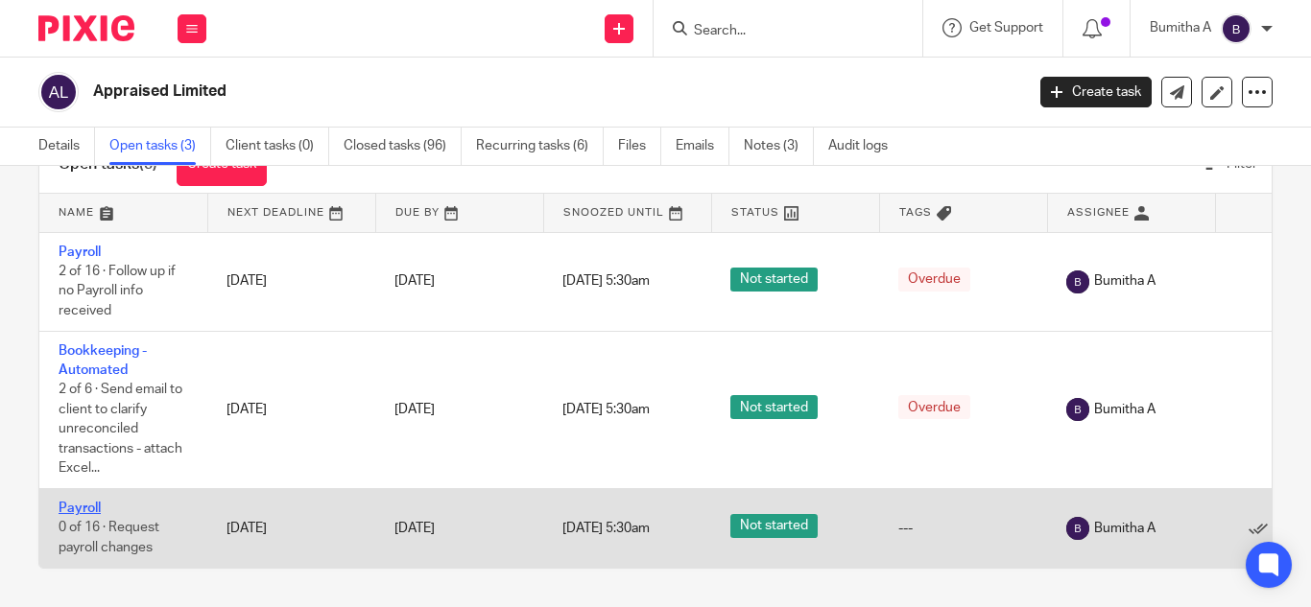
click at [86, 502] on link "Payroll" at bounding box center [80, 508] width 42 height 13
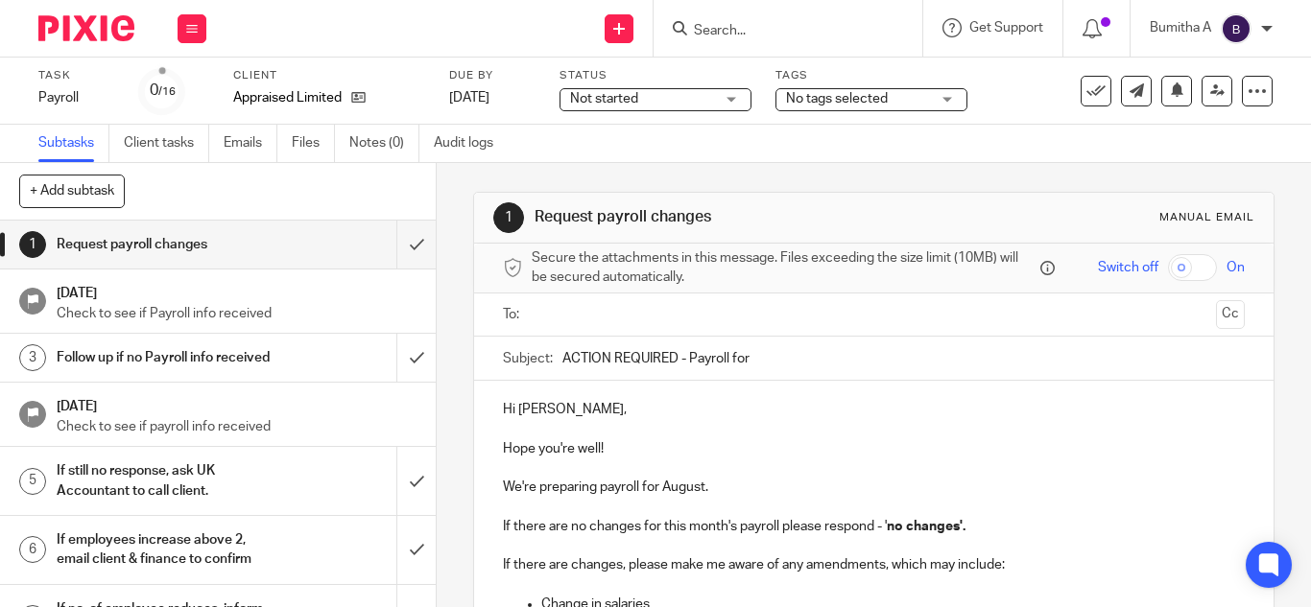
click at [758, 360] on input "ACTION REQUIRED - Payroll for" at bounding box center [903, 358] width 682 height 43
click at [779, 359] on input "ACTION REQUIRED - Payroll for [DATE]" at bounding box center [903, 358] width 682 height 43
type input "ACTION REQUIRED - Payroll for [DATE]"
click at [698, 483] on p "We're preparing payroll for August." at bounding box center [874, 487] width 742 height 19
click at [801, 470] on p at bounding box center [874, 468] width 742 height 19
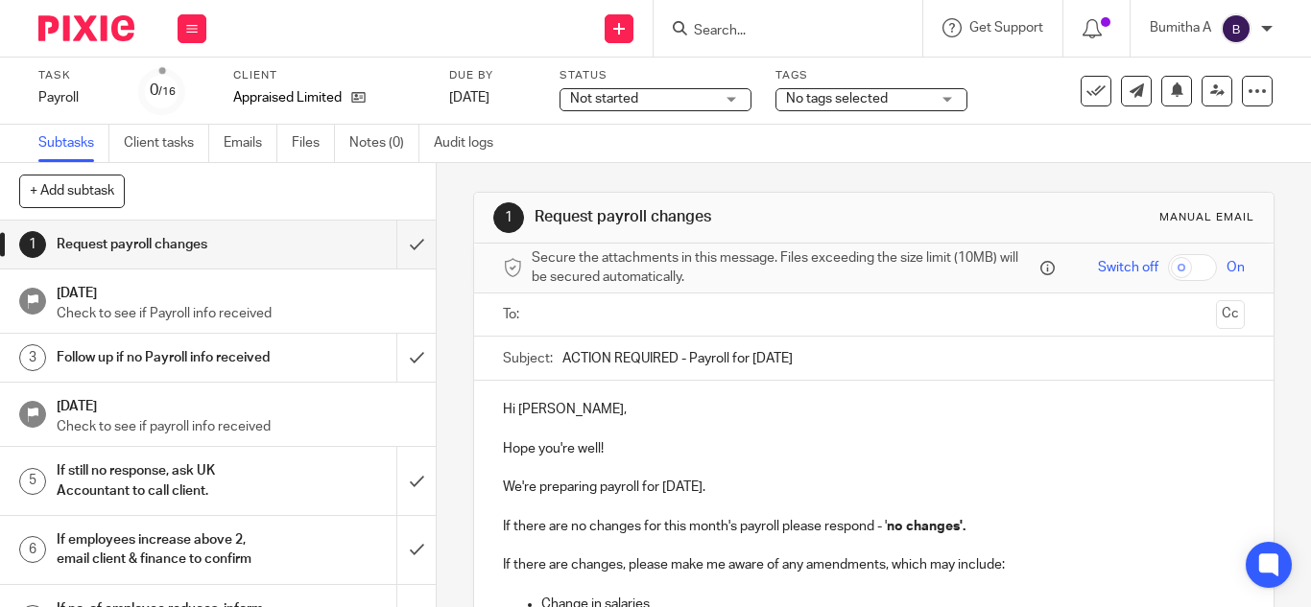
click at [586, 308] on input "text" at bounding box center [872, 315] width 669 height 22
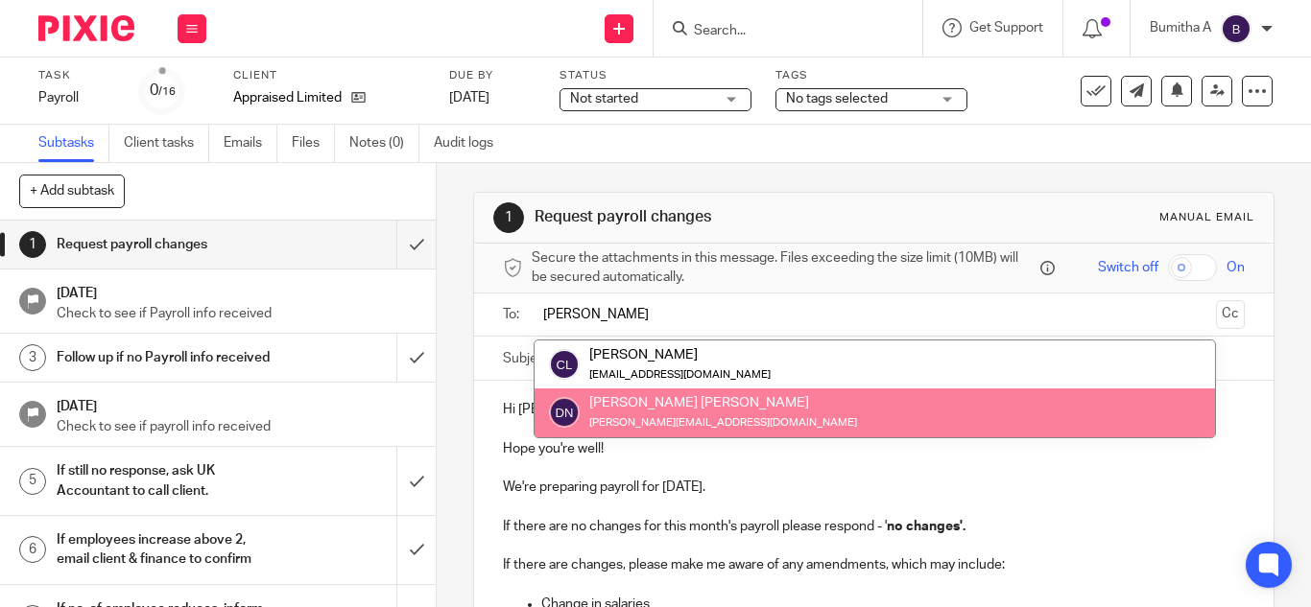
type input "dani"
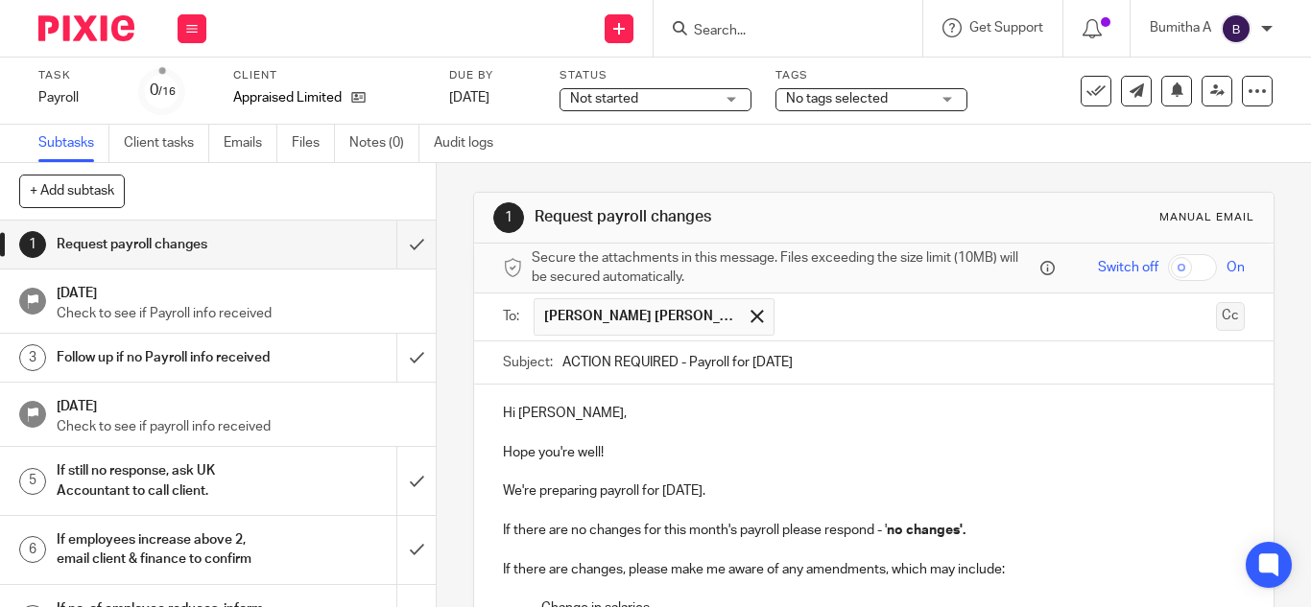
click at [1216, 324] on button "Cc" at bounding box center [1230, 316] width 29 height 29
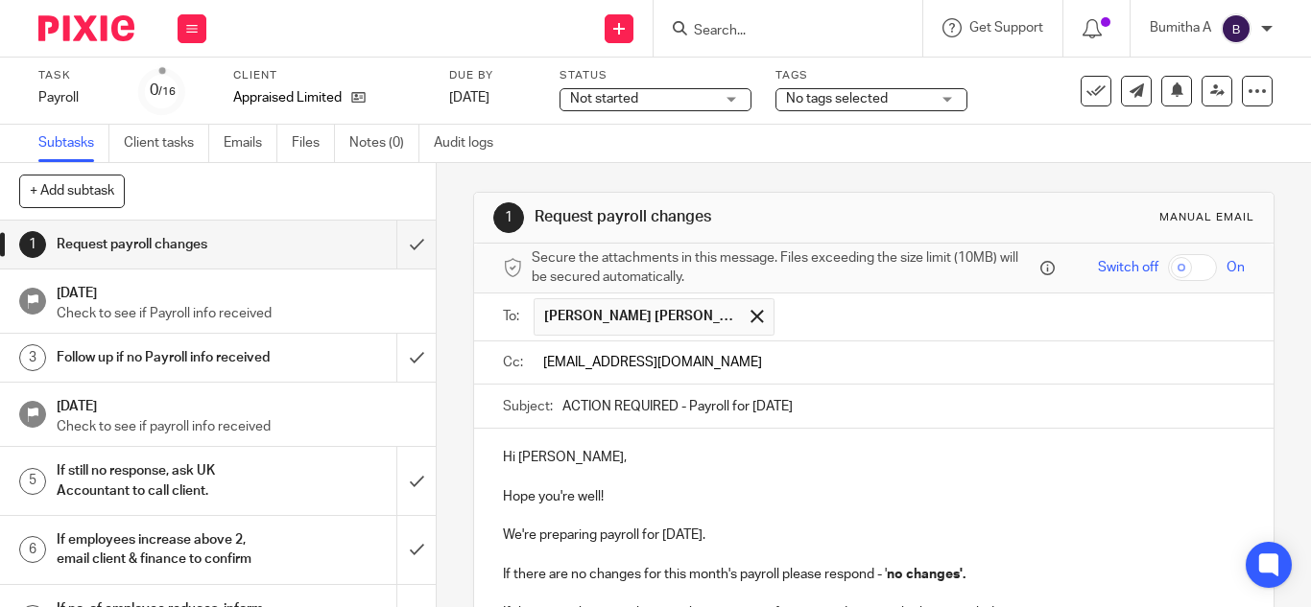
type input "payroll@riseaccounting.co.uk"
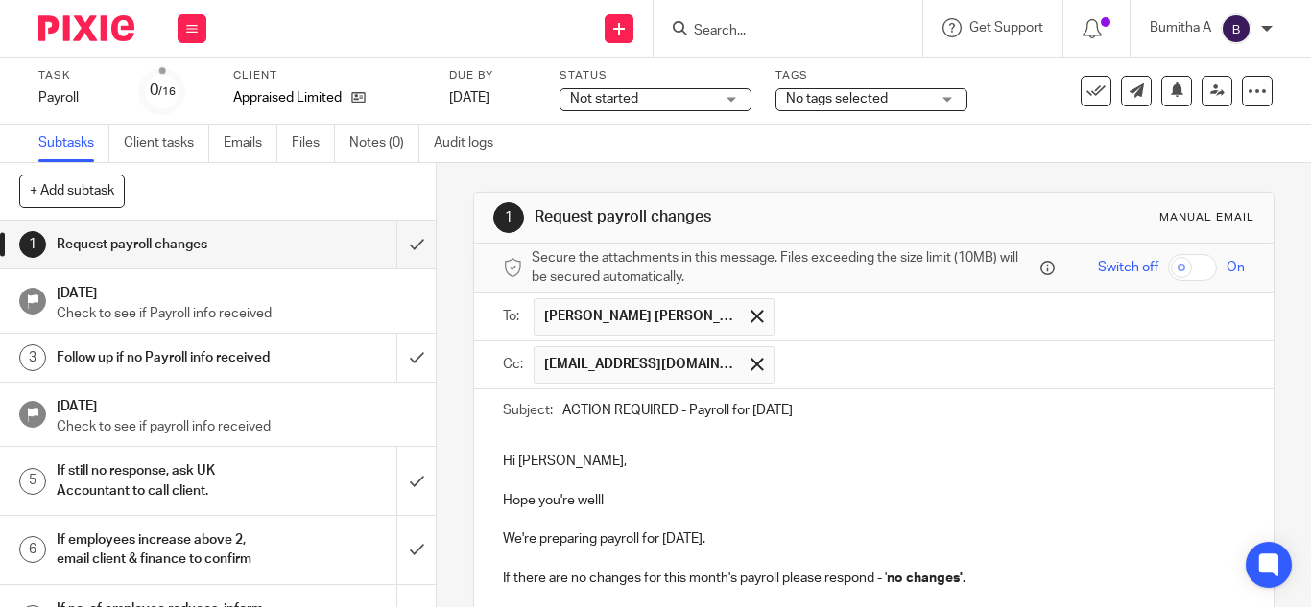
click at [1043, 472] on p at bounding box center [874, 481] width 742 height 19
click at [867, 378] on input "text" at bounding box center [1010, 364] width 453 height 37
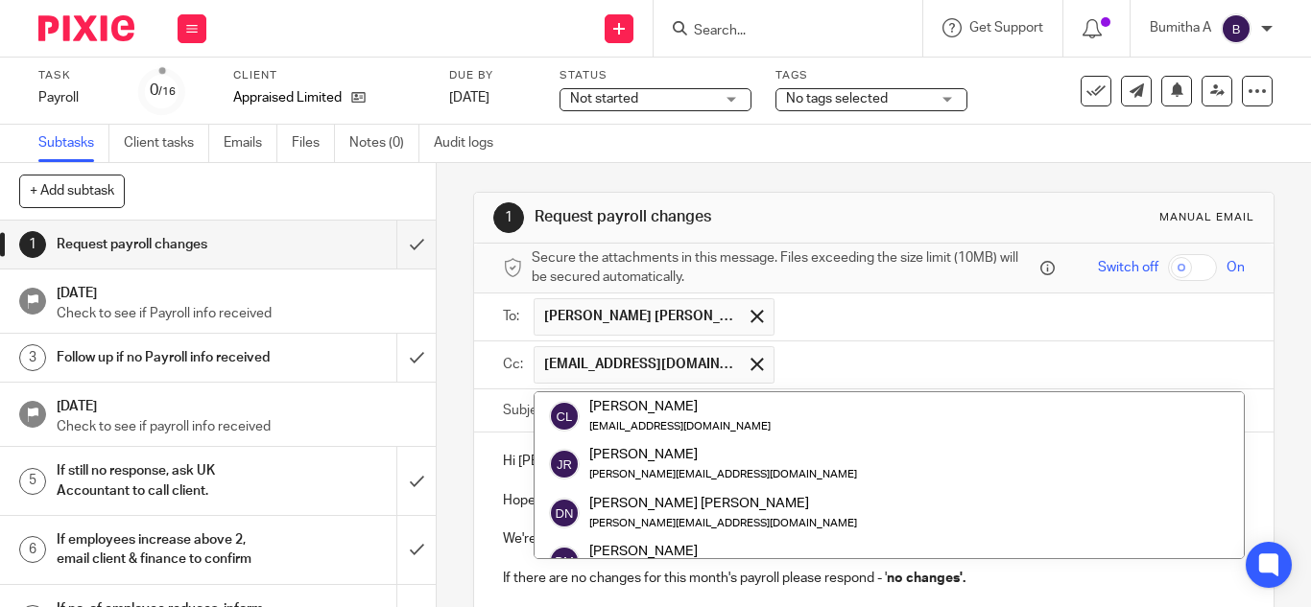
paste input "[EMAIL_ADDRESS][DOMAIN_NAME]"
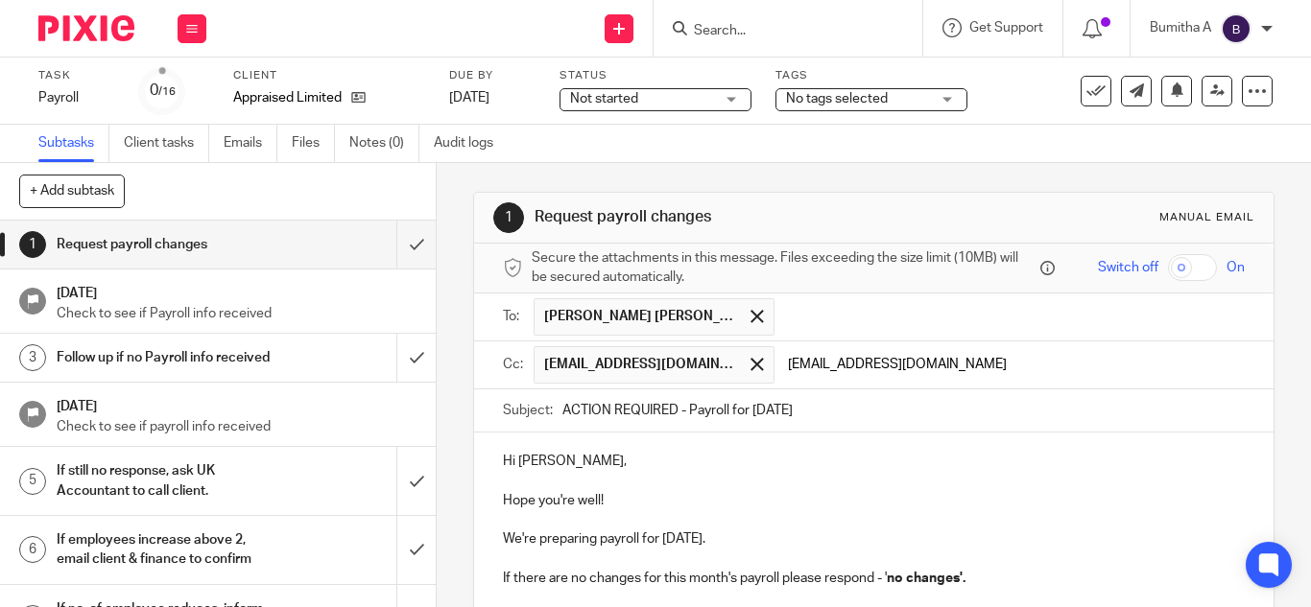
type input "[EMAIL_ADDRESS][DOMAIN_NAME]"
click at [1038, 478] on p at bounding box center [874, 481] width 742 height 19
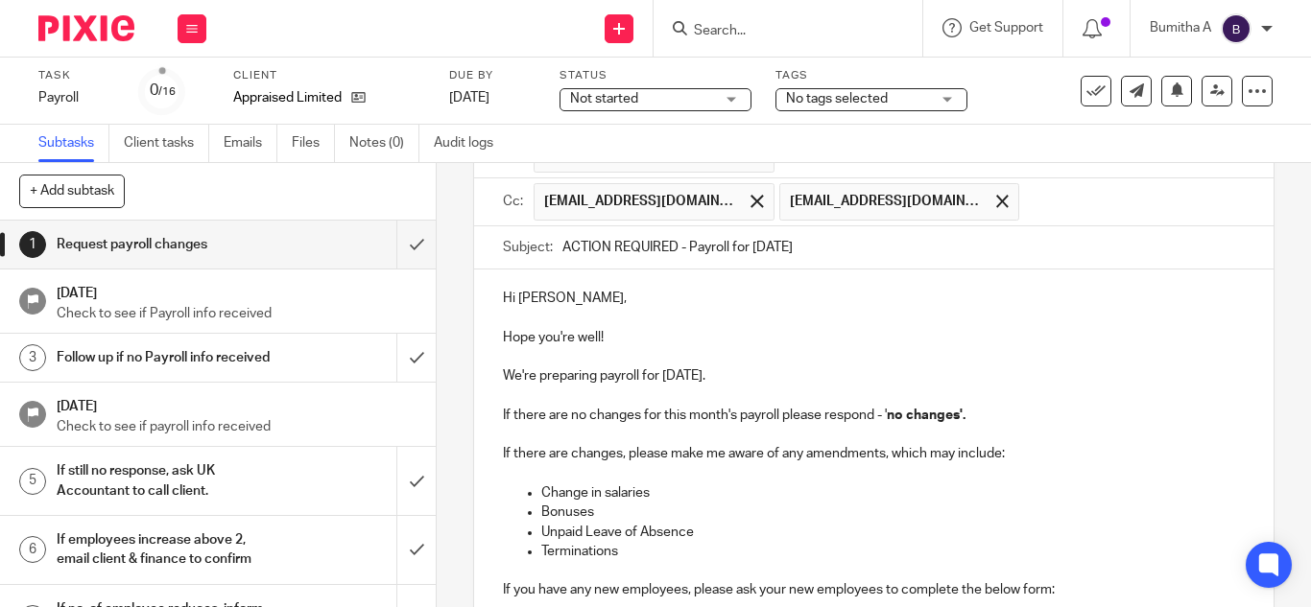
scroll to position [459, 0]
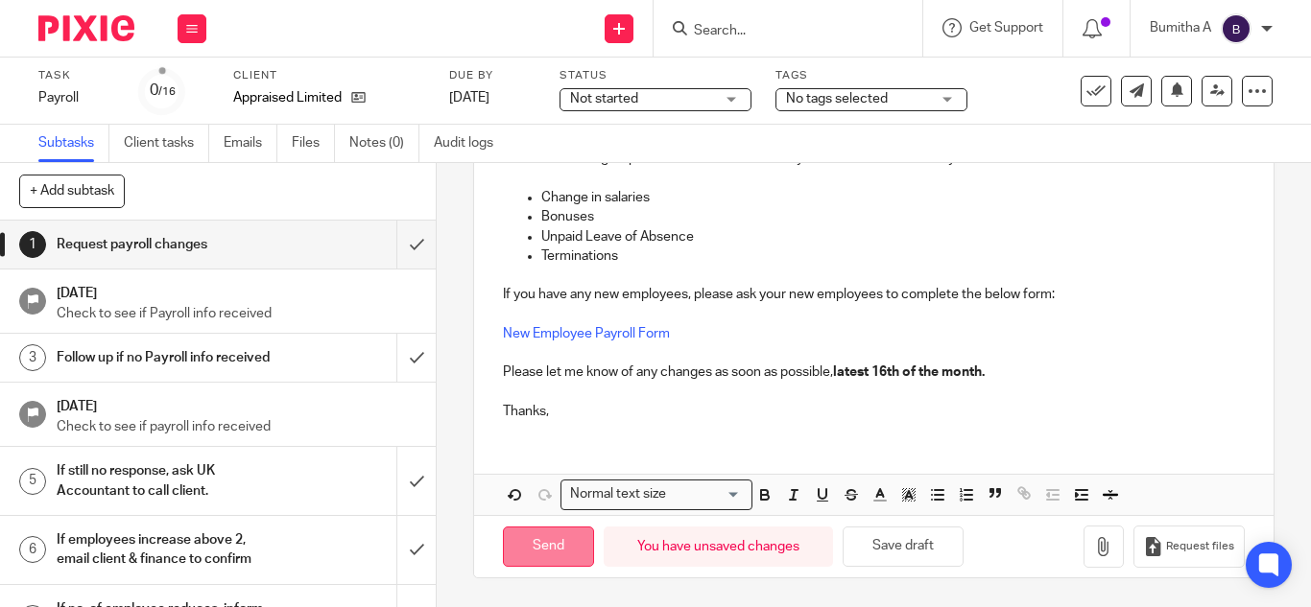
click at [536, 560] on input "Send" at bounding box center [548, 547] width 91 height 41
type input "Sent"
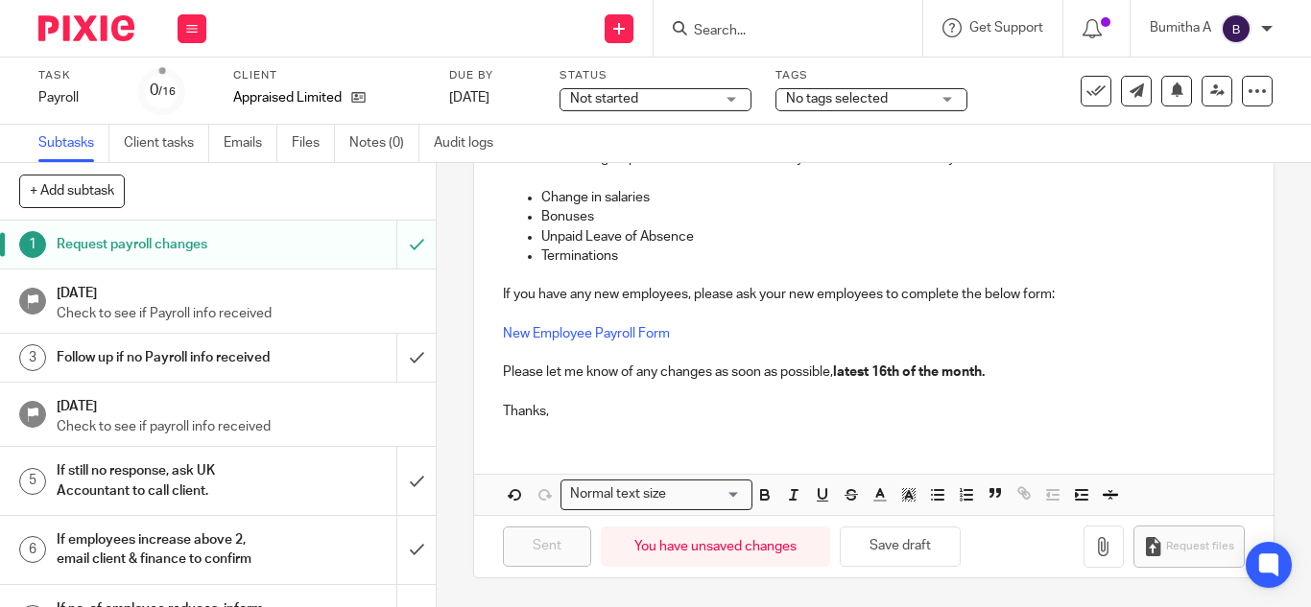
drag, startPoint x: 685, startPoint y: 25, endPoint x: 729, endPoint y: 35, distance: 45.2
click at [729, 35] on div at bounding box center [785, 28] width 224 height 24
click at [729, 35] on input "Search" at bounding box center [778, 31] width 173 height 17
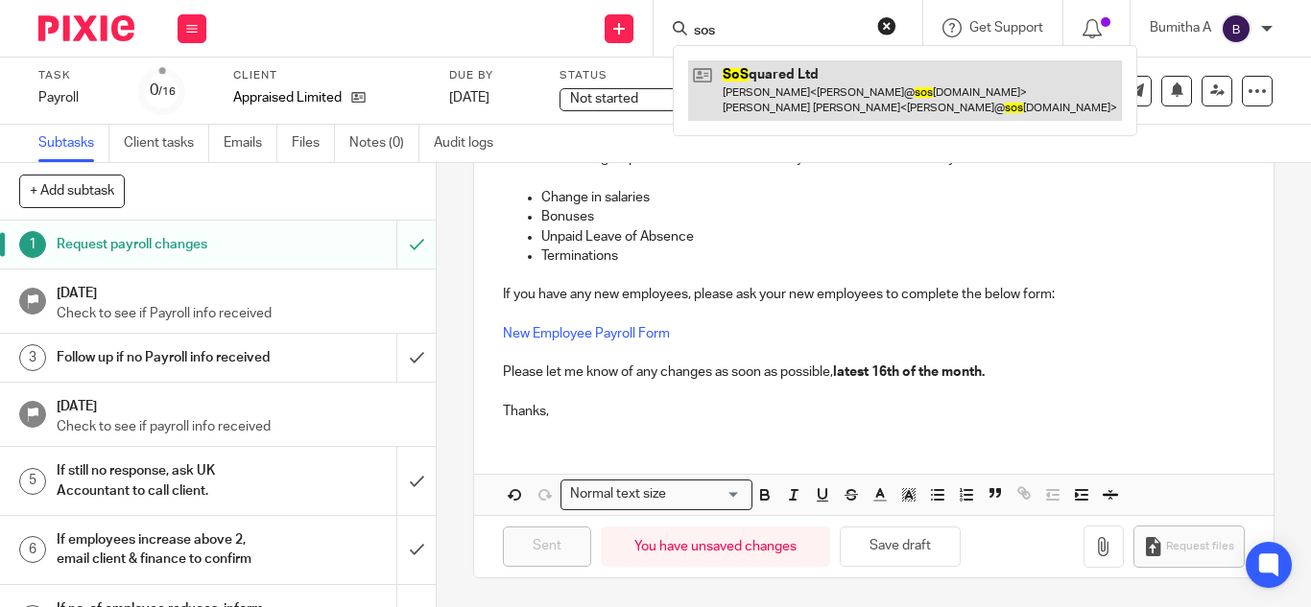
type input "sos"
click at [761, 80] on link at bounding box center [905, 90] width 434 height 60
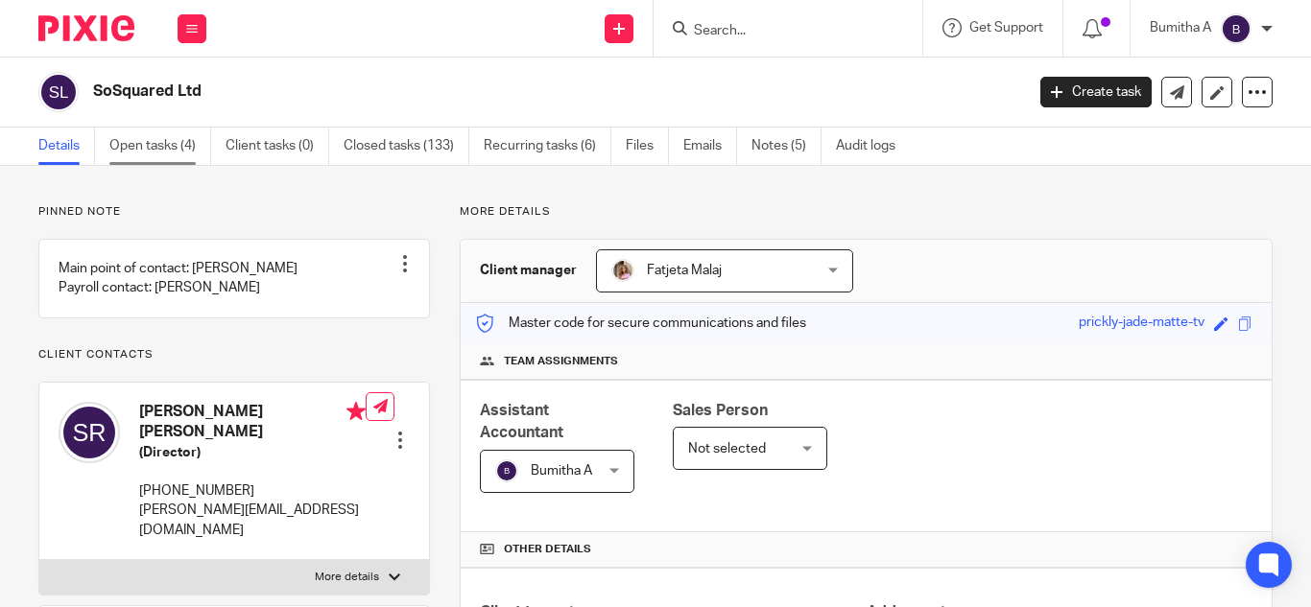
click at [161, 146] on link "Open tasks (4)" at bounding box center [160, 146] width 102 height 37
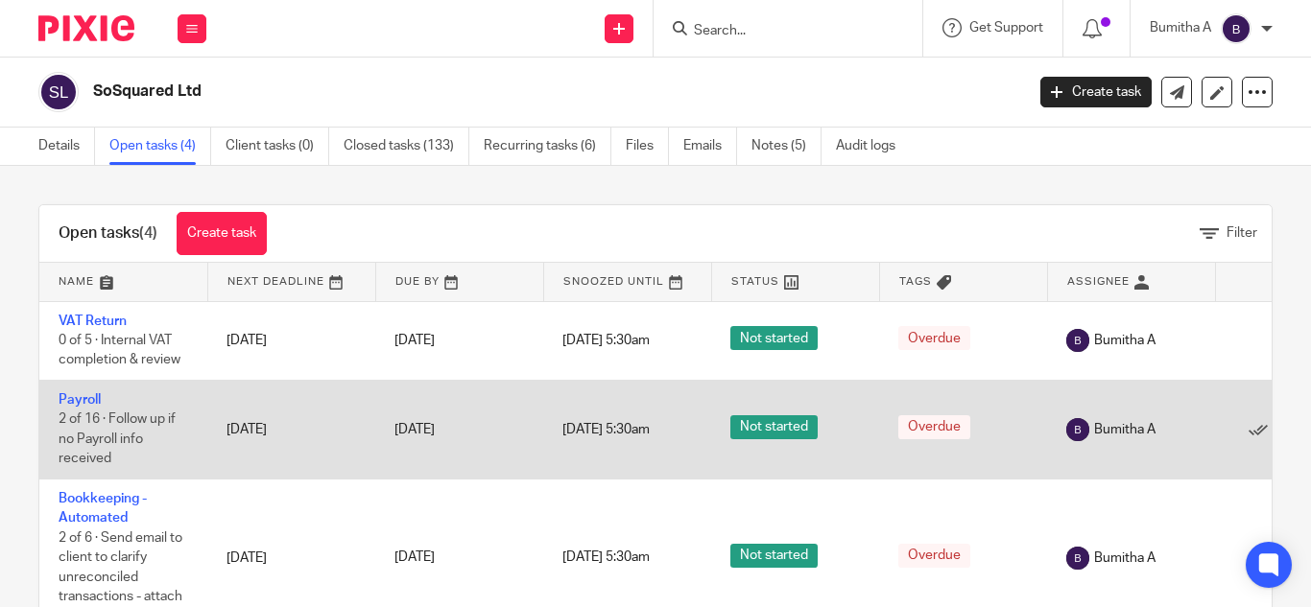
scroll to position [73, 0]
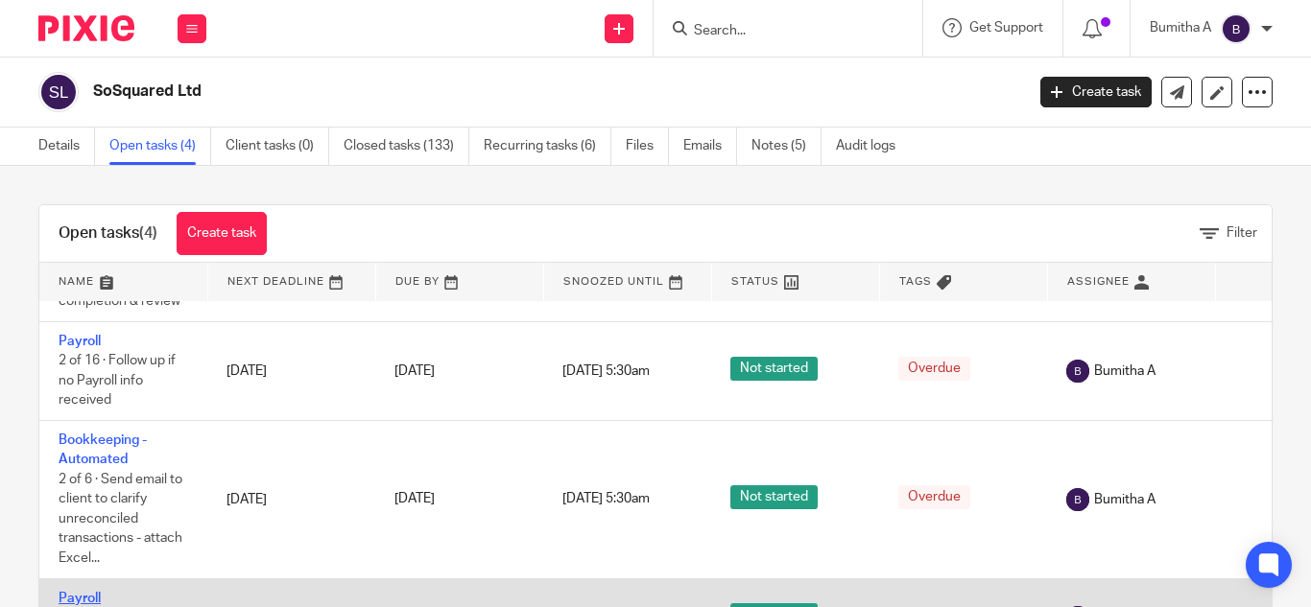
click at [84, 592] on link "Payroll" at bounding box center [80, 598] width 42 height 13
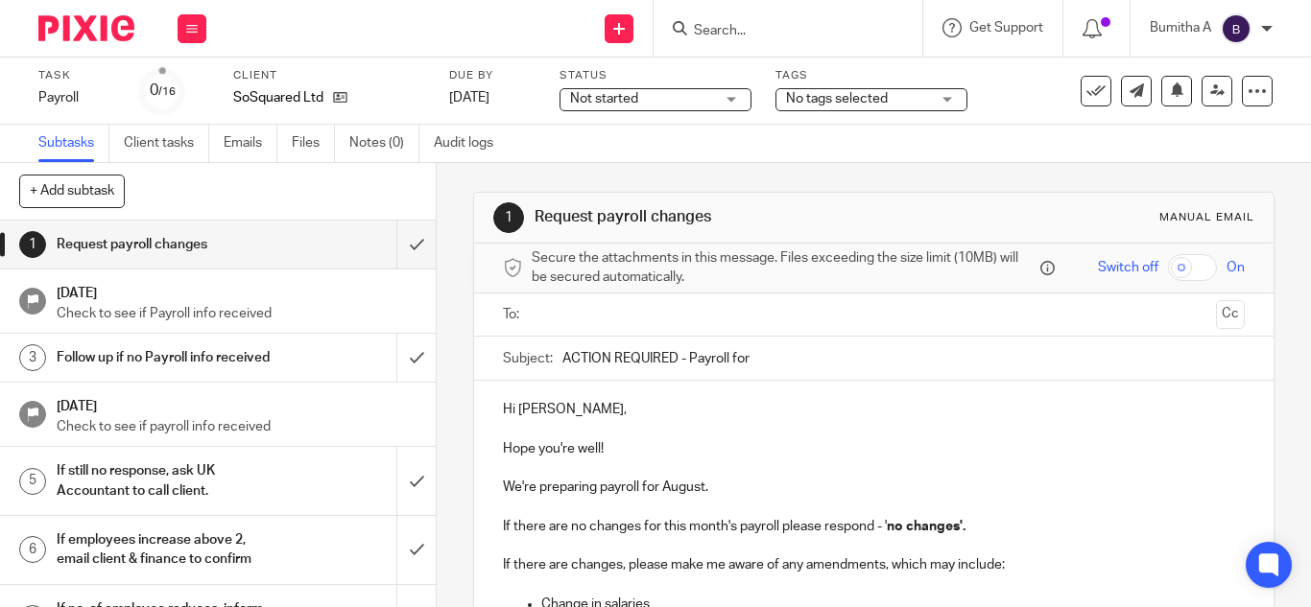
click at [754, 361] on input "ACTION REQUIRED - Payroll for" at bounding box center [903, 358] width 682 height 43
click at [755, 354] on input "ACTION REQUIRED - Payroll for [DATE]" at bounding box center [903, 358] width 682 height 43
type input "ACTION REQUIRED - Payroll for [DATE]"
click at [699, 481] on p "We're preparing payroll for August." at bounding box center [874, 487] width 742 height 19
click at [809, 488] on p "We're preparing payroll for August 2025." at bounding box center [874, 487] width 742 height 19
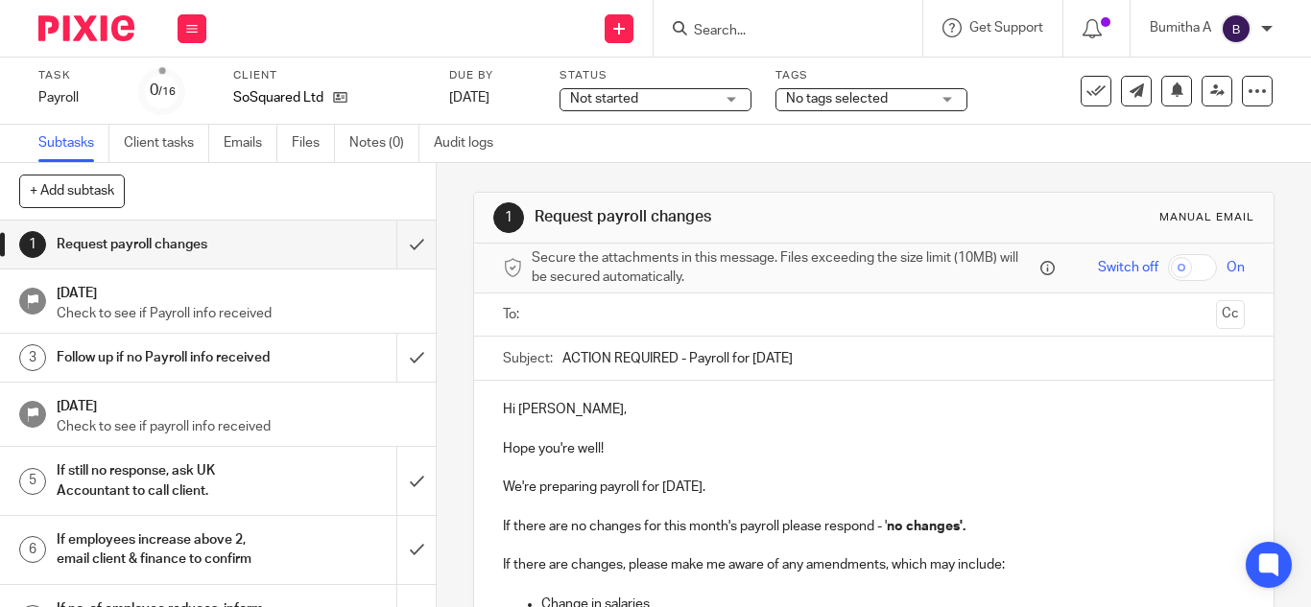
click at [557, 322] on input "text" at bounding box center [872, 315] width 669 height 22
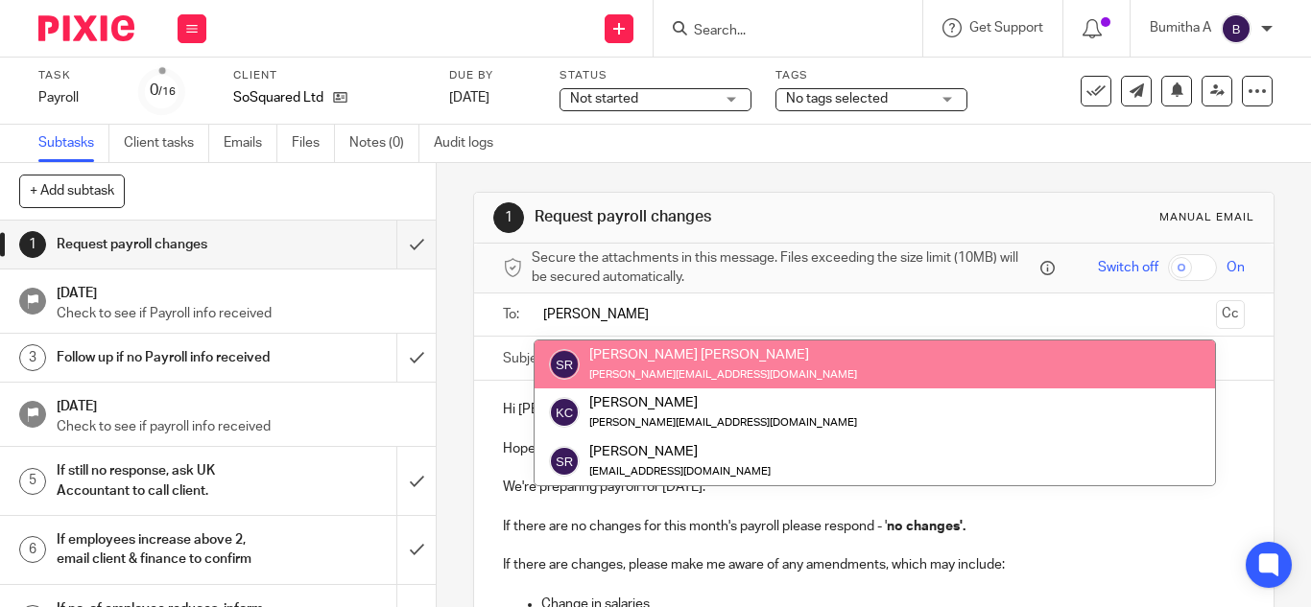
type input "sam"
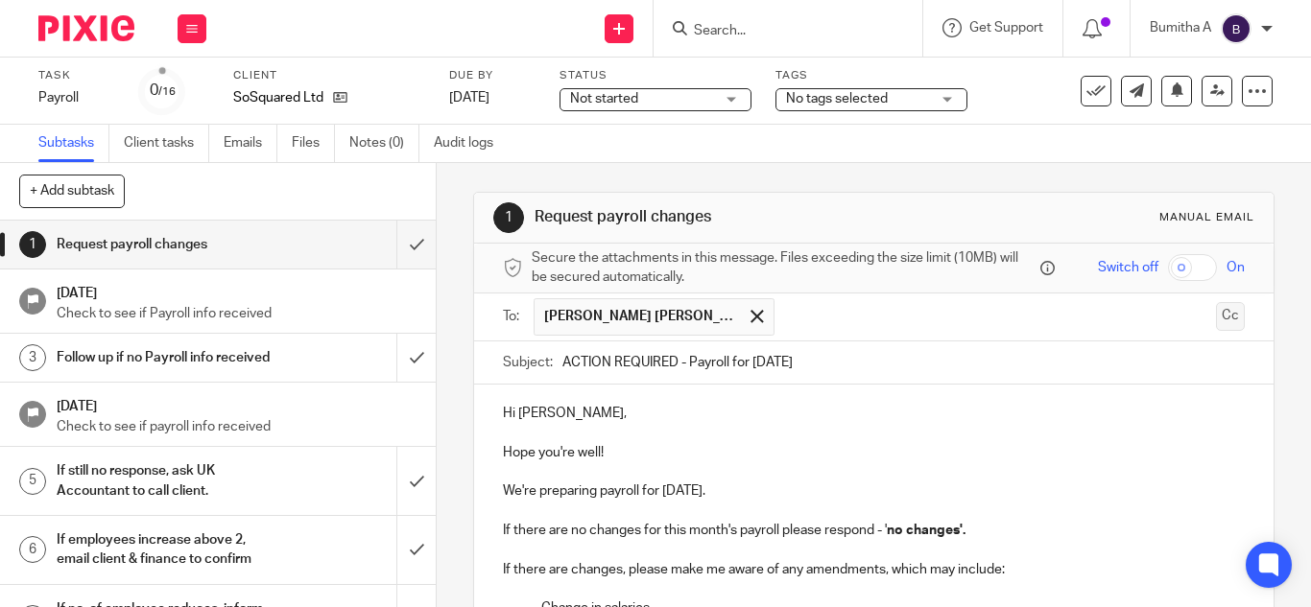
click at [1216, 316] on button "Cc" at bounding box center [1230, 316] width 29 height 29
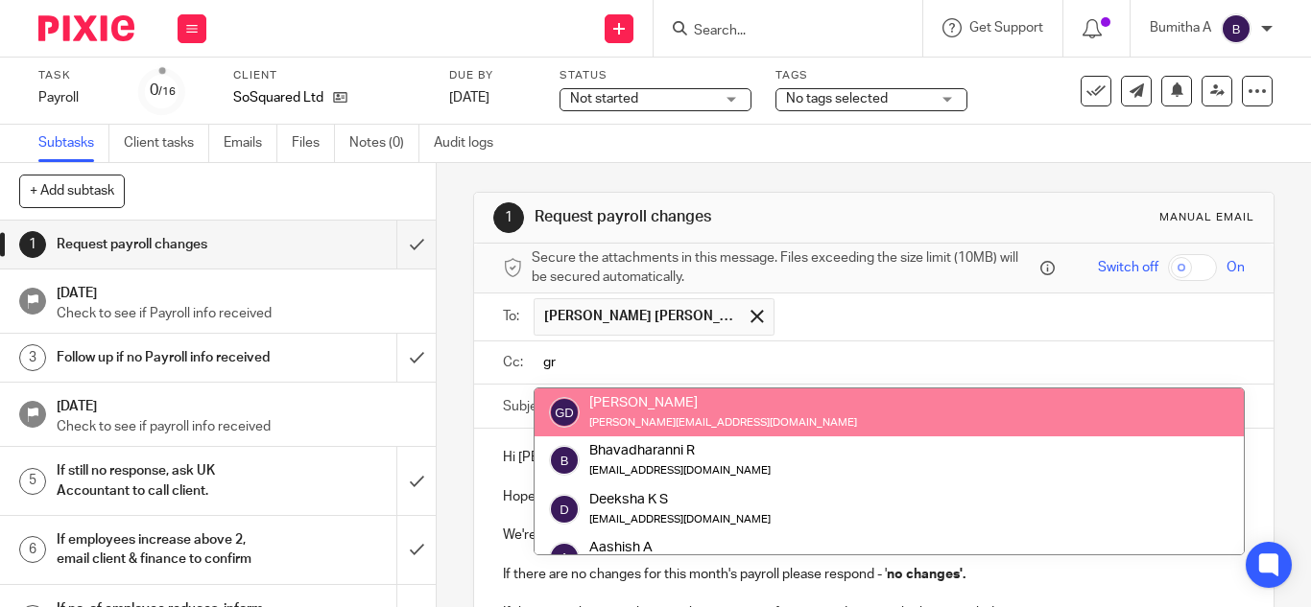
type input "gr"
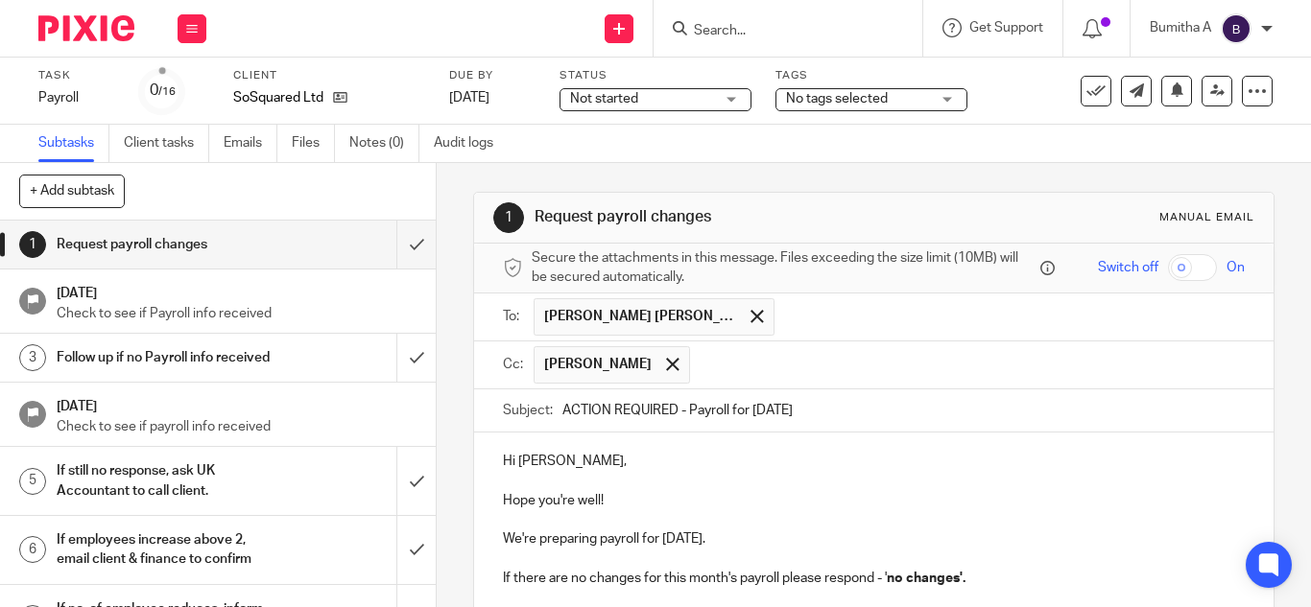
click at [800, 366] on input "text" at bounding box center [968, 364] width 537 height 37
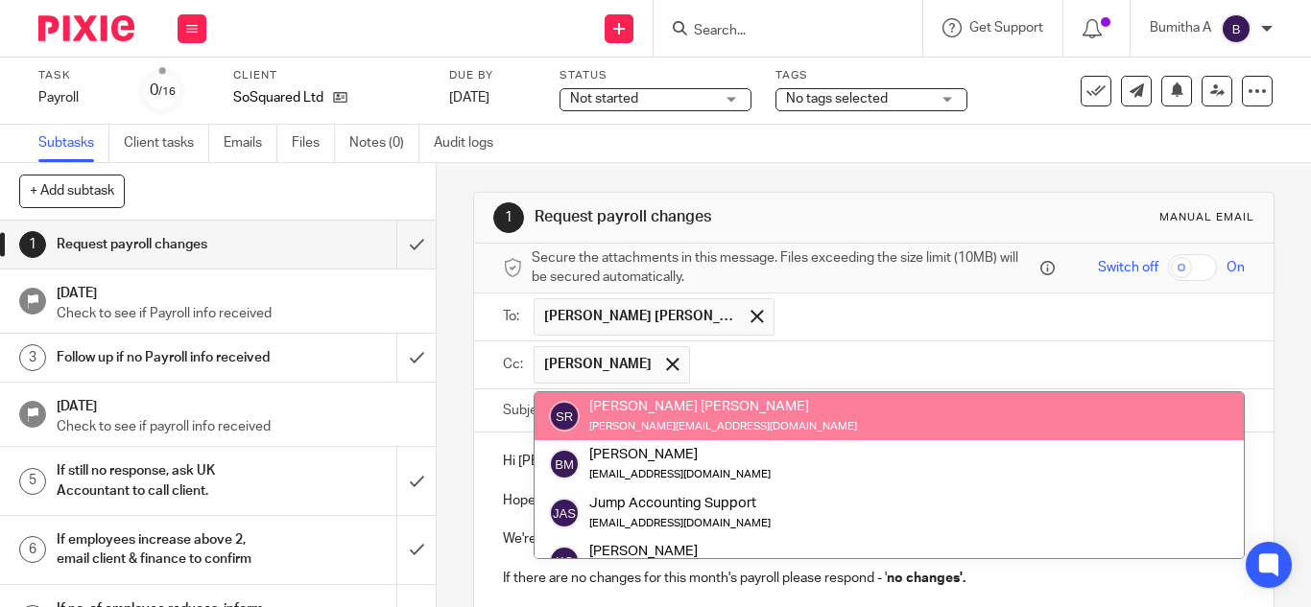
paste input "payroll@riseaccounting.co.uk"
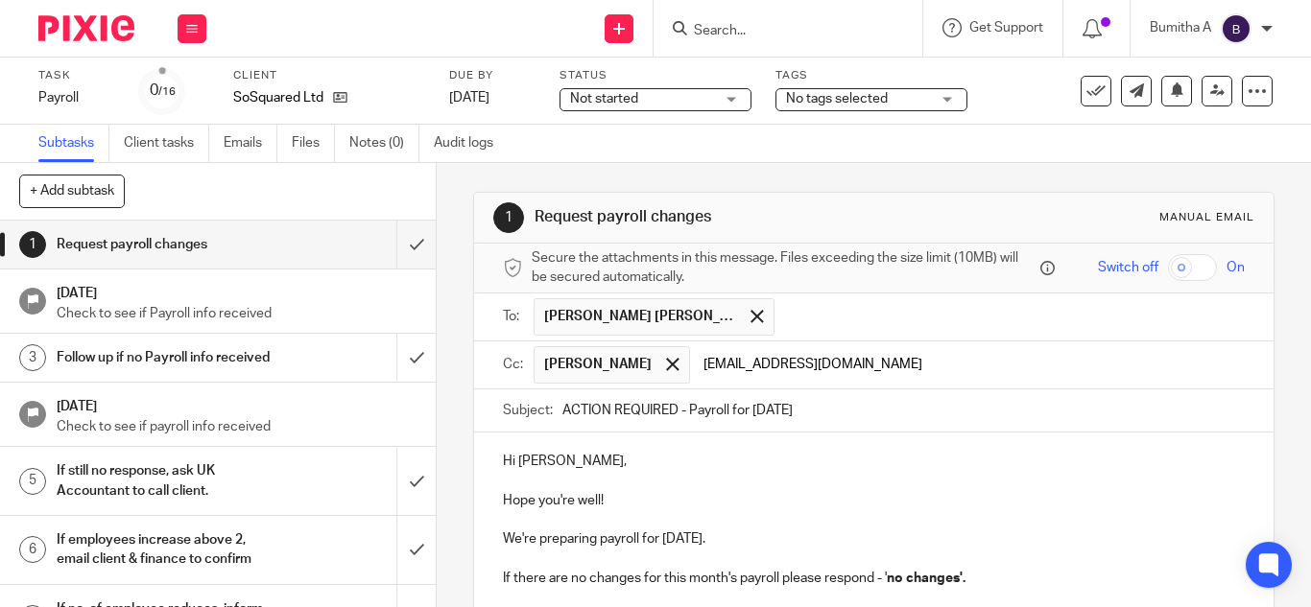
type input "payroll@riseaccounting.co.uk"
click at [918, 467] on p "Hi Sam," at bounding box center [874, 461] width 742 height 19
click at [946, 366] on input "text" at bounding box center [1090, 364] width 293 height 37
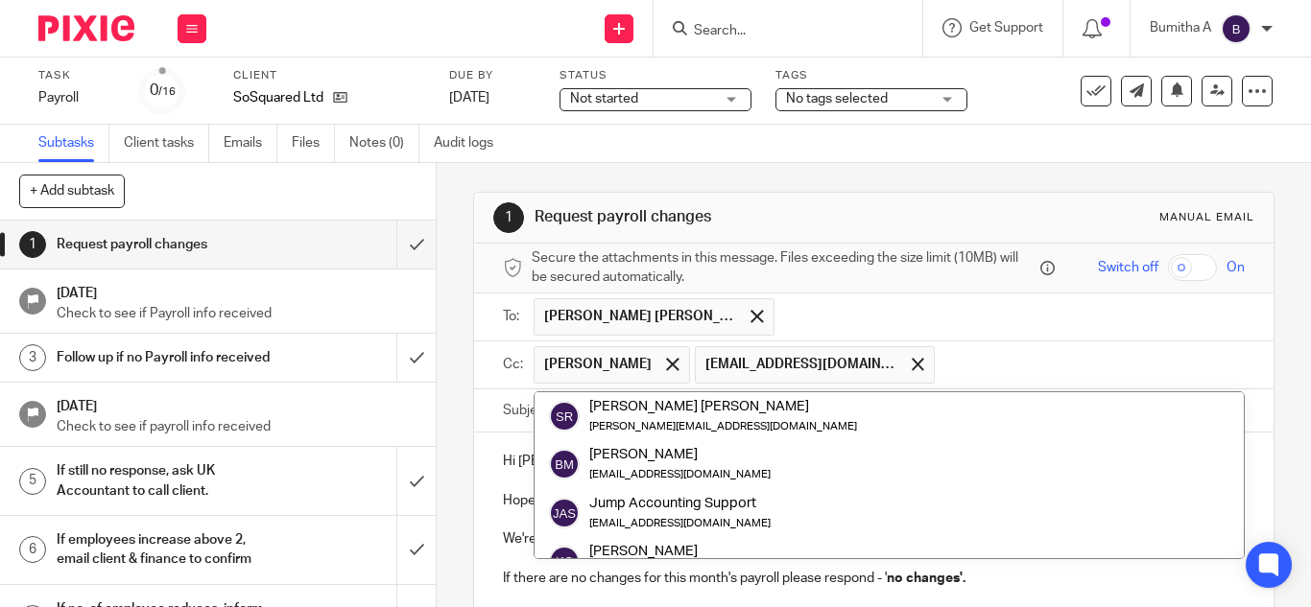
paste input "fatjeta@riseaccounting.co.uk"
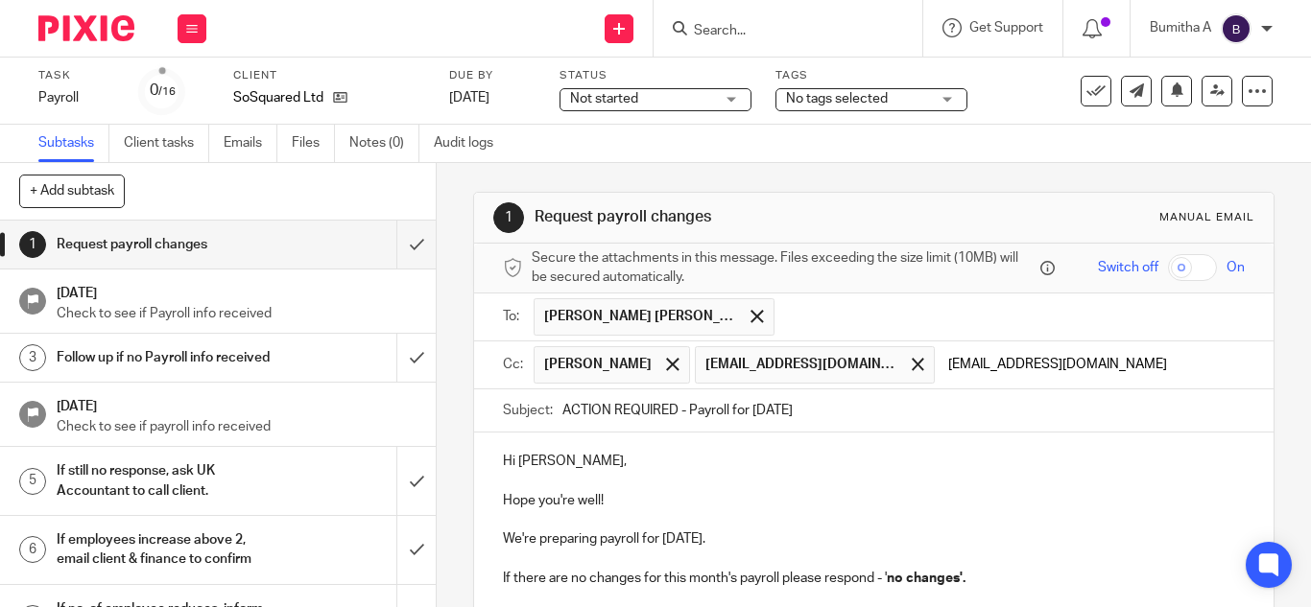
type input "fatjeta@riseaccounting.co.uk"
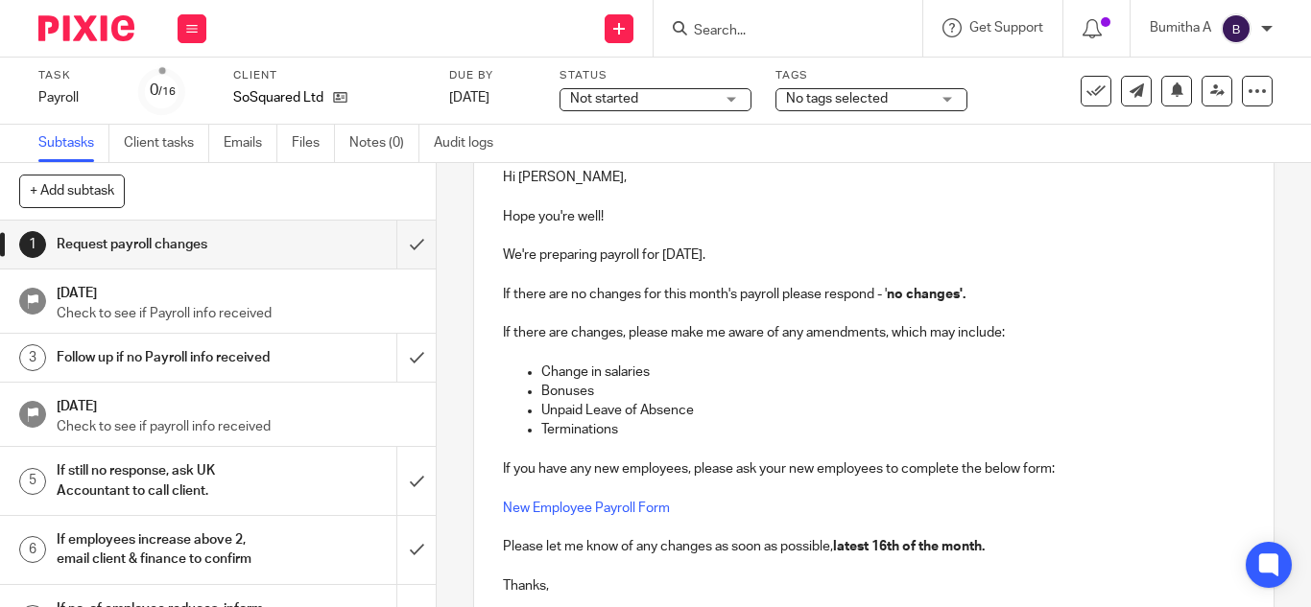
scroll to position [486, 0]
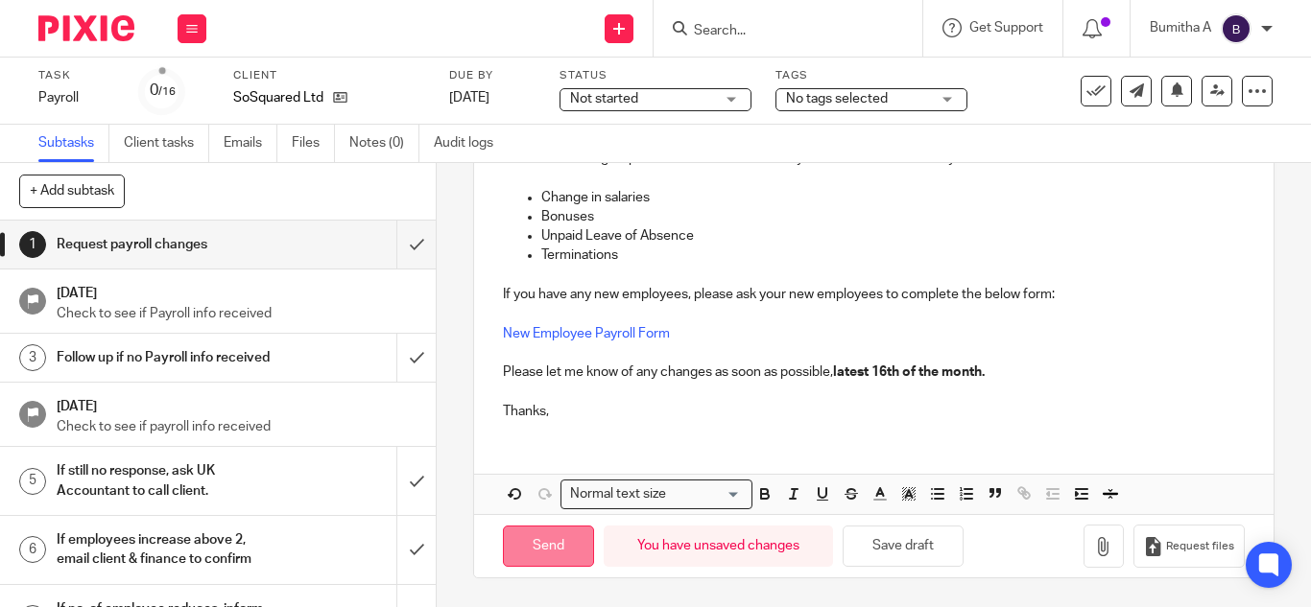
click at [547, 547] on input "Send" at bounding box center [548, 546] width 91 height 41
type input "Sent"
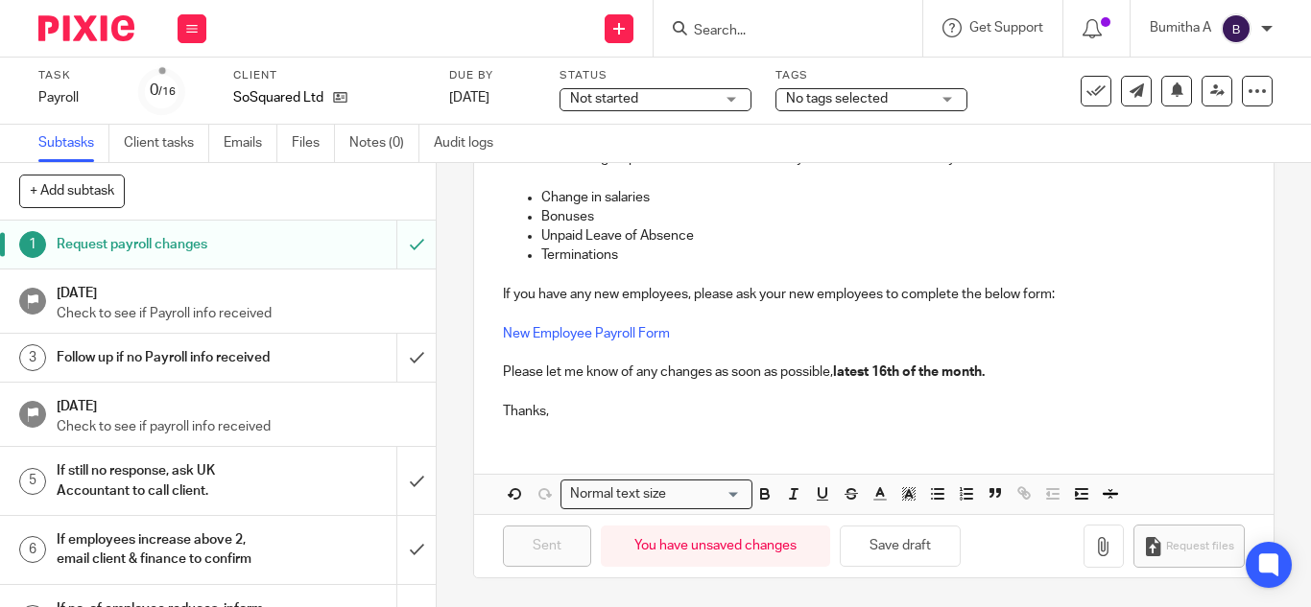
scroll to position [0, 0]
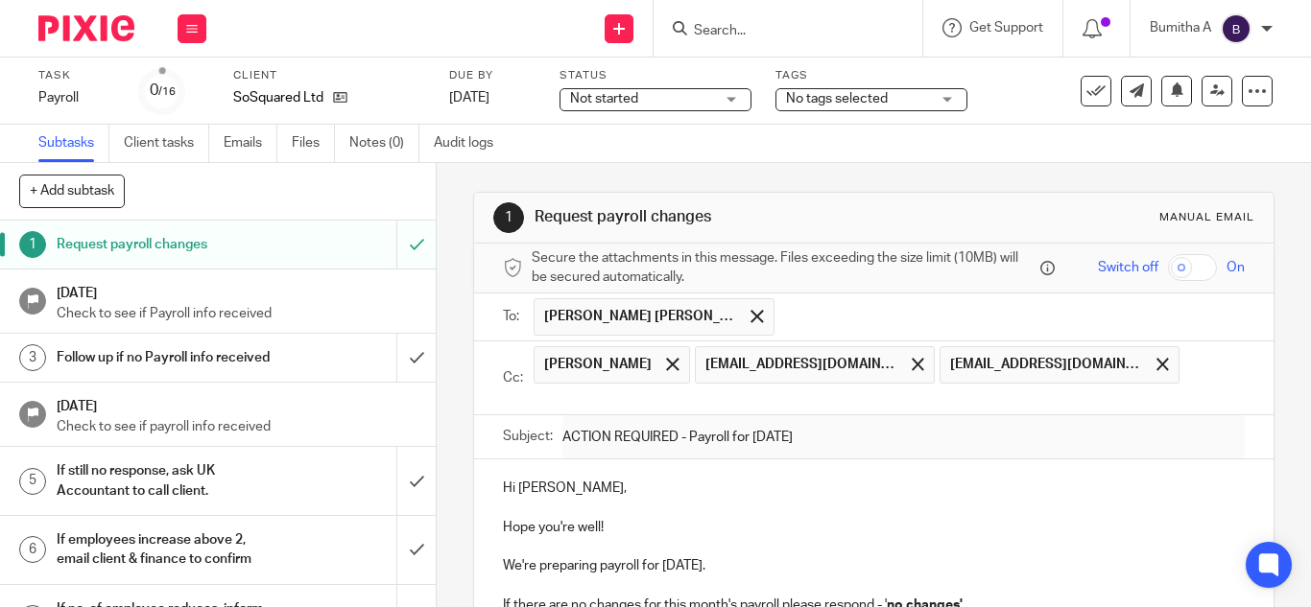
click at [710, 29] on input "Search" at bounding box center [778, 31] width 173 height 17
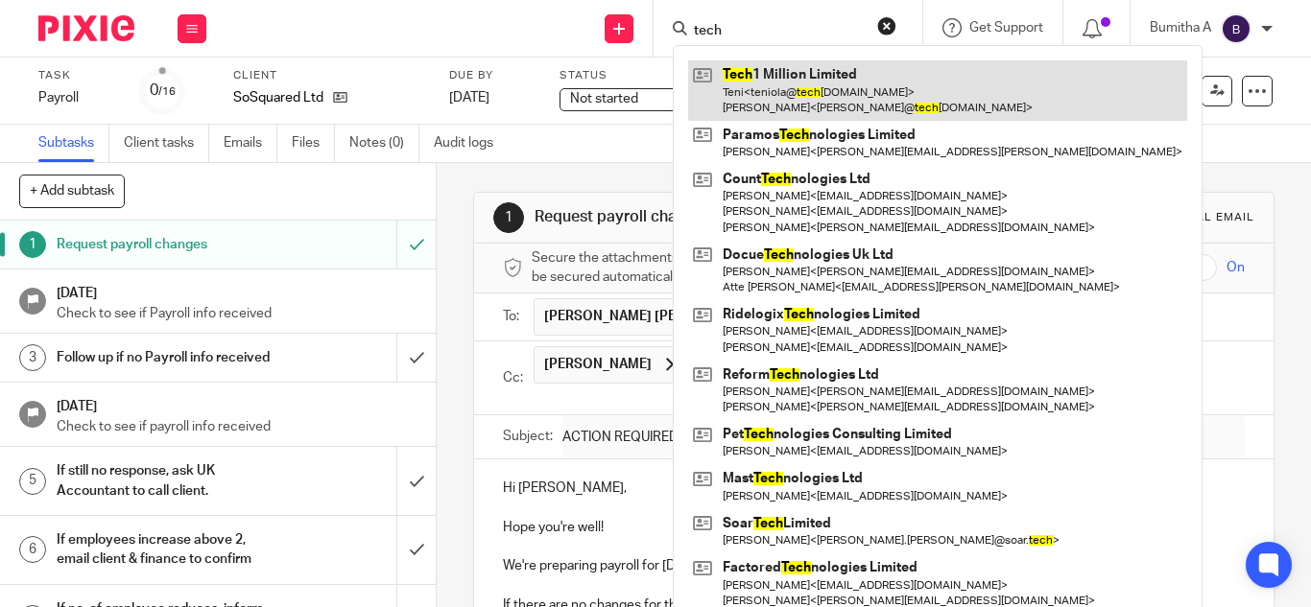
type input "tech"
click at [856, 99] on link at bounding box center [937, 90] width 499 height 60
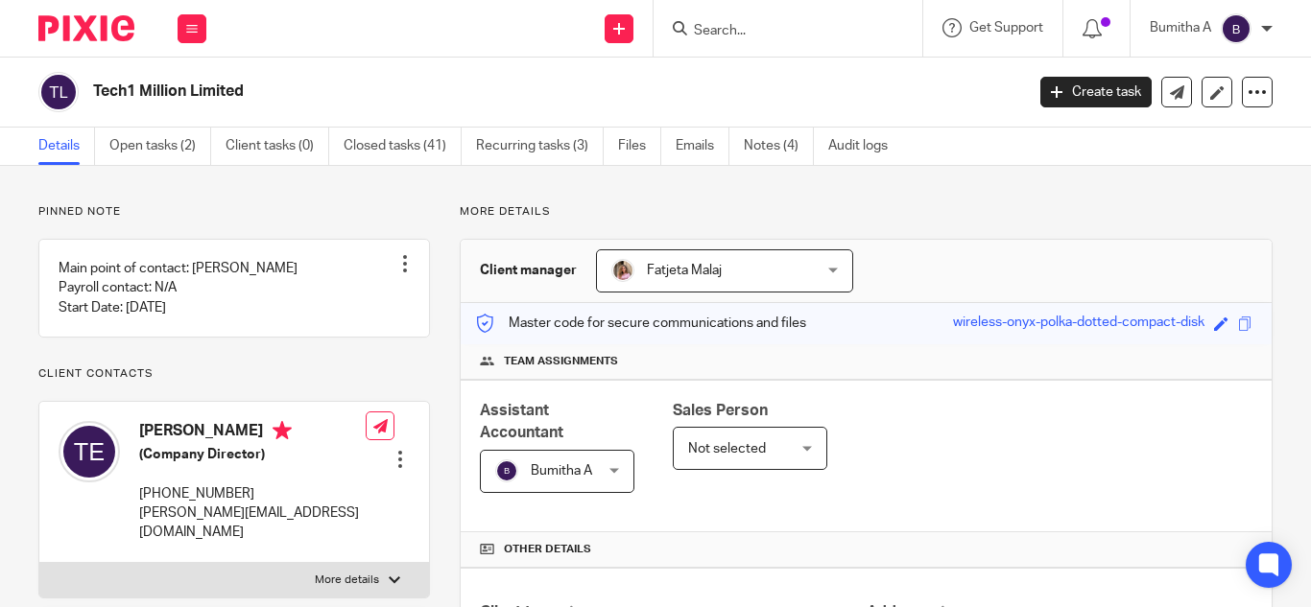
click at [703, 31] on input "Search" at bounding box center [778, 31] width 173 height 17
click at [157, 146] on link "Open tasks (2)" at bounding box center [160, 146] width 102 height 37
